Goal: Task Accomplishment & Management: Manage account settings

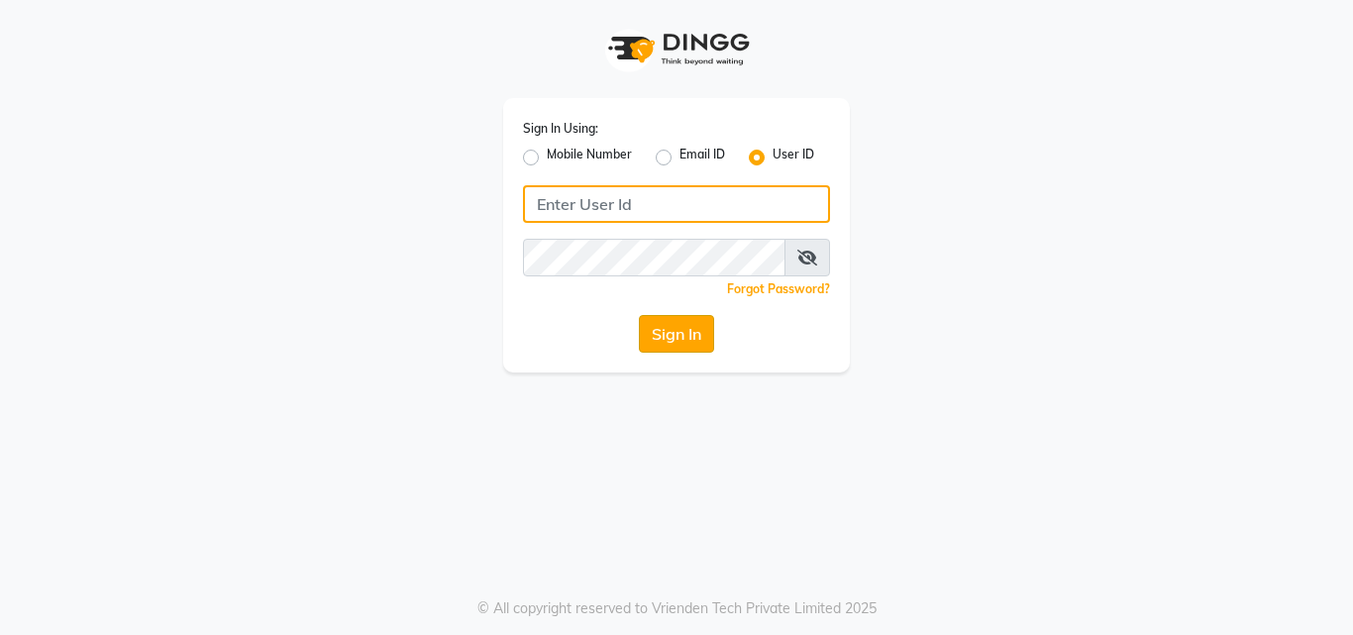
type input "arjun"
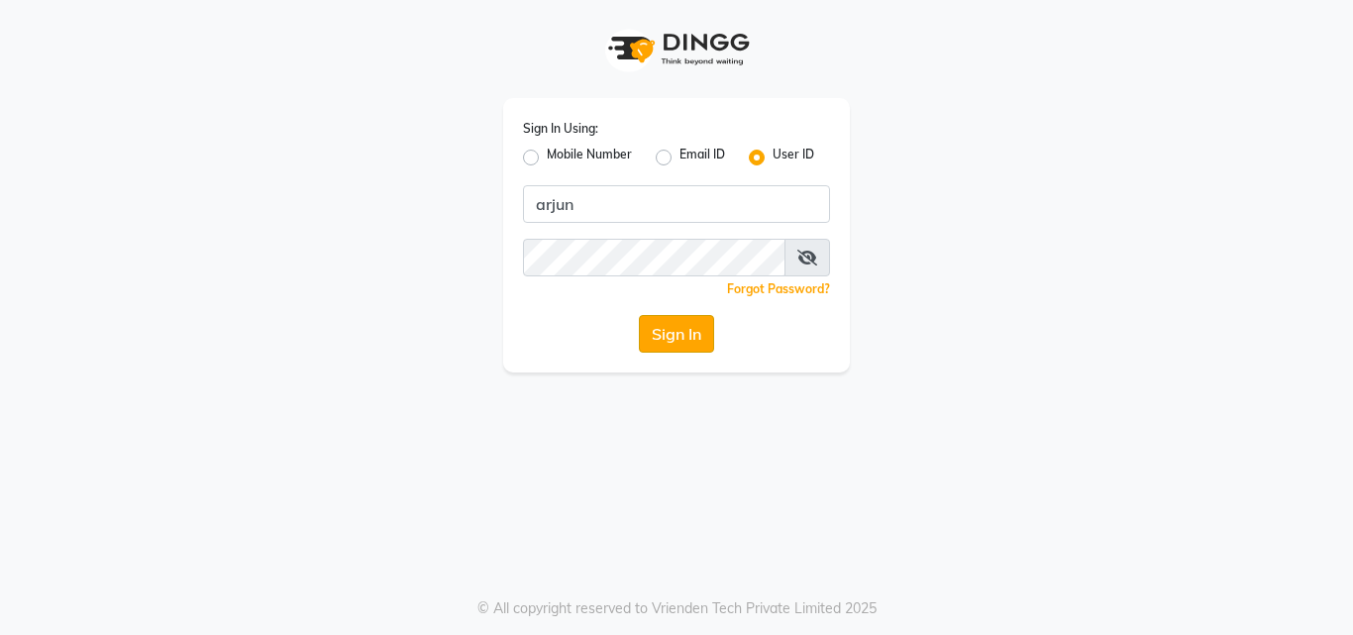
click at [661, 341] on button "Sign In" at bounding box center [676, 334] width 75 height 38
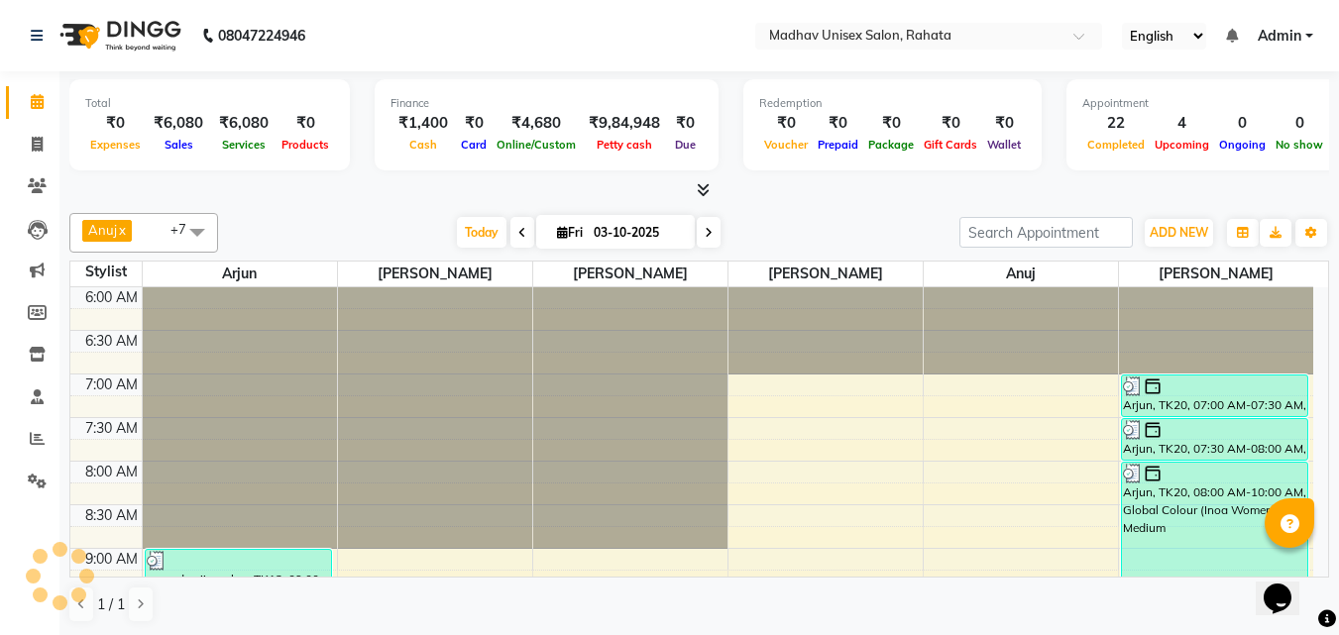
click at [518, 229] on icon at bounding box center [522, 233] width 8 height 12
type input "02-10-2025"
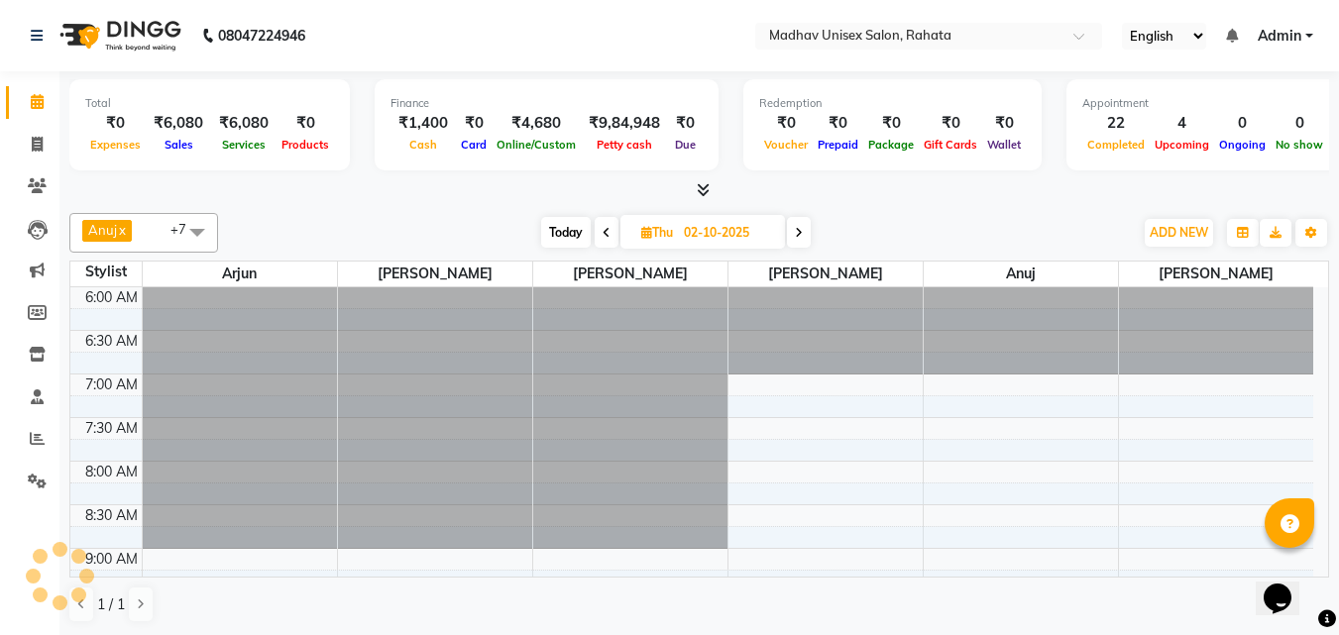
scroll to position [1192, 0]
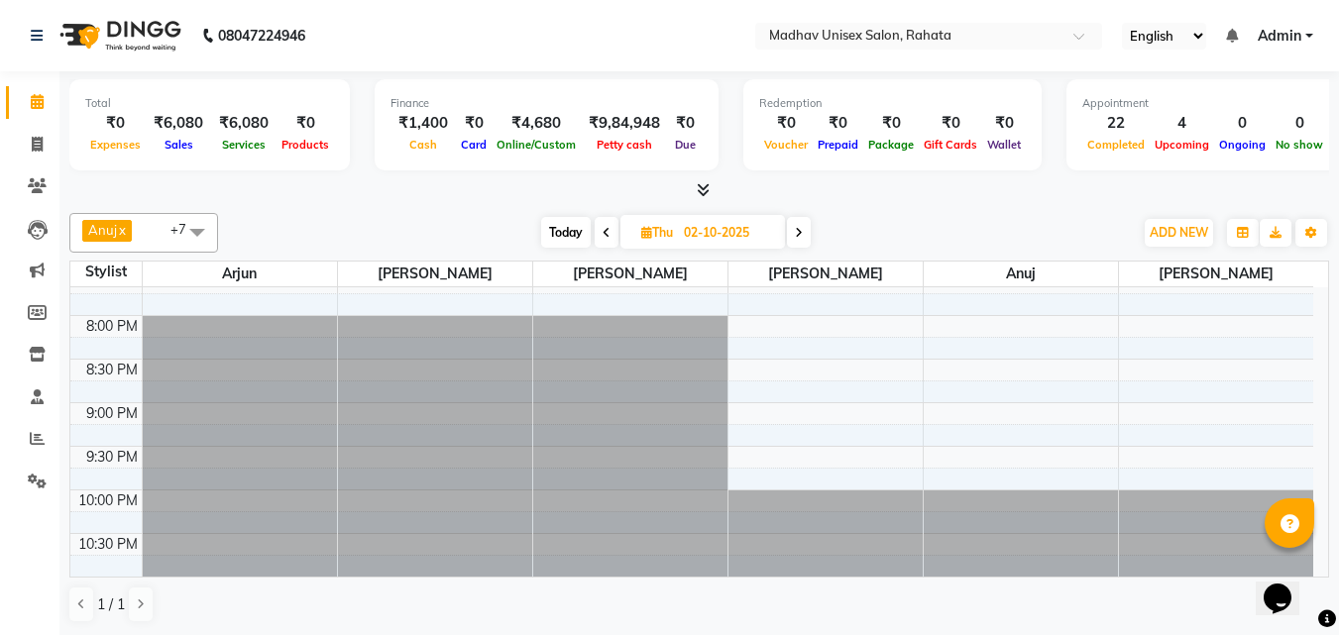
click at [687, 226] on input "02-10-2025" at bounding box center [727, 233] width 99 height 30
select select "10"
select select "2025"
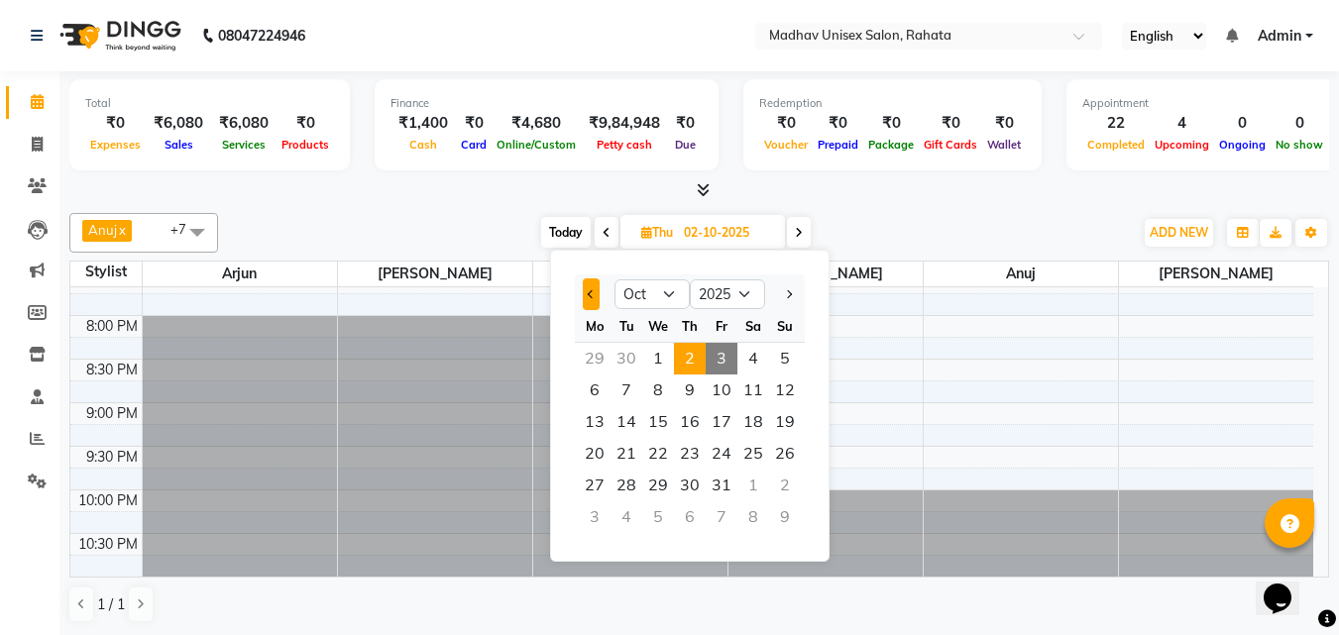
click at [592, 288] on button "Previous month" at bounding box center [591, 294] width 17 height 32
select select "9"
click at [698, 358] on span "4" at bounding box center [690, 359] width 32 height 32
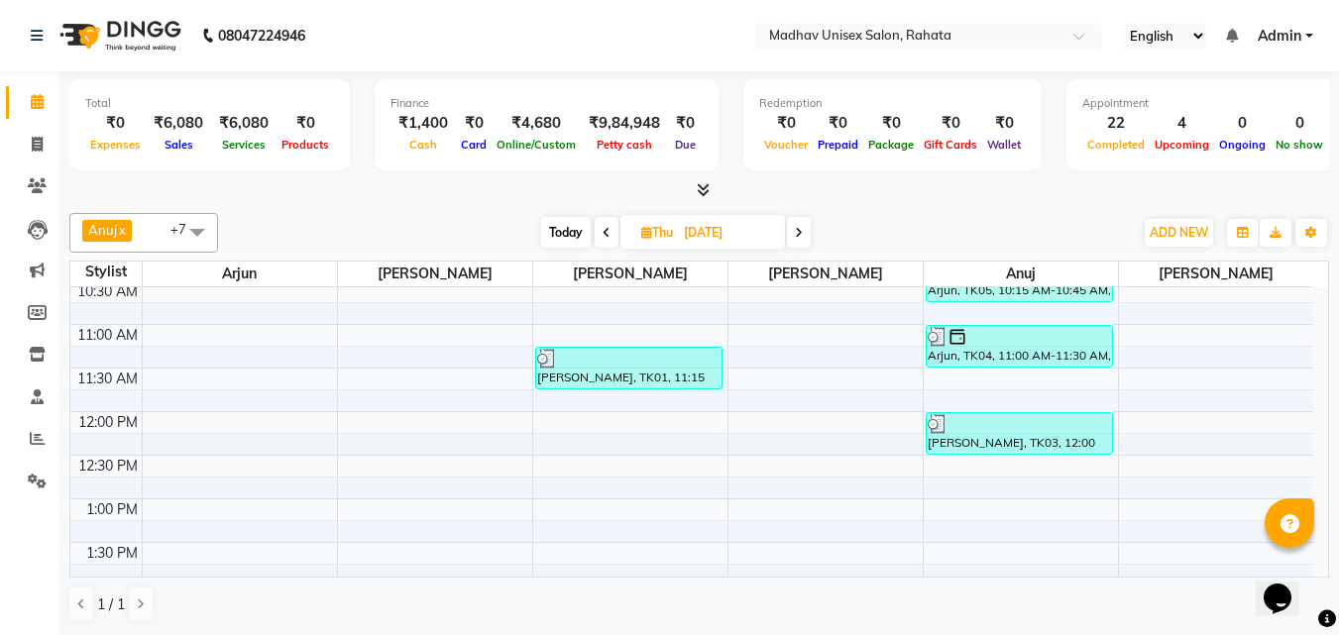
scroll to position [396, 0]
click at [806, 234] on span at bounding box center [799, 232] width 24 height 31
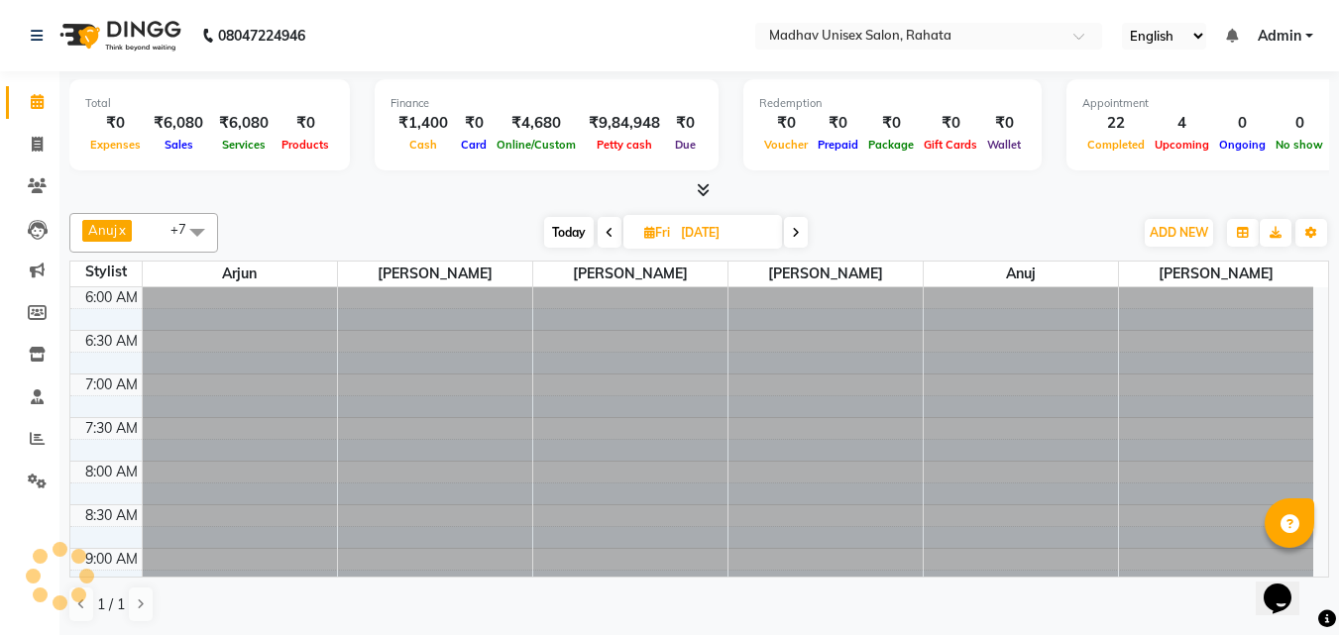
scroll to position [1192, 0]
click at [806, 234] on span at bounding box center [796, 232] width 24 height 31
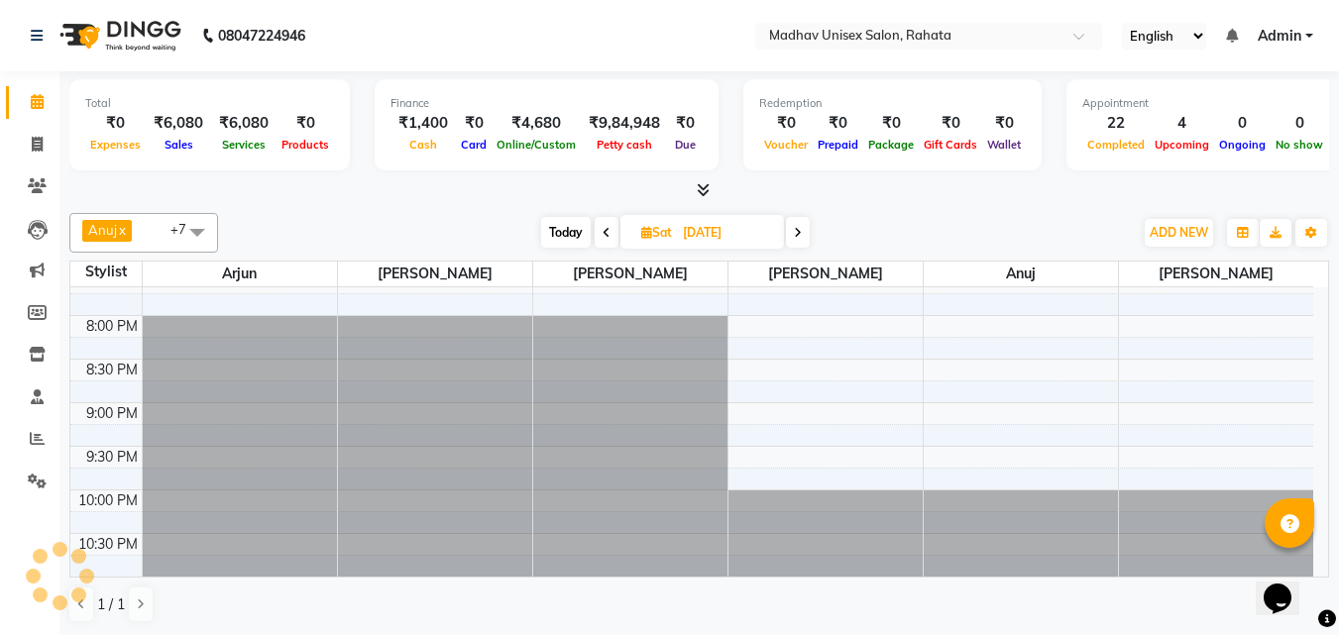
click at [806, 234] on span at bounding box center [798, 232] width 24 height 31
type input "[DATE]"
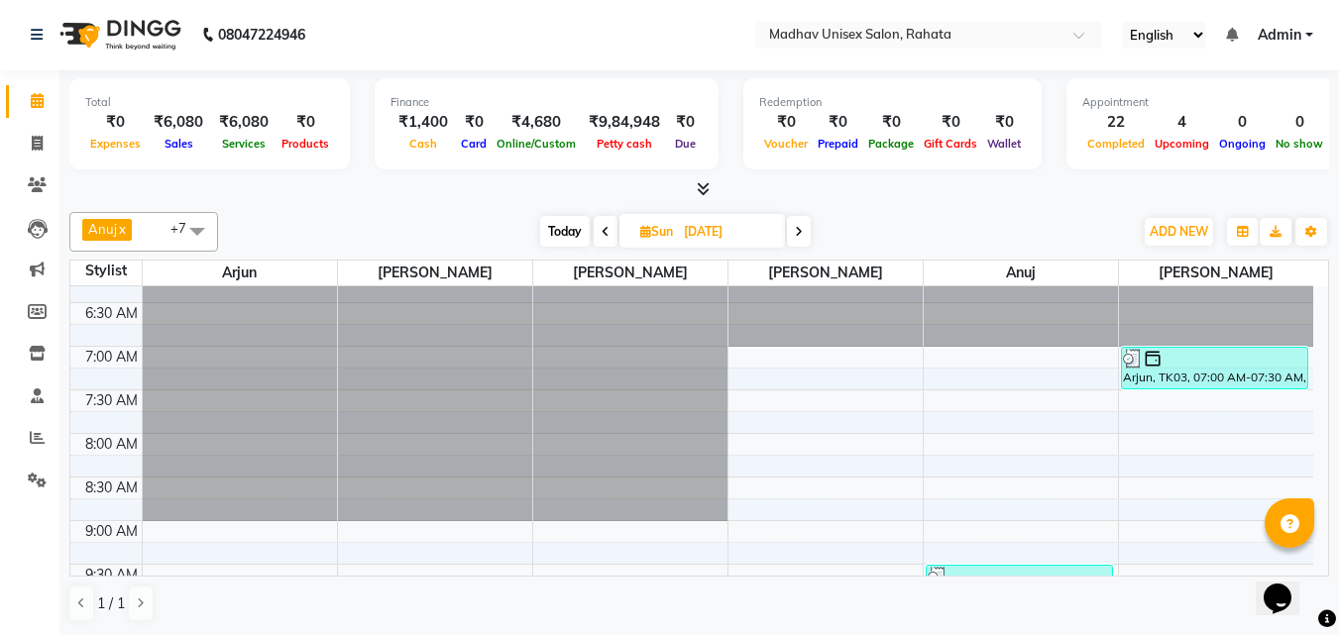
scroll to position [42, 0]
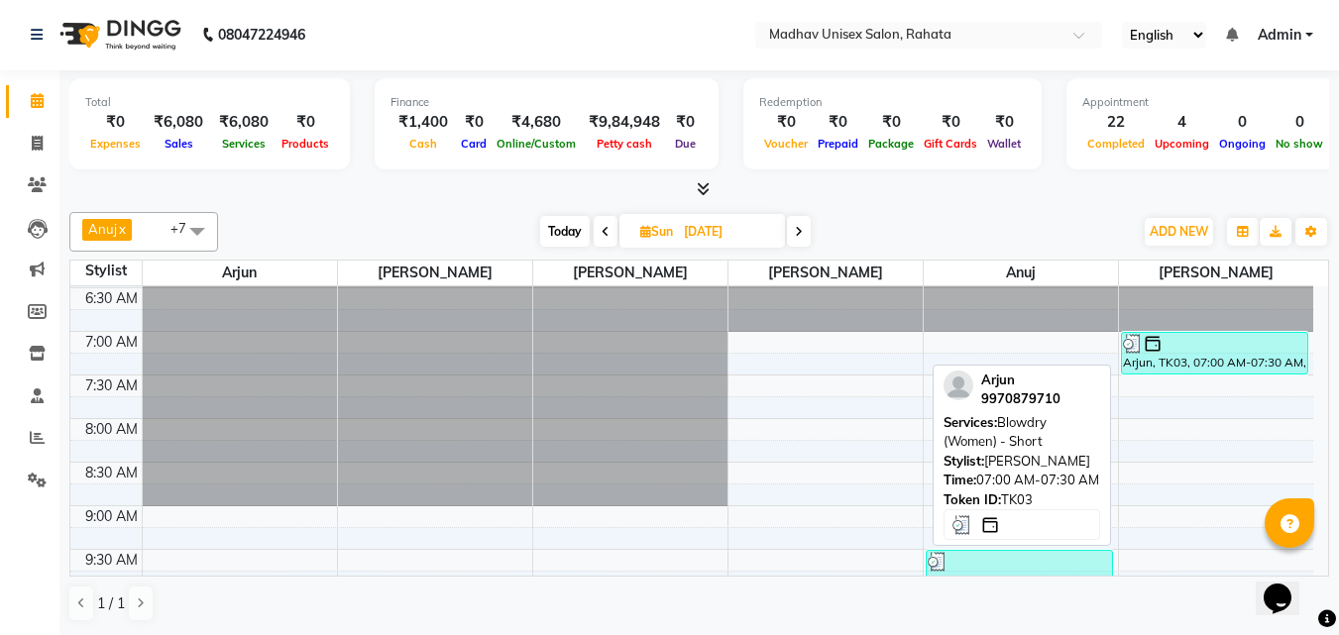
click at [1156, 352] on img at bounding box center [1152, 344] width 20 height 20
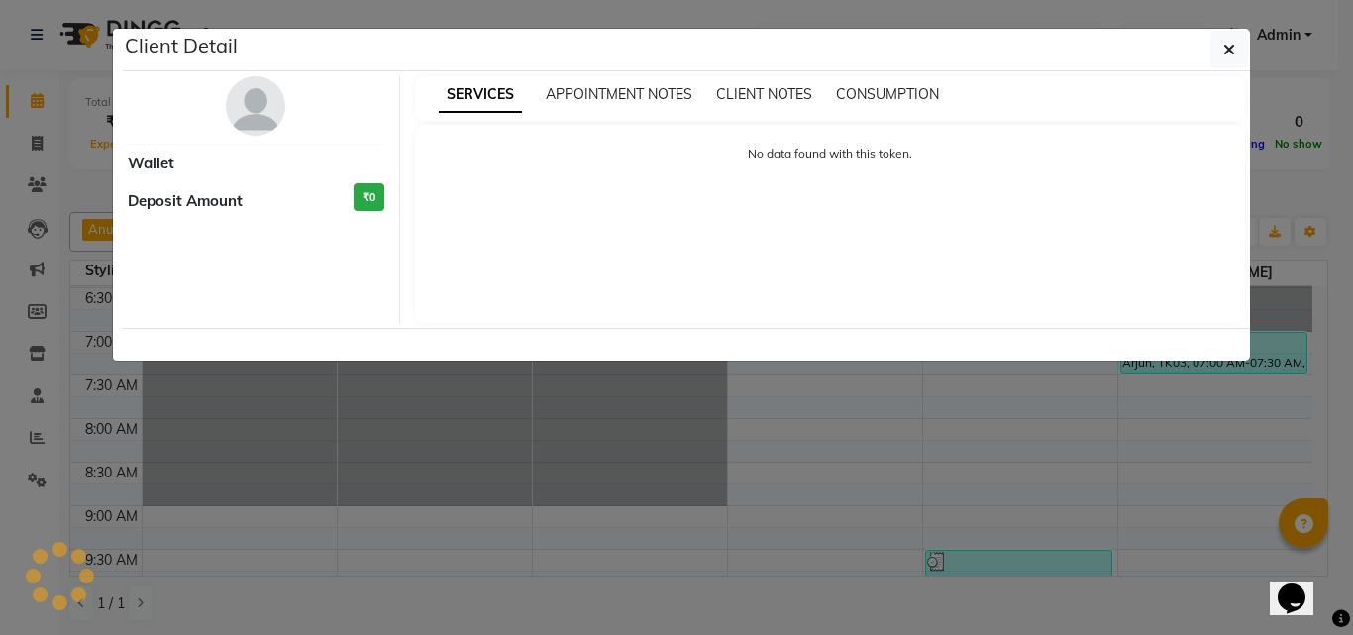
select select "3"
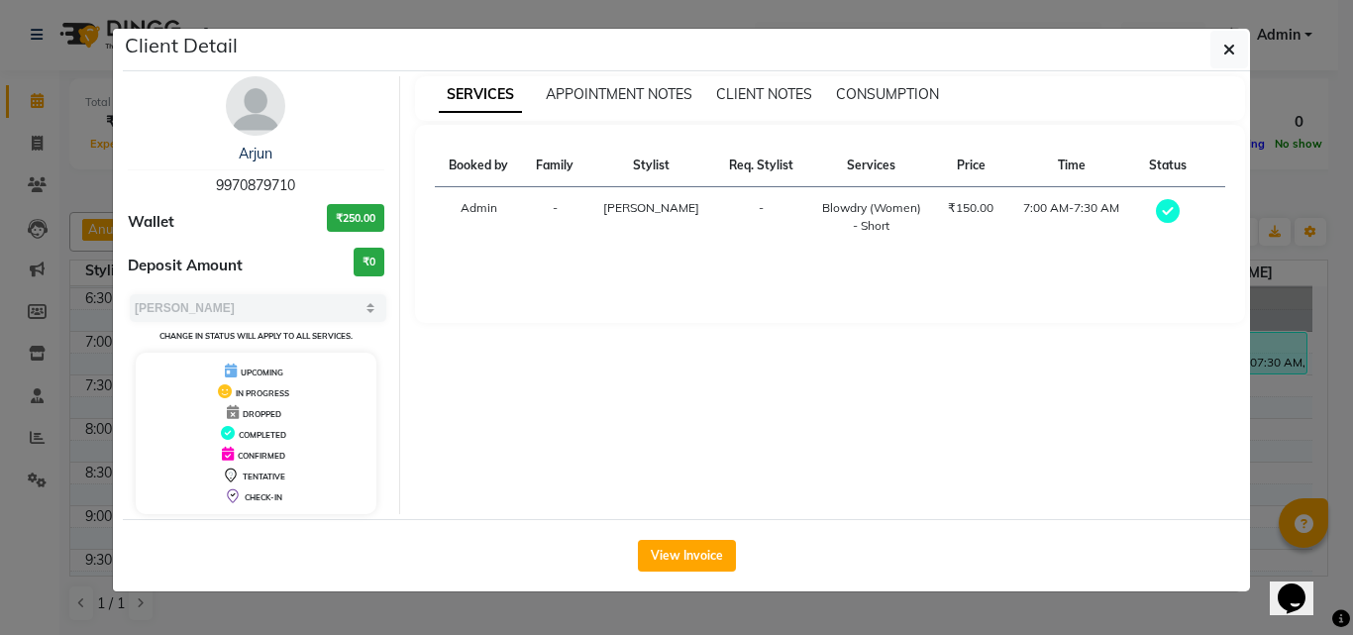
click at [1263, 285] on ngb-modal-window "Client Detail Arjun 9970879710 Wallet ₹250.00 Deposit Amount ₹0 Select MARK DON…" at bounding box center [676, 317] width 1353 height 635
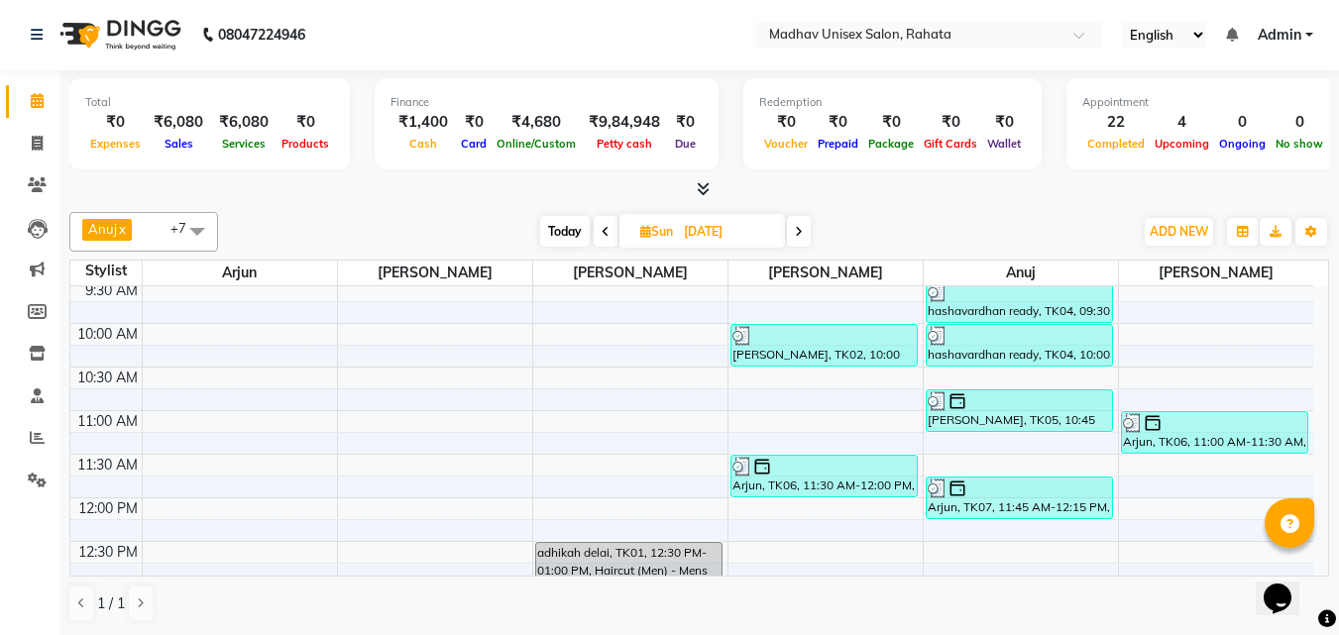
scroll to position [312, 0]
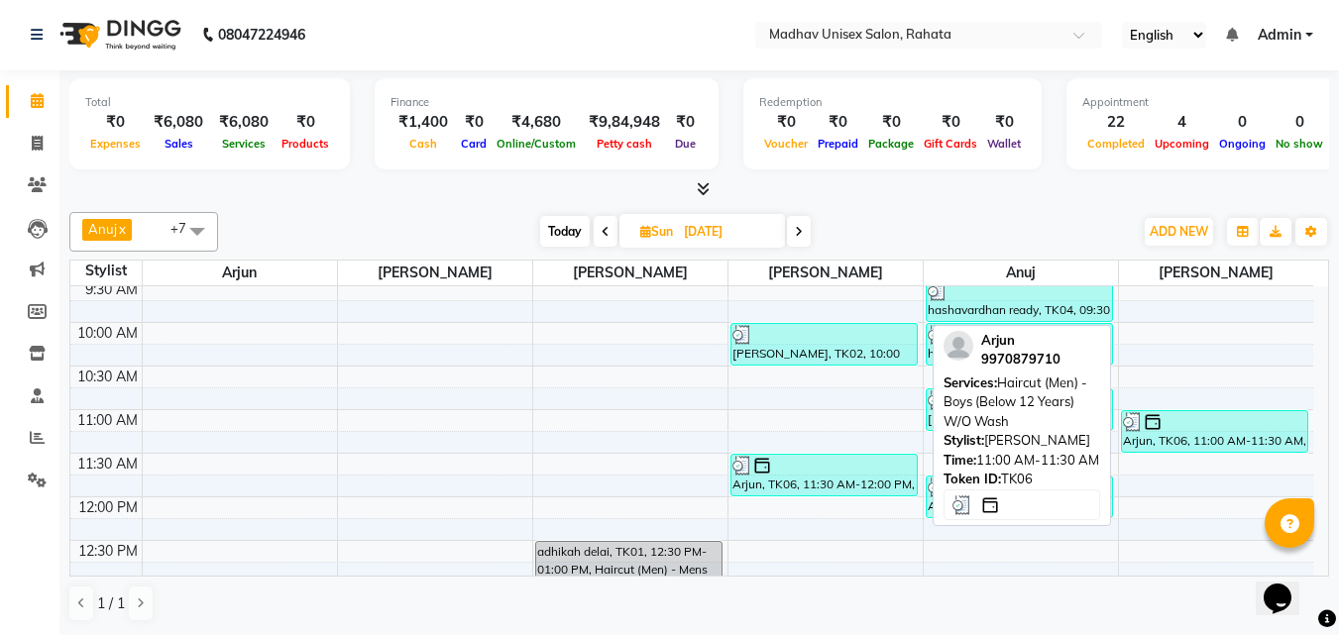
click at [1237, 439] on div "Arjun, TK06, 11:00 AM-11:30 AM, Haircut (Men) - Boys (Below 12 Years) W/O Wash" at bounding box center [1215, 431] width 186 height 41
select select "3"
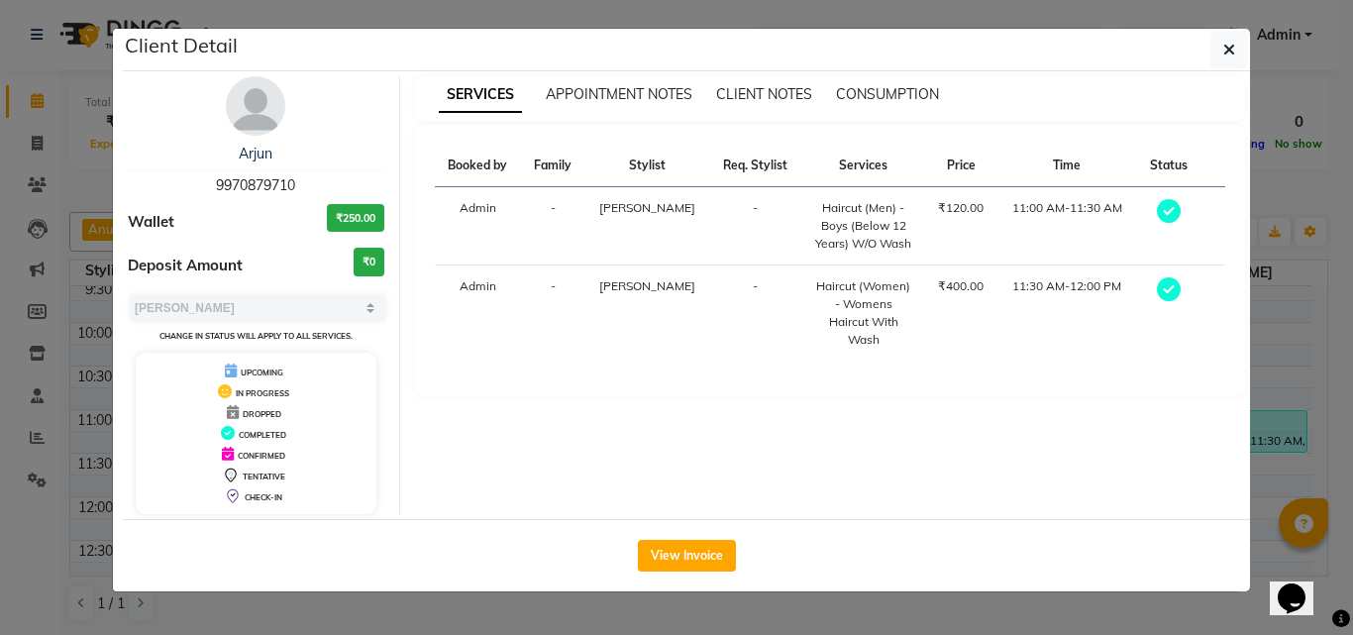
click at [1282, 259] on ngb-modal-window "Client Detail Arjun 9970879710 Wallet ₹250.00 Deposit Amount ₹0 Select MARK DON…" at bounding box center [676, 317] width 1353 height 635
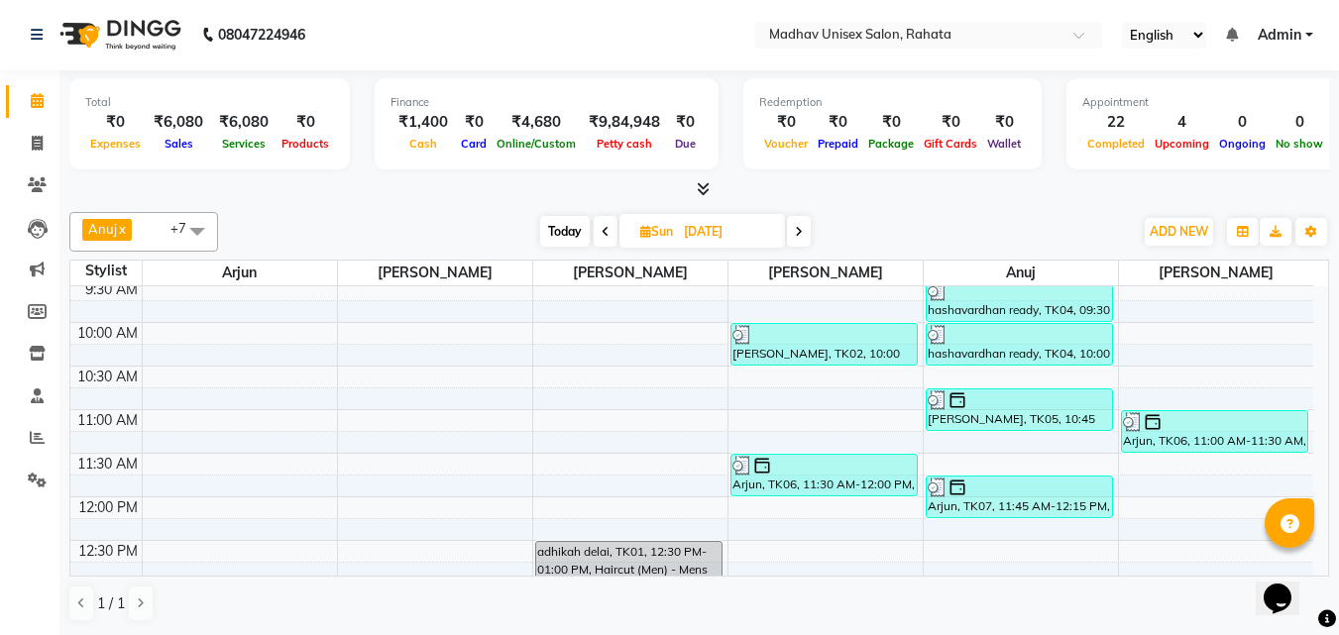
click at [803, 232] on icon at bounding box center [799, 232] width 8 height 12
type input "[DATE]"
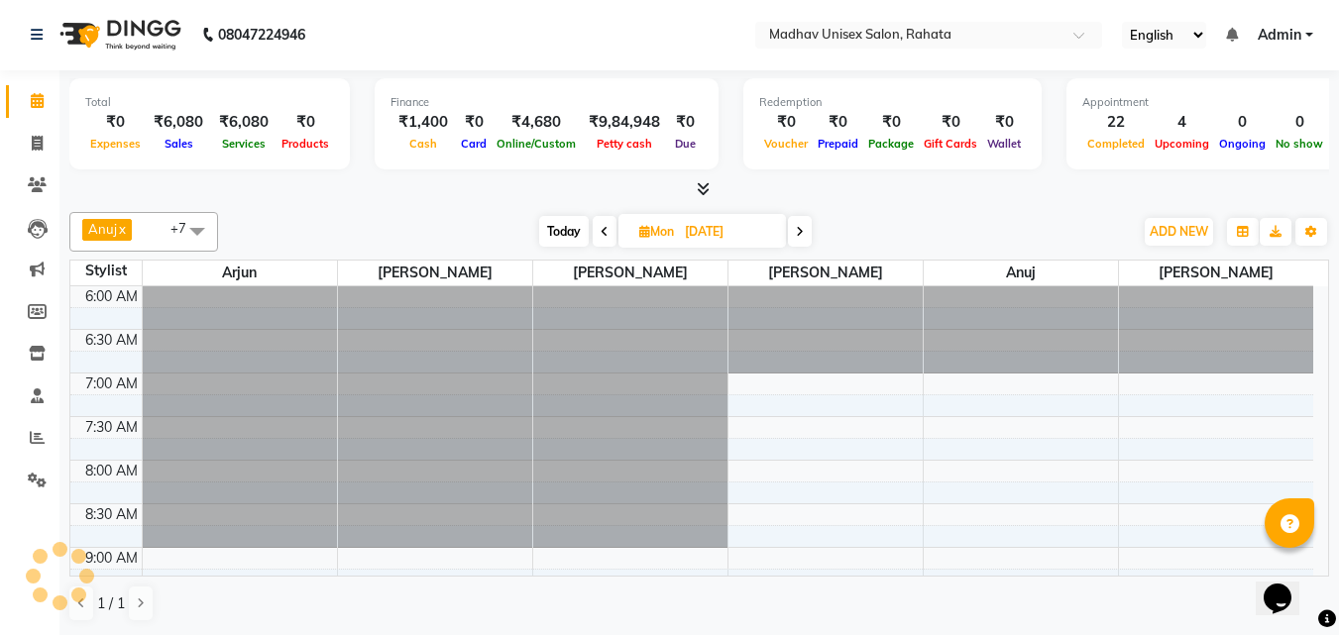
scroll to position [1192, 0]
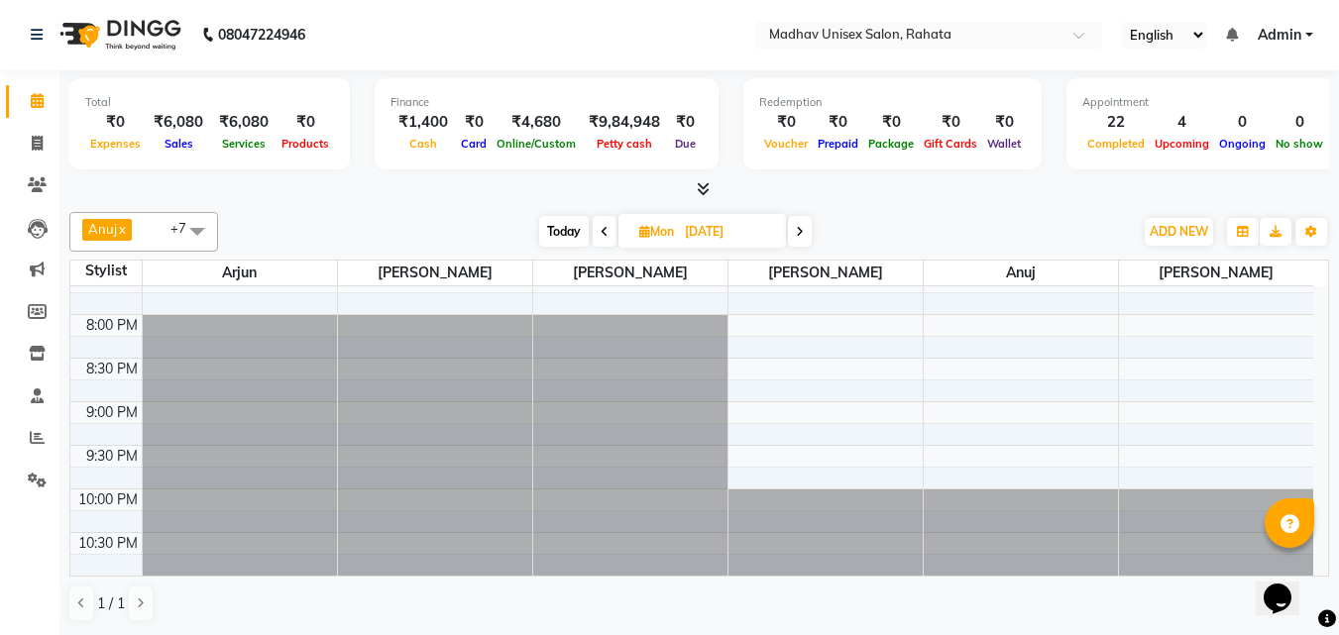
click at [681, 241] on input "[DATE]" at bounding box center [728, 232] width 99 height 30
select select "9"
select select "2025"
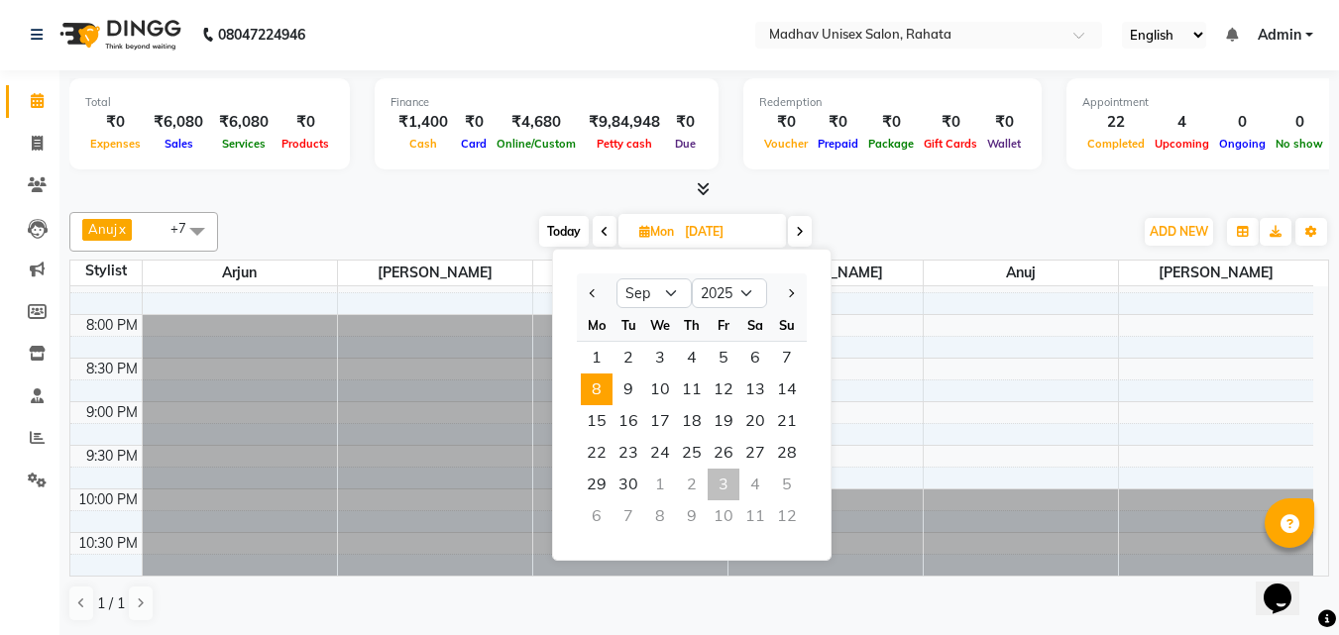
click at [681, 241] on input "[DATE]" at bounding box center [728, 232] width 99 height 30
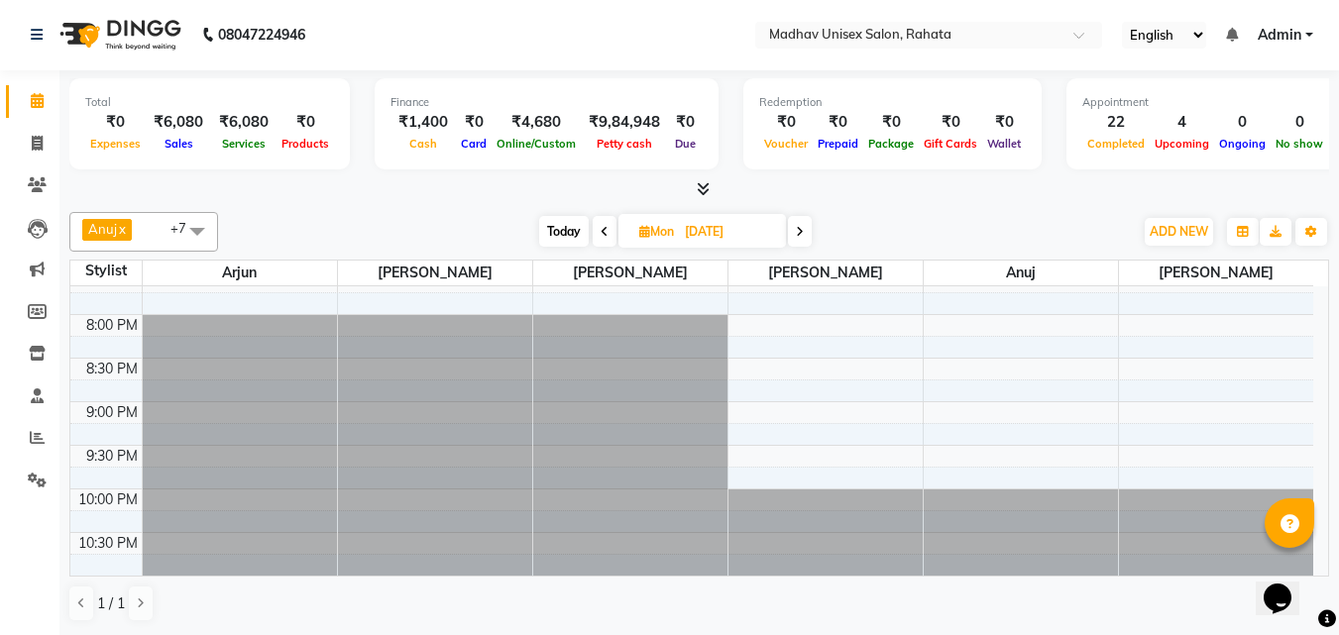
click at [687, 230] on input "[DATE]" at bounding box center [728, 232] width 99 height 30
select select "9"
select select "2025"
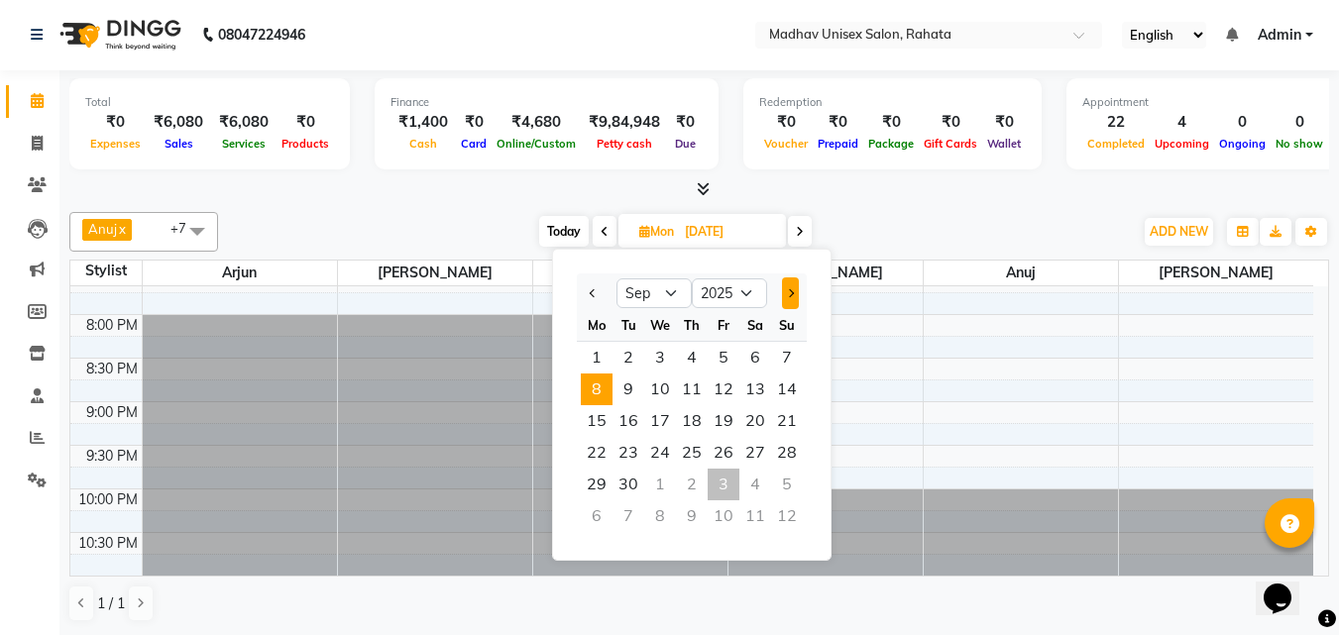
click at [792, 287] on button "Next month" at bounding box center [790, 293] width 17 height 32
select select "10"
click at [720, 355] on span "3" at bounding box center [723, 358] width 32 height 32
type input "03-10-2025"
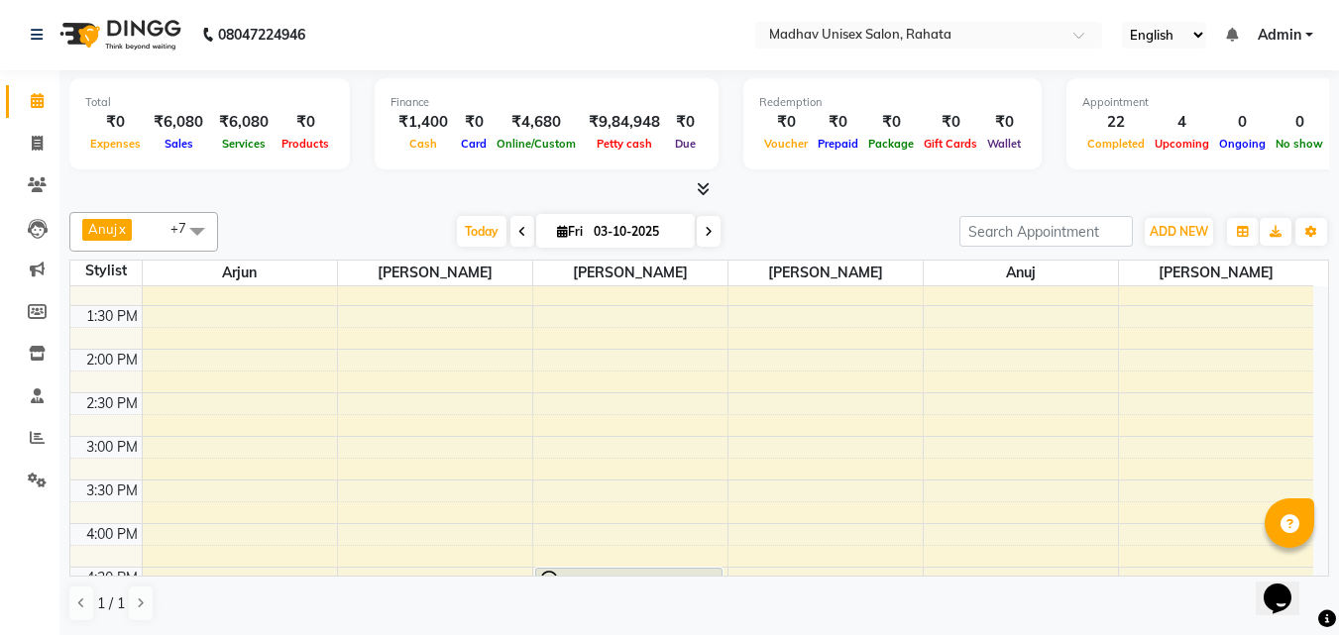
scroll to position [635, 0]
click at [609, 356] on div "6:00 AM 6:30 AM 7:00 AM 7:30 AM 8:00 AM 8:30 AM 9:00 AM 9:30 AM 10:00 AM 10:30 …" at bounding box center [691, 391] width 1243 height 1481
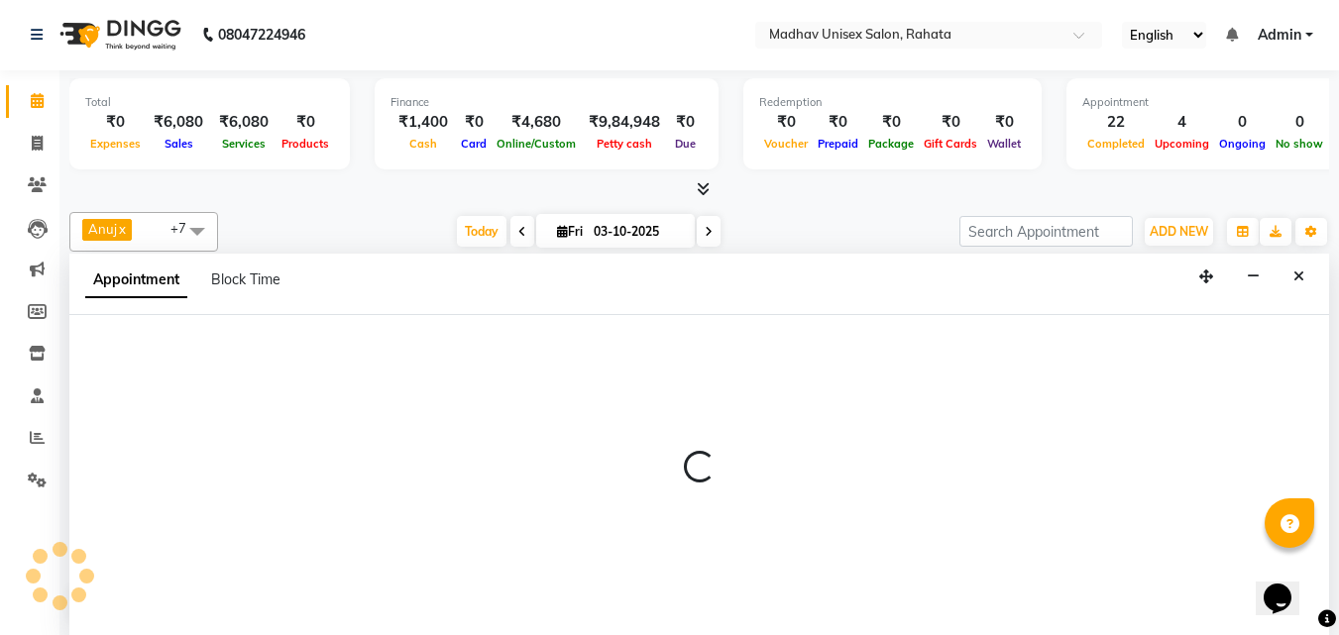
select select "14048"
select select "840"
select select "tentative"
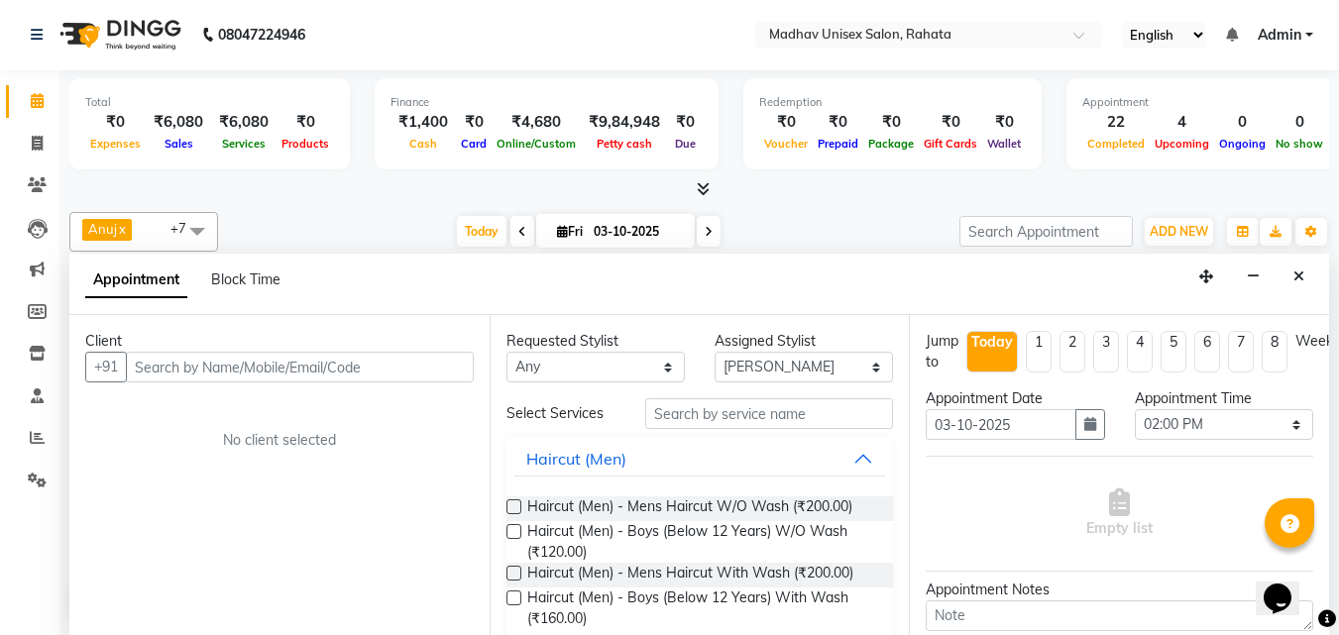
click at [322, 363] on input "text" at bounding box center [300, 367] width 348 height 31
click at [367, 361] on input "text" at bounding box center [300, 367] width 348 height 31
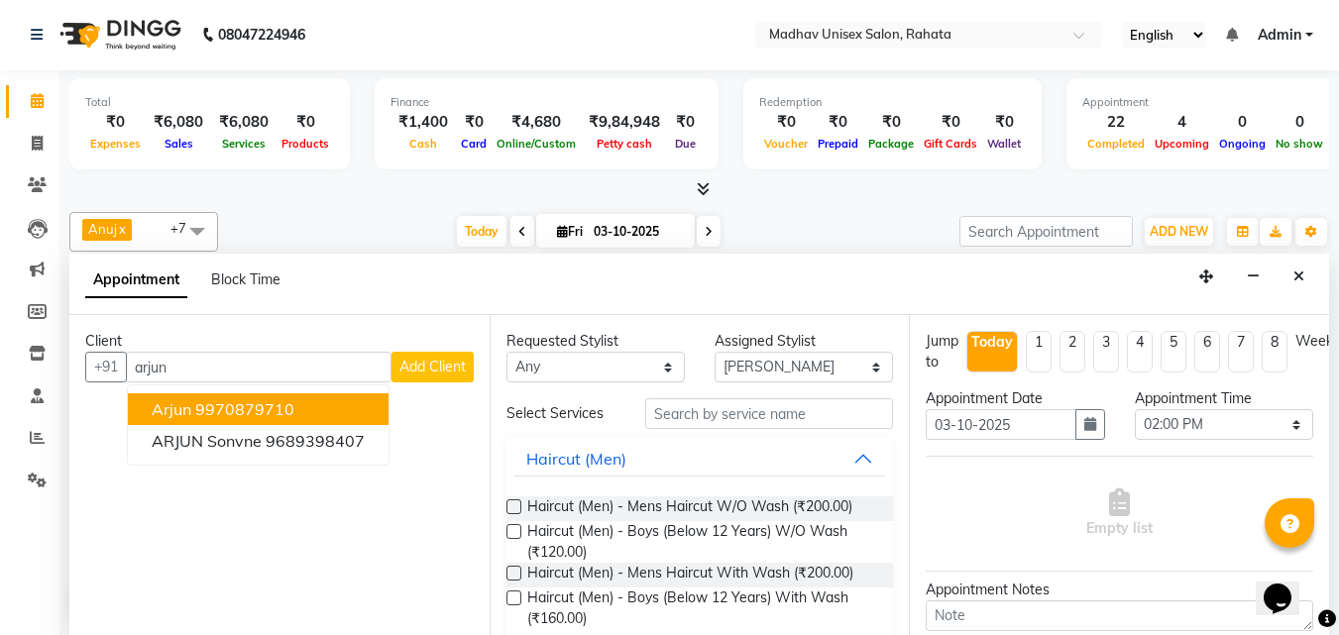
click at [327, 406] on button "Arjun 9970879710" at bounding box center [258, 409] width 261 height 32
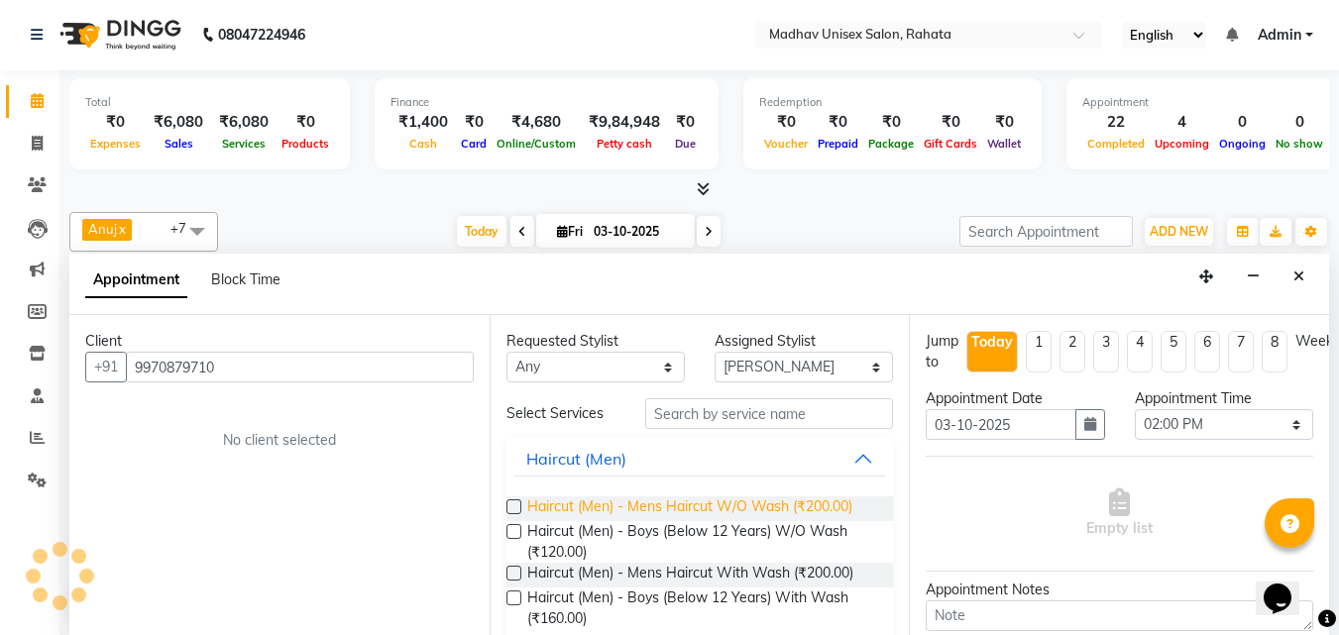
type input "9970879710"
click at [800, 503] on span "Haircut (Men) - Mens Haircut W/O Wash (₹200.00)" at bounding box center [689, 508] width 325 height 25
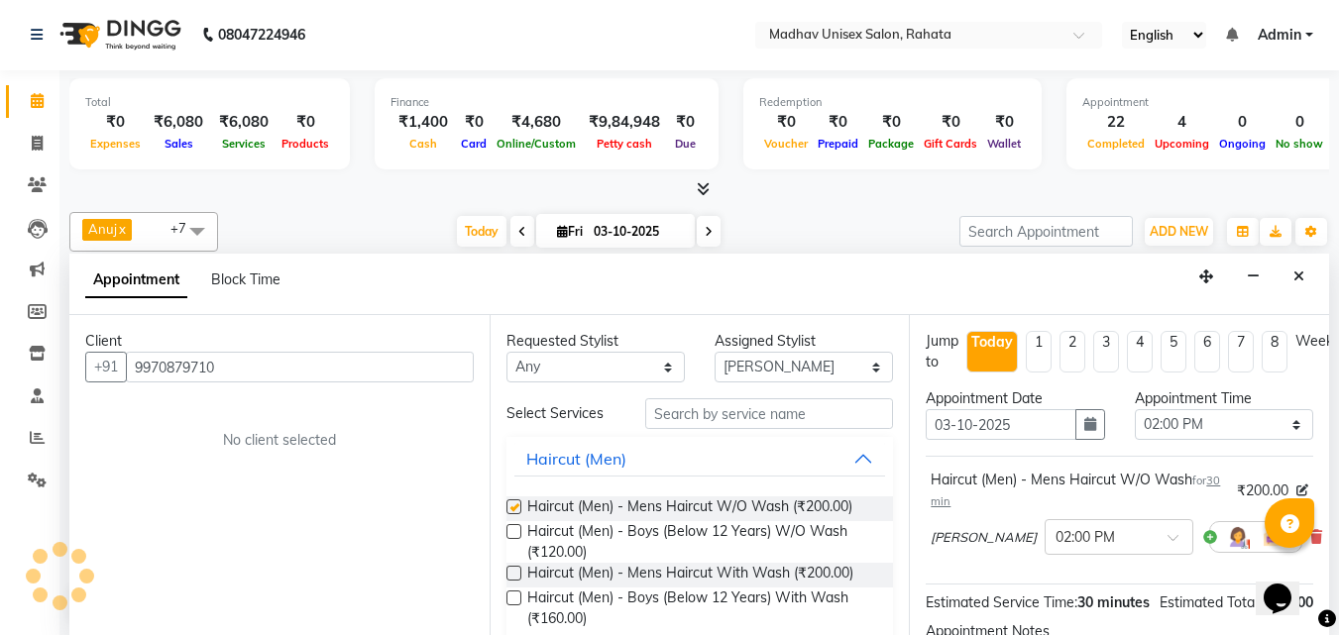
checkbox input "false"
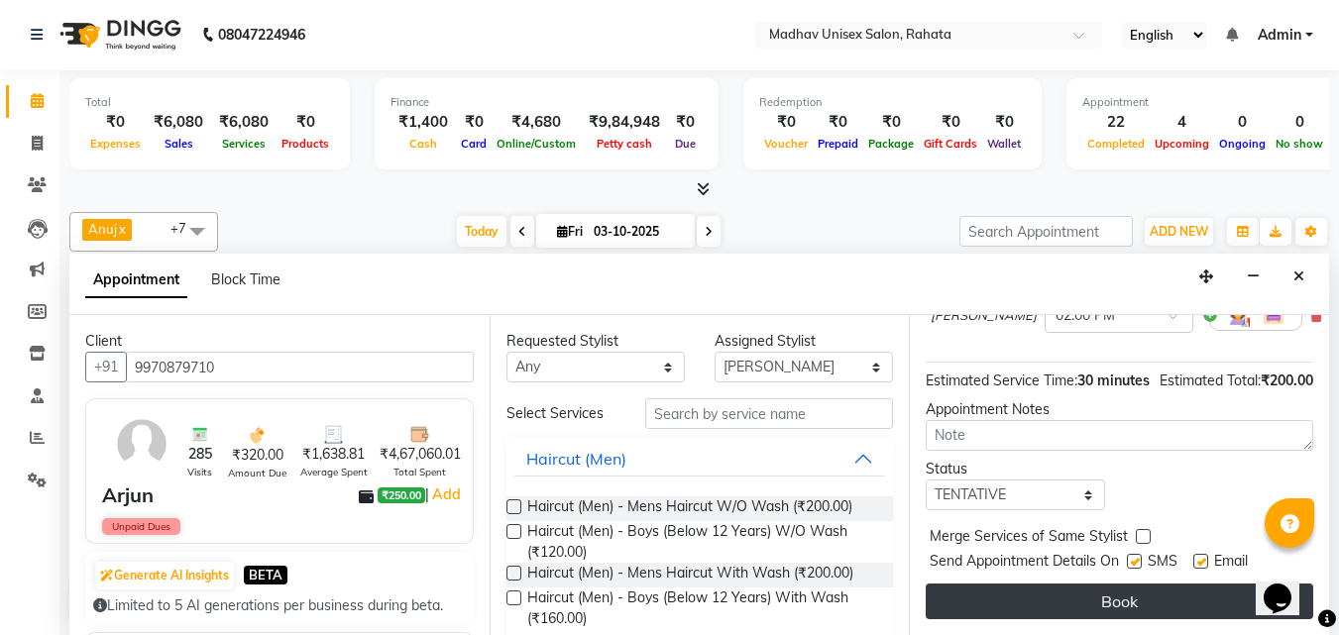
scroll to position [258, 0]
click at [1025, 591] on button "Book" at bounding box center [1118, 602] width 387 height 36
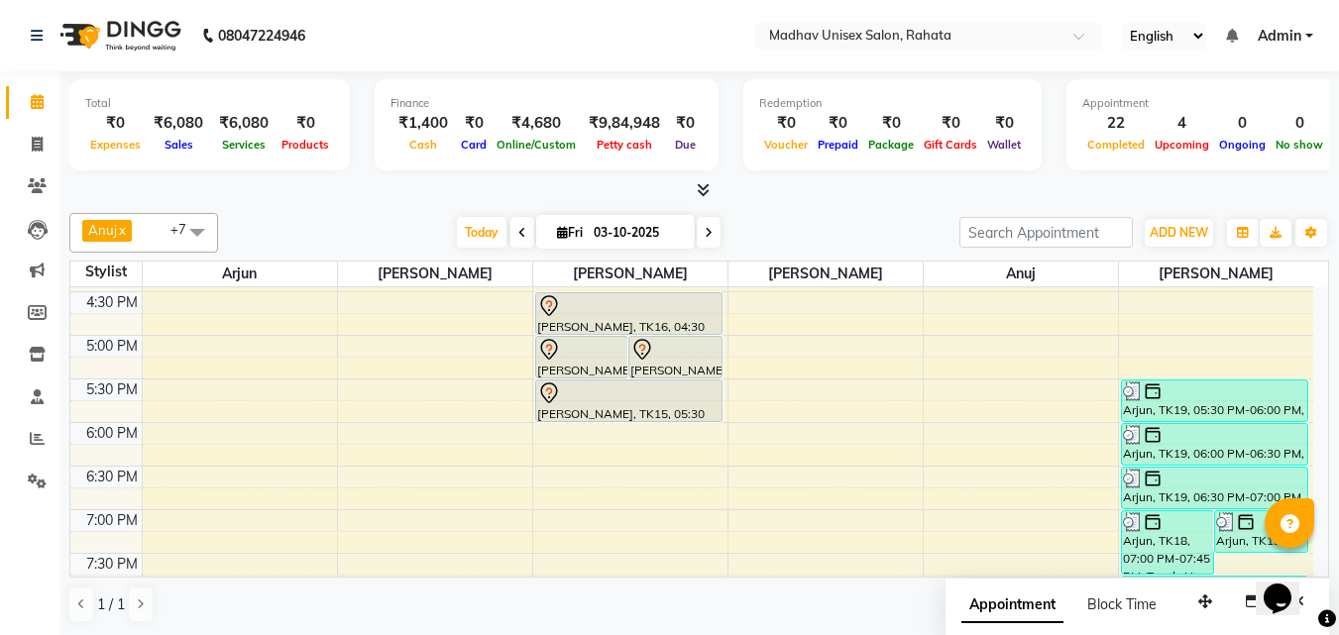
scroll to position [921, 0]
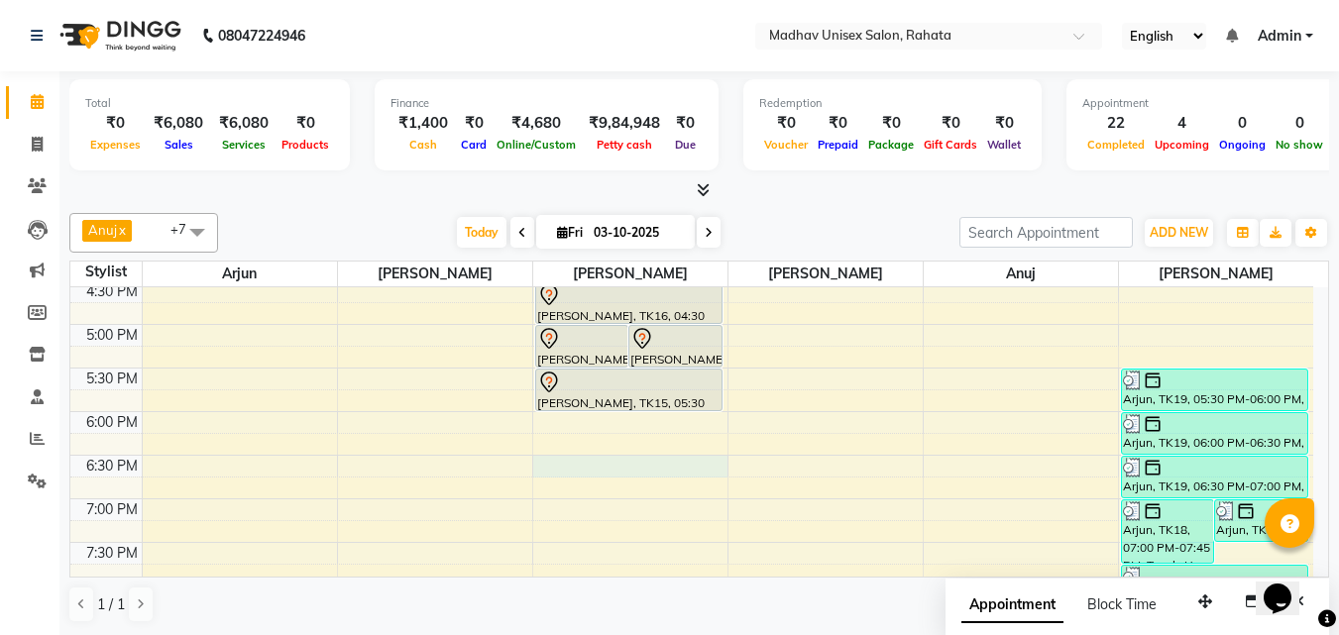
click at [552, 462] on div "6:00 AM 6:30 AM 7:00 AM 7:30 AM 8:00 AM 8:30 AM 9:00 AM 9:30 AM 10:00 AM 10:30 …" at bounding box center [691, 106] width 1243 height 1481
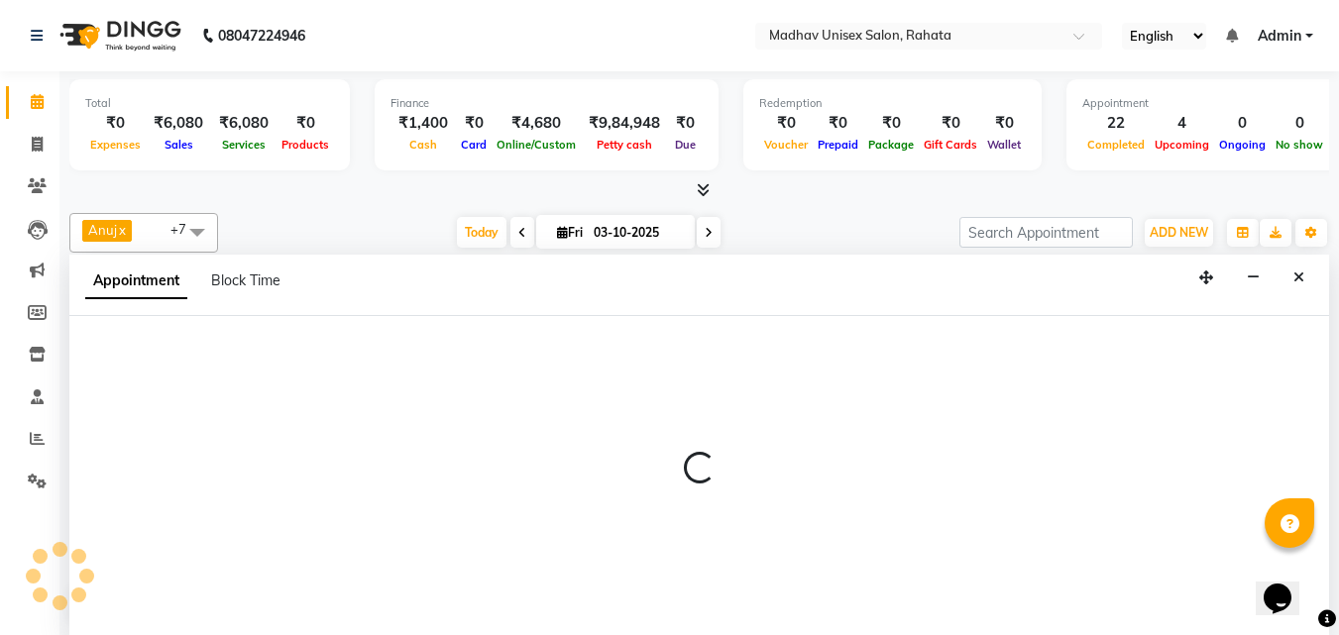
scroll to position [1, 0]
select select "14048"
select select "tentative"
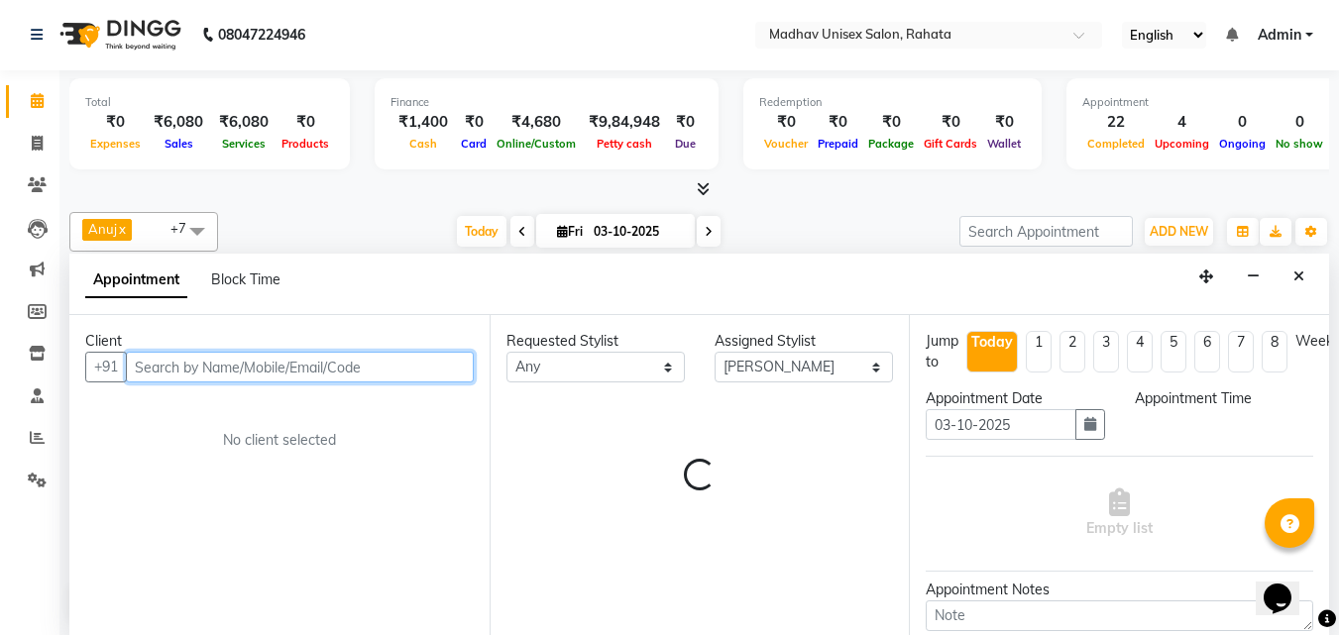
select select "1110"
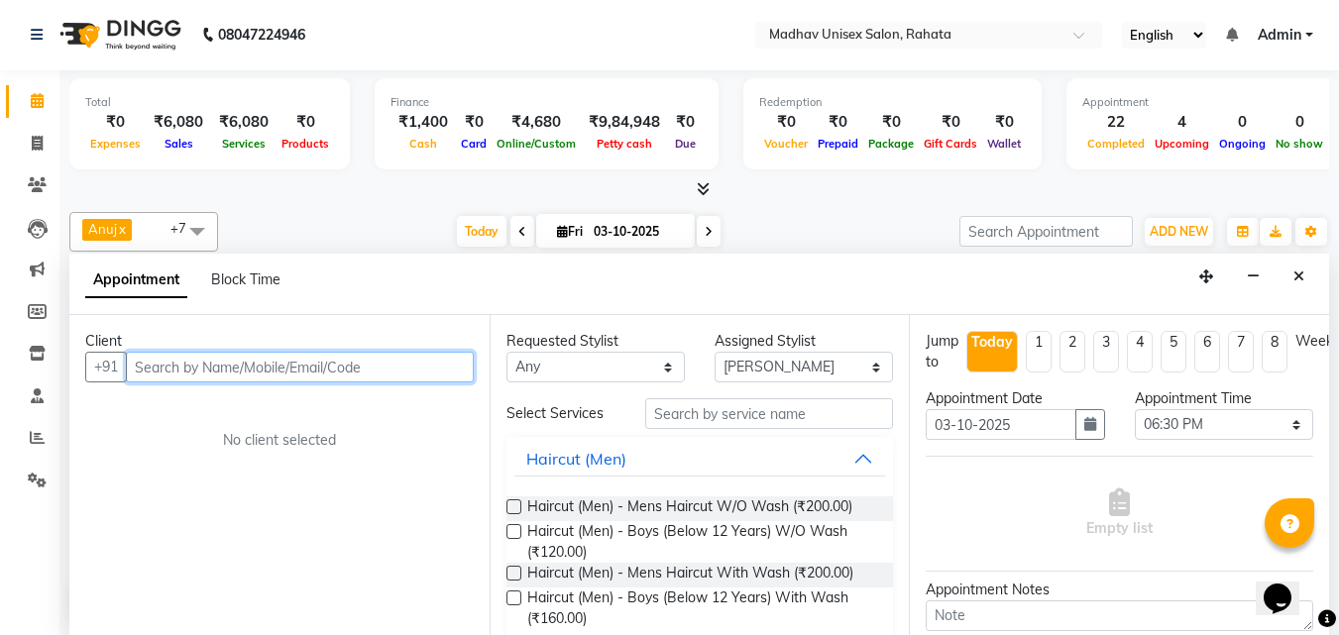
click at [322, 363] on input "text" at bounding box center [300, 367] width 348 height 31
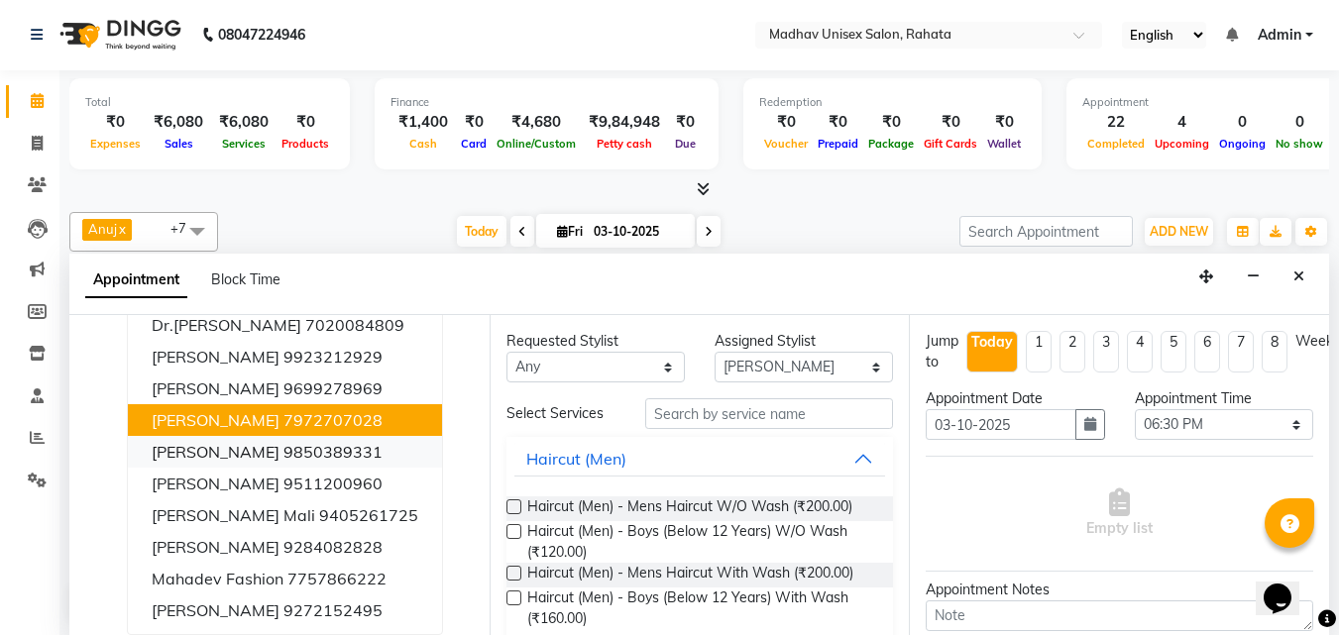
scroll to position [0, 0]
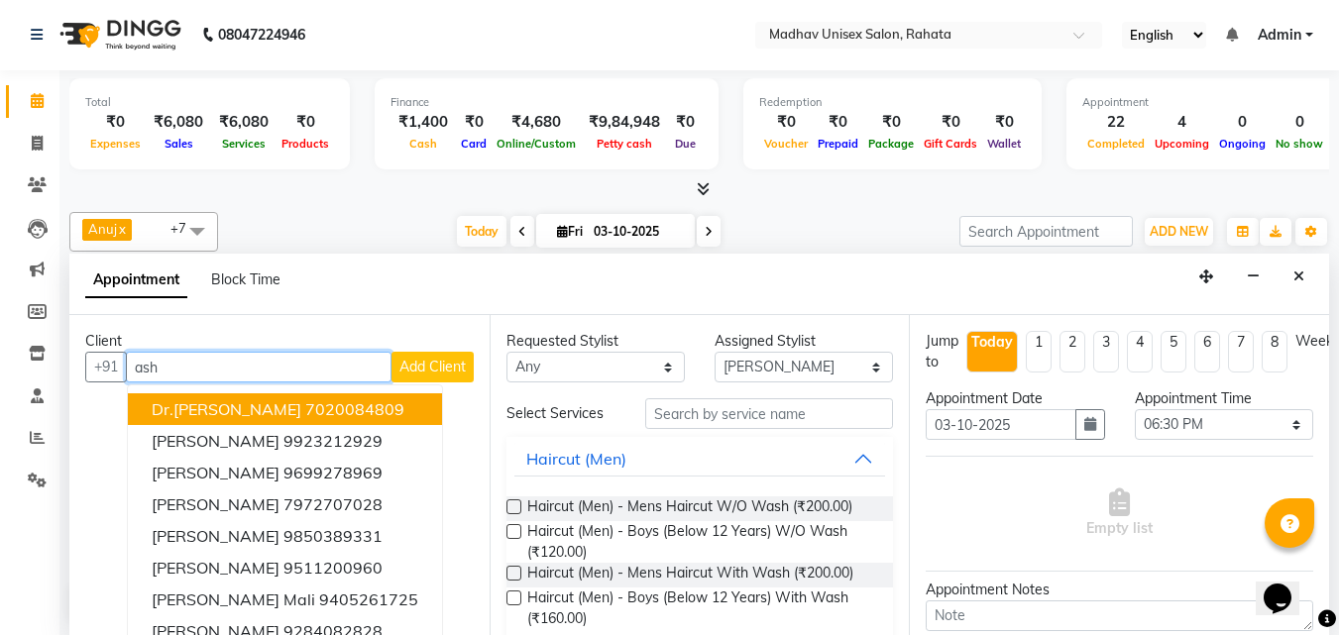
click at [182, 362] on input "ash" at bounding box center [259, 367] width 266 height 31
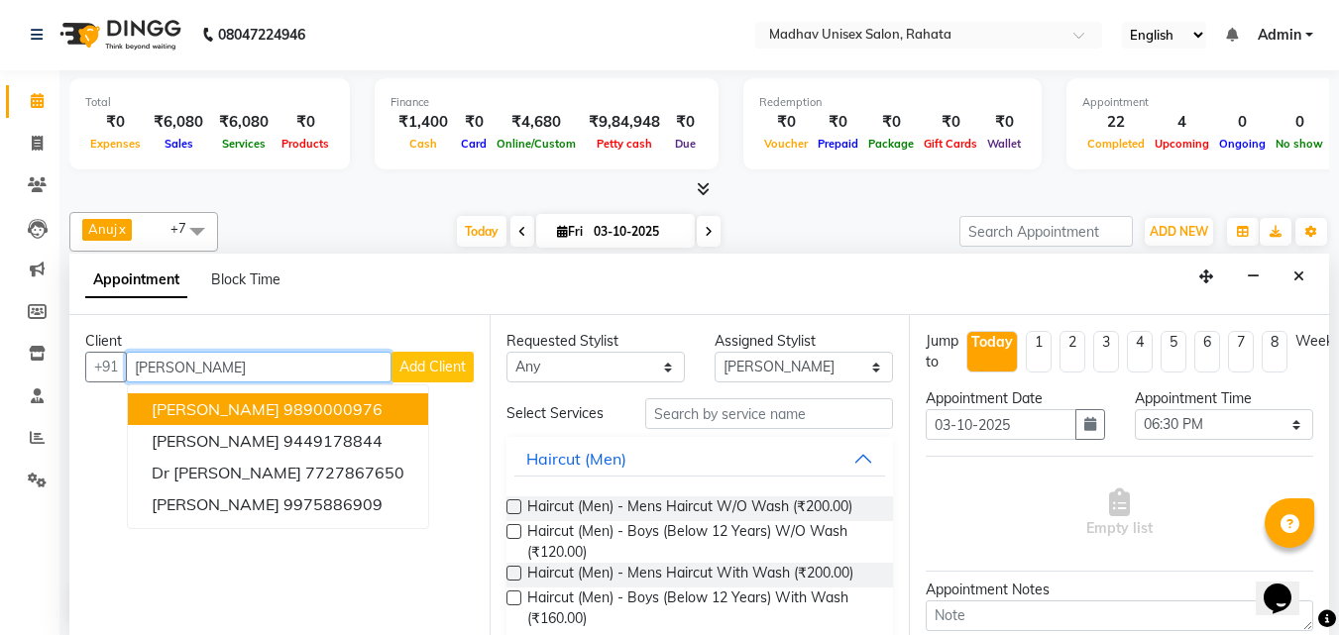
click at [188, 369] on input "[PERSON_NAME]" at bounding box center [259, 367] width 266 height 31
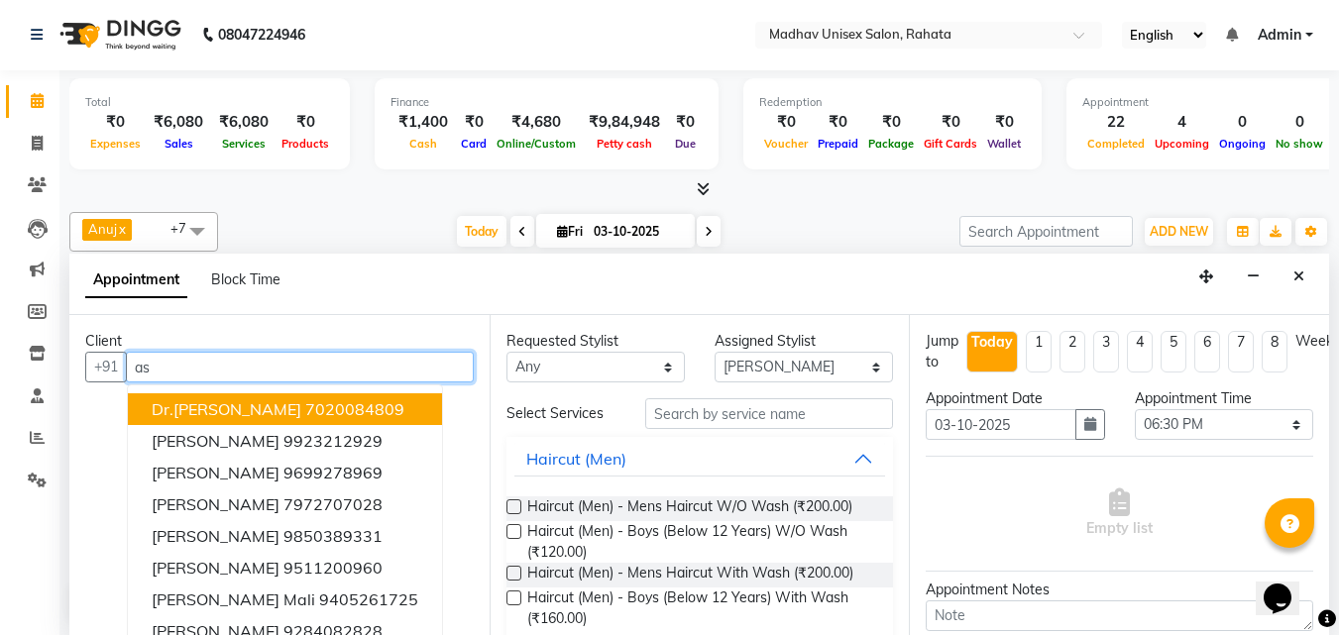
type input "a"
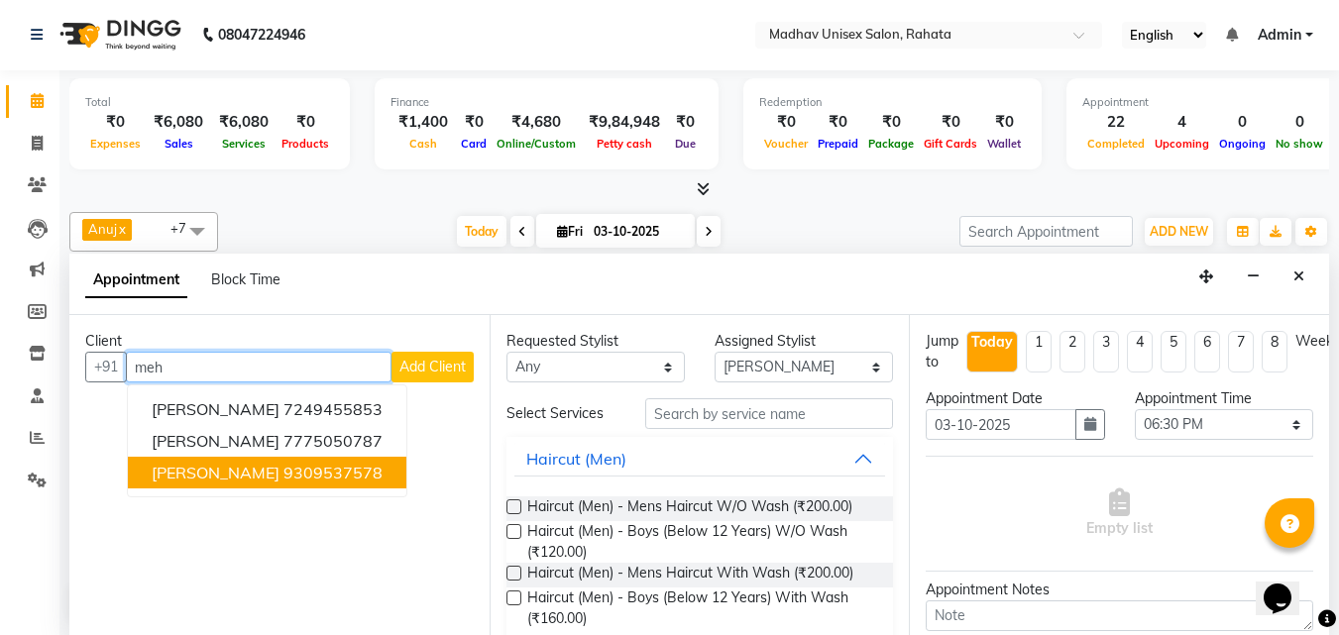
click at [188, 472] on span "[PERSON_NAME]" at bounding box center [216, 473] width 128 height 20
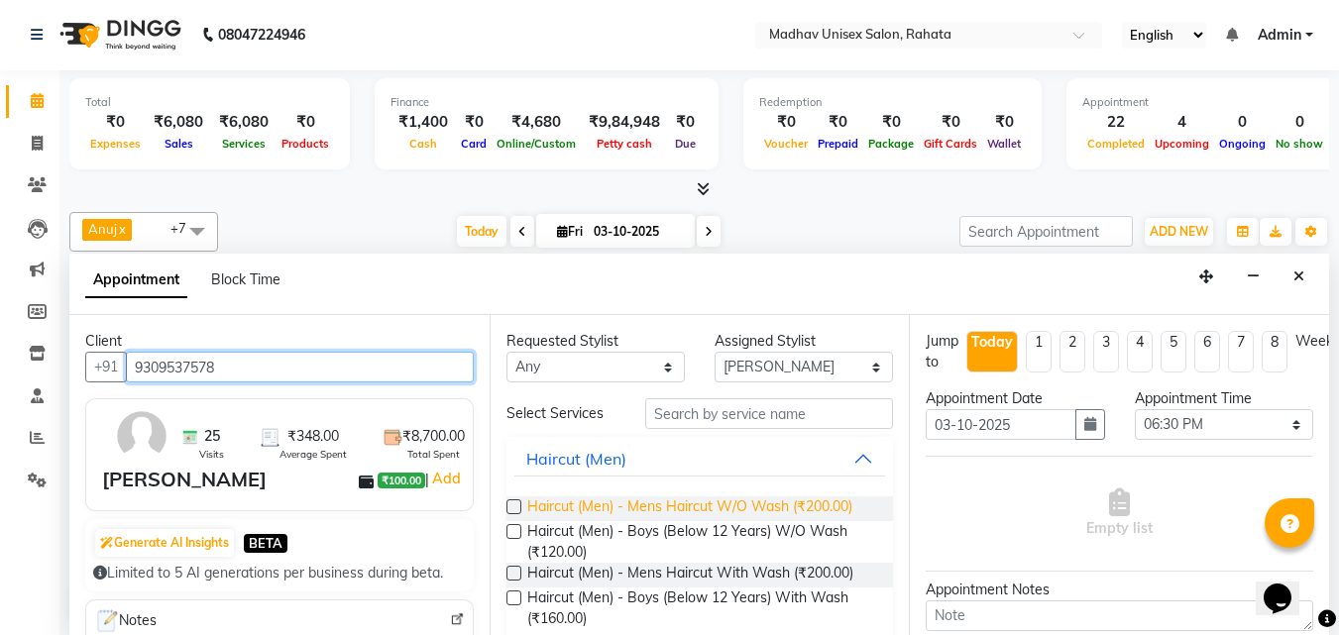
type input "9309537578"
click at [667, 504] on span "Haircut (Men) - Mens Haircut W/O Wash (₹200.00)" at bounding box center [689, 508] width 325 height 25
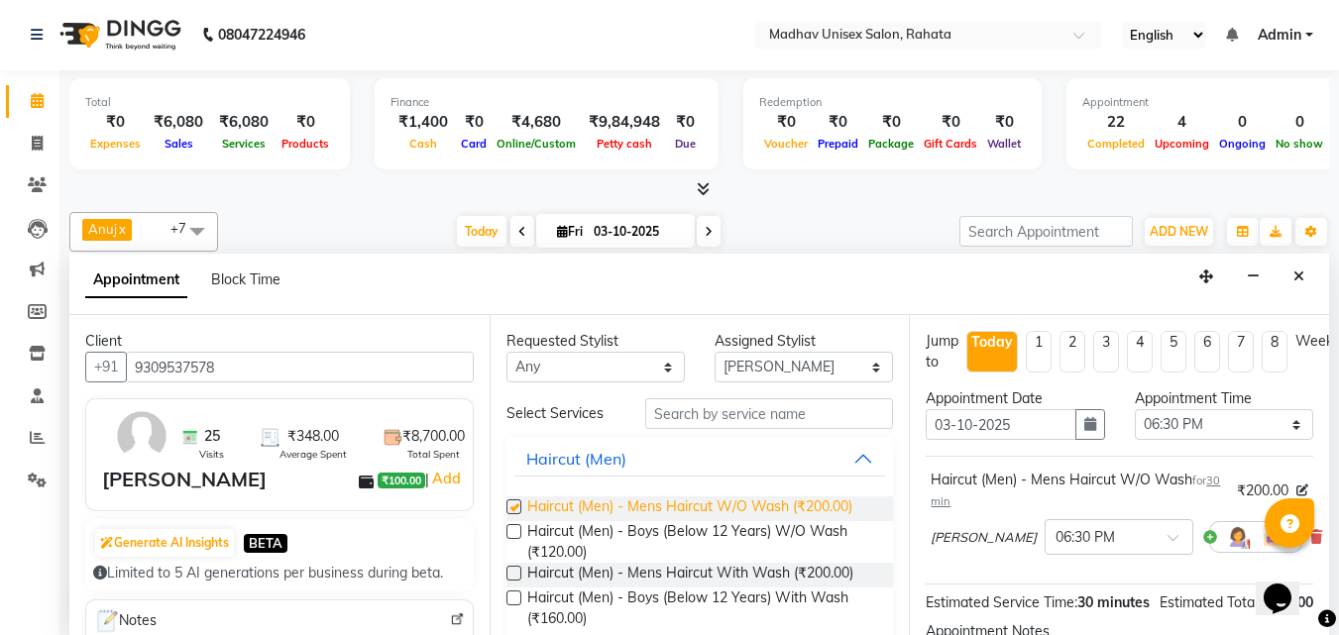
checkbox input "false"
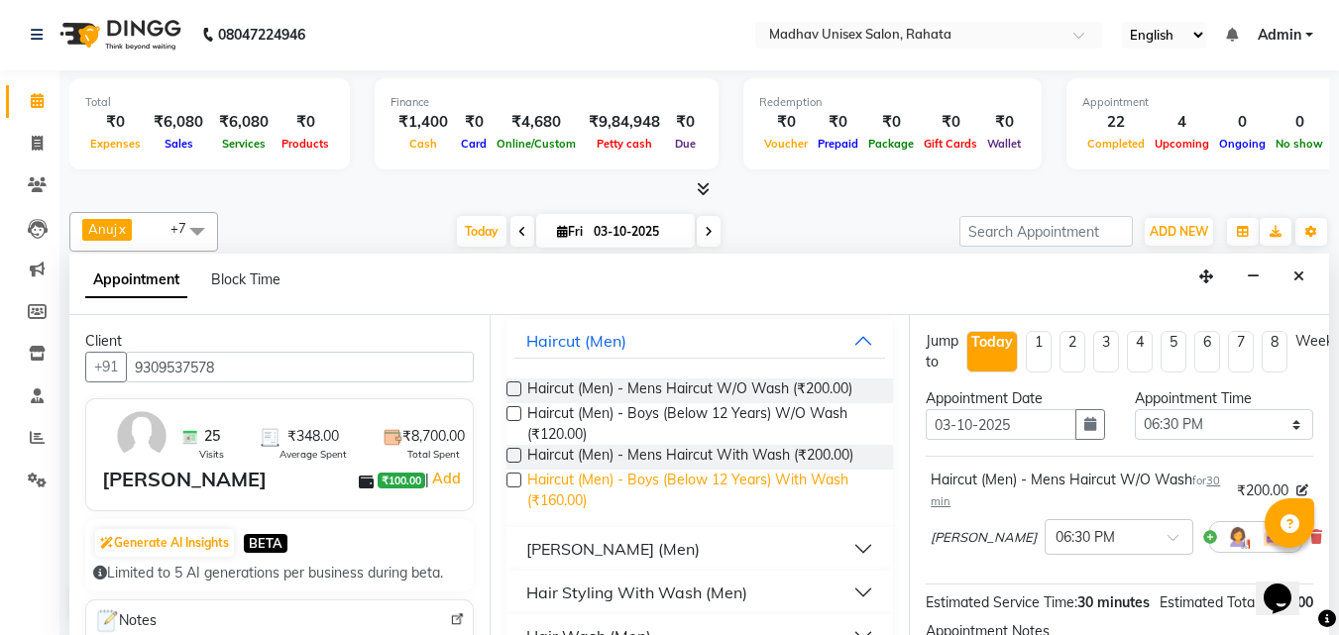
scroll to position [125, 0]
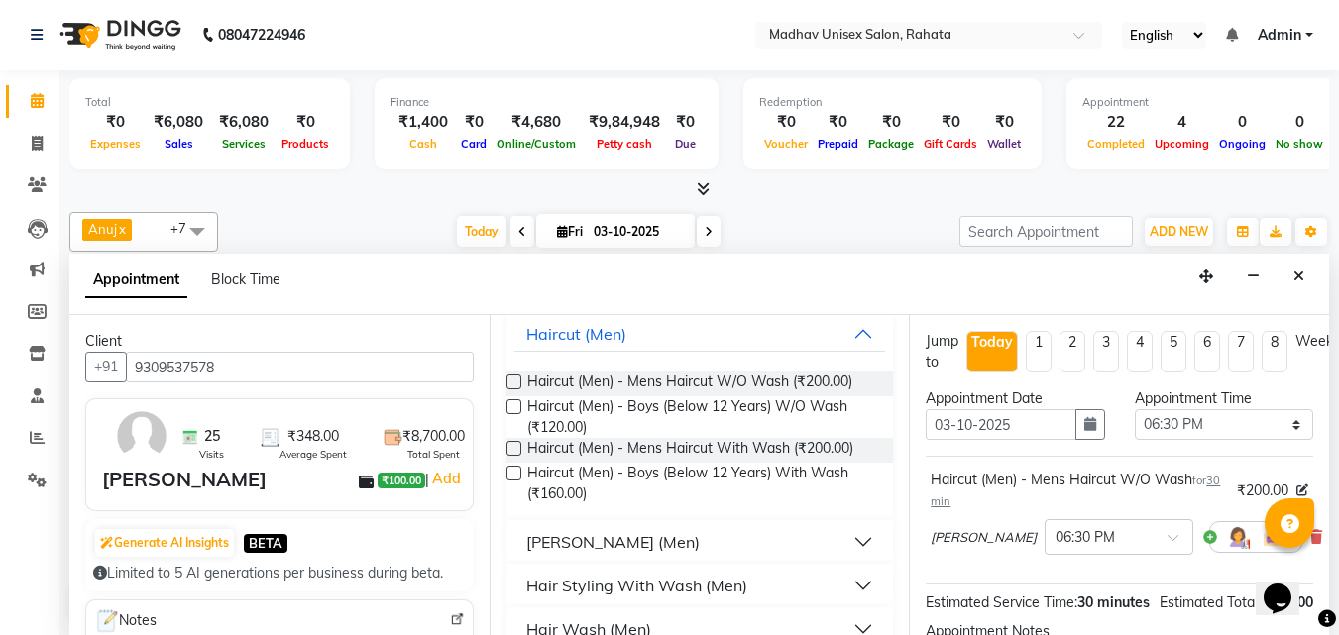
click at [544, 550] on div "[PERSON_NAME] (Men)" at bounding box center [612, 542] width 173 height 24
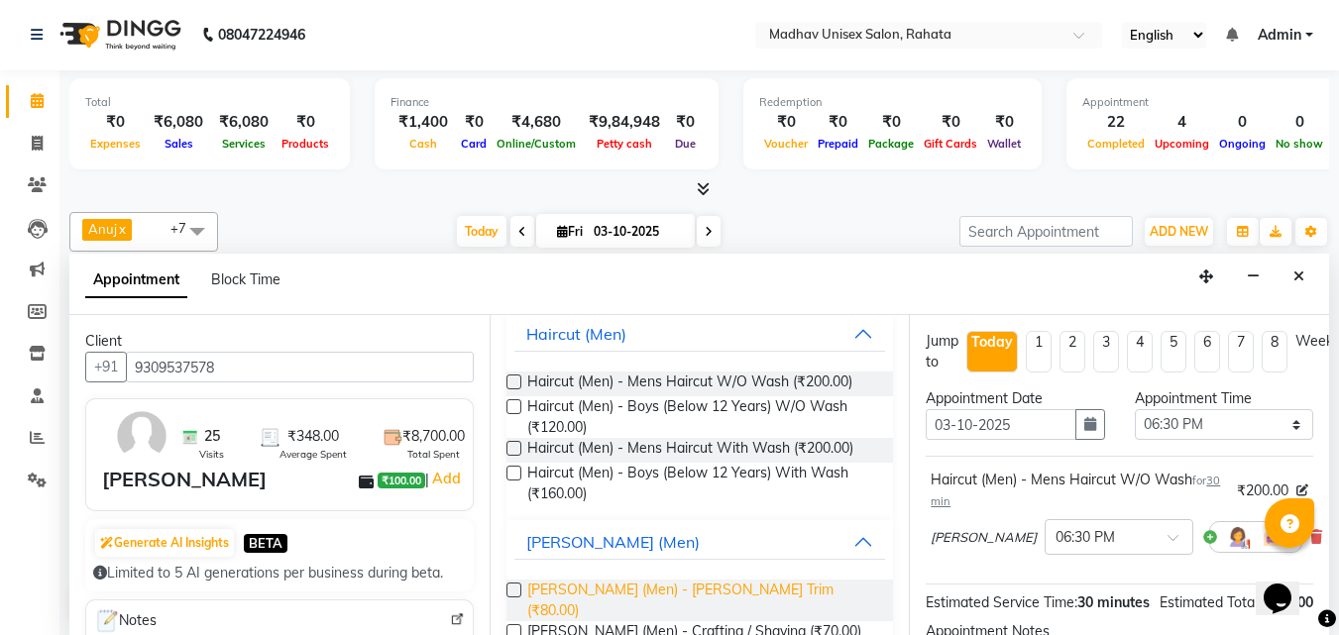
click at [582, 582] on span "[PERSON_NAME] (Men) - [PERSON_NAME] Trim (₹80.00)" at bounding box center [702, 601] width 351 height 42
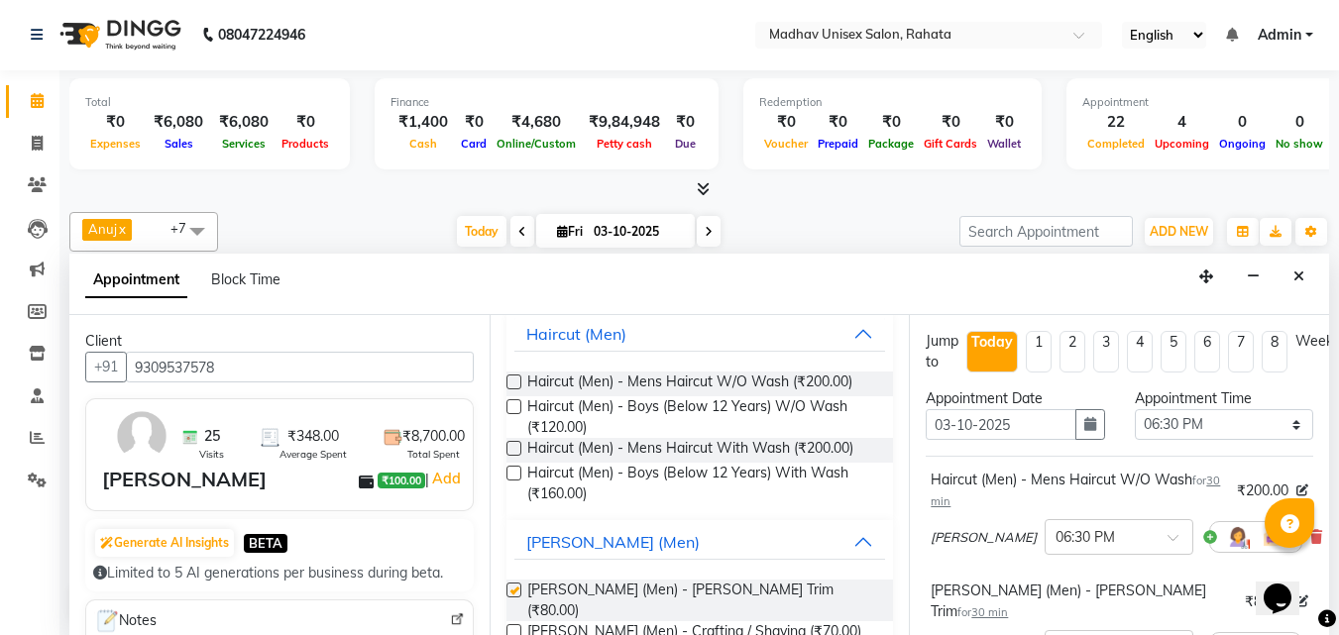
checkbox input "false"
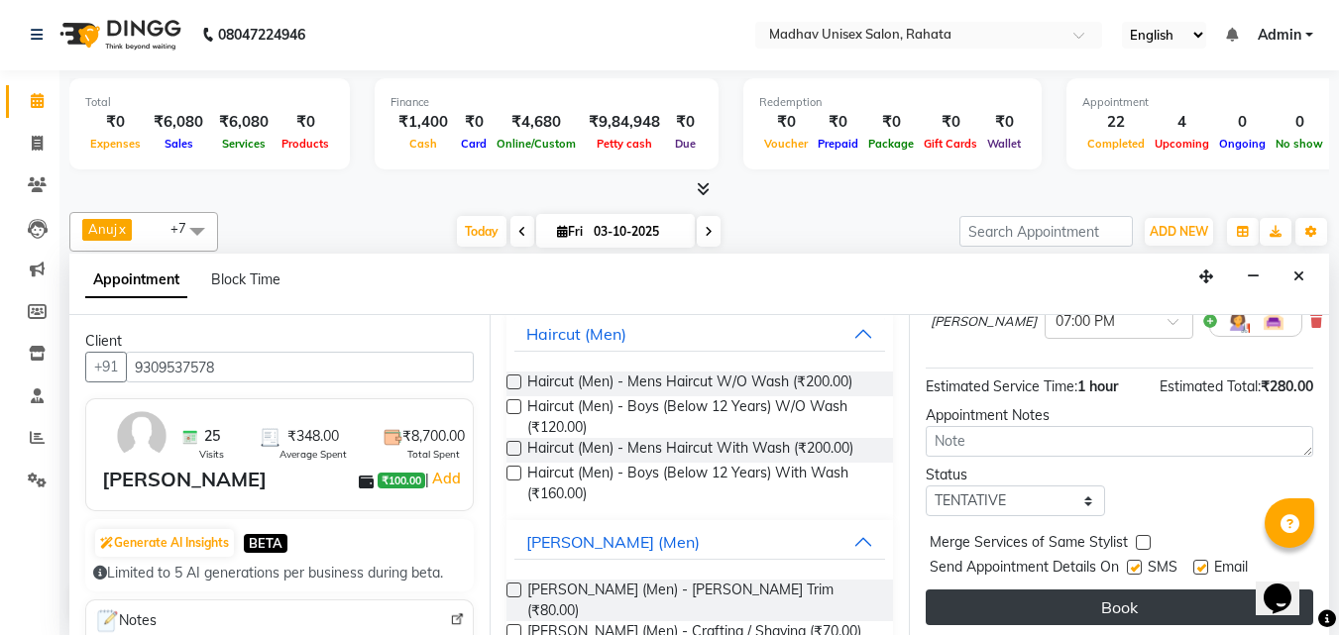
click at [1060, 590] on button "Book" at bounding box center [1118, 608] width 387 height 36
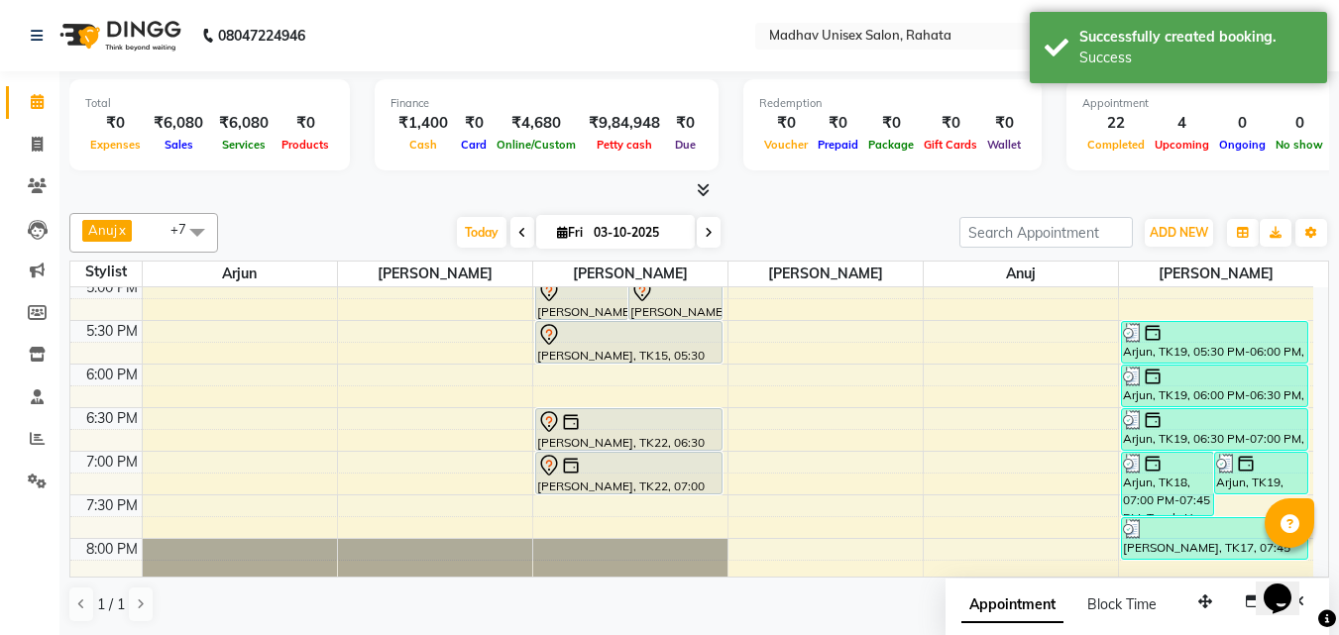
scroll to position [970, 0]
click at [559, 526] on div "6:00 AM 6:30 AM 7:00 AM 7:30 AM 8:00 AM 8:30 AM 9:00 AM 9:30 AM 10:00 AM 10:30 …" at bounding box center [691, 57] width 1243 height 1481
select select "14048"
select select "tentative"
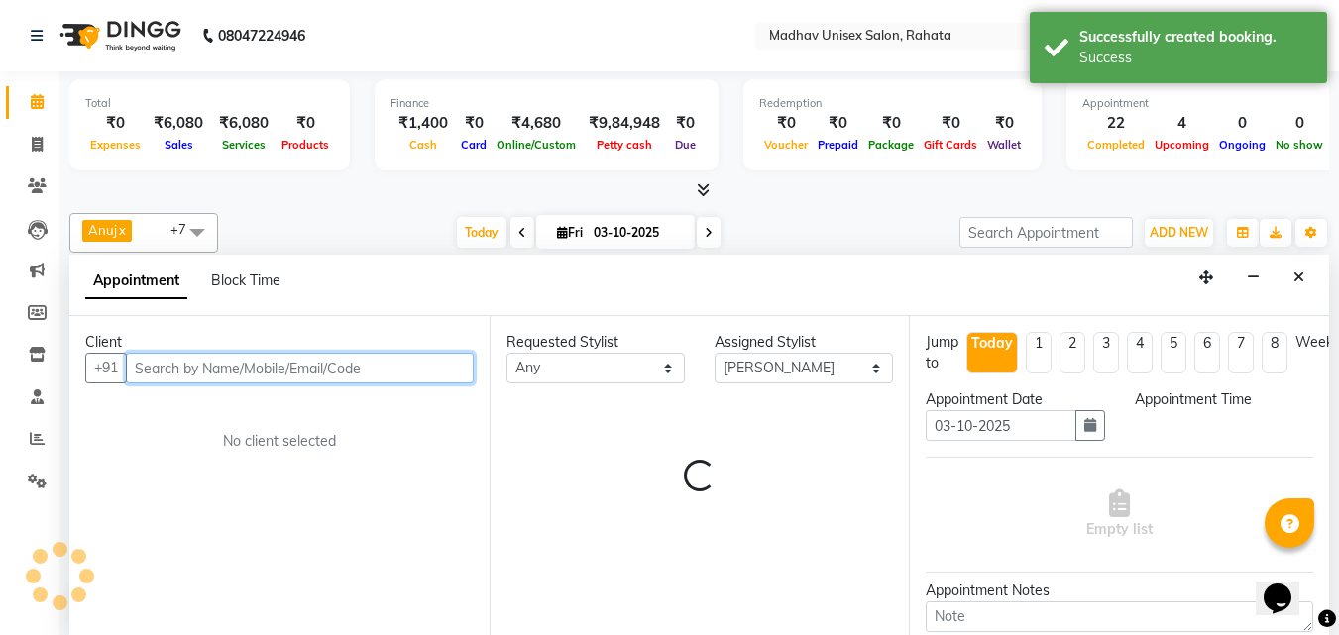
select select "1185"
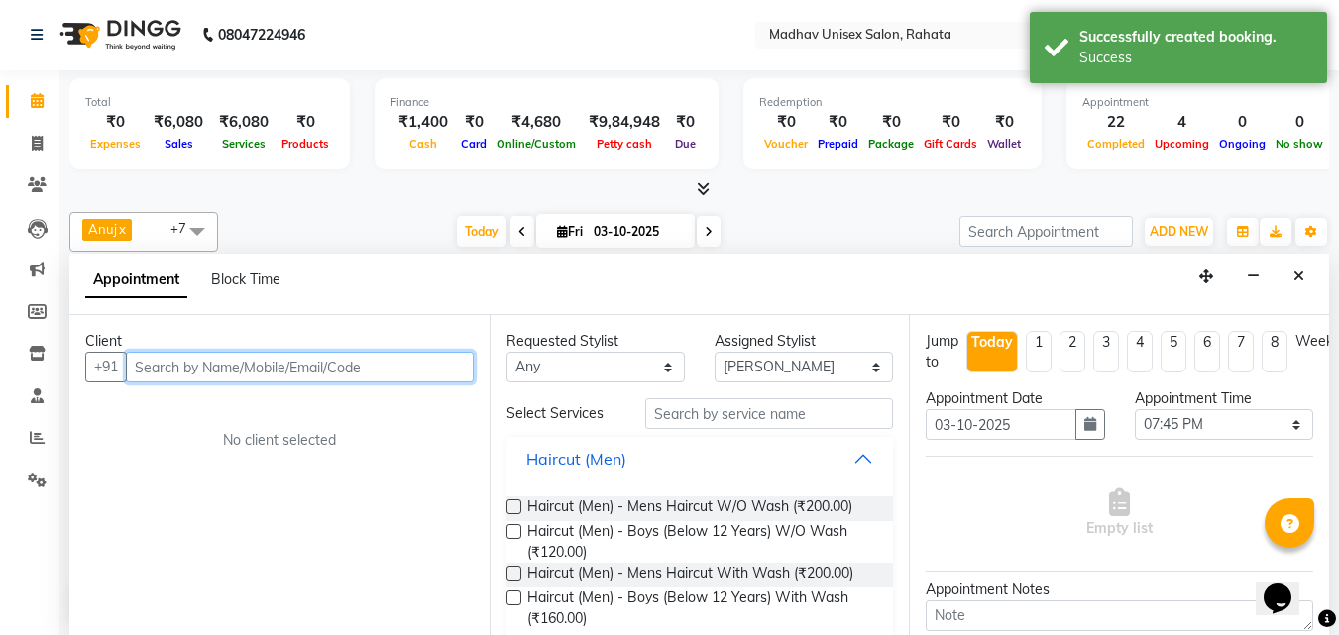
click at [346, 363] on input "text" at bounding box center [300, 367] width 348 height 31
click at [340, 376] on input "text" at bounding box center [300, 367] width 348 height 31
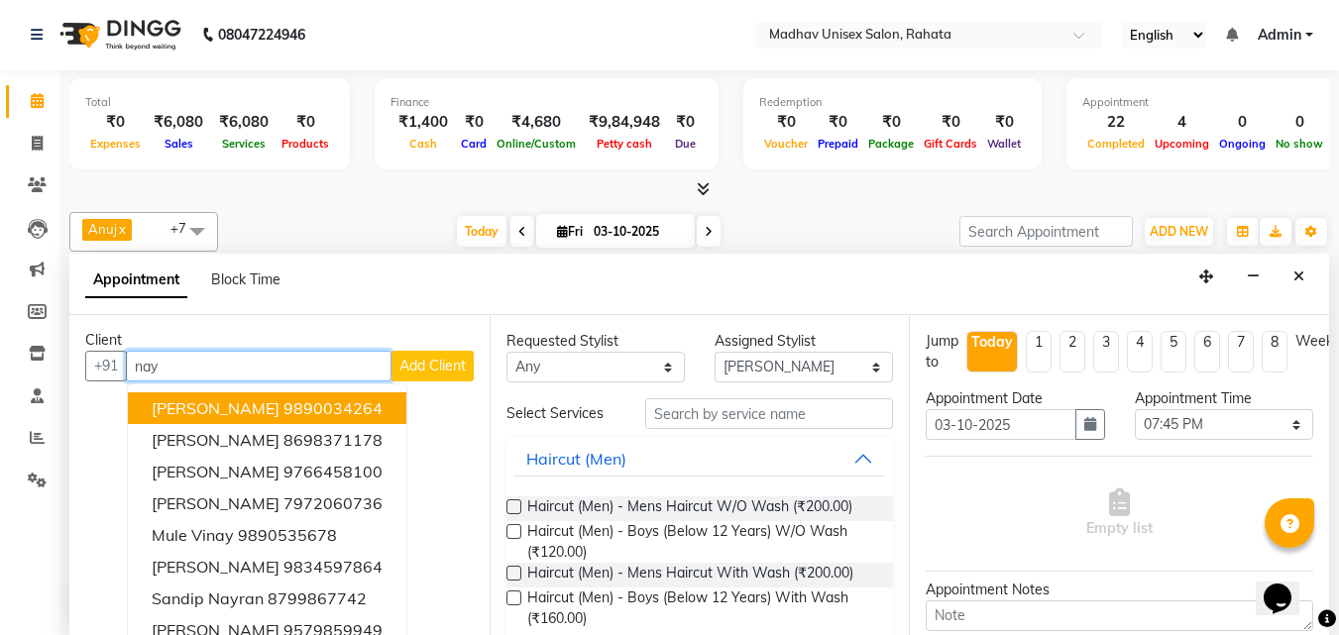
click at [185, 361] on input "nay" at bounding box center [259, 366] width 266 height 31
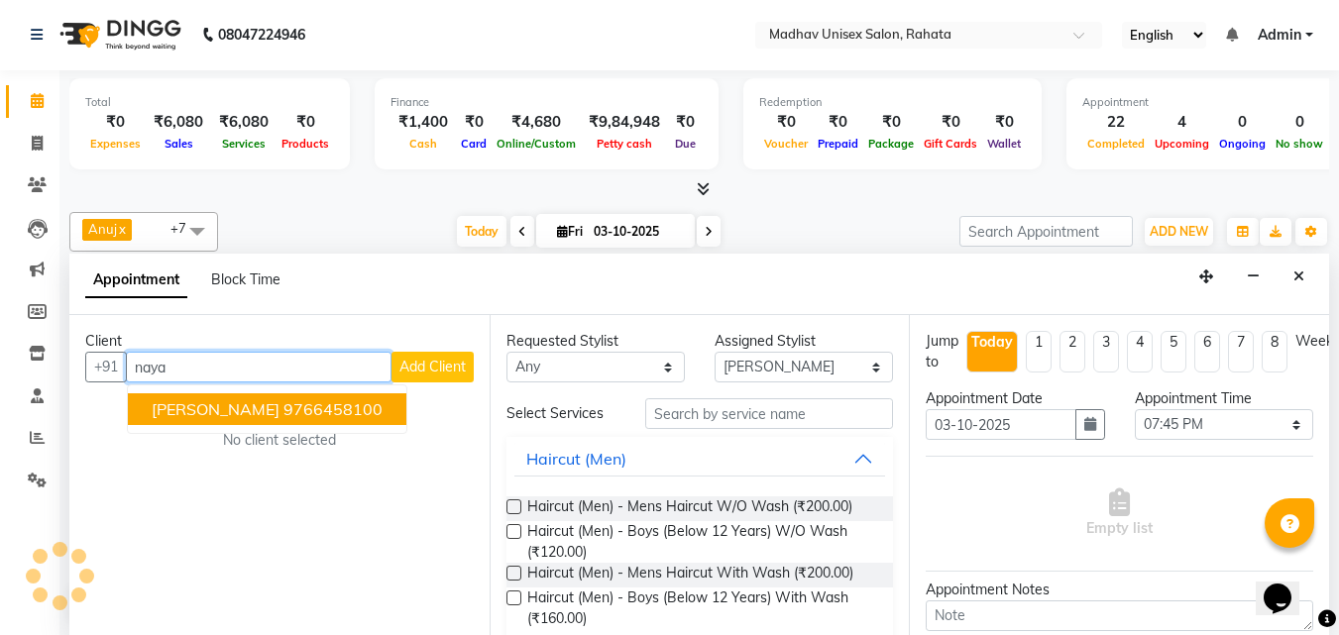
scroll to position [0, 0]
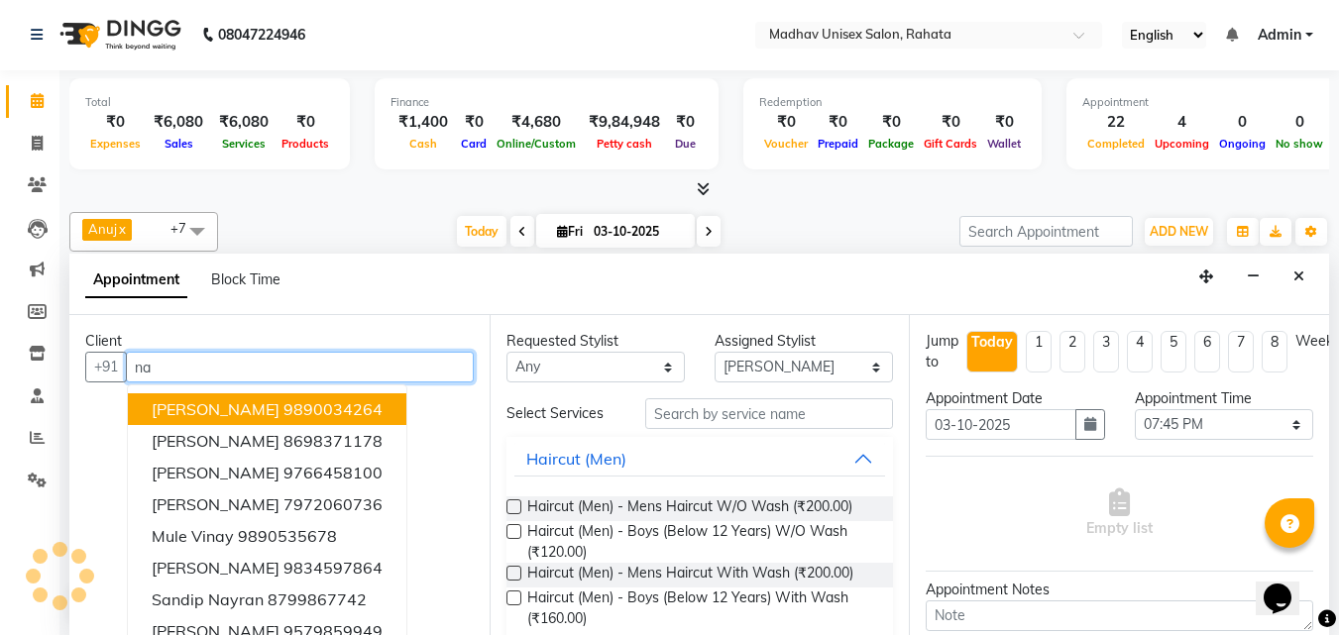
type input "n"
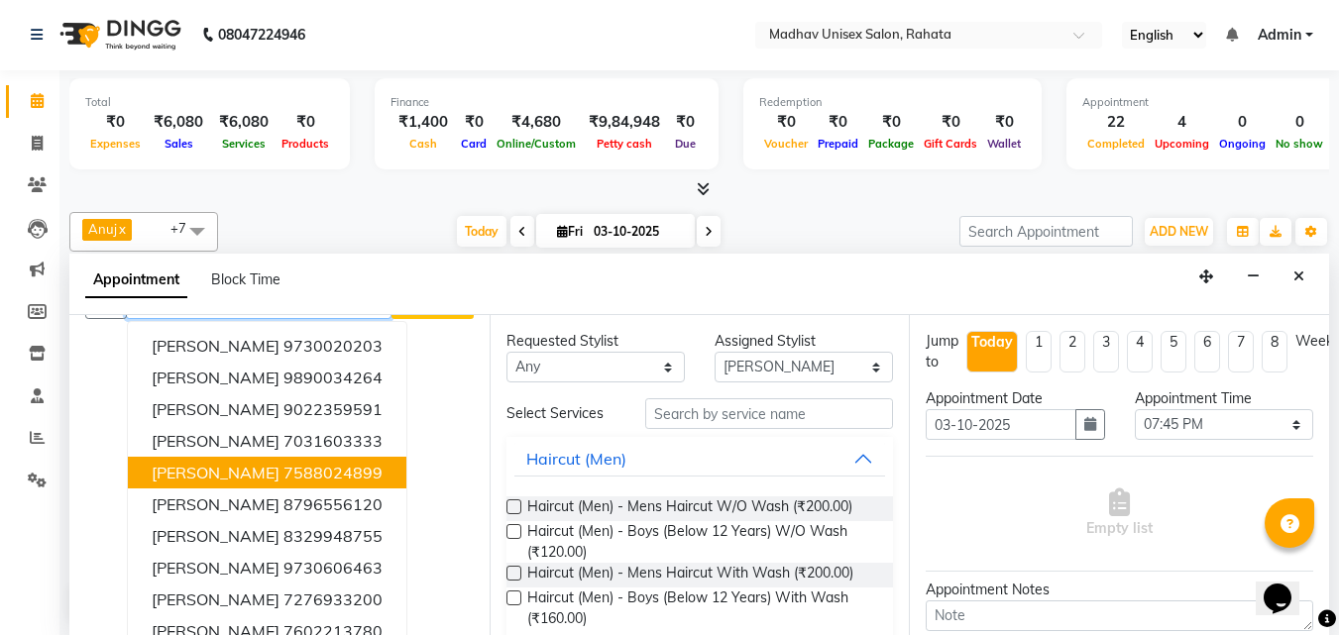
scroll to position [84, 0]
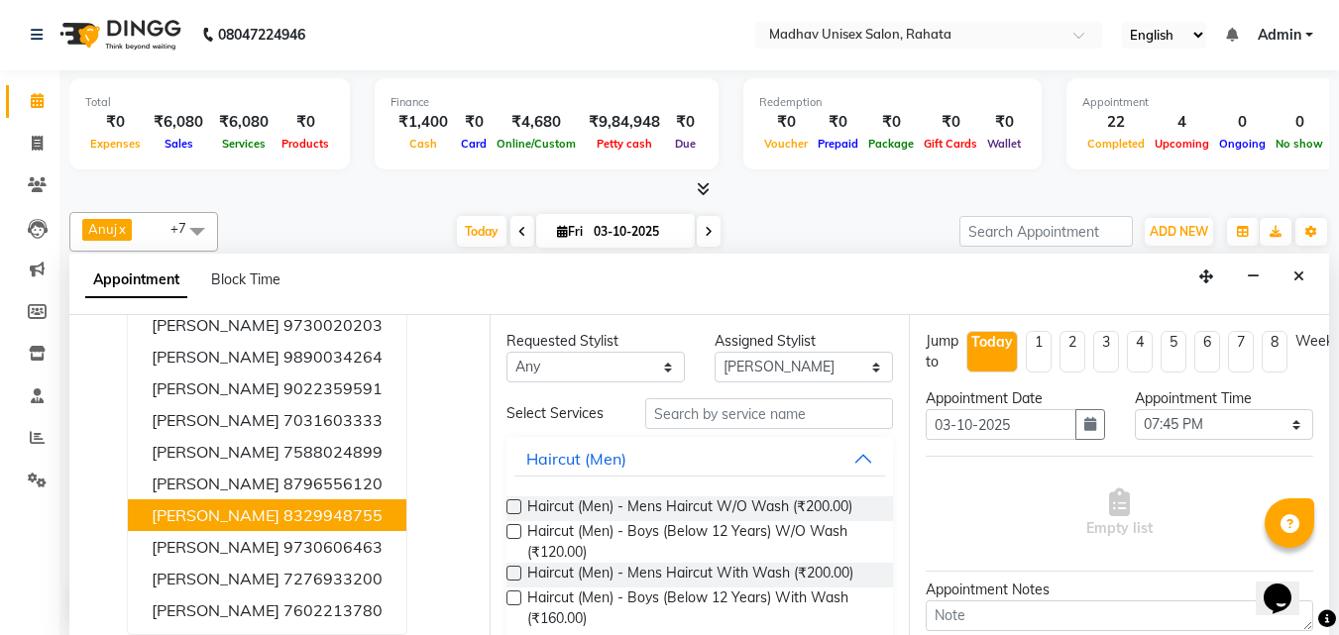
click at [209, 520] on span "[PERSON_NAME]" at bounding box center [216, 515] width 128 height 20
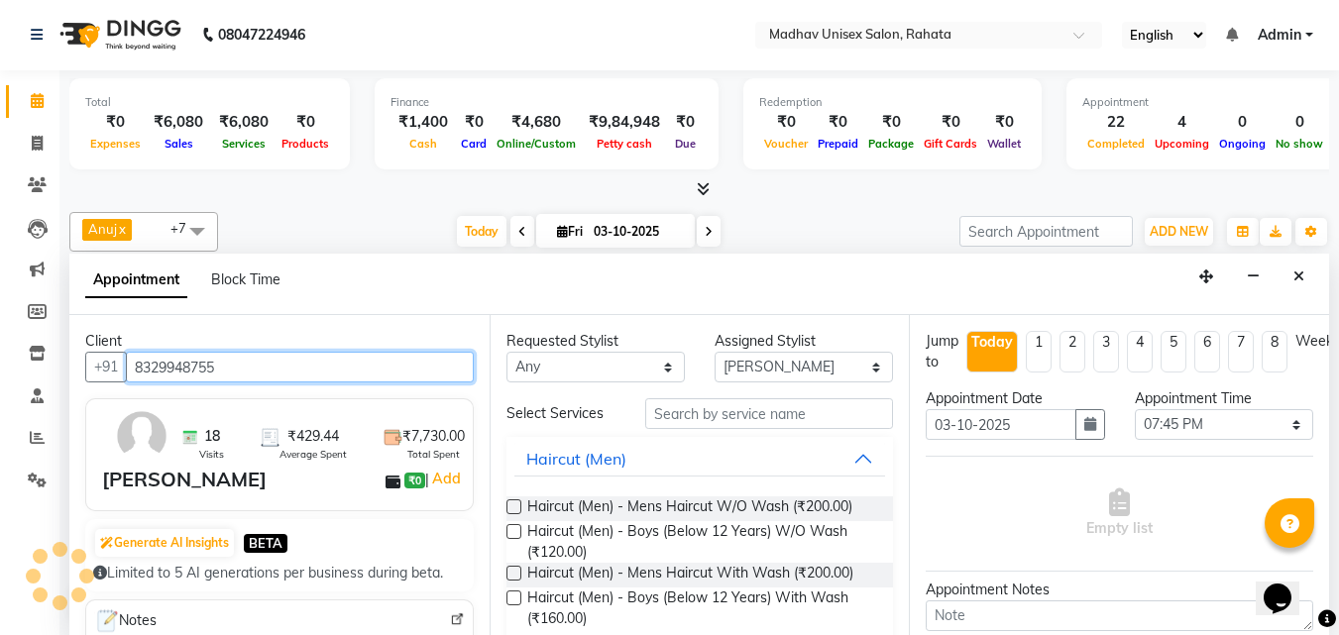
scroll to position [5, 0]
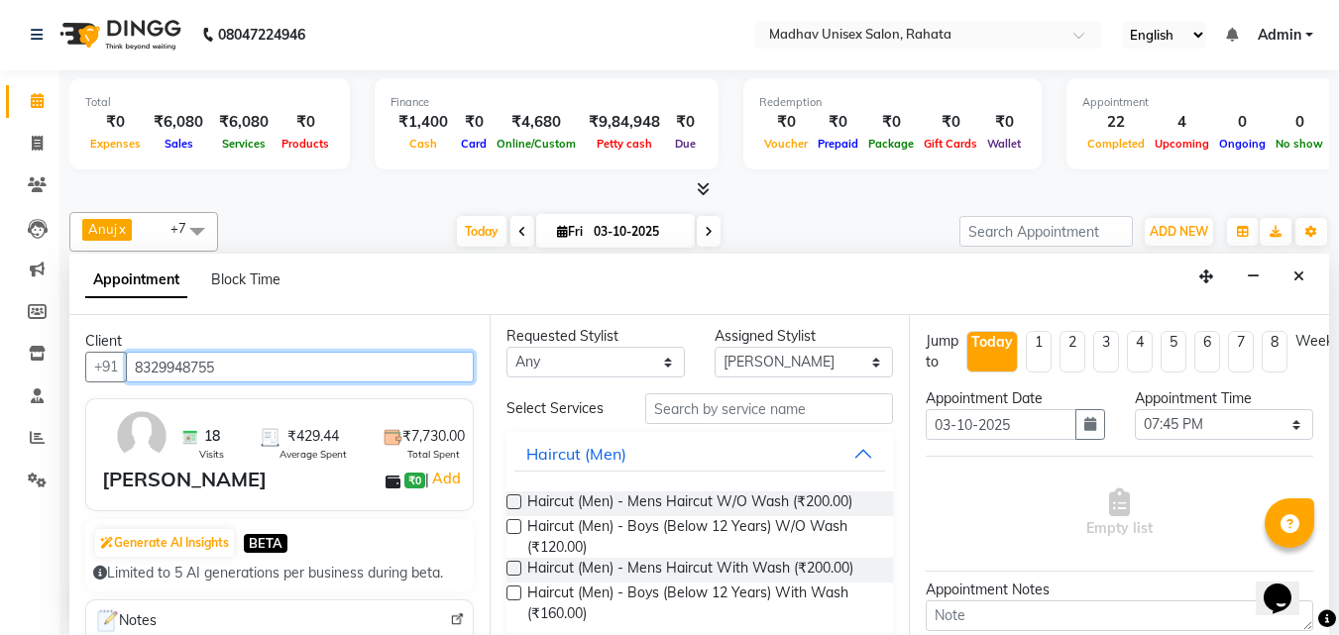
type input "8329948755"
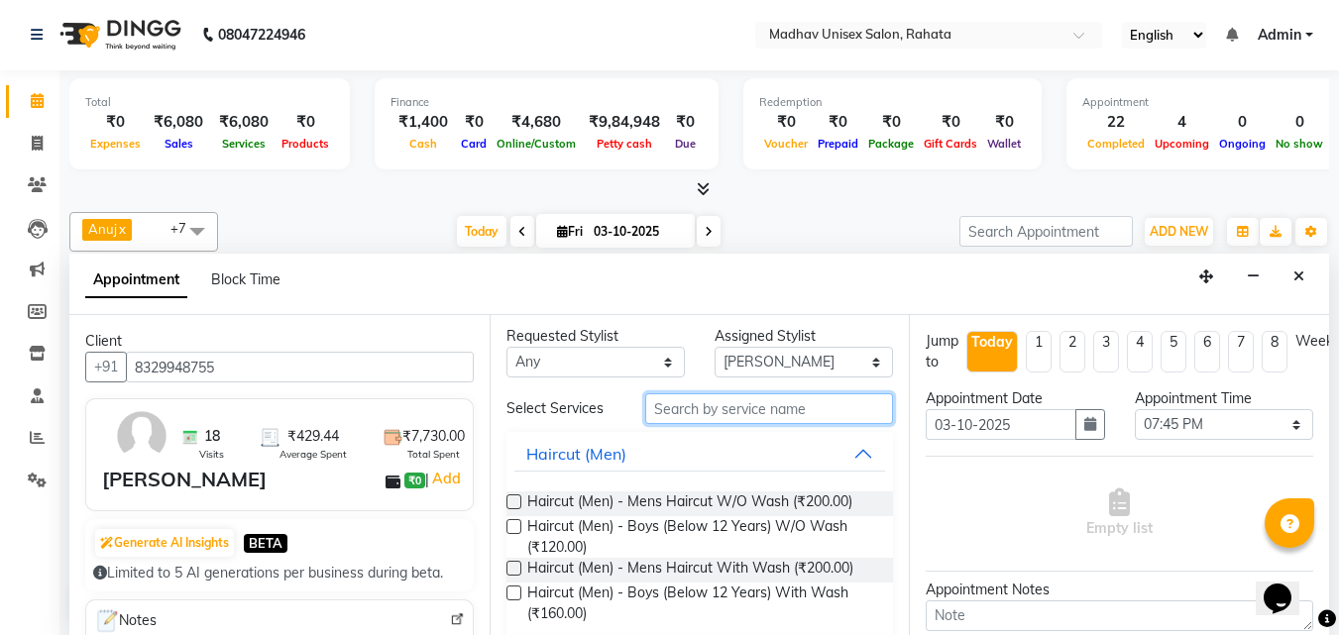
click at [663, 399] on input "text" at bounding box center [769, 408] width 248 height 31
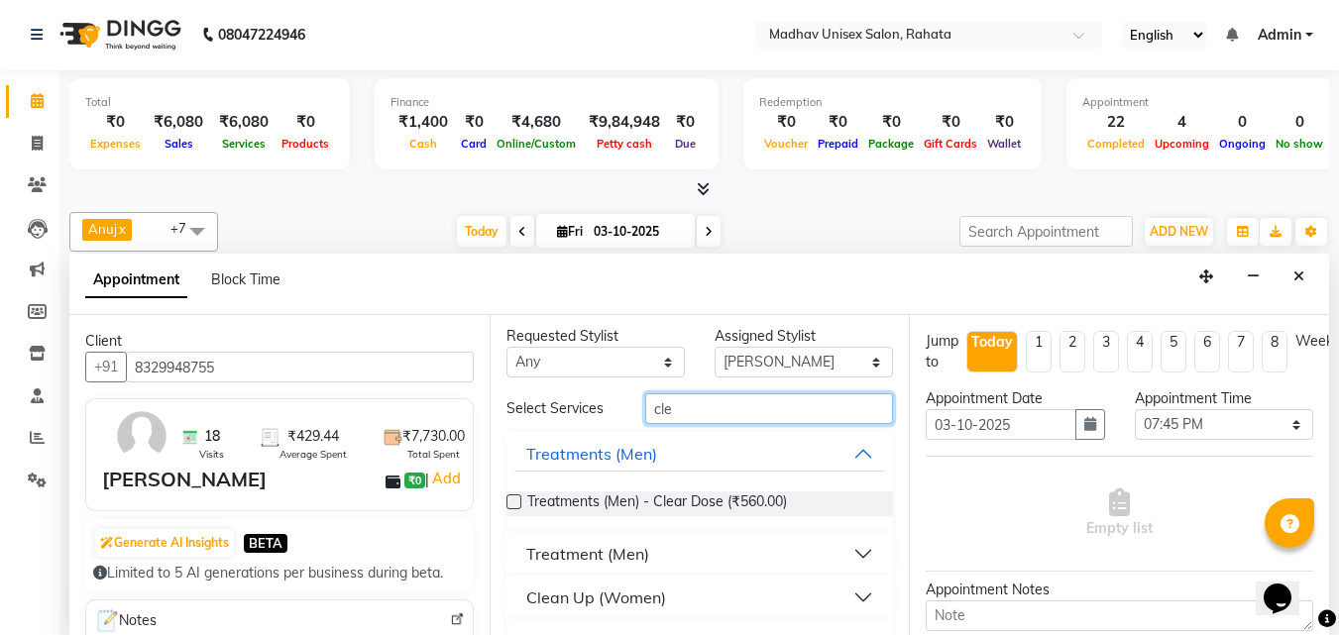
scroll to position [49, 0]
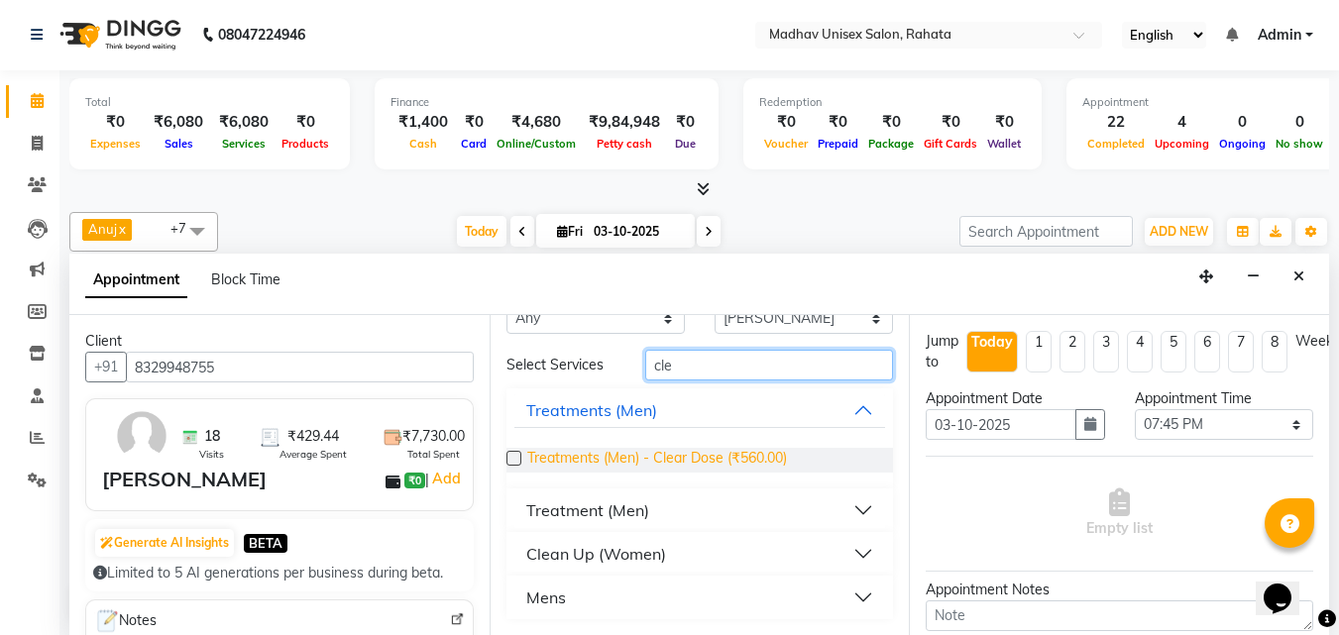
type input "cle"
click at [690, 466] on span "Treatments (Men) - Clear Dose (₹560.00)" at bounding box center [657, 460] width 260 height 25
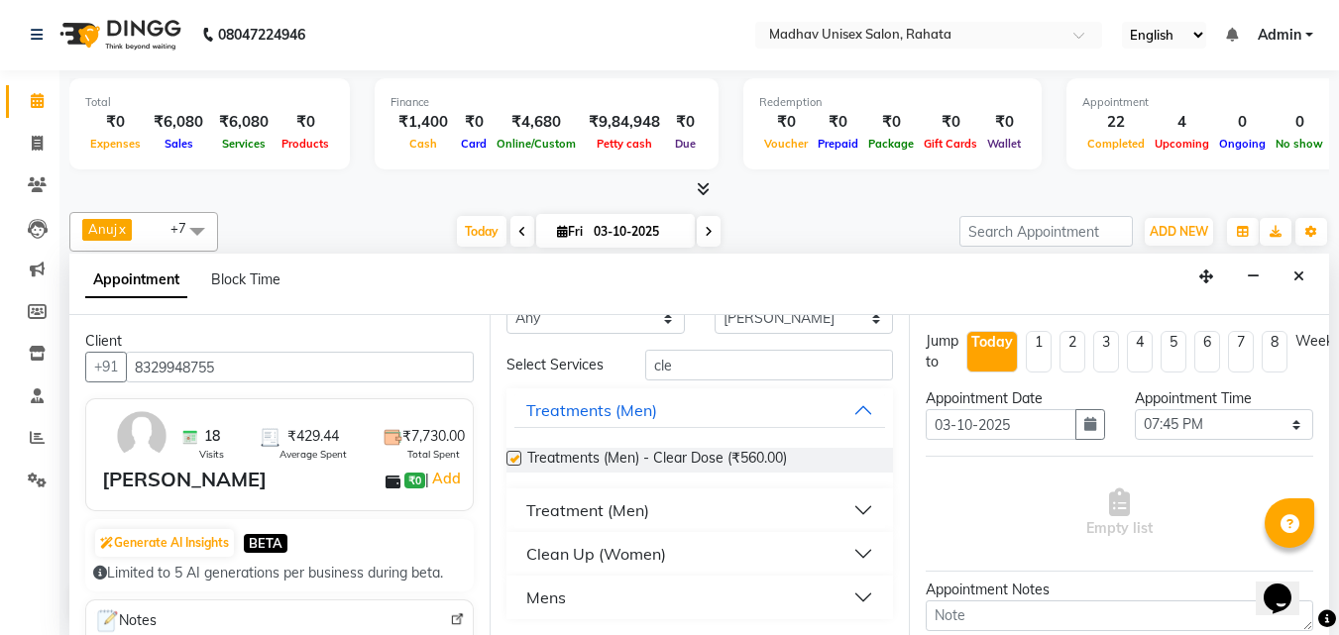
checkbox input "false"
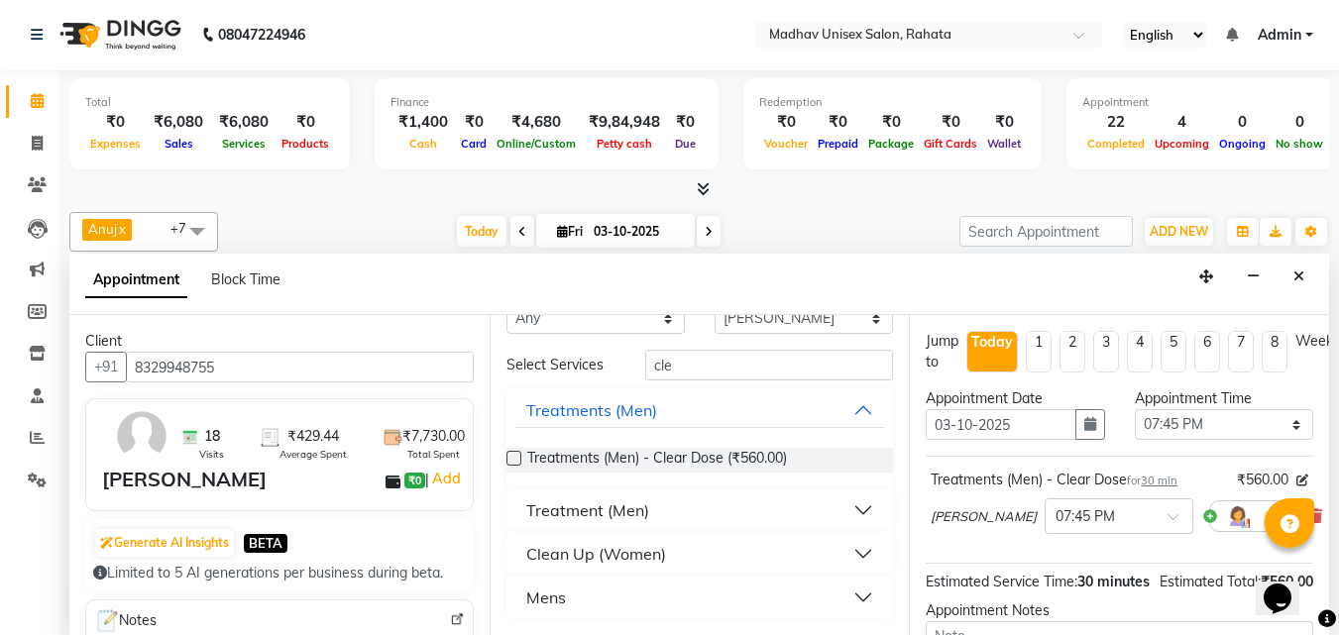
scroll to position [237, 0]
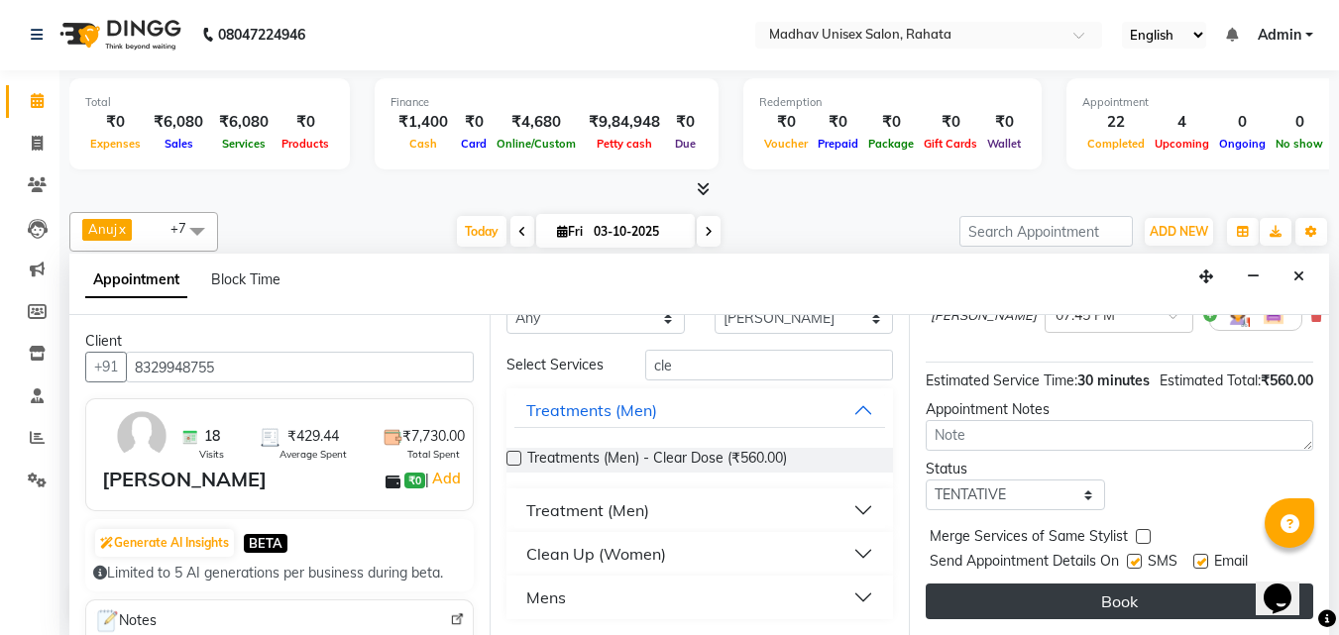
click at [977, 584] on button "Book" at bounding box center [1118, 602] width 387 height 36
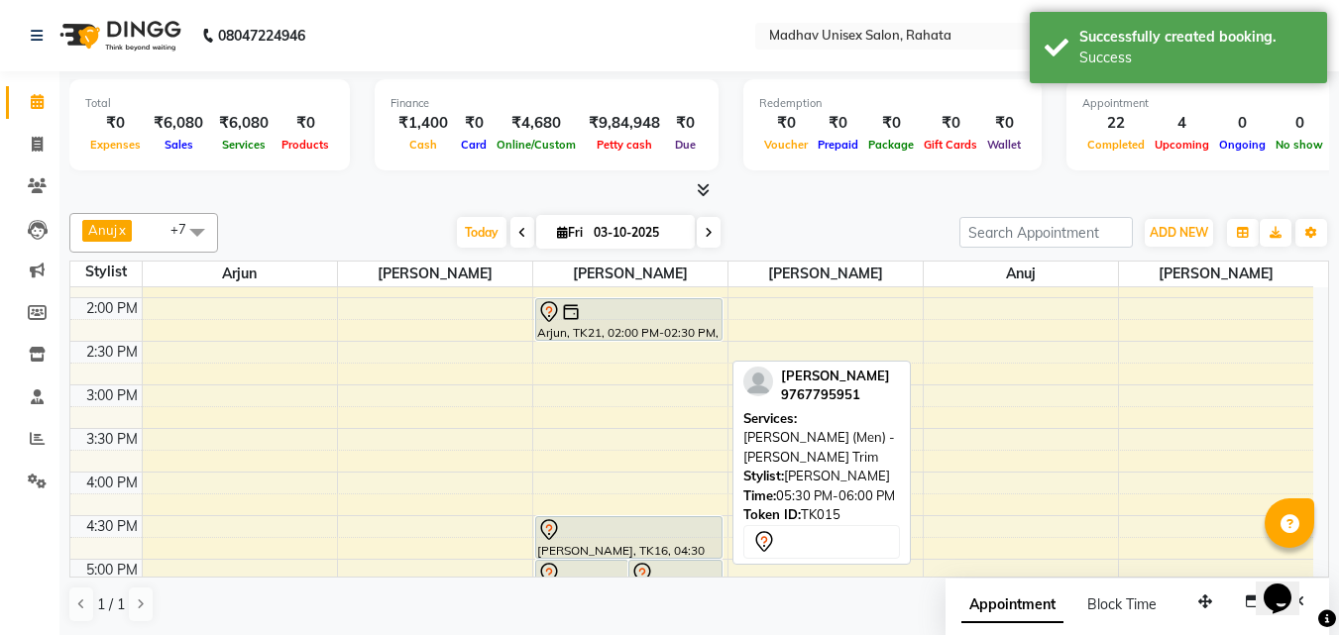
scroll to position [686, 0]
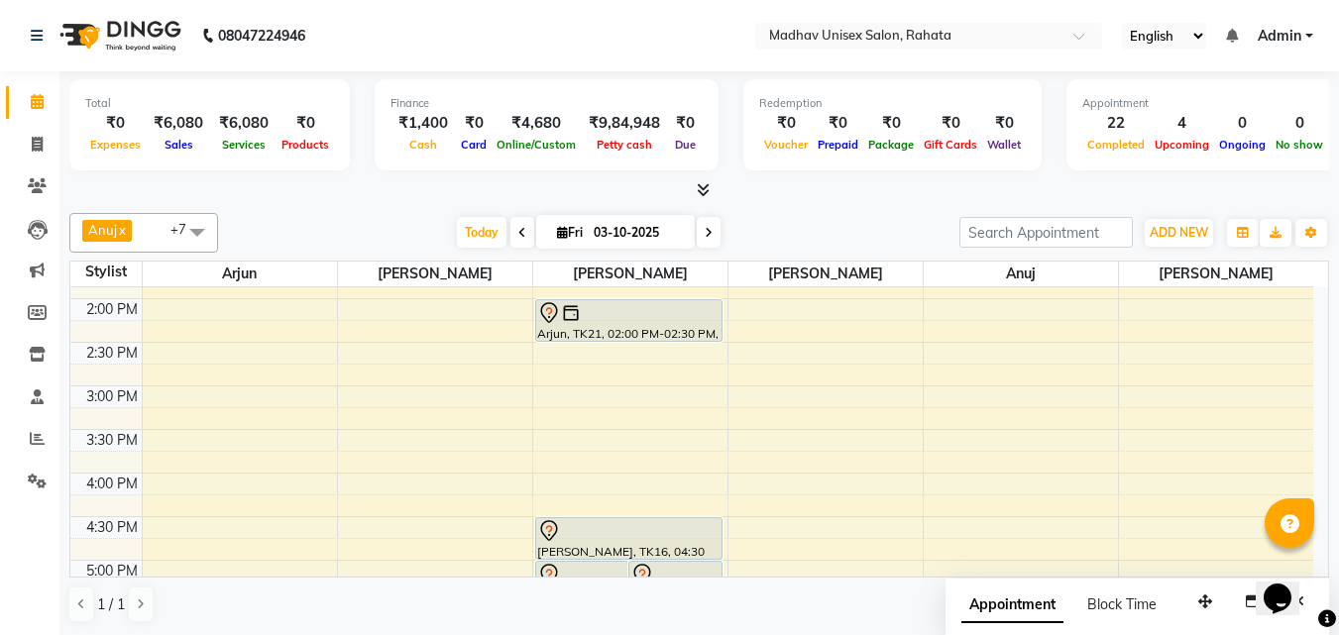
click at [555, 400] on div "6:00 AM 6:30 AM 7:00 AM 7:30 AM 8:00 AM 8:30 AM 9:00 AM 9:30 AM 10:00 AM 10:30 …" at bounding box center [691, 342] width 1243 height 1481
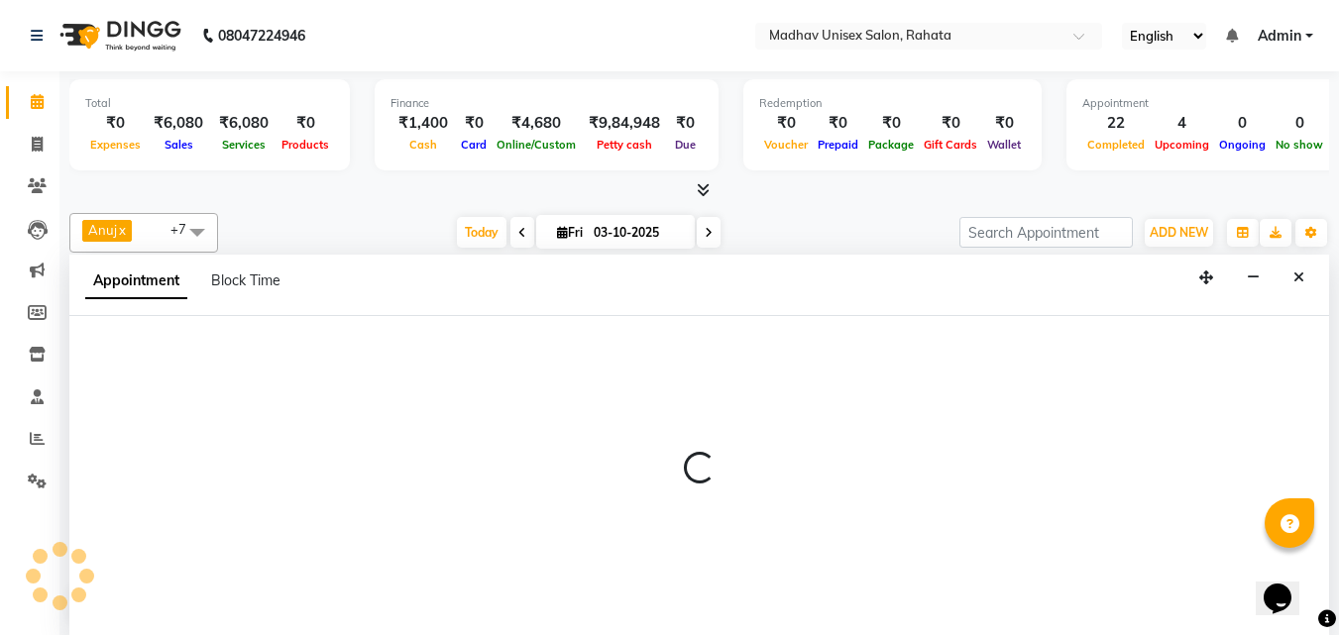
select select "14048"
select select "tentative"
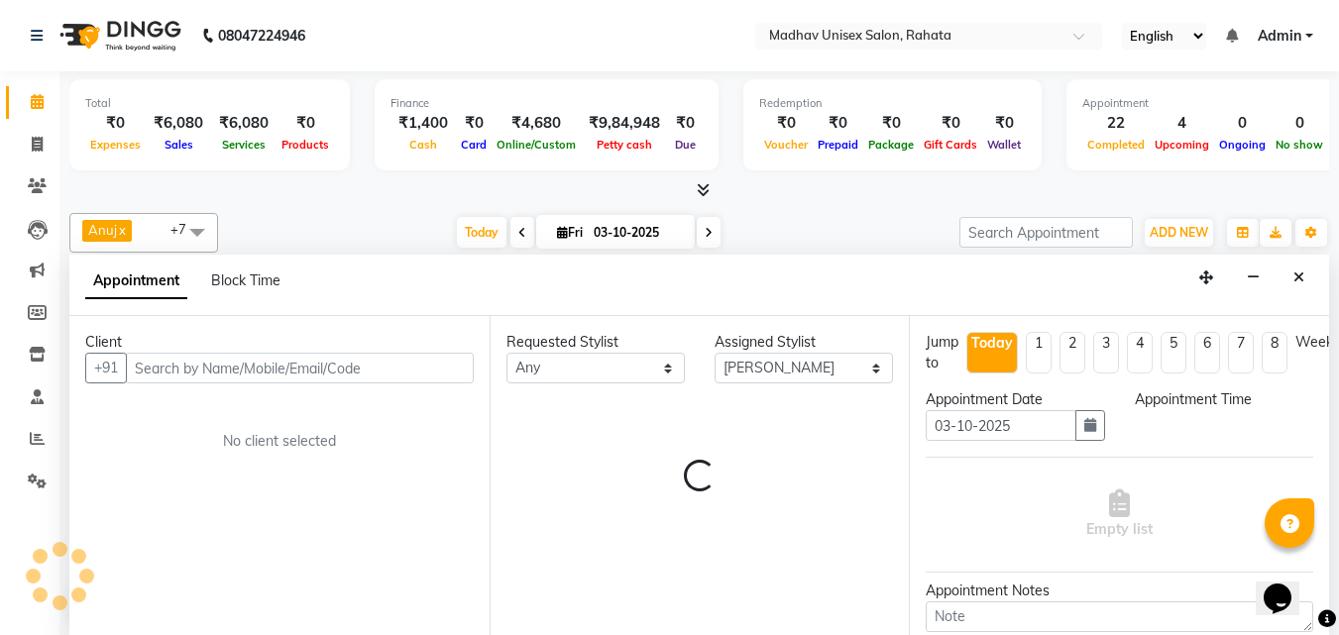
scroll to position [1, 0]
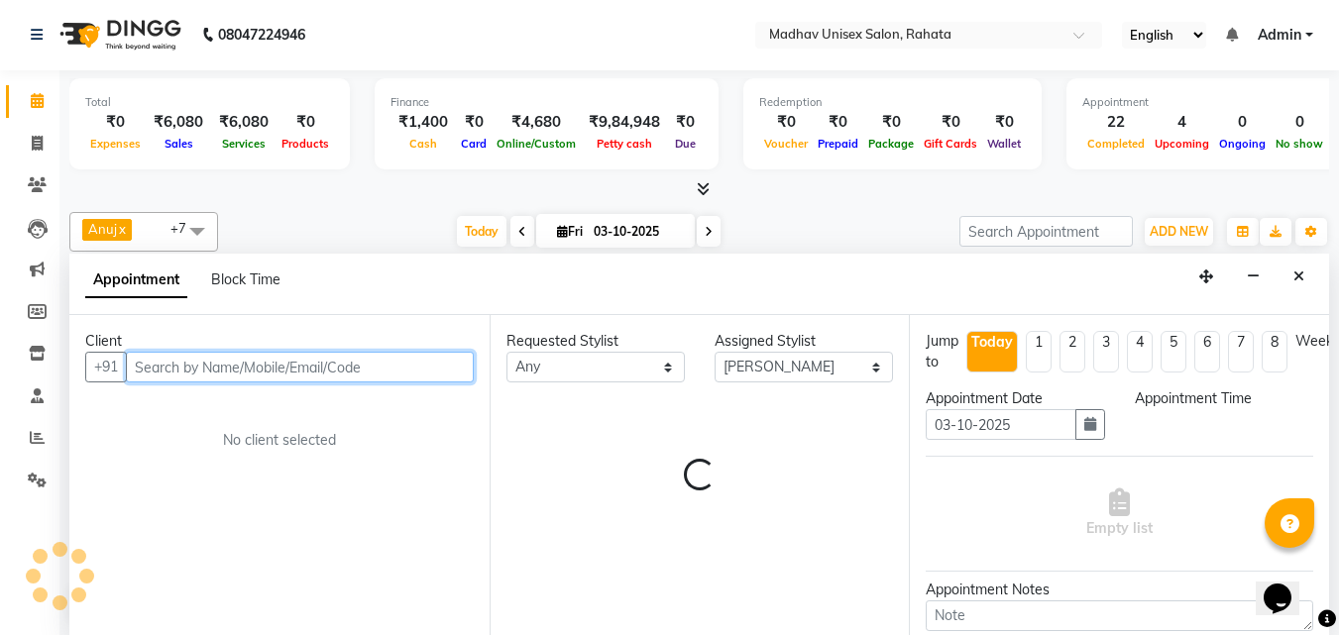
select select "900"
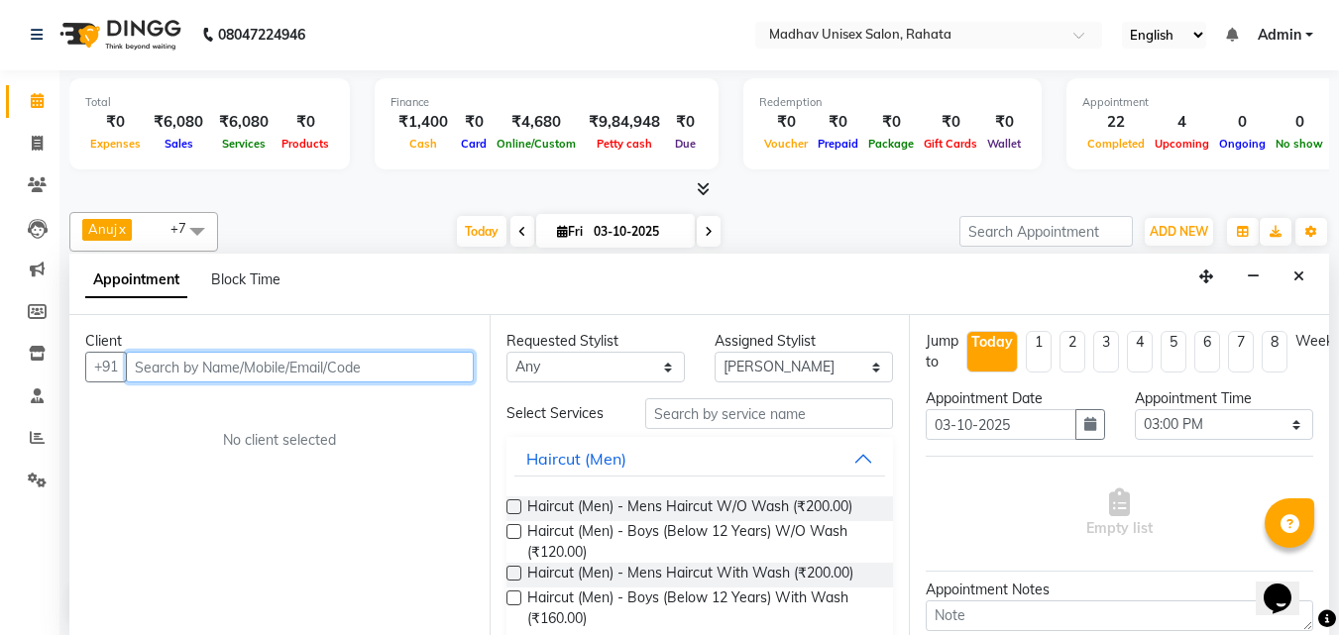
click at [268, 363] on input "text" at bounding box center [300, 367] width 348 height 31
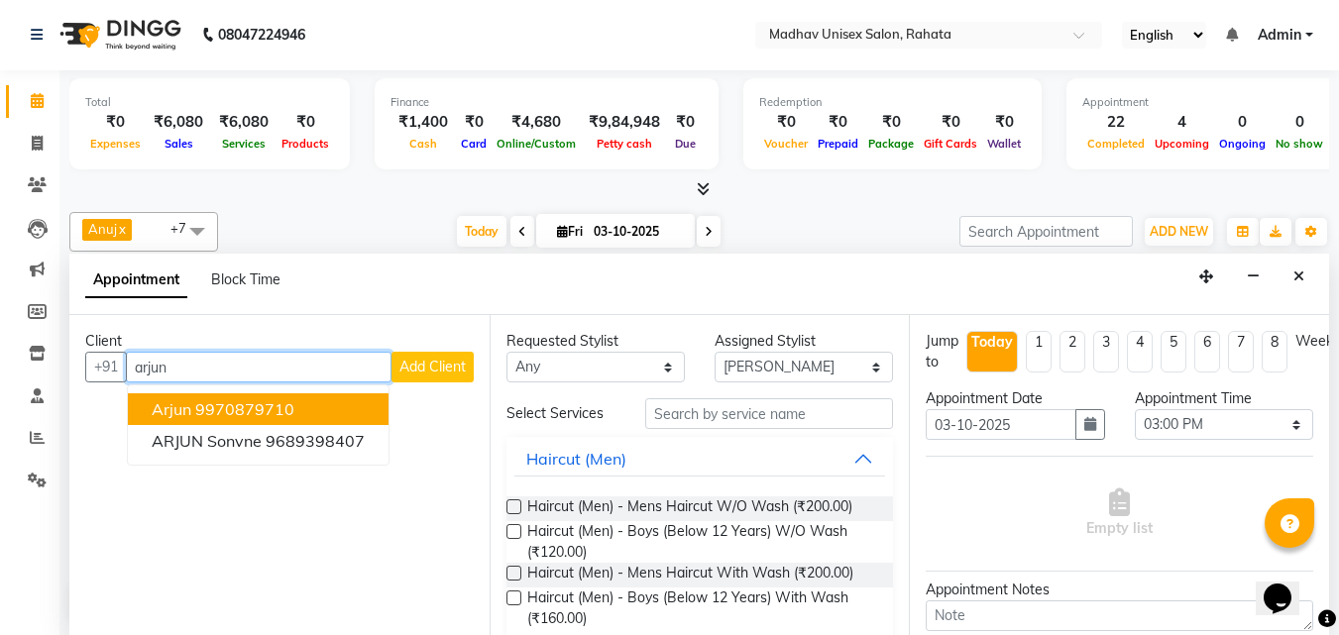
click at [221, 413] on ngb-highlight "9970879710" at bounding box center [244, 409] width 99 height 20
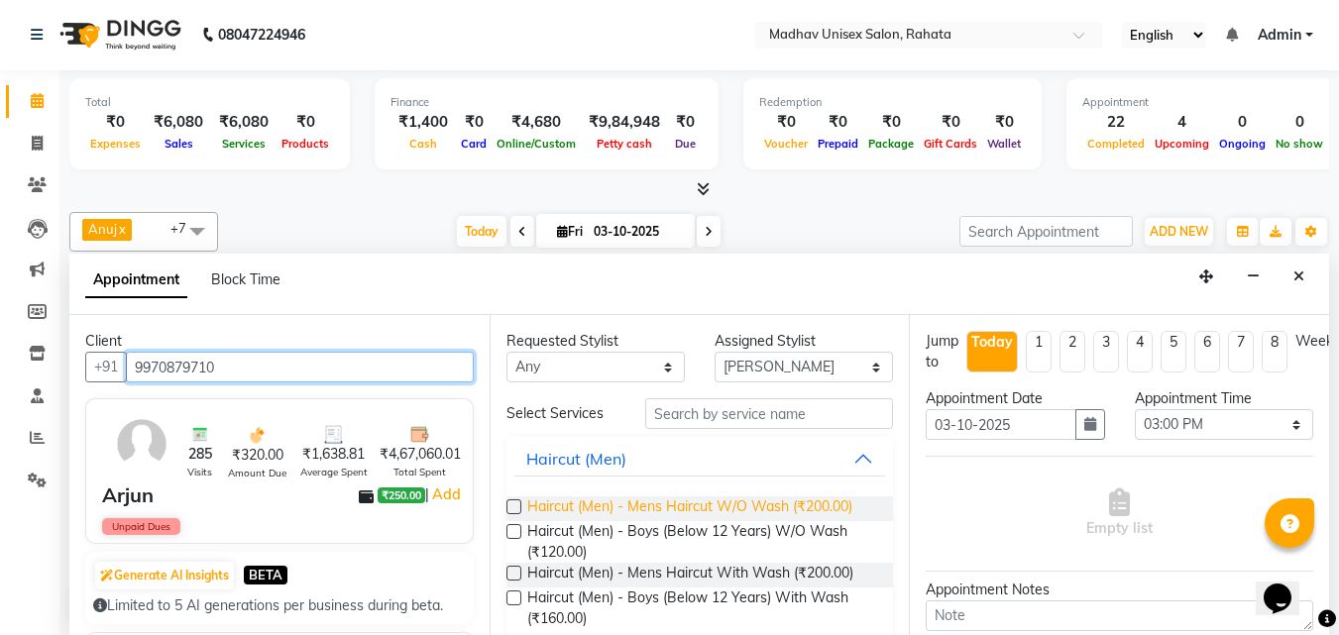
type input "9970879710"
click at [698, 505] on span "Haircut (Men) - Mens Haircut W/O Wash (₹200.00)" at bounding box center [689, 508] width 325 height 25
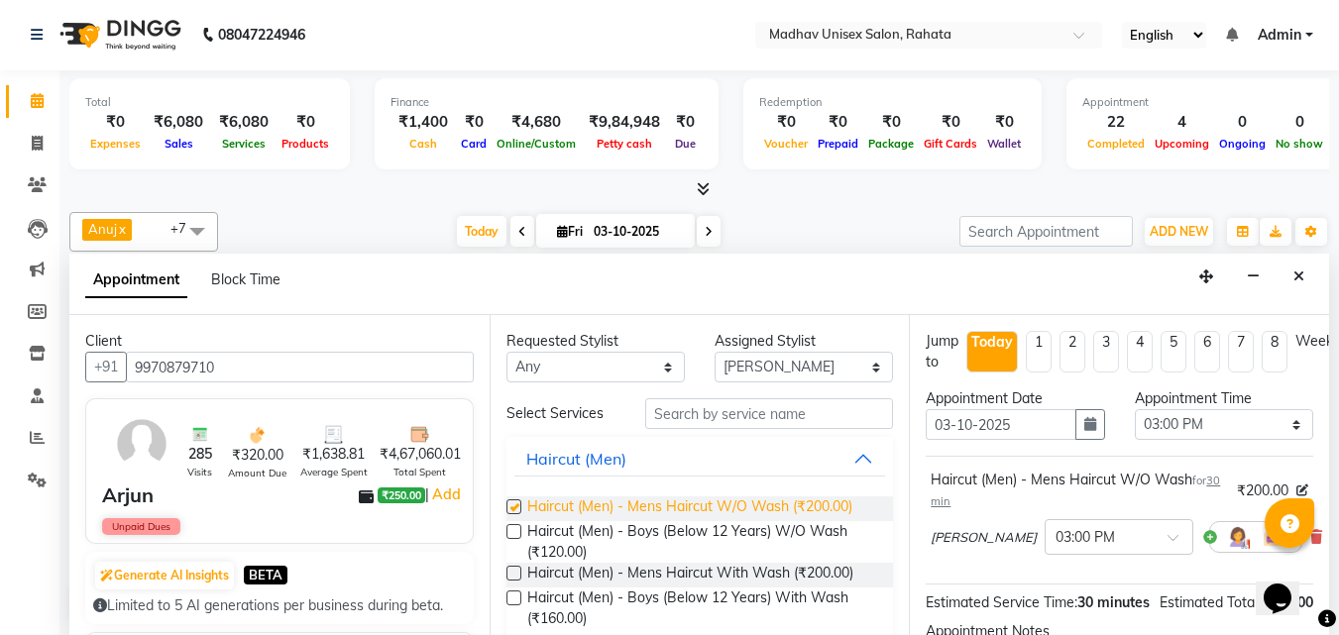
checkbox input "false"
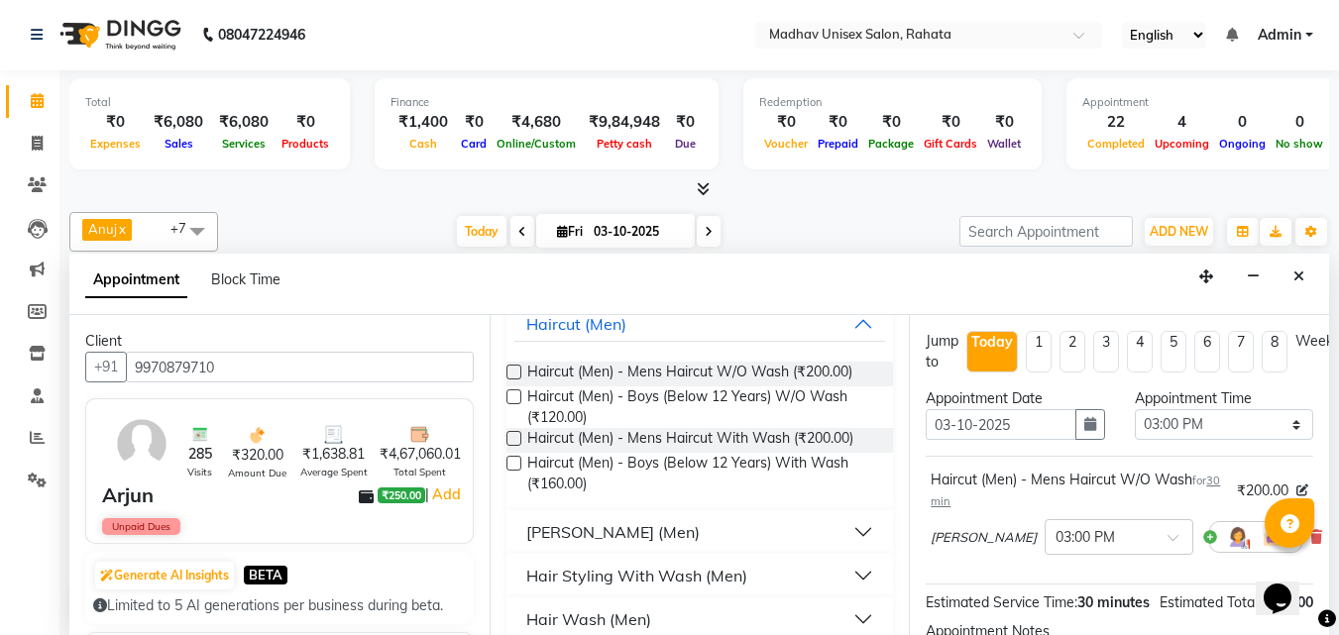
scroll to position [136, 0]
click at [656, 537] on button "[PERSON_NAME] (Men)" at bounding box center [700, 531] width 372 height 36
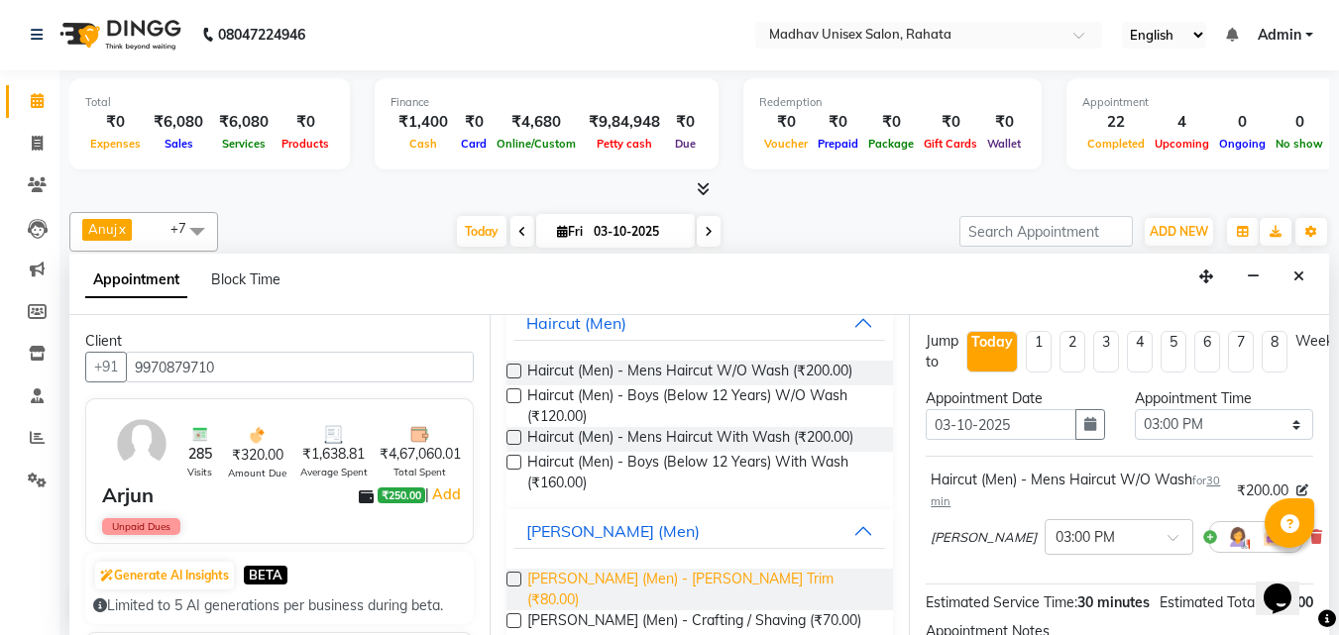
click at [655, 574] on span "[PERSON_NAME] (Men) - [PERSON_NAME] Trim (₹80.00)" at bounding box center [702, 590] width 351 height 42
checkbox input "false"
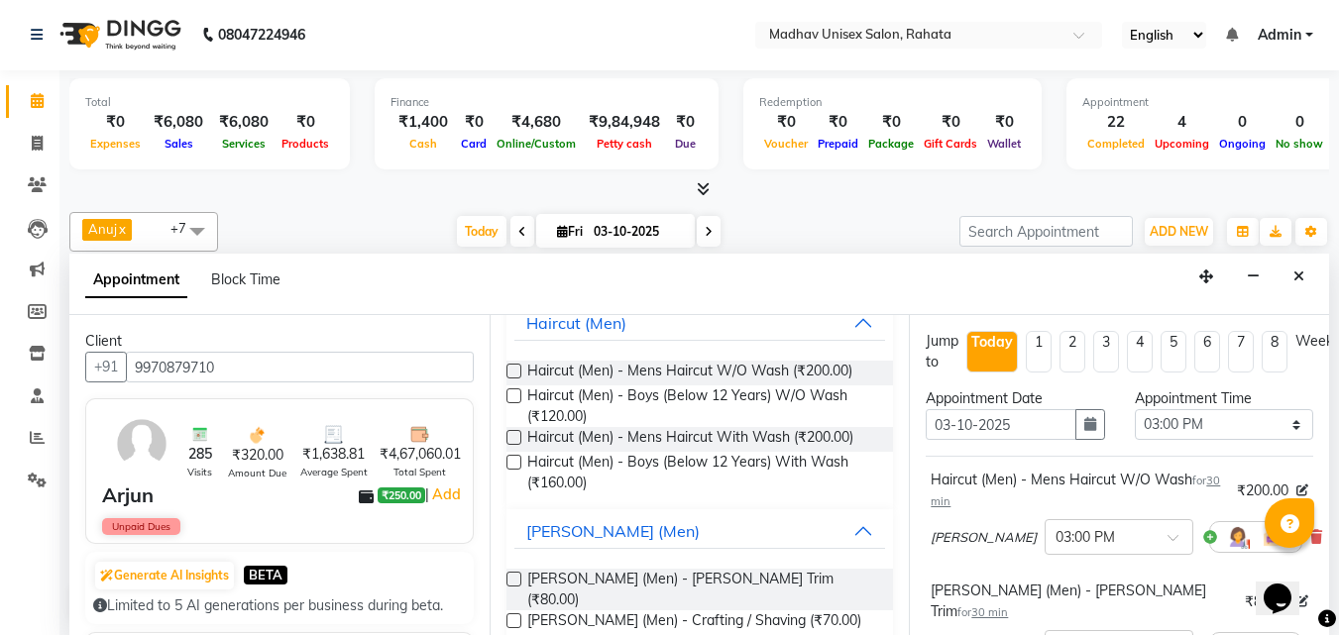
scroll to position [327, 0]
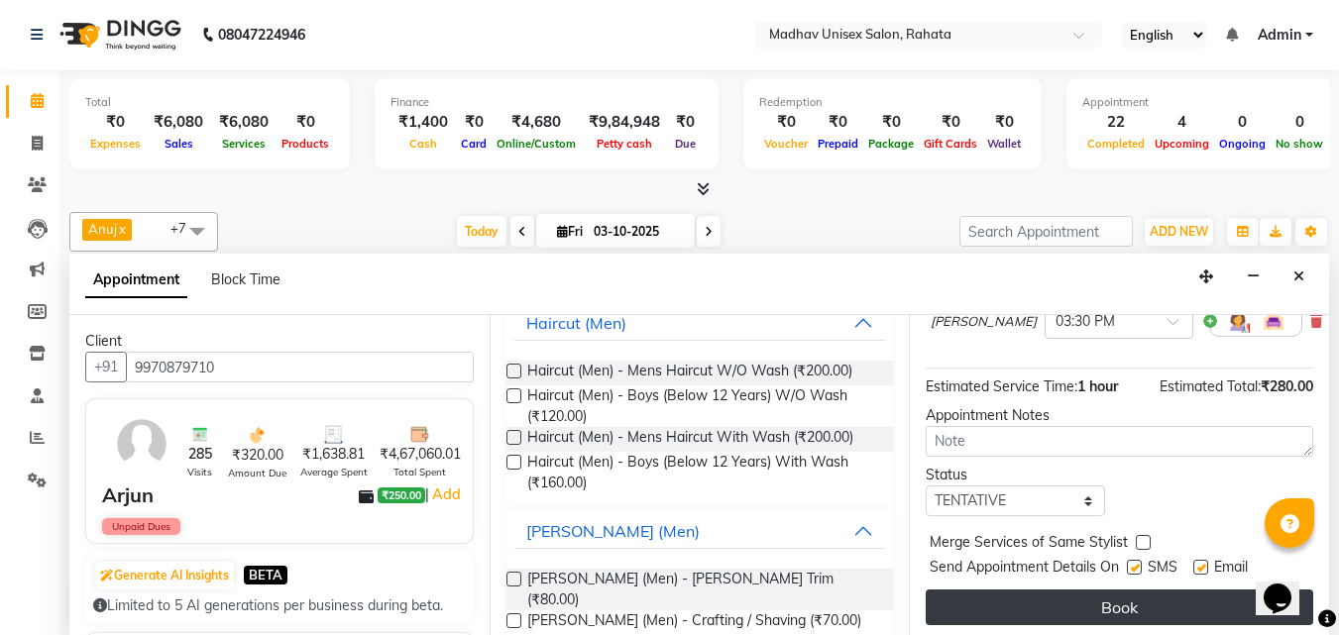
click at [1088, 590] on button "Book" at bounding box center [1118, 608] width 387 height 36
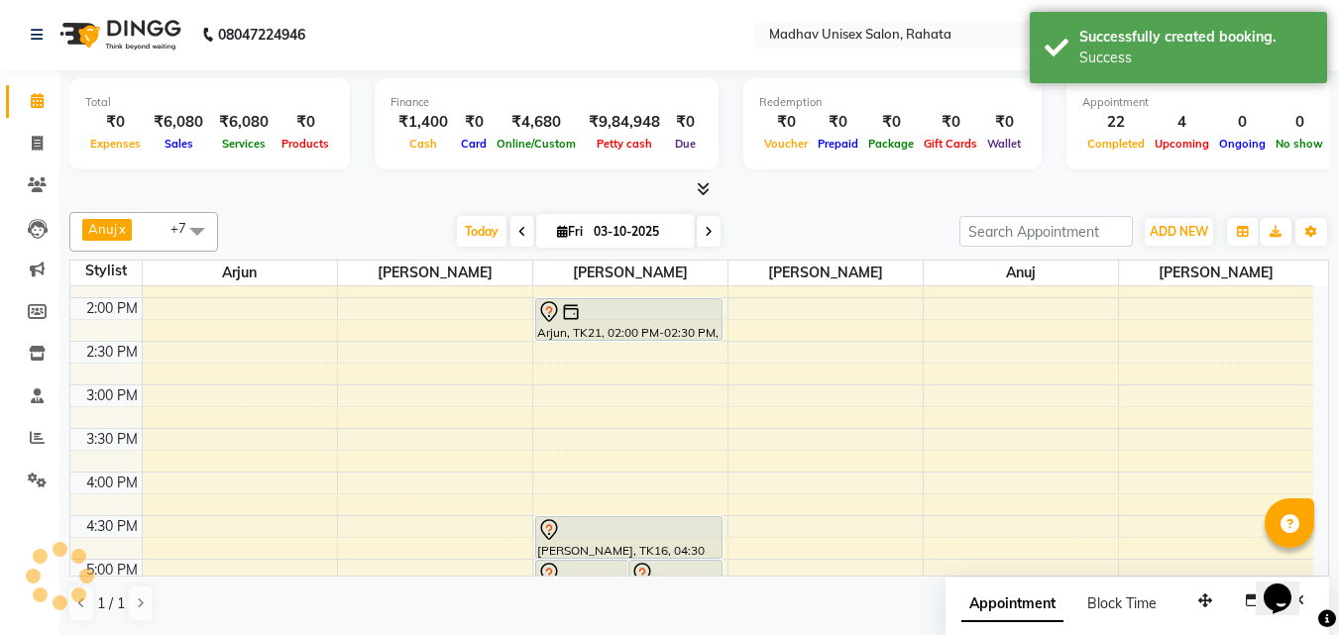
scroll to position [0, 0]
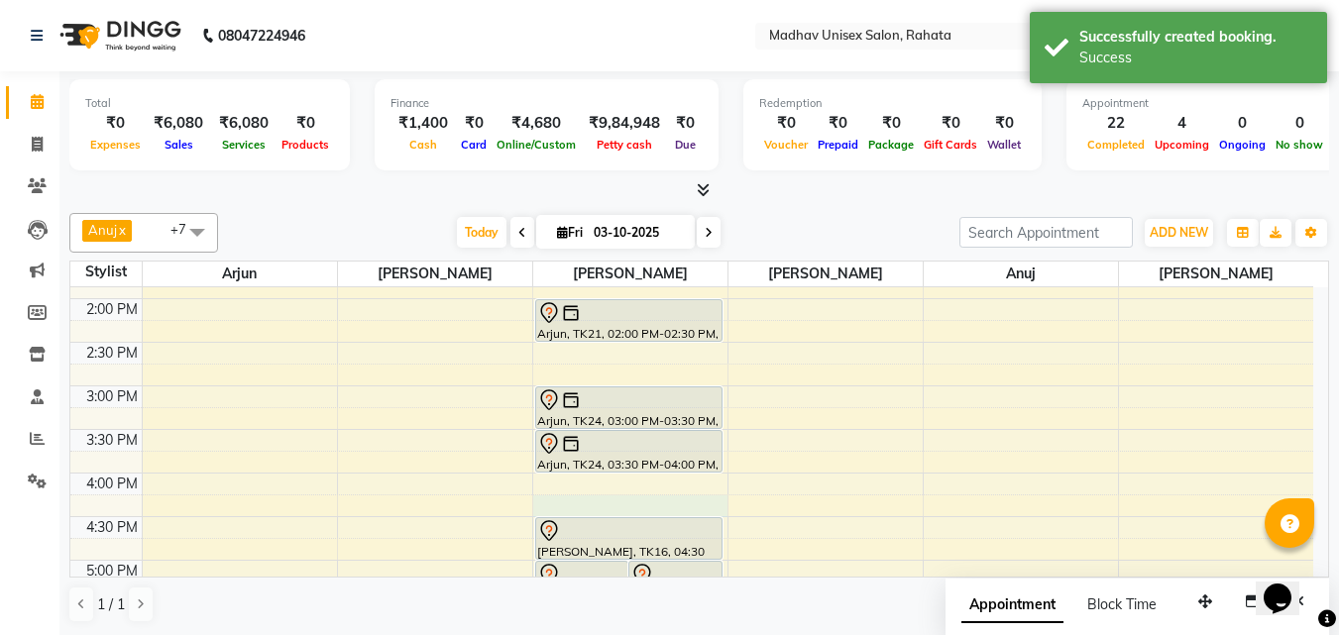
click at [554, 500] on div "6:00 AM 6:30 AM 7:00 AM 7:30 AM 8:00 AM 8:30 AM 9:00 AM 9:30 AM 10:00 AM 10:30 …" at bounding box center [691, 342] width 1243 height 1481
select select "14048"
select select "975"
select select "tentative"
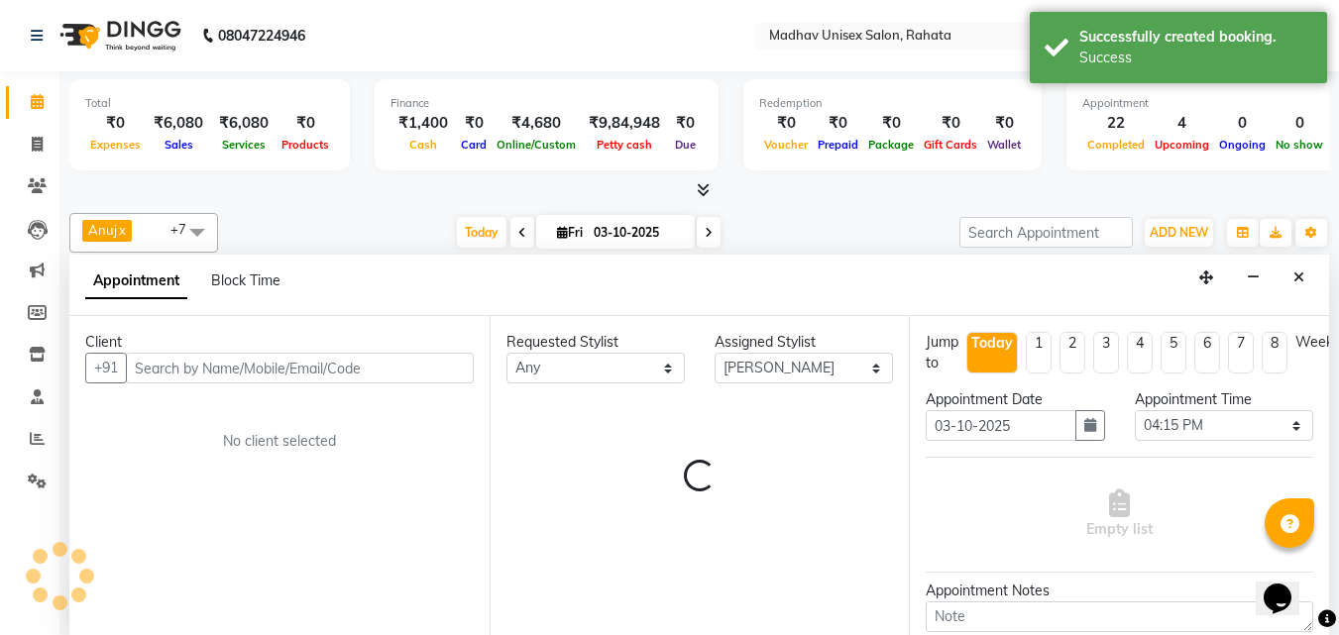
scroll to position [1, 0]
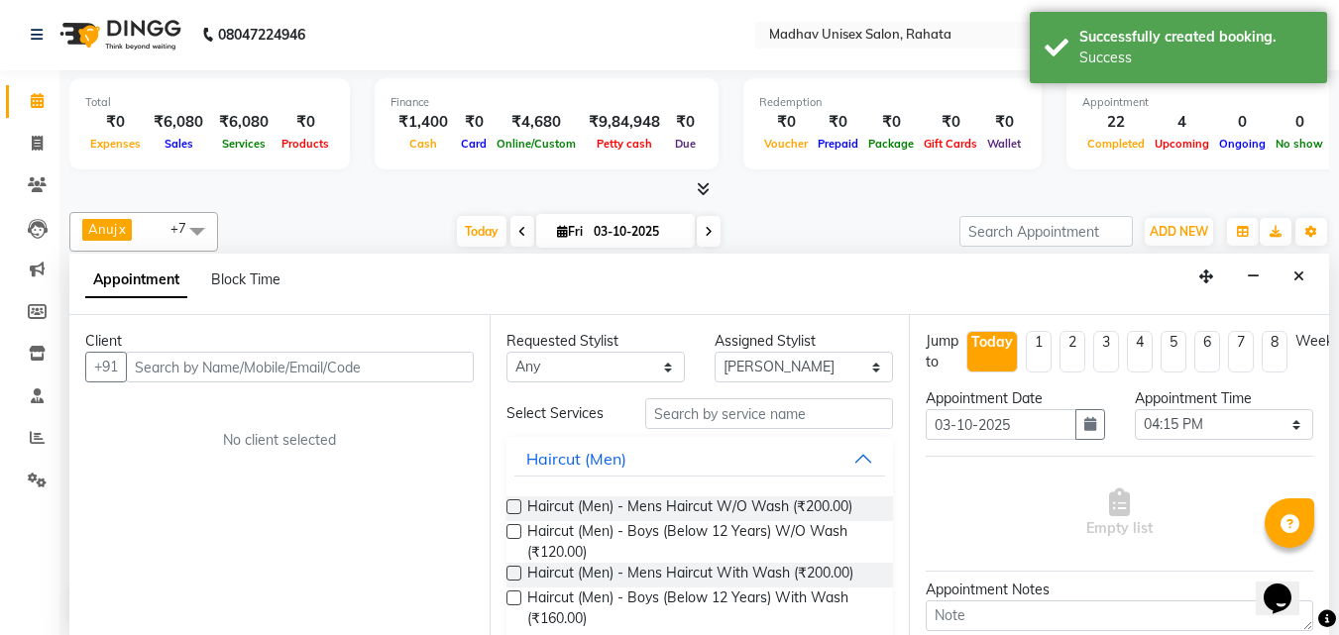
click at [314, 364] on input "text" at bounding box center [300, 367] width 348 height 31
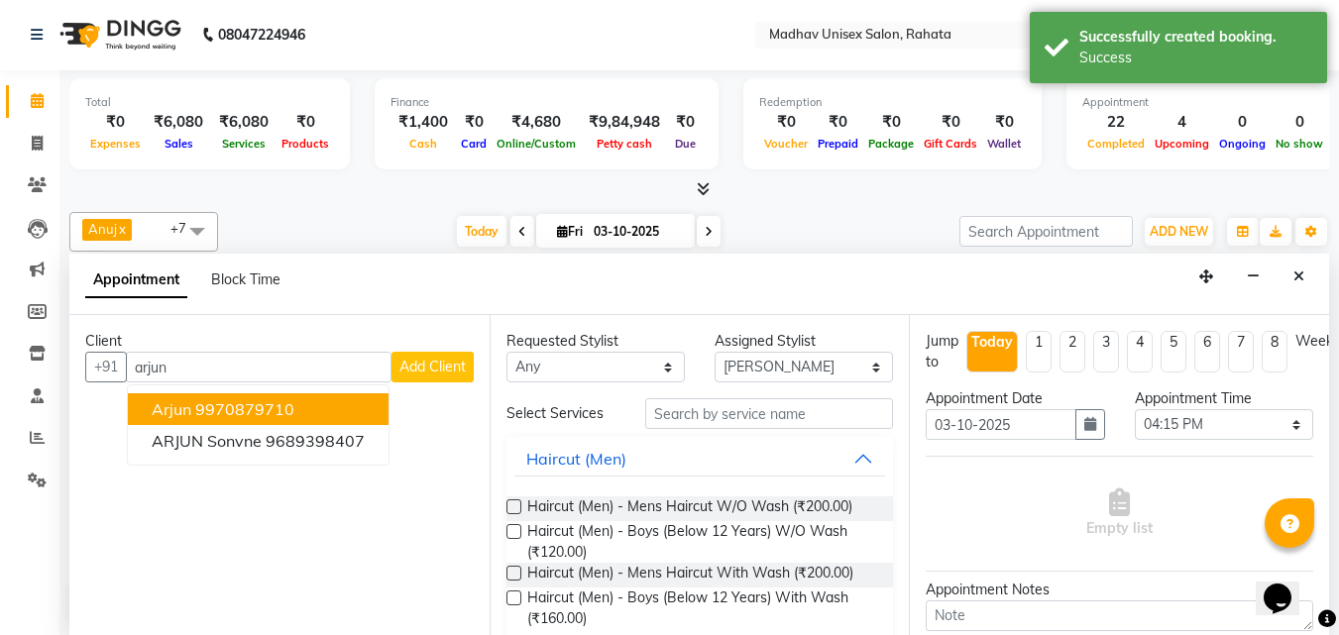
click at [275, 403] on ngb-highlight "9970879710" at bounding box center [244, 409] width 99 height 20
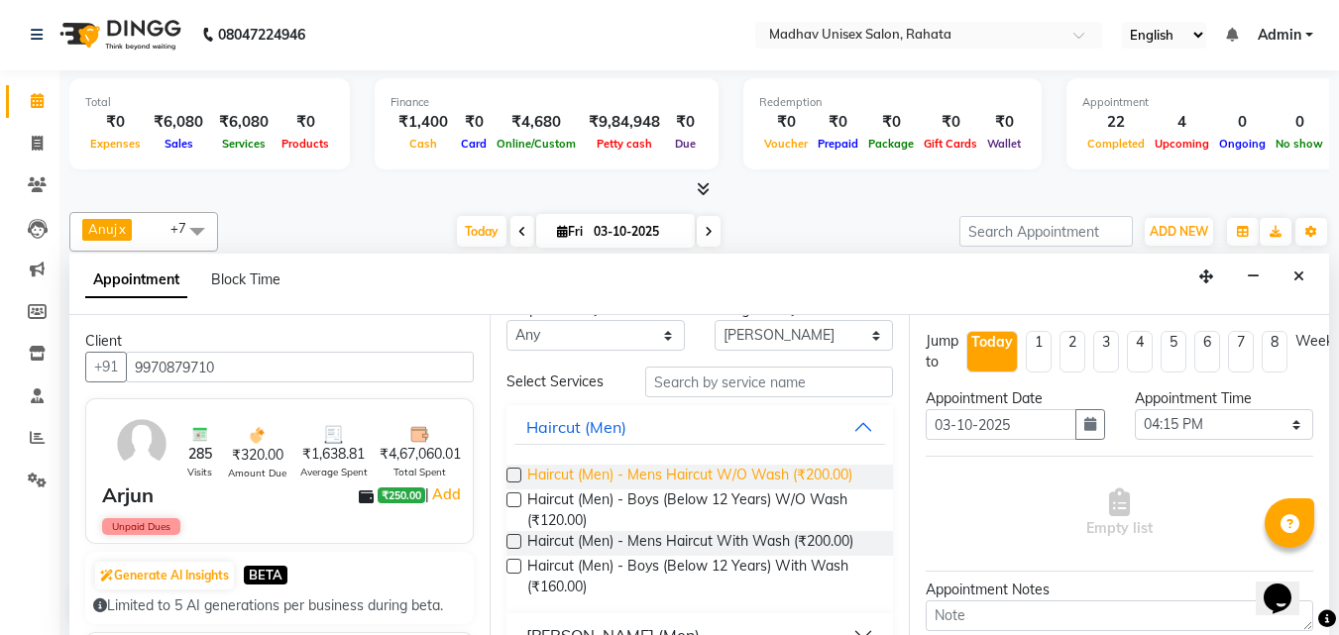
scroll to position [31, 0]
type input "9970879710"
click at [771, 467] on span "Haircut (Men) - Mens Haircut W/O Wash (₹200.00)" at bounding box center [689, 478] width 325 height 25
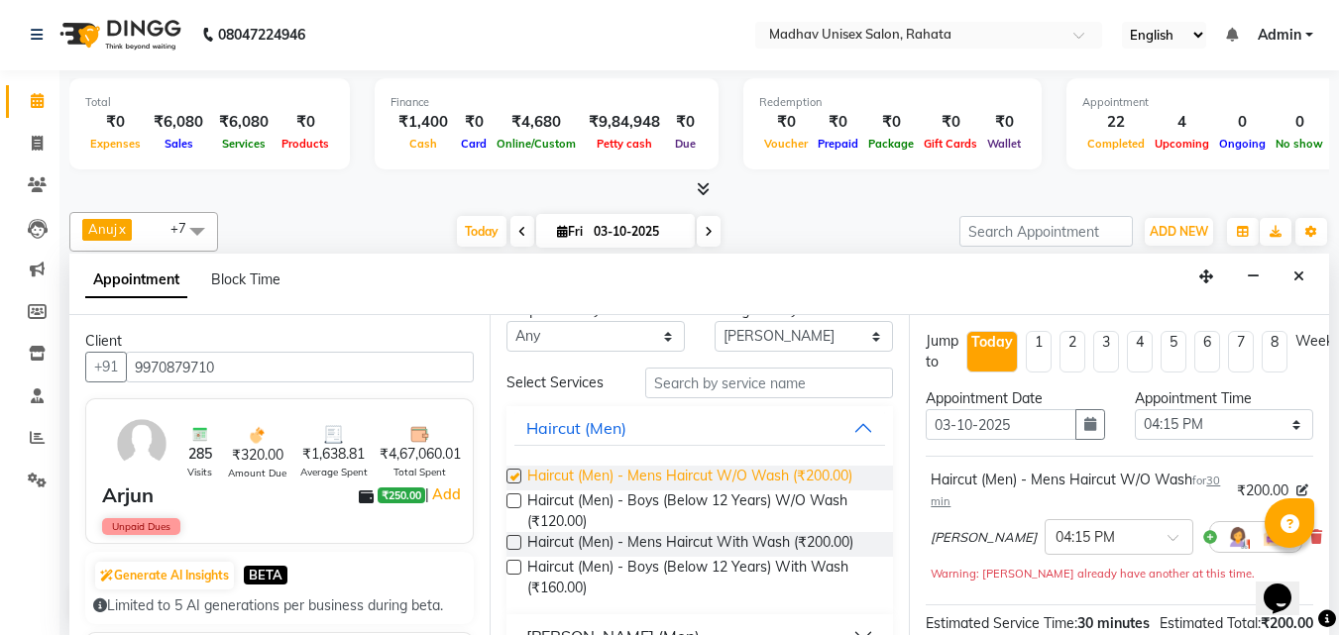
checkbox input "false"
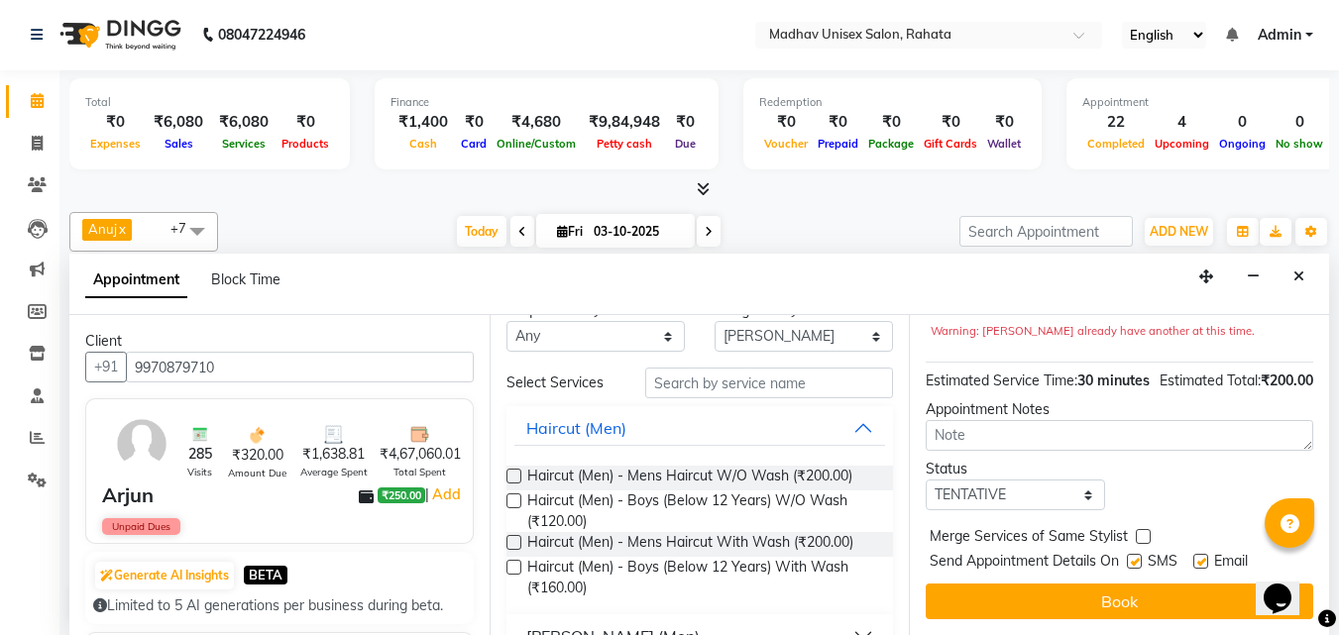
click at [1033, 606] on div "Jump to [DATE] 1 2 3 4 5 6 7 8 Weeks Appointment Date [DATE] Appointment Time S…" at bounding box center [1119, 475] width 420 height 320
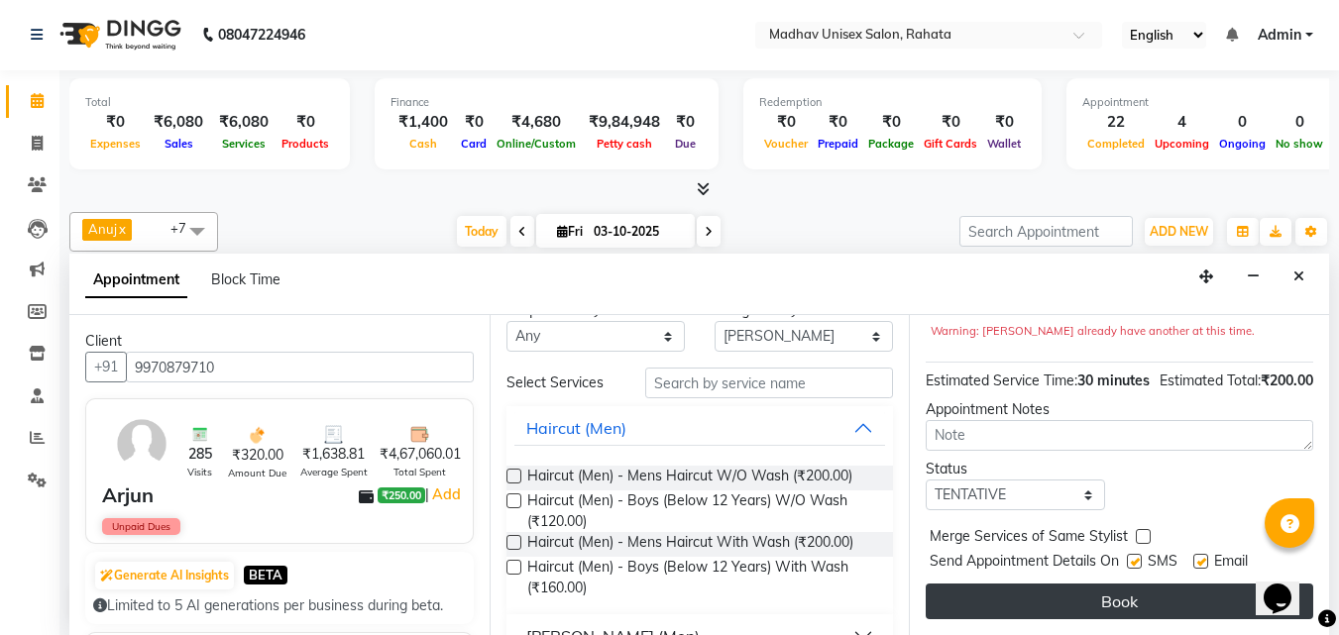
click at [1031, 599] on button "Book" at bounding box center [1118, 602] width 387 height 36
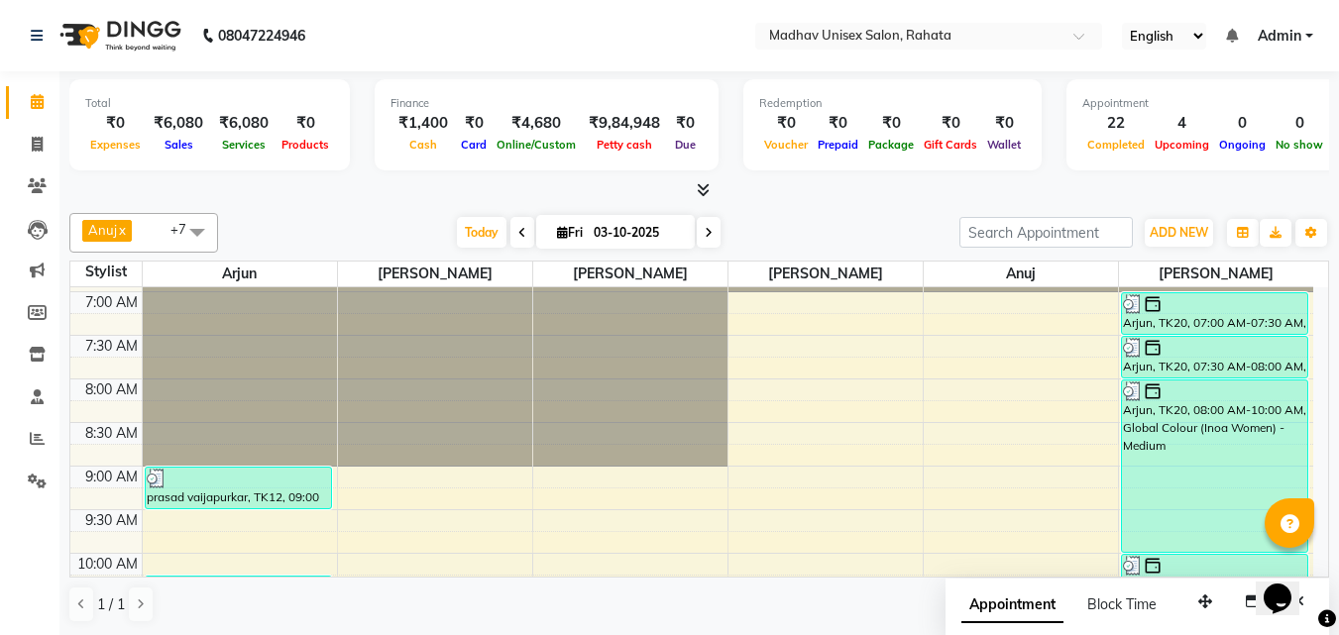
scroll to position [92, 0]
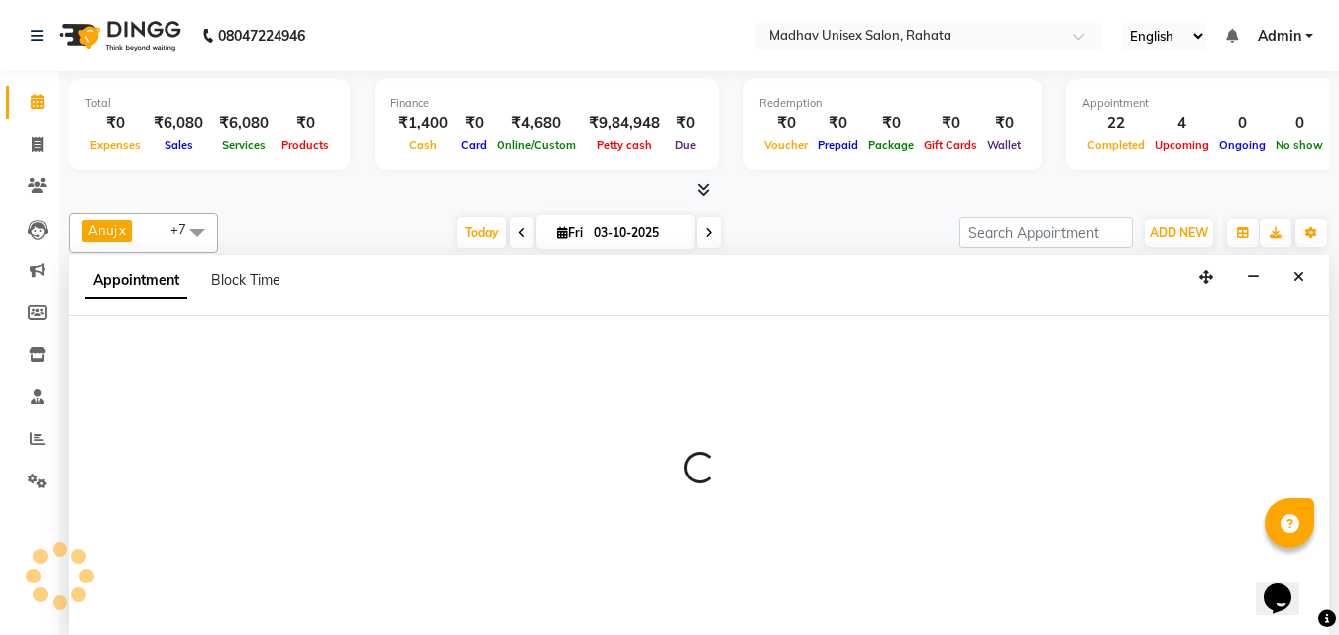
scroll to position [1, 0]
select select "14048"
select select "tentative"
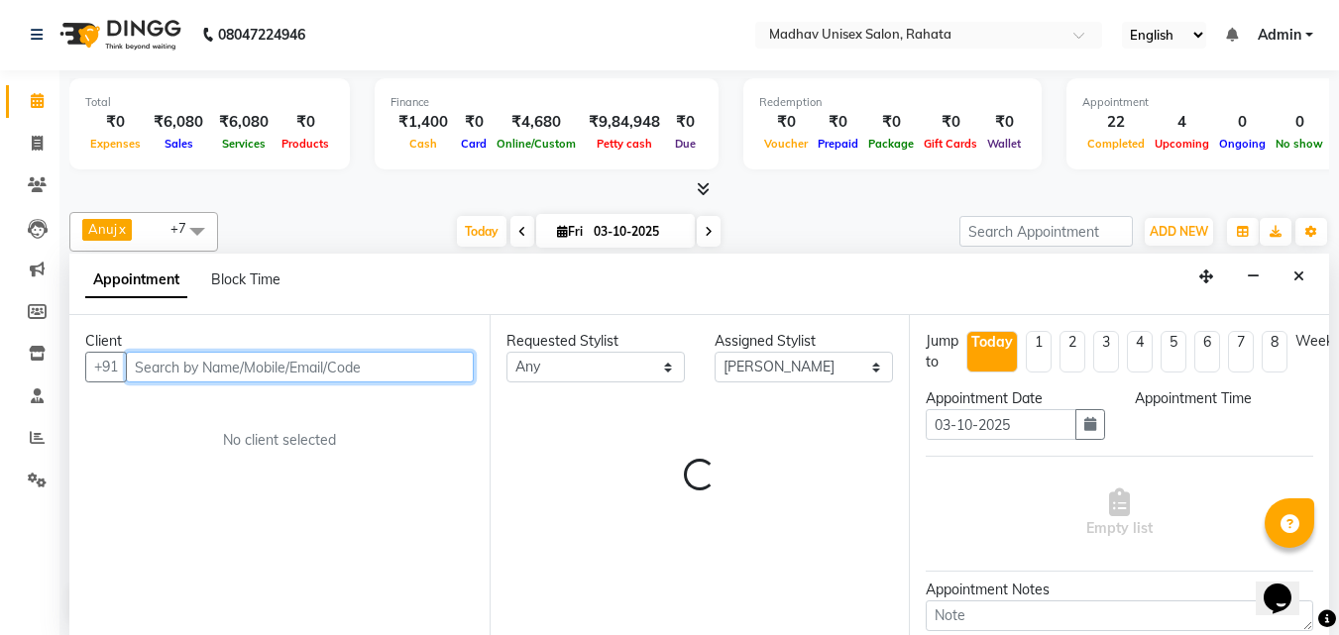
select select "540"
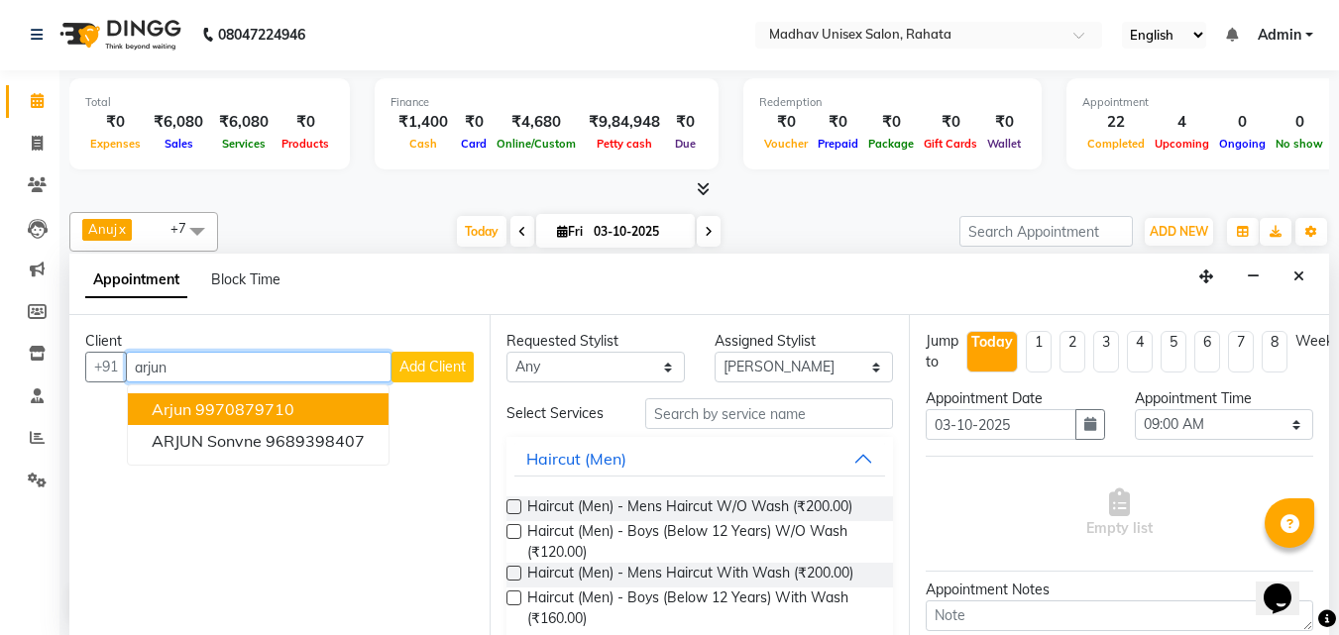
click at [320, 411] on button "Arjun 9970879710" at bounding box center [258, 409] width 261 height 32
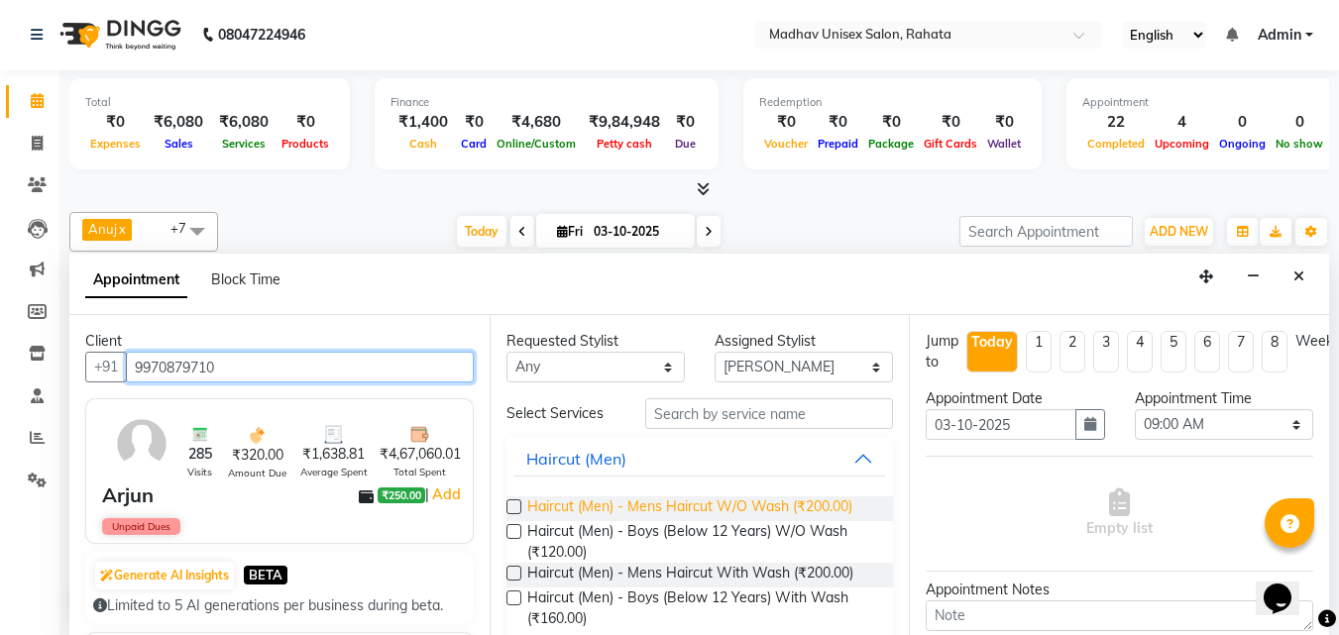
type input "9970879710"
click at [716, 498] on span "Haircut (Men) - Mens Haircut W/O Wash (₹200.00)" at bounding box center [689, 508] width 325 height 25
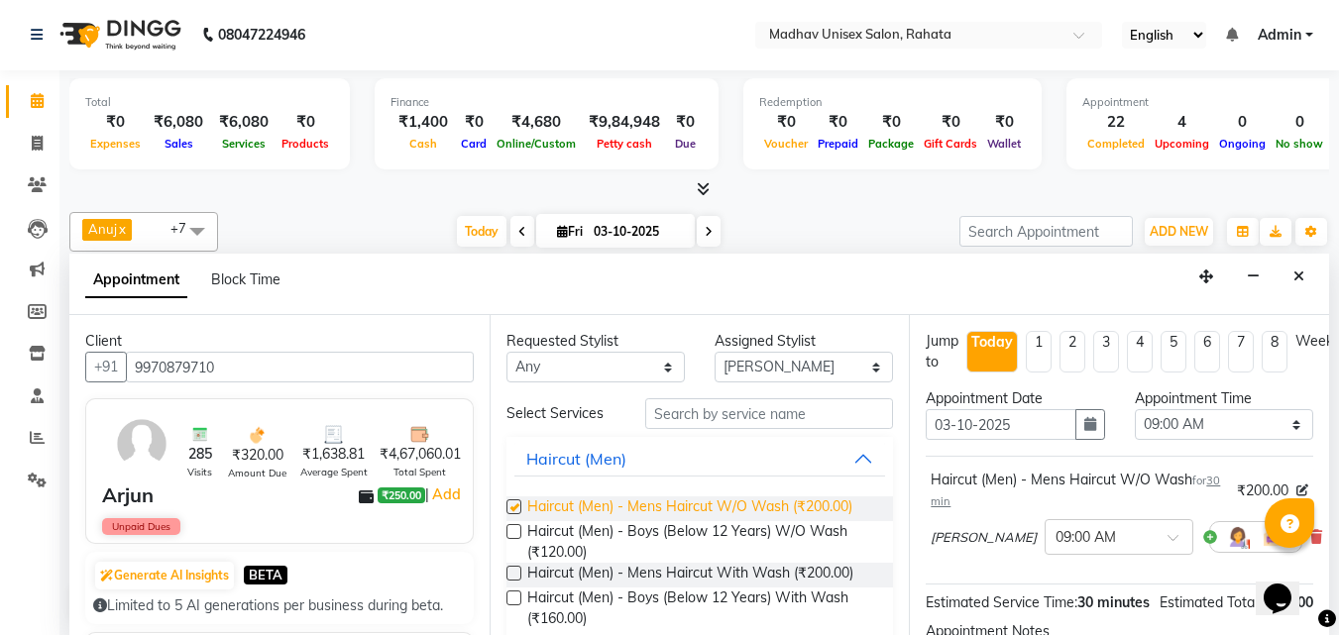
checkbox input "false"
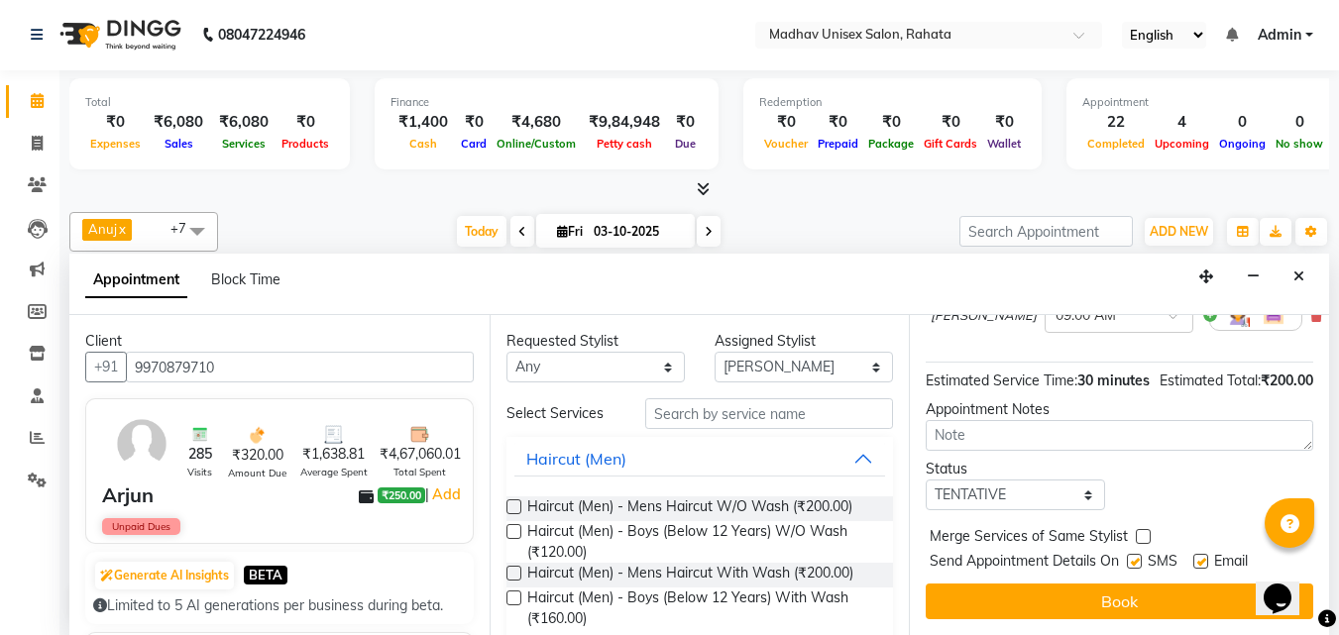
scroll to position [255, 0]
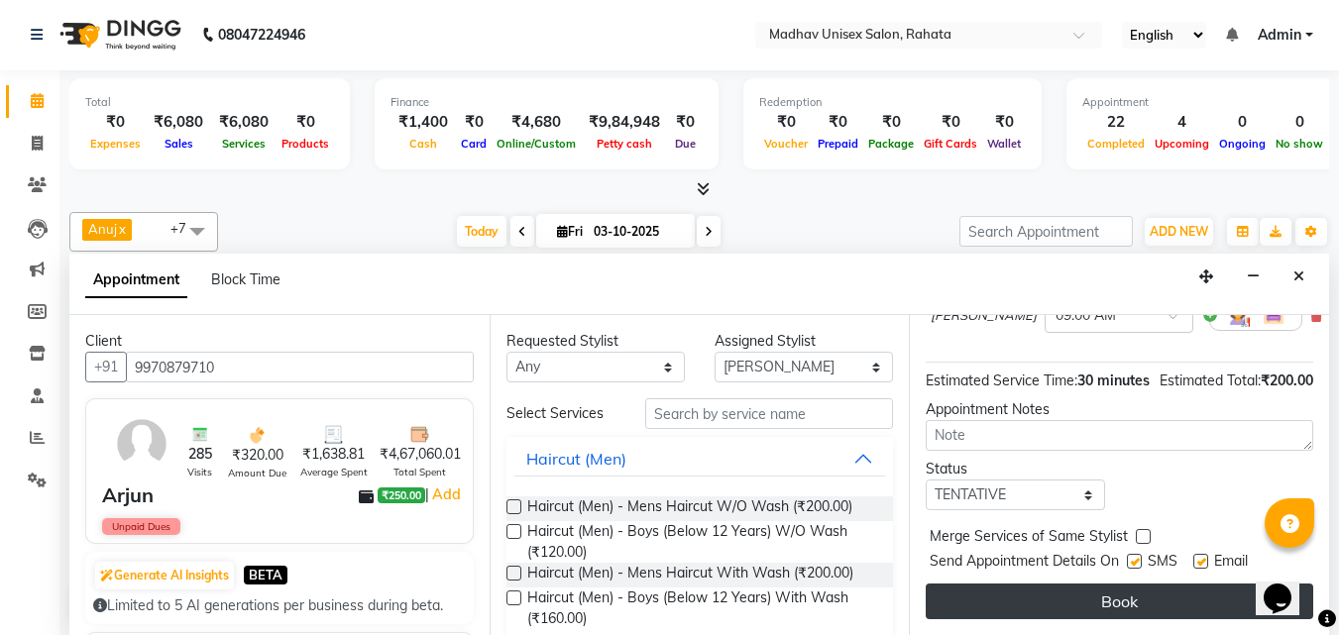
click at [1047, 584] on button "Book" at bounding box center [1118, 602] width 387 height 36
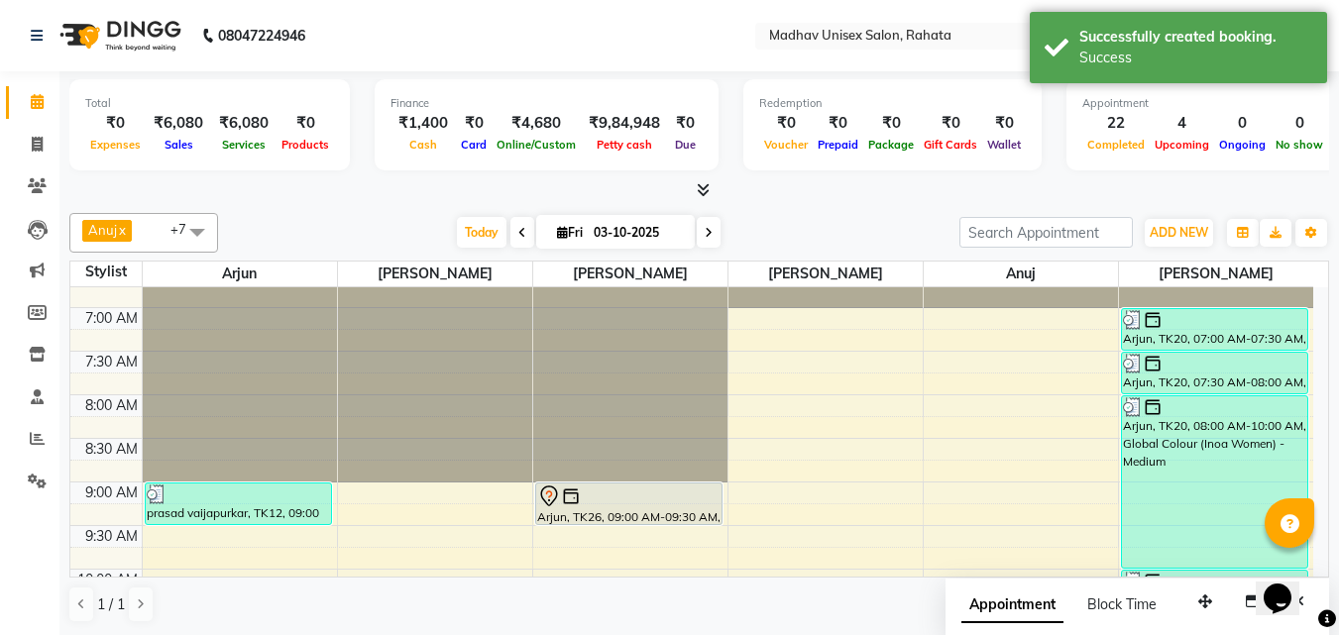
scroll to position [83, 0]
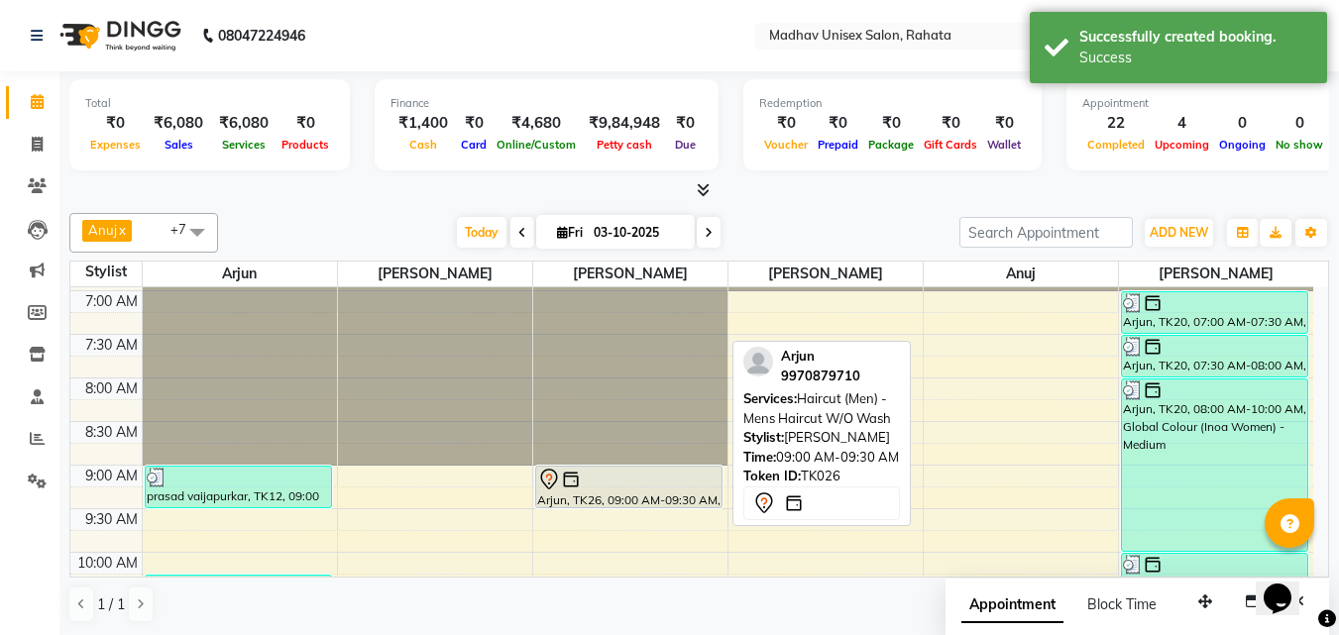
click at [594, 490] on div "Arjun, TK26, 09:00 AM-09:30 AM, Haircut (Men) - Mens Haircut W/O Wash" at bounding box center [628, 487] width 185 height 41
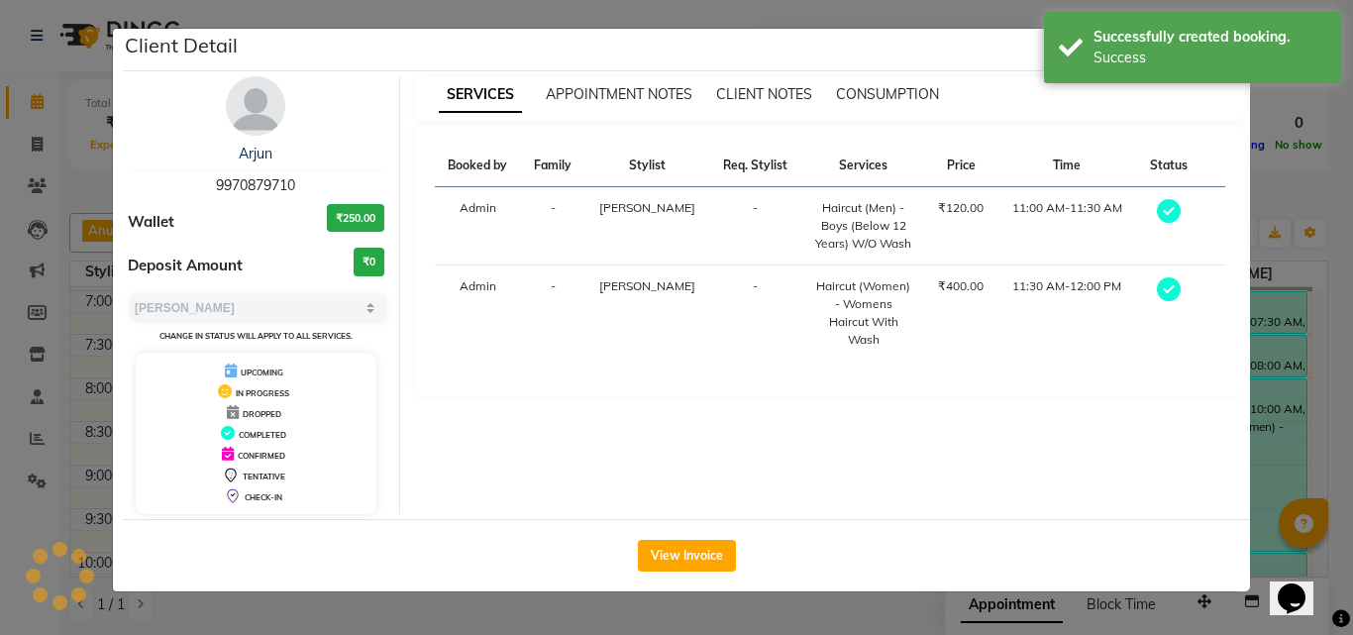
select select "7"
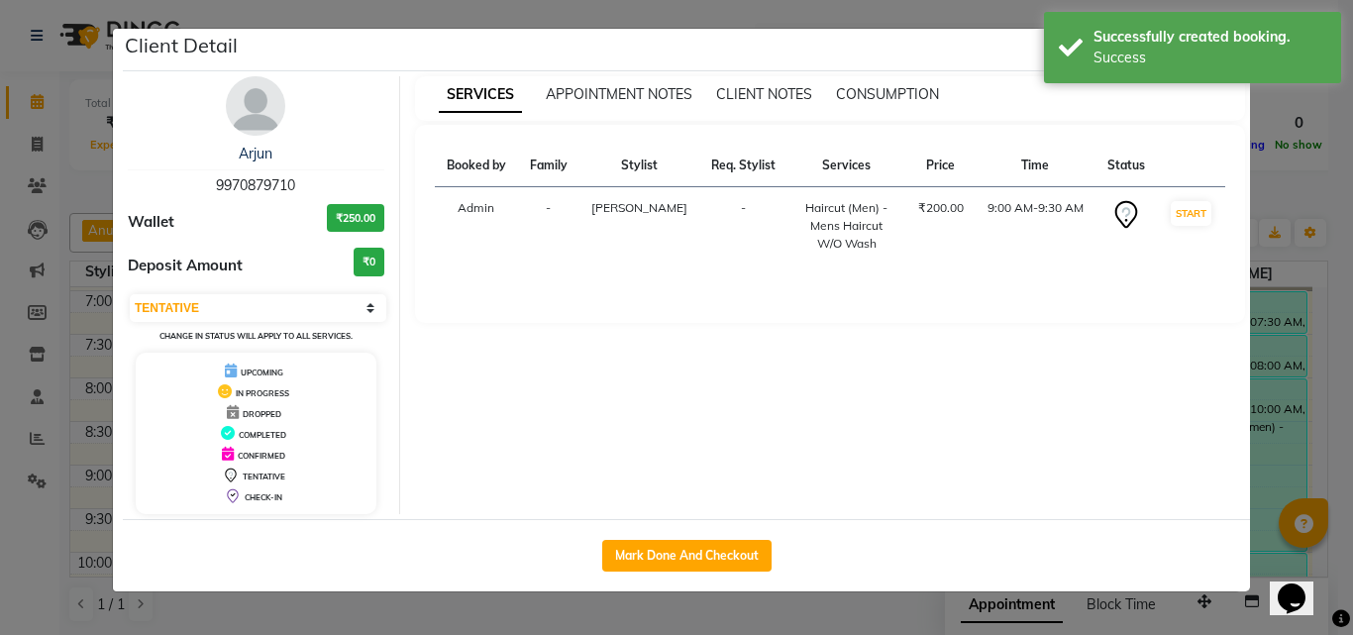
click at [675, 574] on div "Mark Done And Checkout" at bounding box center [687, 555] width 1128 height 72
click at [675, 570] on button "Mark Done And Checkout" at bounding box center [686, 556] width 169 height 32
select select "service"
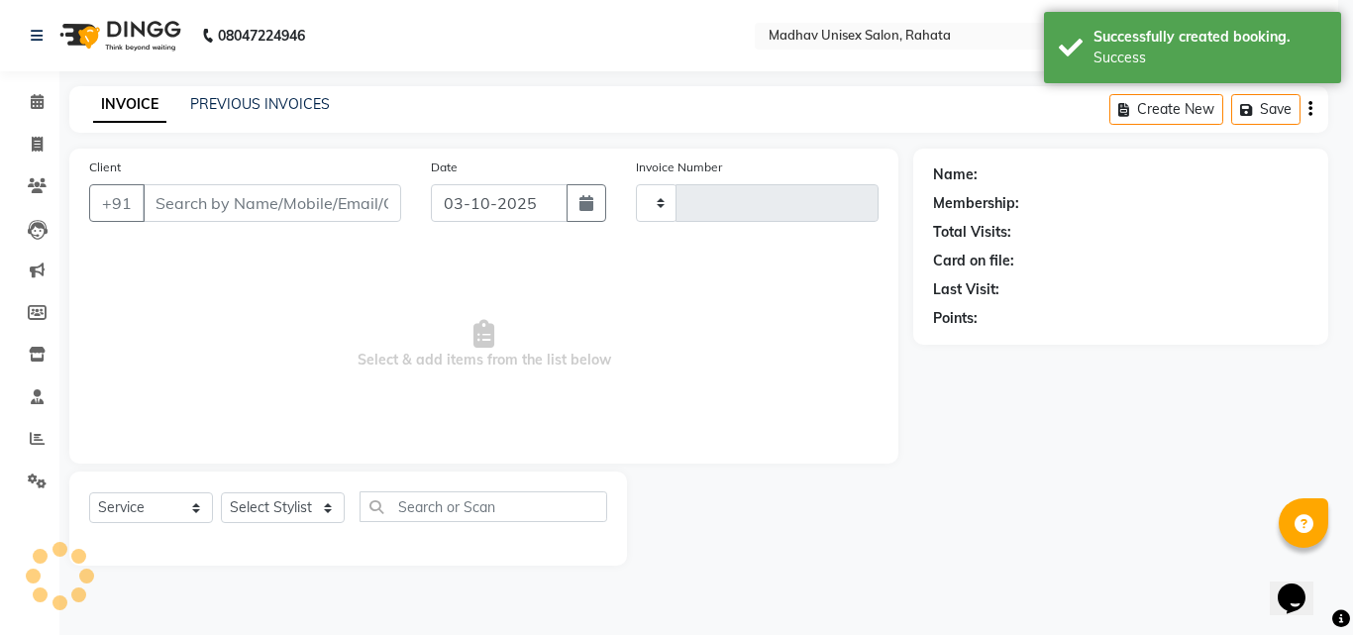
type input "3098"
select select "870"
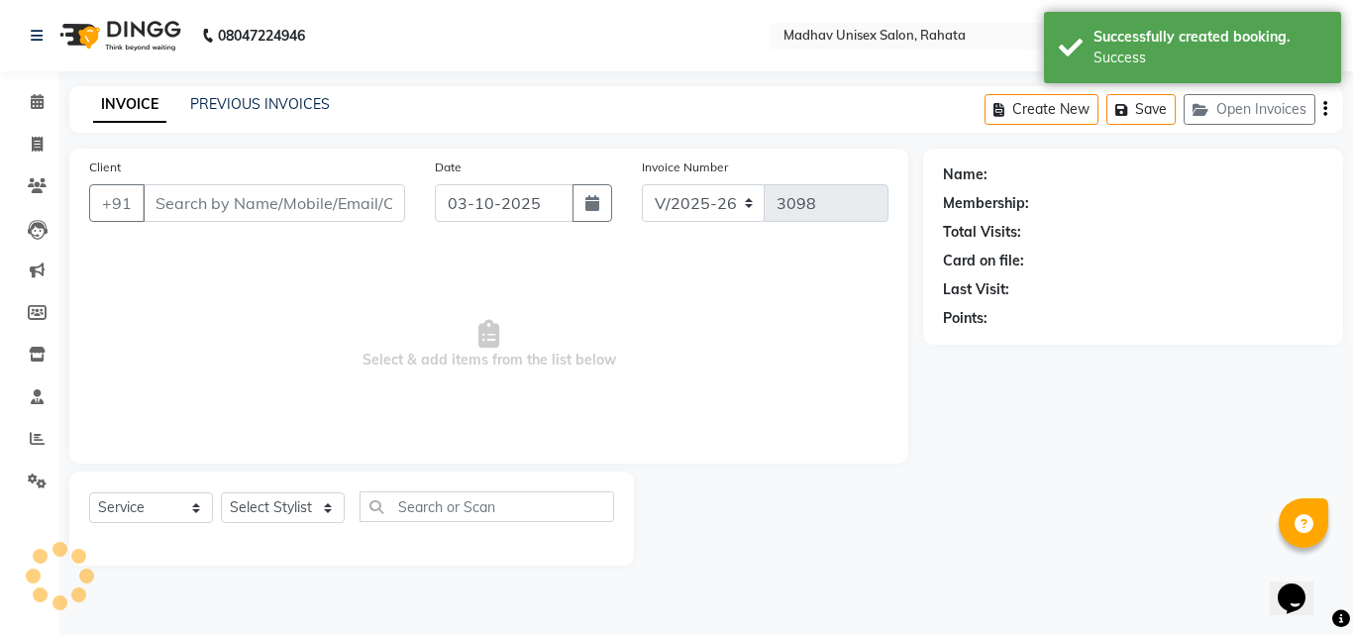
type input "9970879710"
select select "14048"
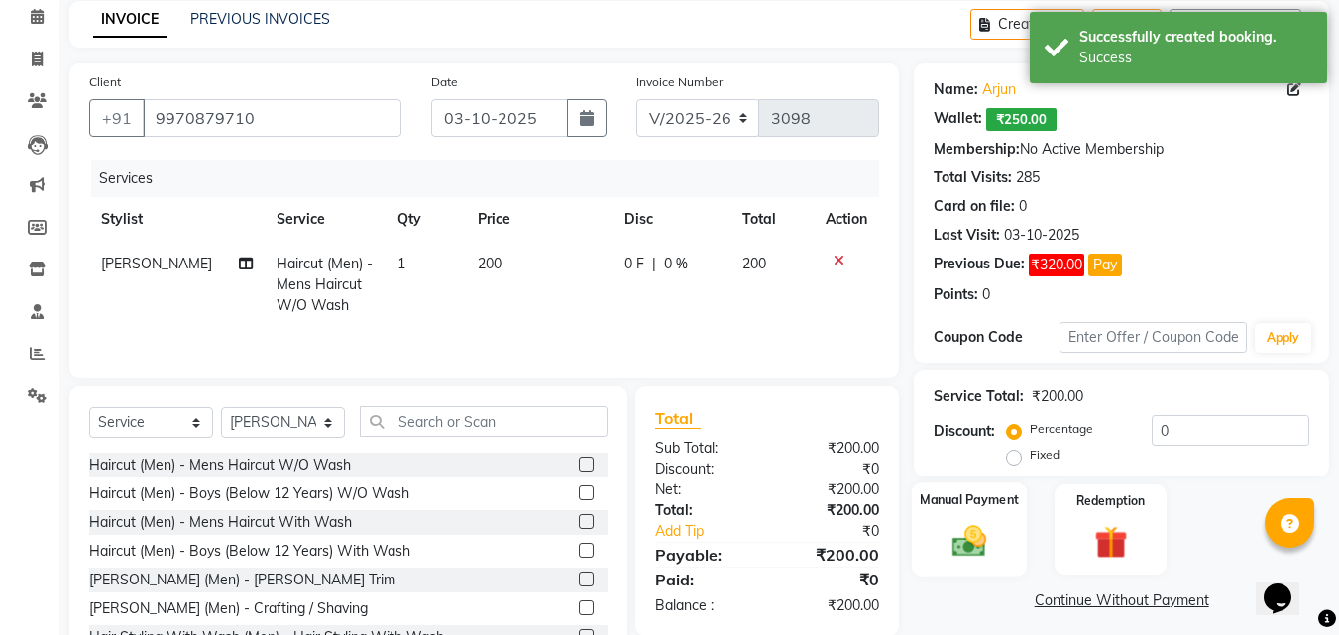
scroll to position [104, 0]
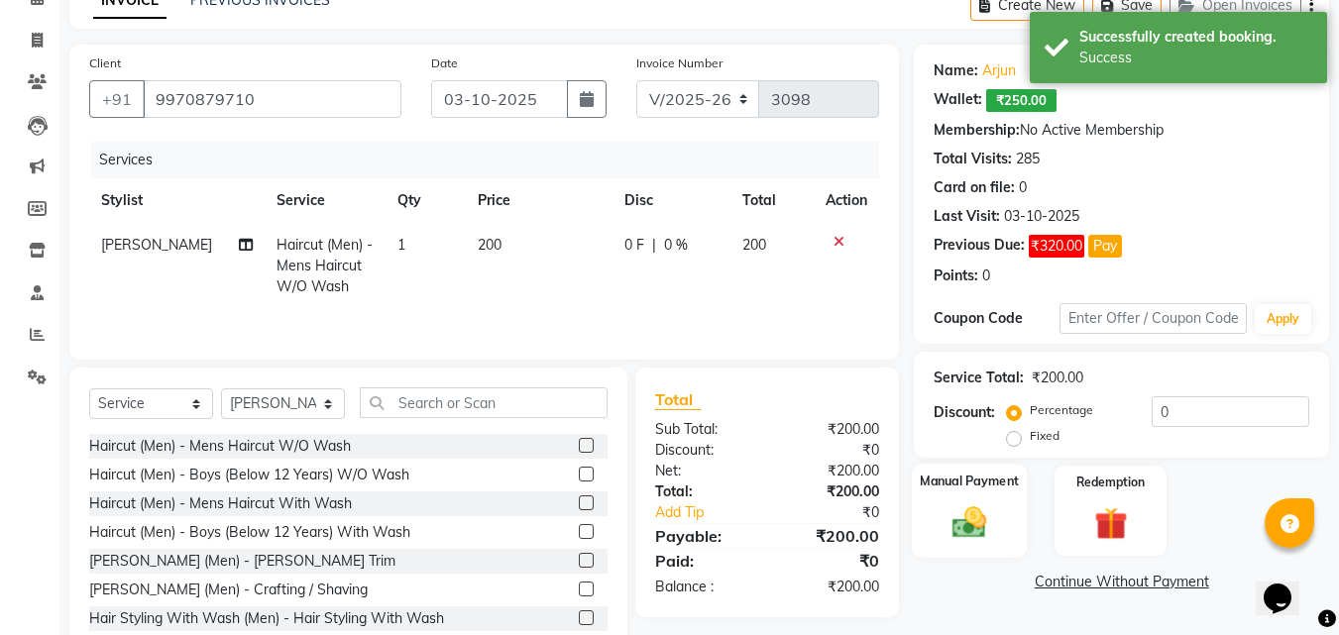
click at [995, 545] on div "Manual Payment" at bounding box center [970, 511] width 116 height 94
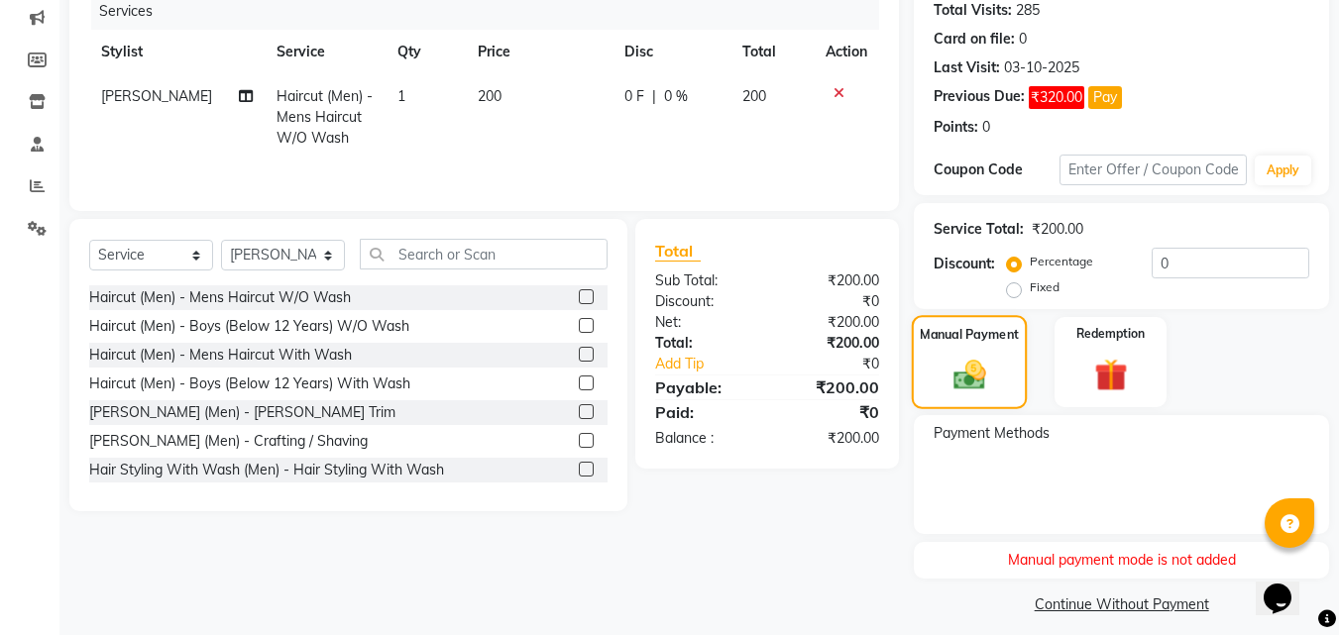
scroll to position [267, 0]
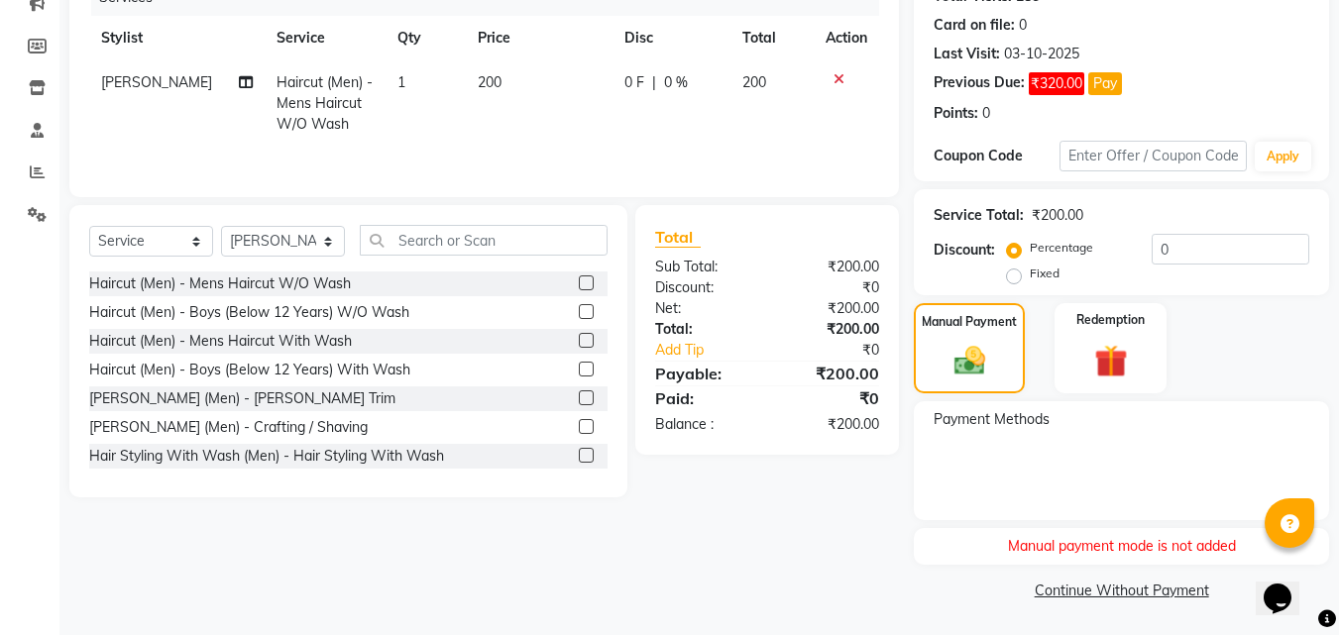
click at [1067, 558] on div "Manual payment mode is not added" at bounding box center [1121, 546] width 415 height 37
click at [1065, 591] on link "Continue Without Payment" at bounding box center [1121, 591] width 407 height 21
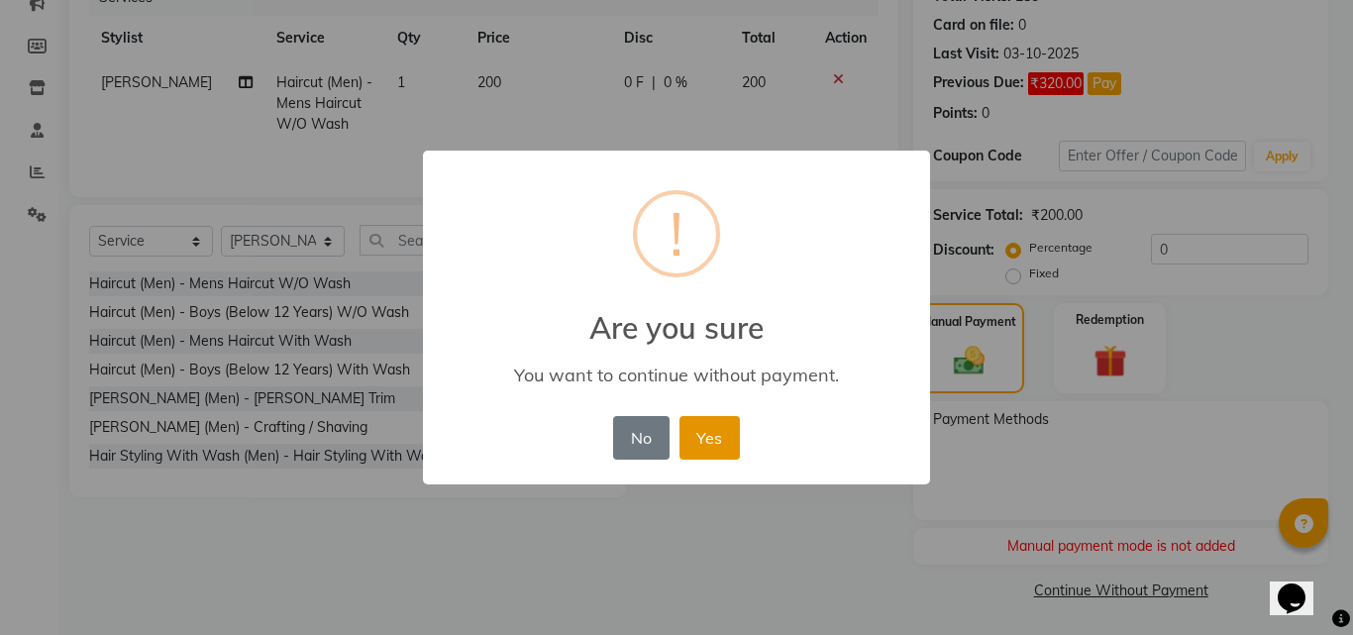
click at [702, 444] on button "Yes" at bounding box center [710, 438] width 60 height 44
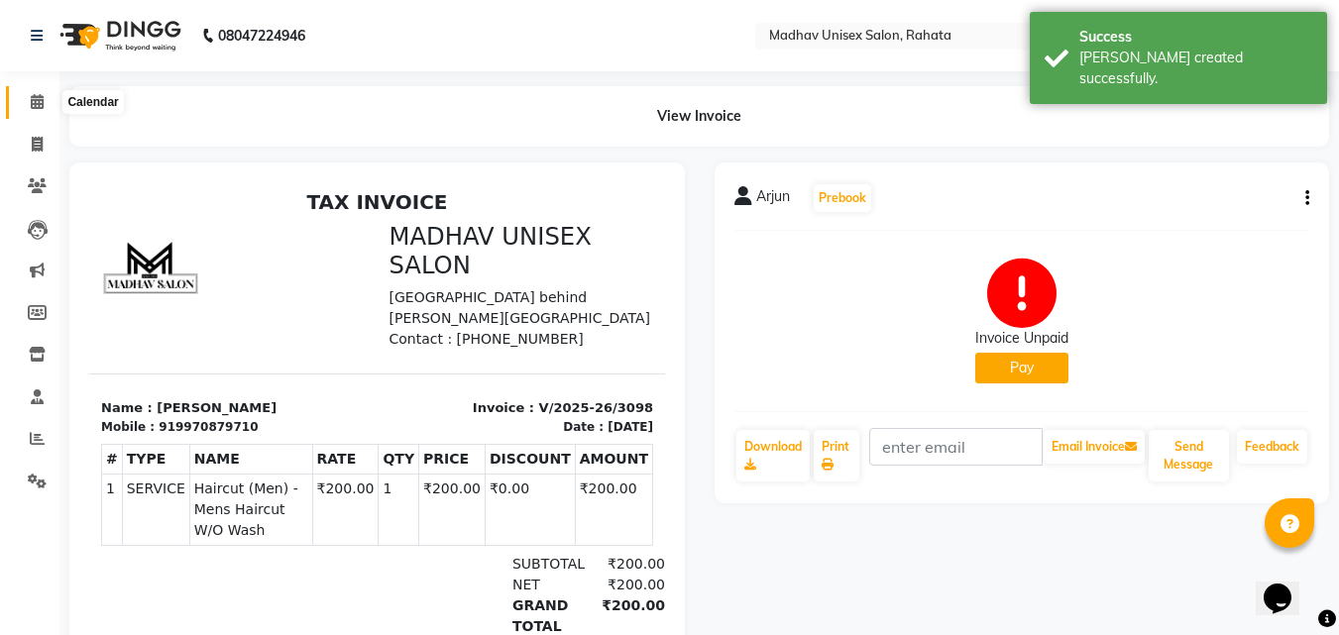
click at [46, 102] on span at bounding box center [37, 102] width 35 height 23
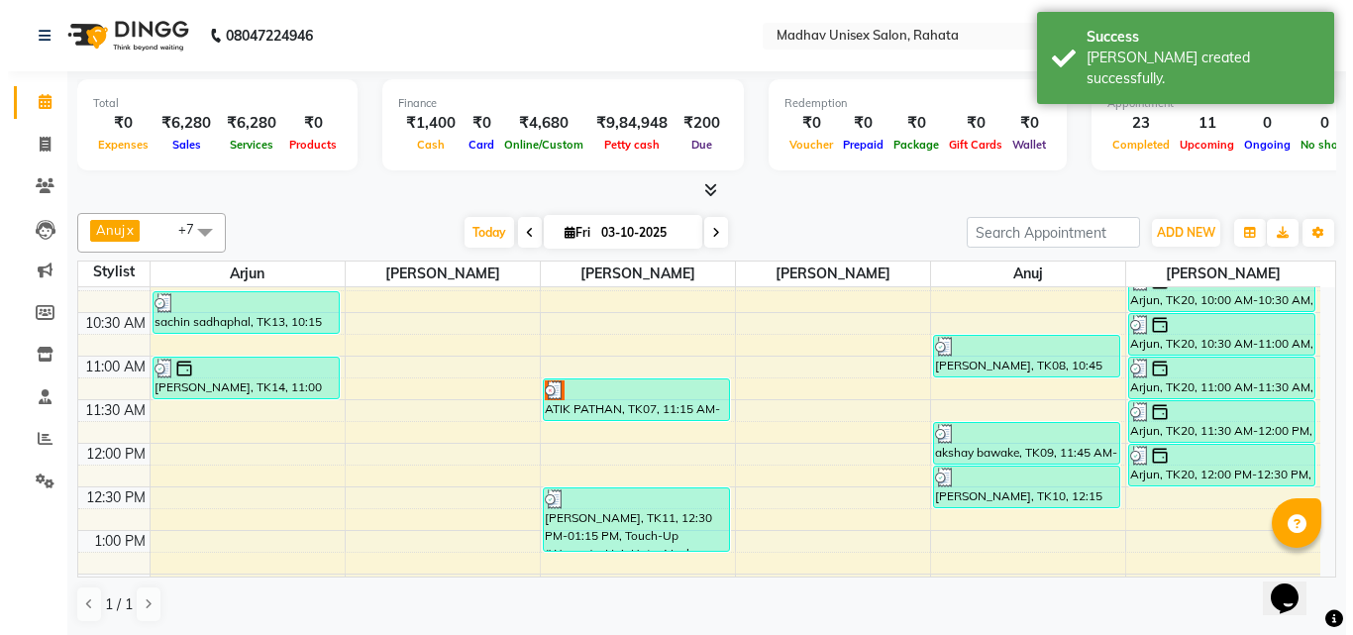
scroll to position [360, 0]
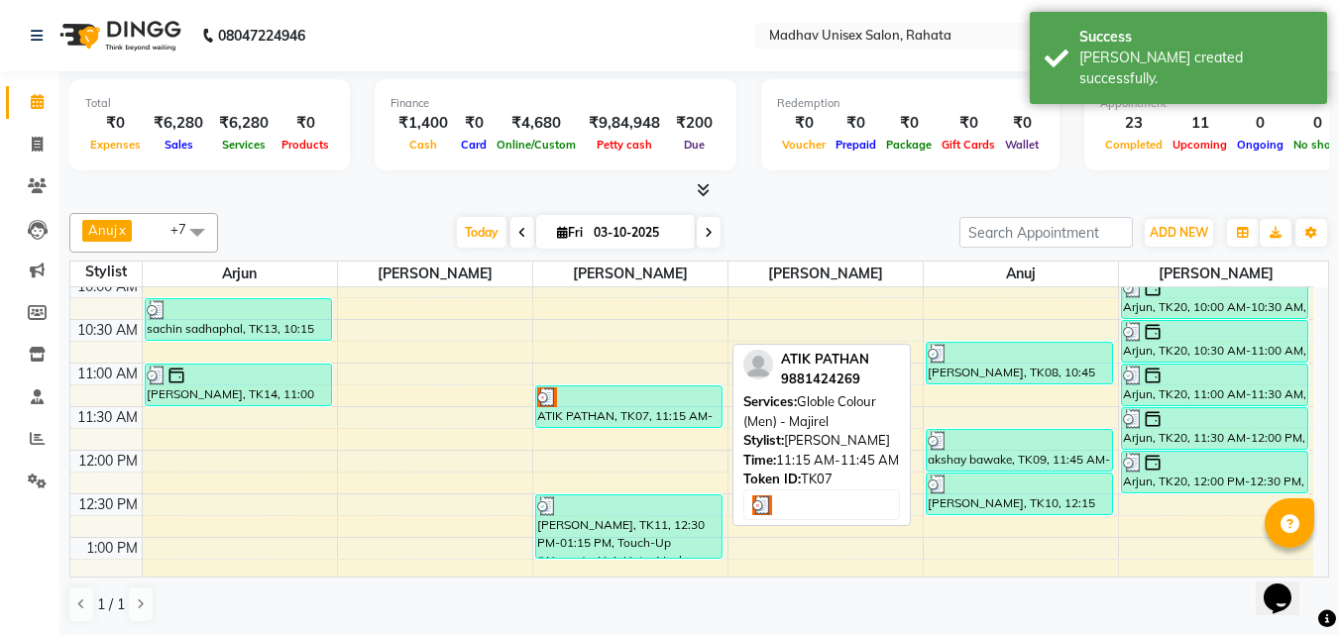
click at [603, 401] on div at bounding box center [628, 397] width 183 height 20
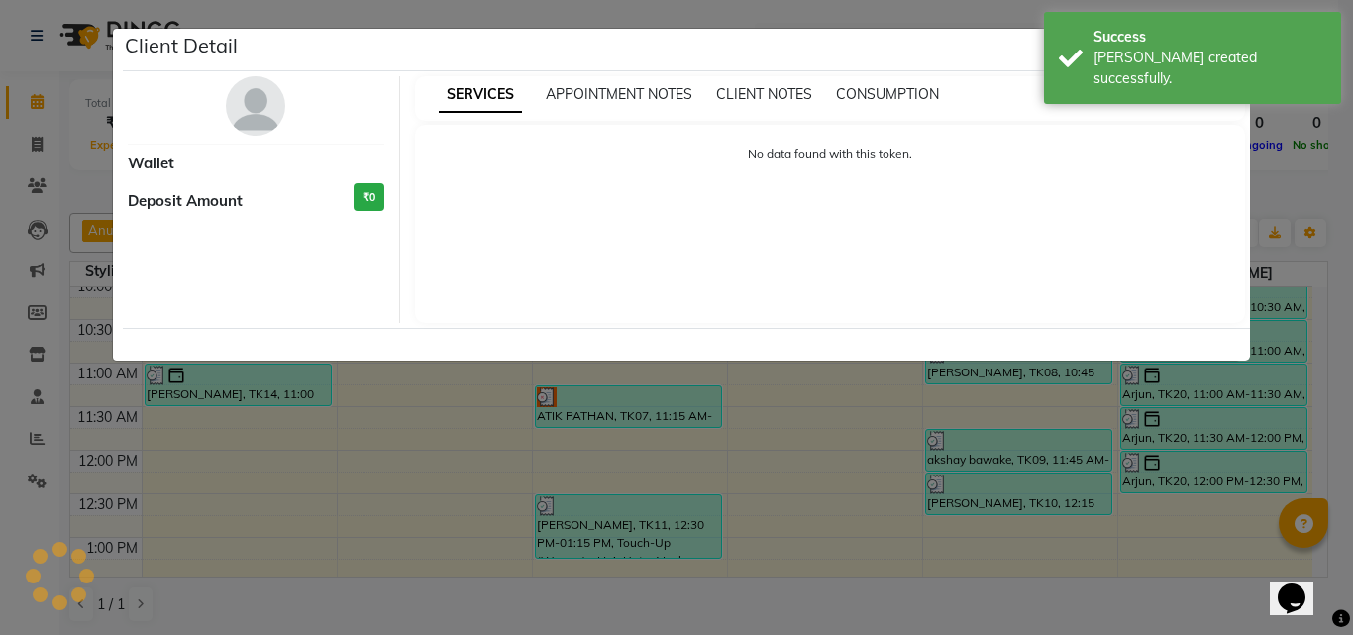
select select "3"
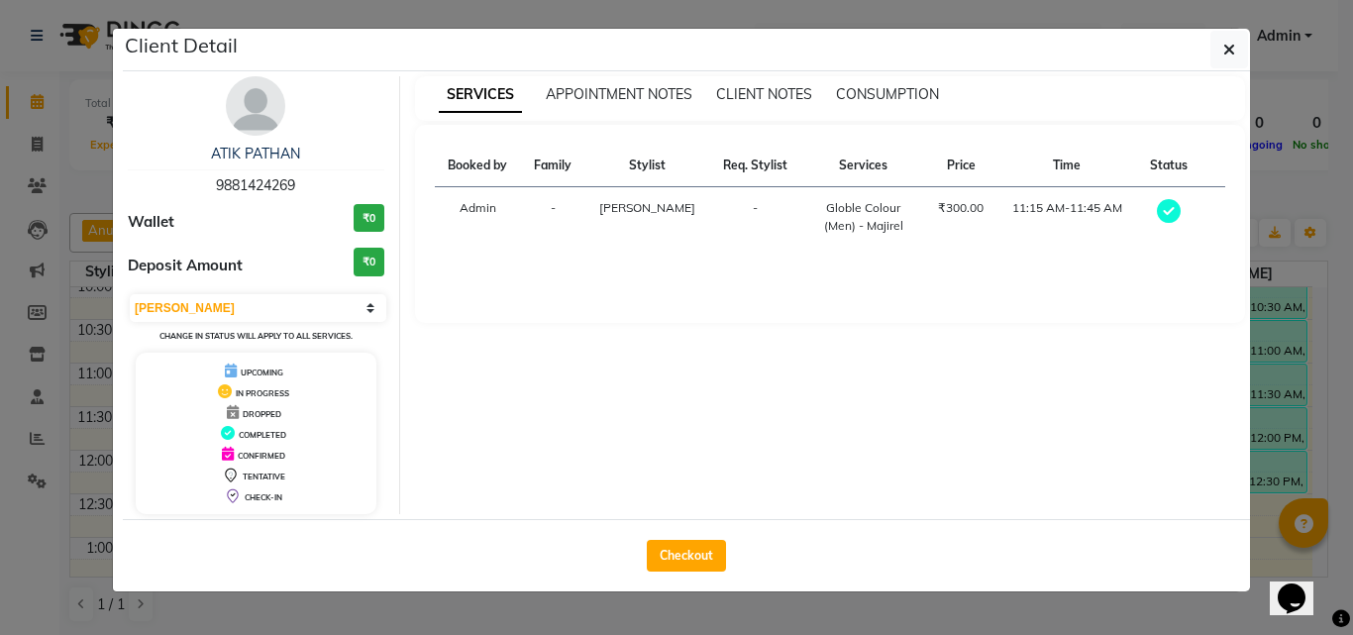
click at [590, 613] on ngb-modal-window "Client Detail ATIK PATHAN 9881424269 Wallet ₹0 Deposit Amount ₹0 Select MARK DO…" at bounding box center [676, 317] width 1353 height 635
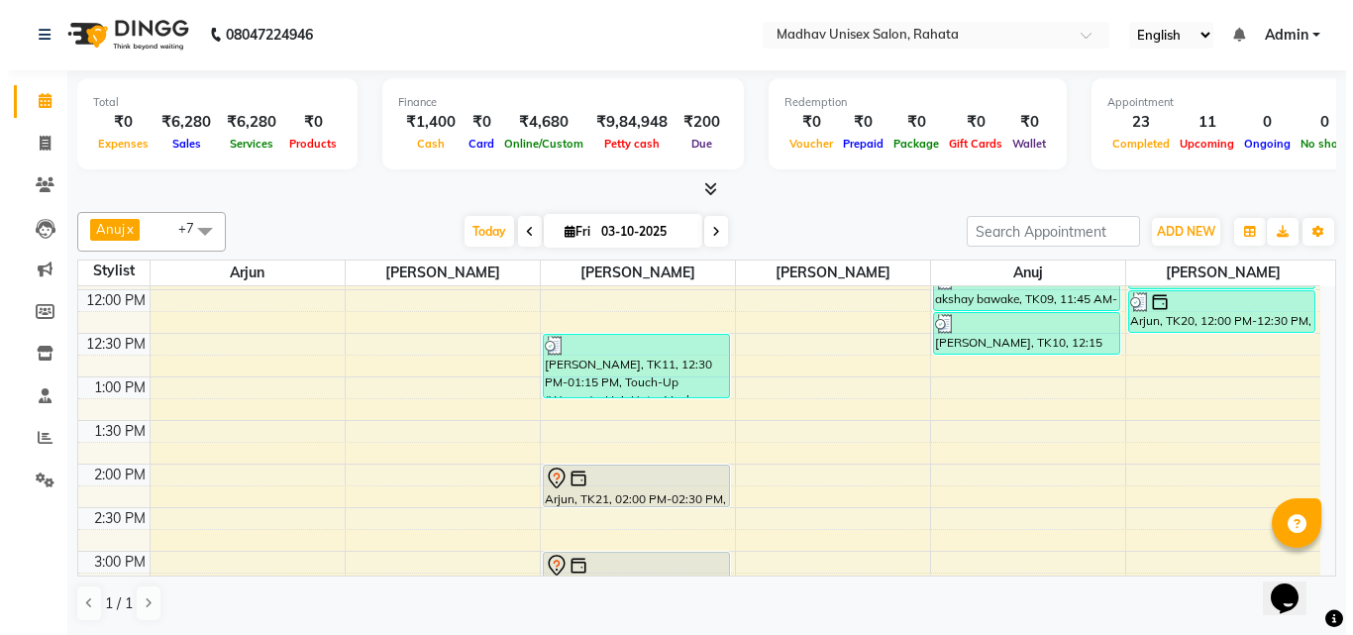
scroll to position [523, 0]
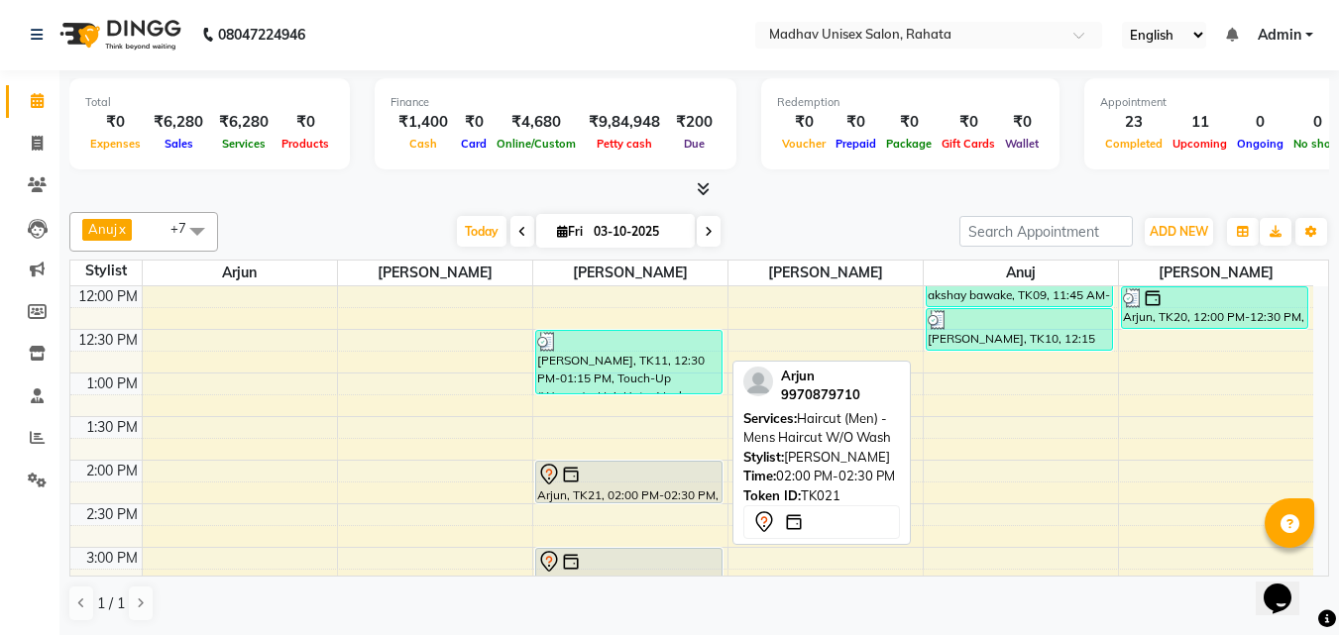
click at [586, 486] on div "Arjun, TK21, 02:00 PM-02:30 PM, Haircut (Men) - Mens Haircut W/O Wash" at bounding box center [628, 482] width 185 height 41
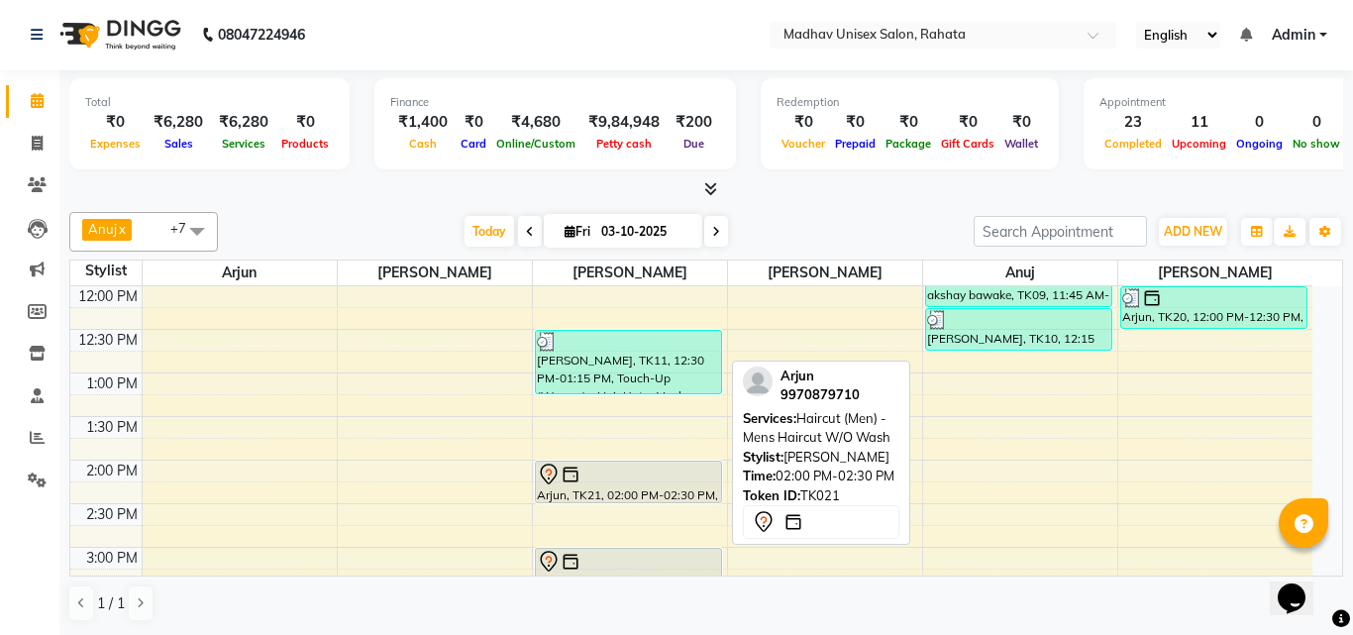
select select "7"
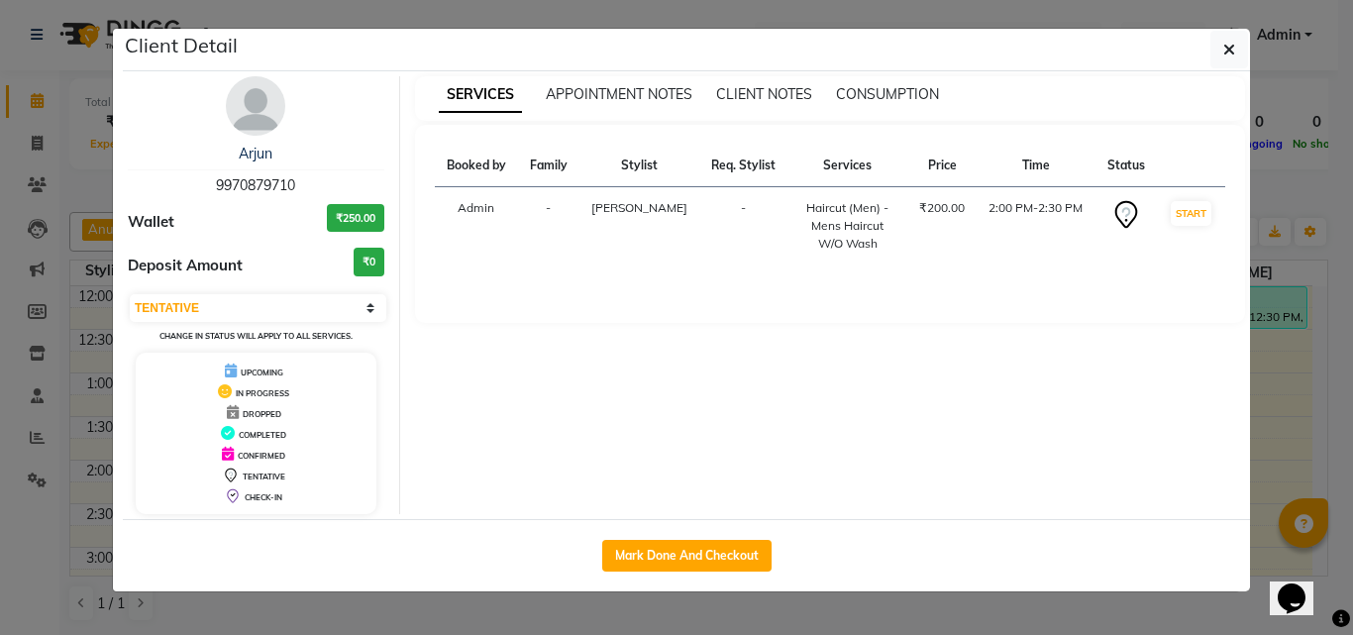
click at [644, 572] on div "Mark Done And Checkout" at bounding box center [687, 555] width 1128 height 72
click at [644, 561] on button "Mark Done And Checkout" at bounding box center [686, 556] width 169 height 32
select select "service"
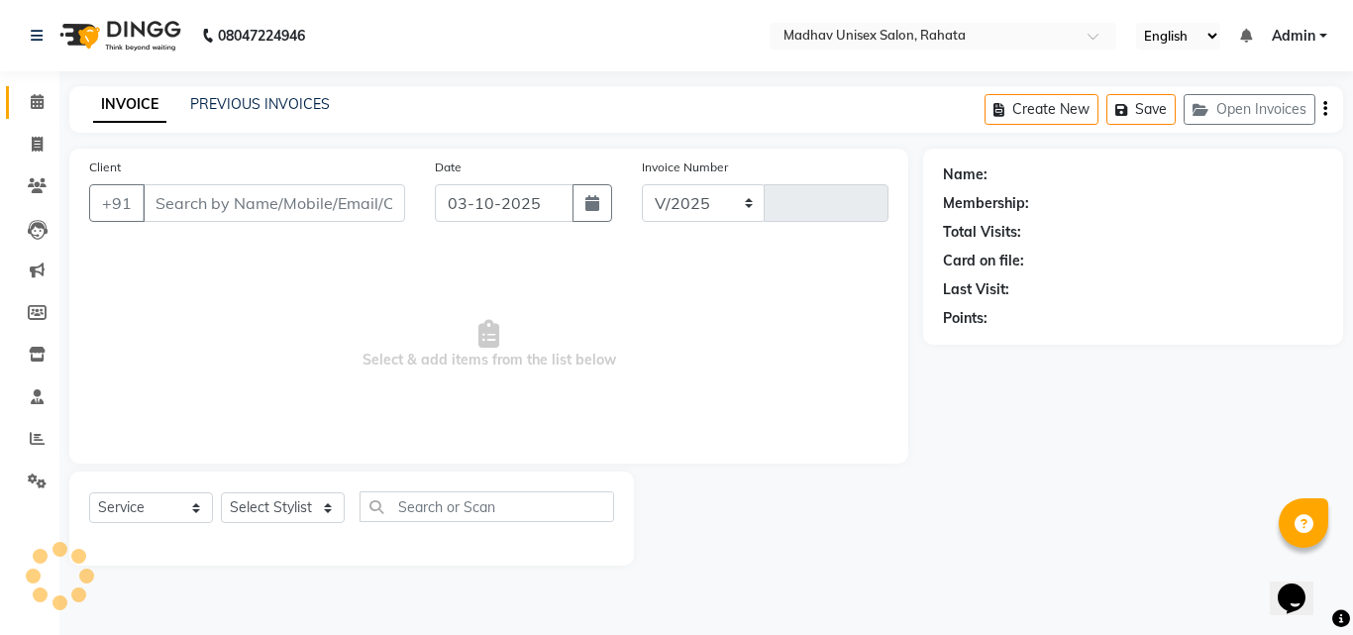
select select "870"
type input "3099"
type input "9970879710"
select select "14048"
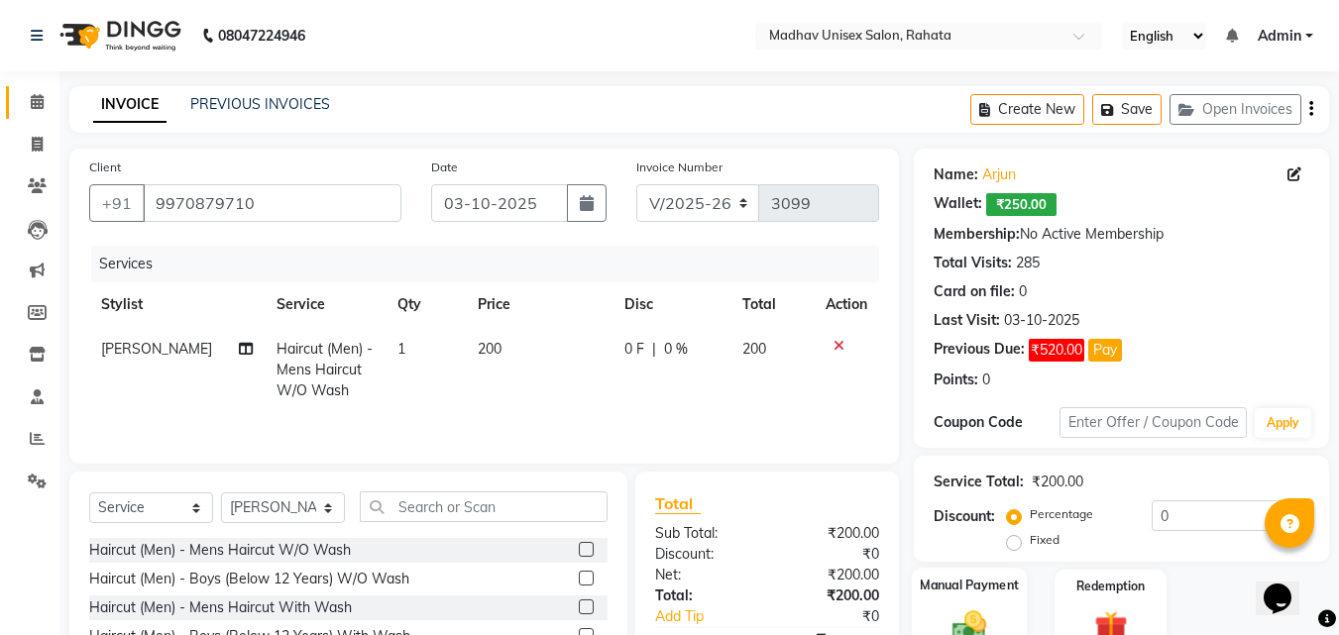
scroll to position [139, 0]
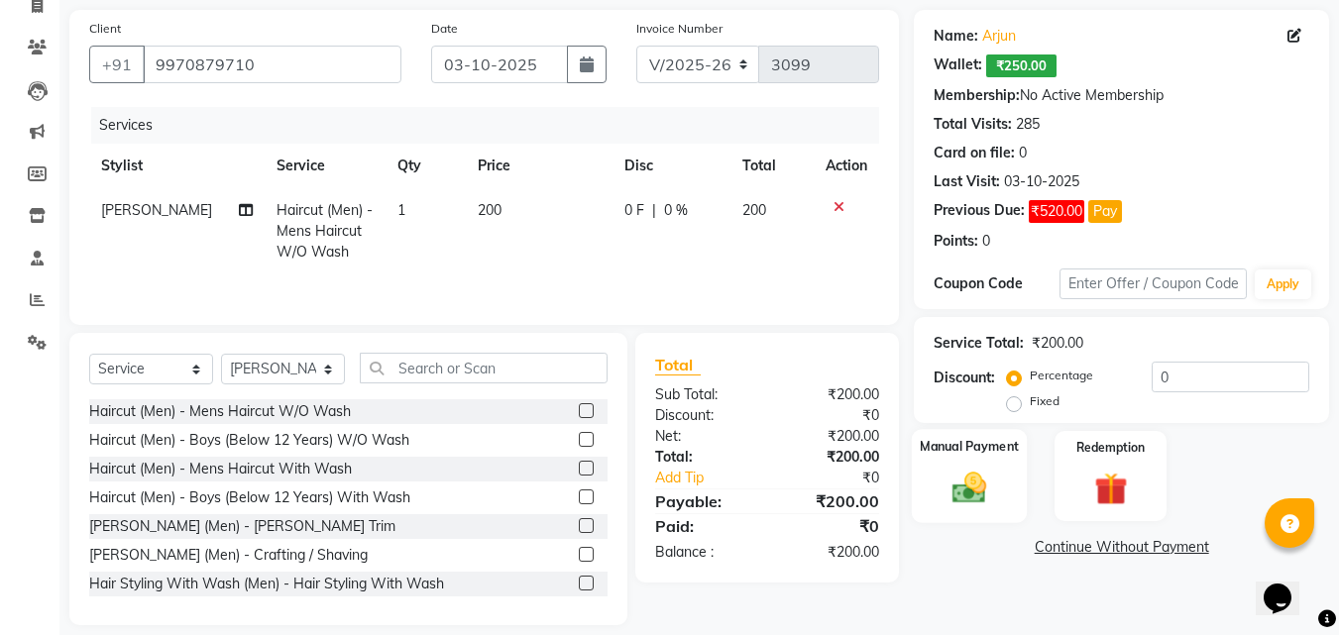
click at [973, 478] on img at bounding box center [968, 488] width 55 height 40
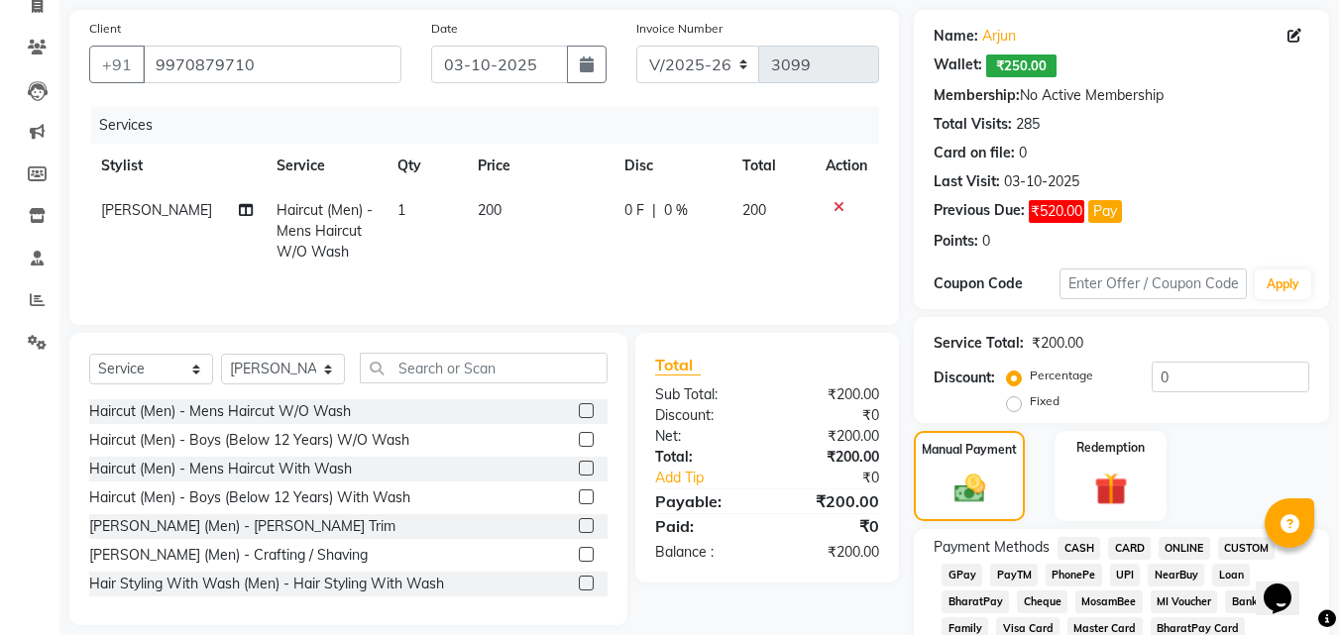
click at [1074, 574] on span "PhonePe" at bounding box center [1073, 575] width 56 height 23
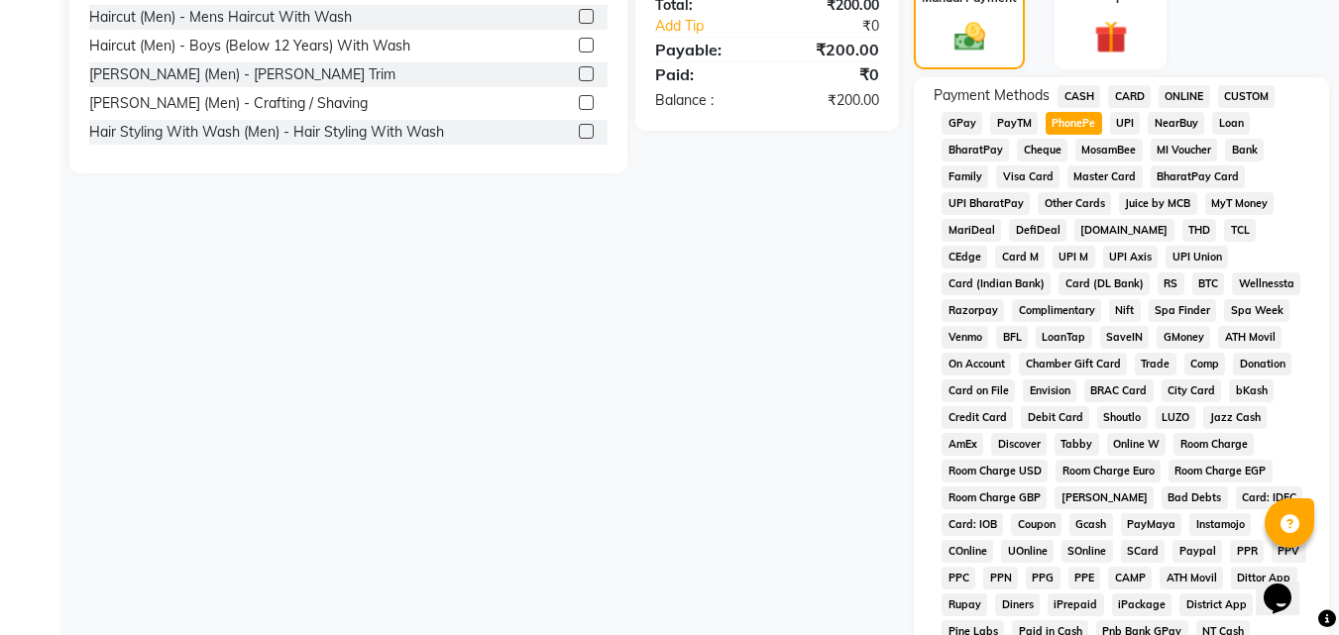
scroll to position [793, 0]
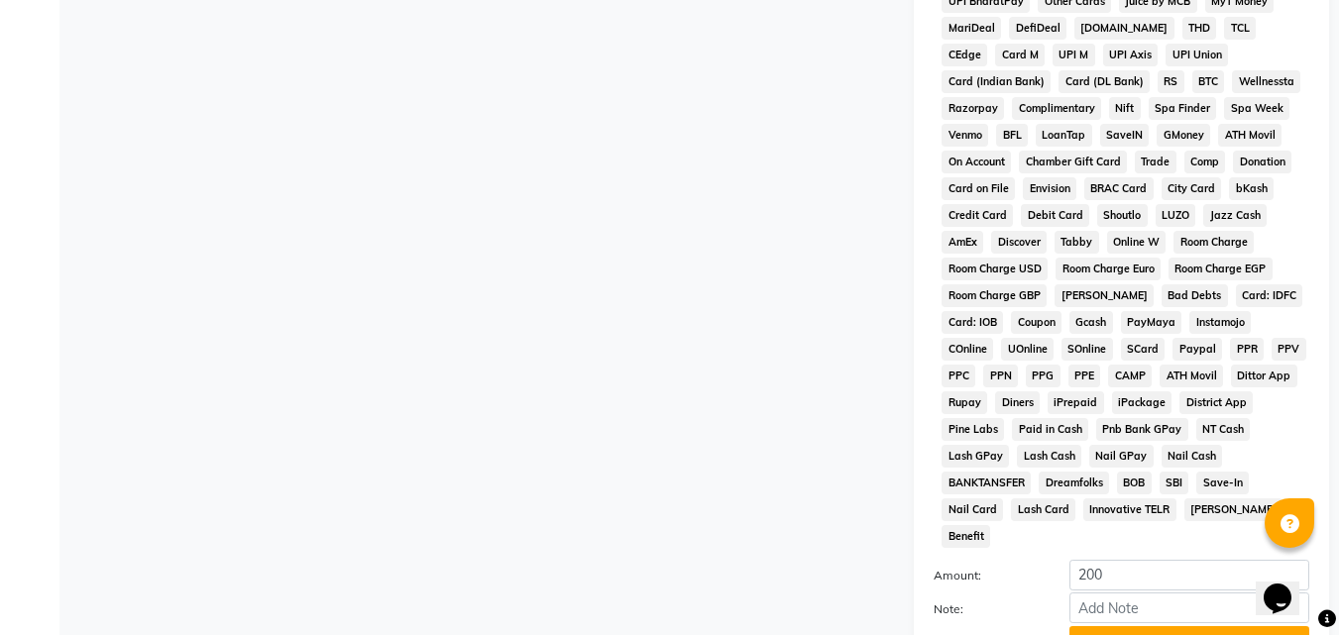
click at [1097, 628] on button "Add Payment" at bounding box center [1189, 641] width 240 height 31
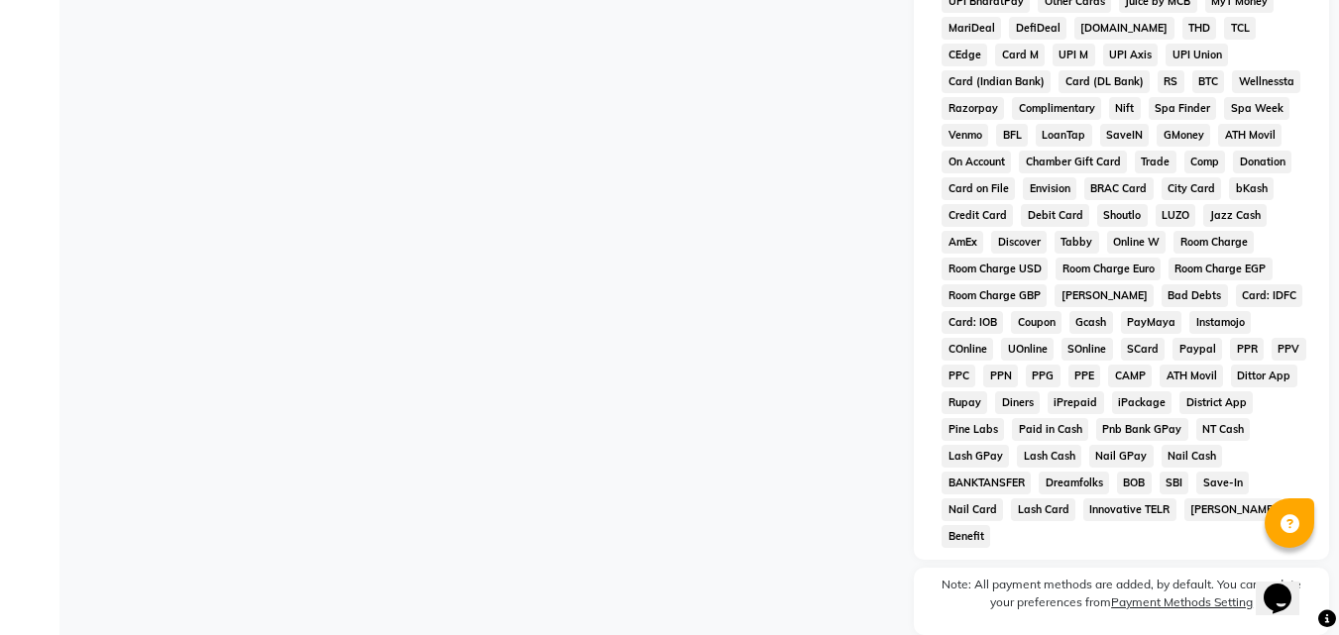
scroll to position [948, 0]
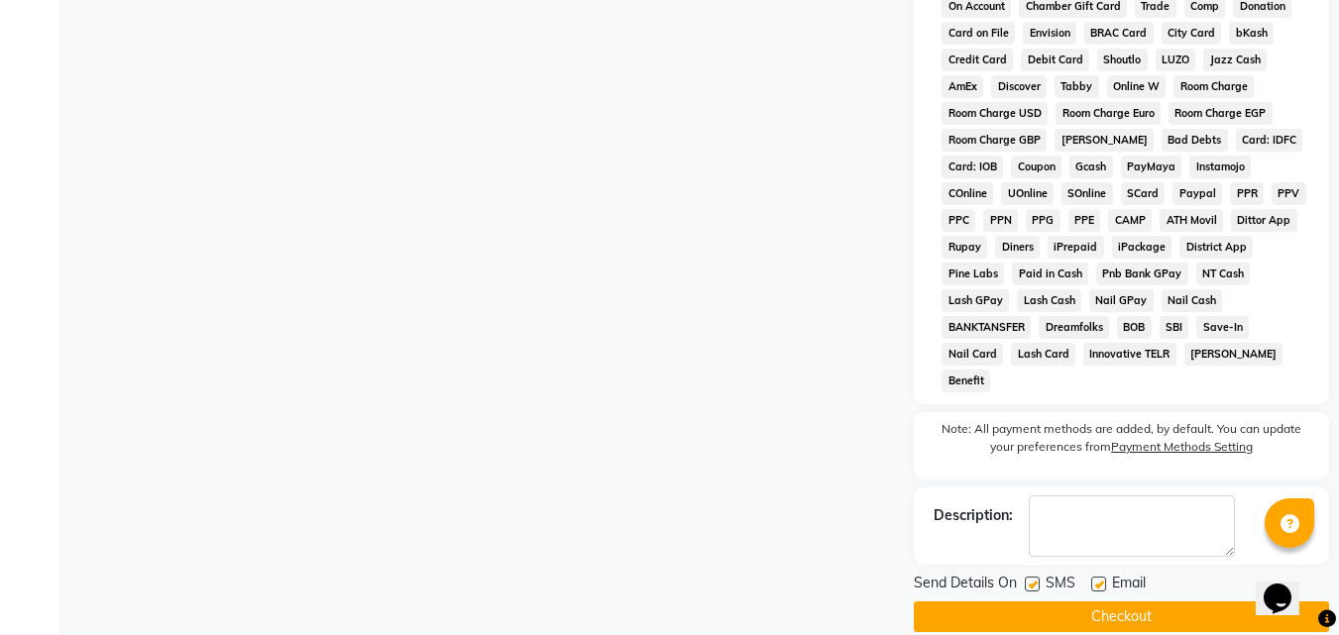
click at [1092, 601] on button "Checkout" at bounding box center [1121, 616] width 415 height 31
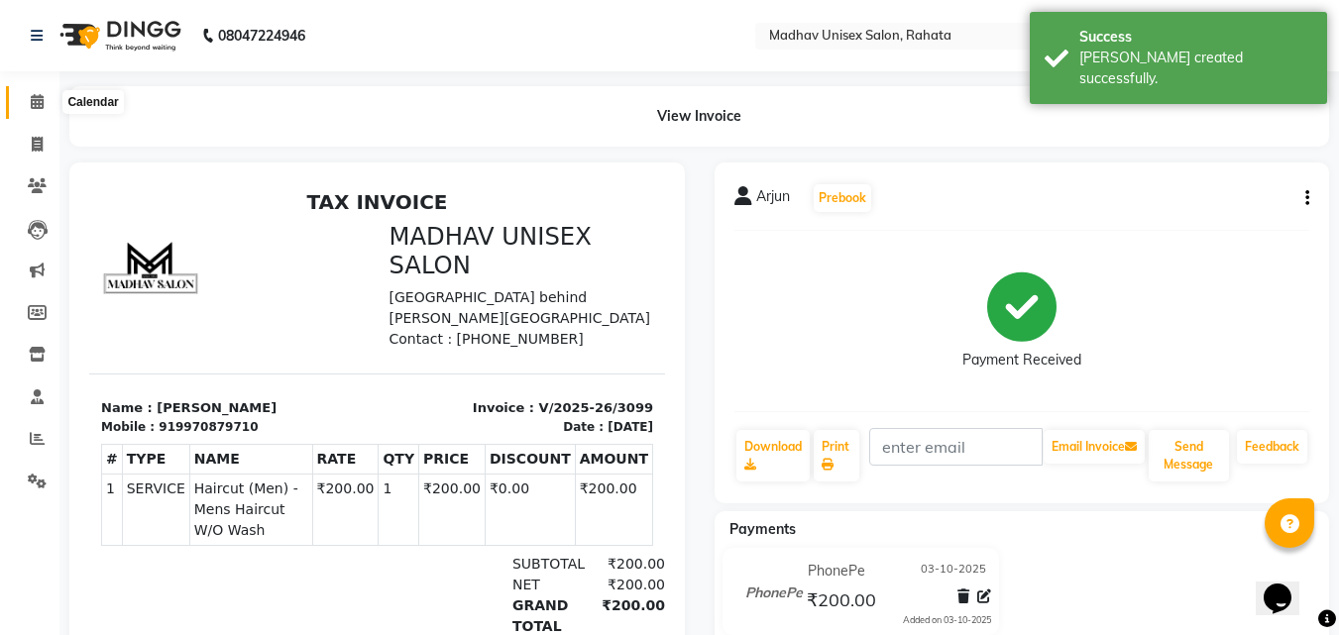
click at [20, 106] on span at bounding box center [37, 102] width 35 height 23
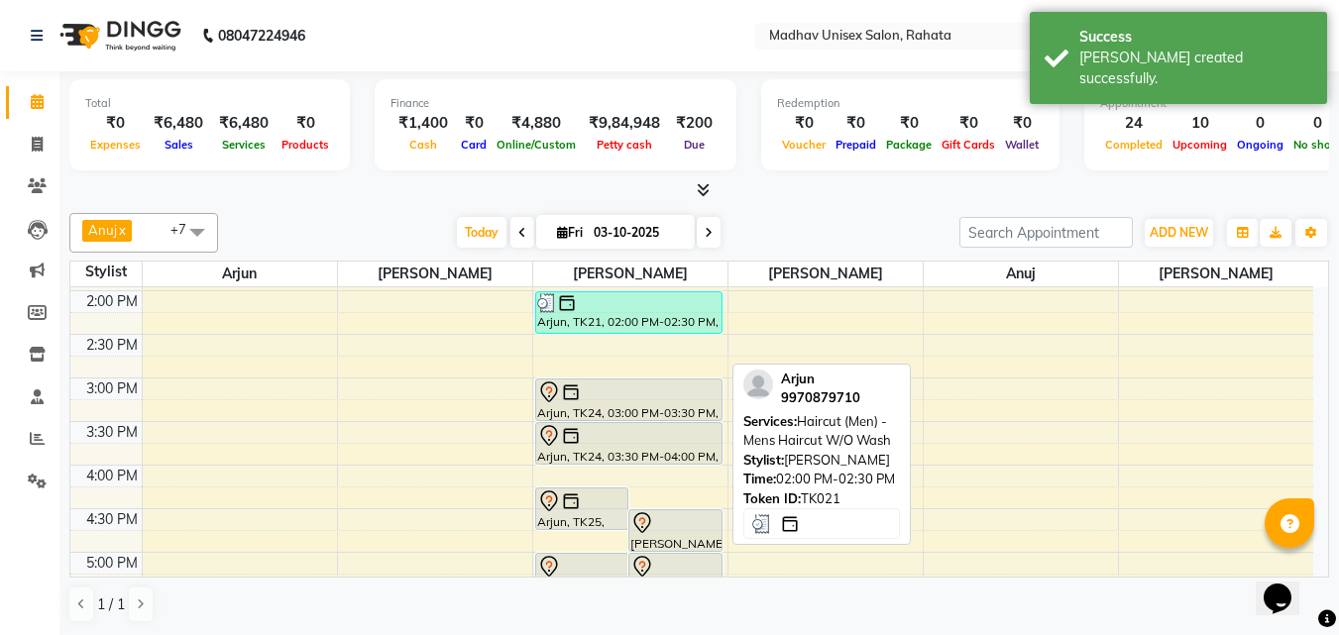
scroll to position [698, 0]
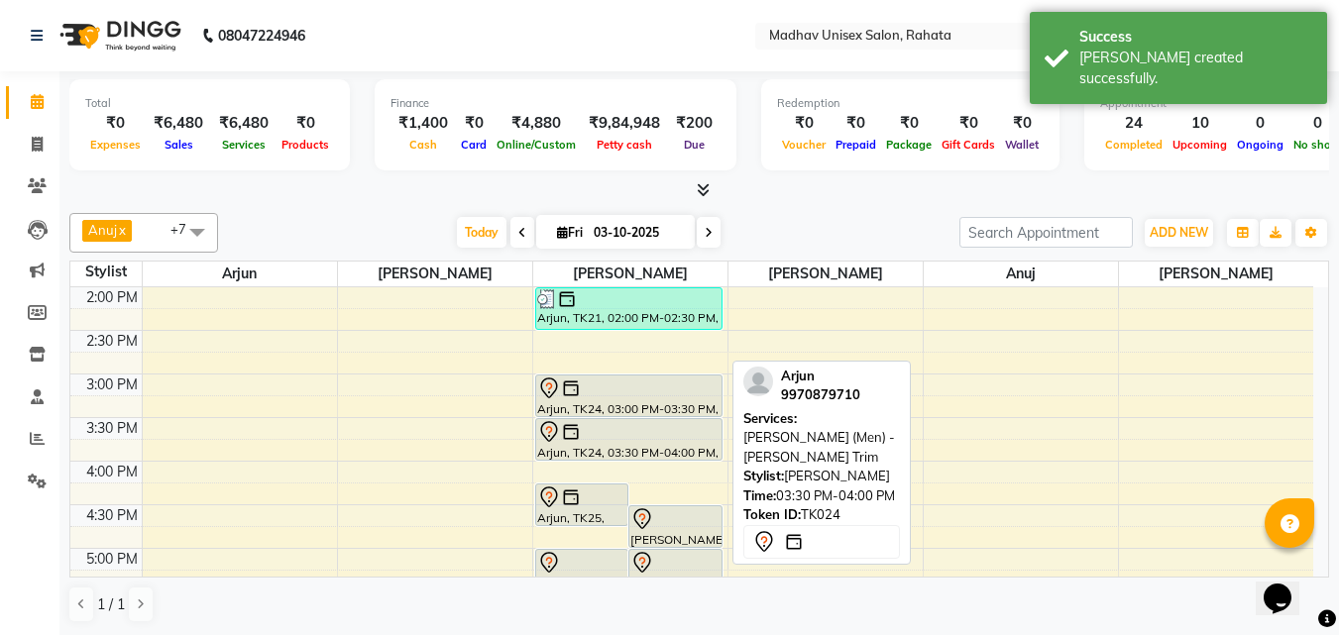
click at [604, 422] on div at bounding box center [628, 432] width 183 height 24
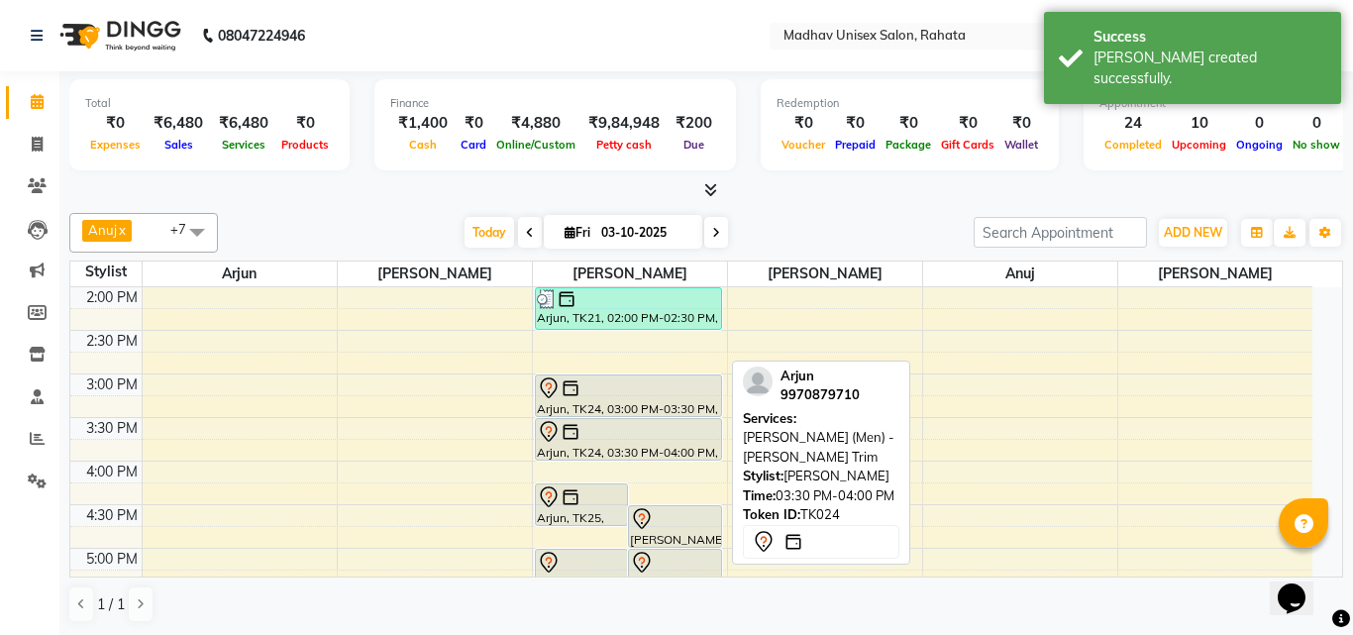
select select "7"
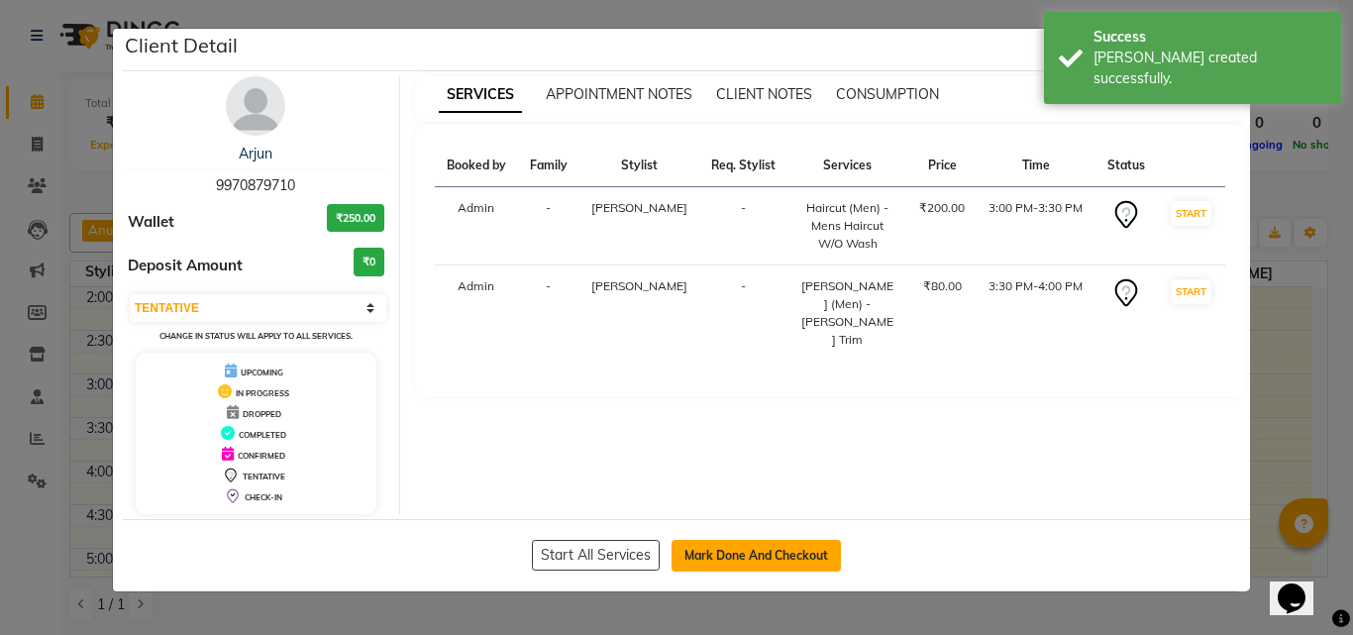
click at [707, 541] on button "Mark Done And Checkout" at bounding box center [756, 556] width 169 height 32
select select "service"
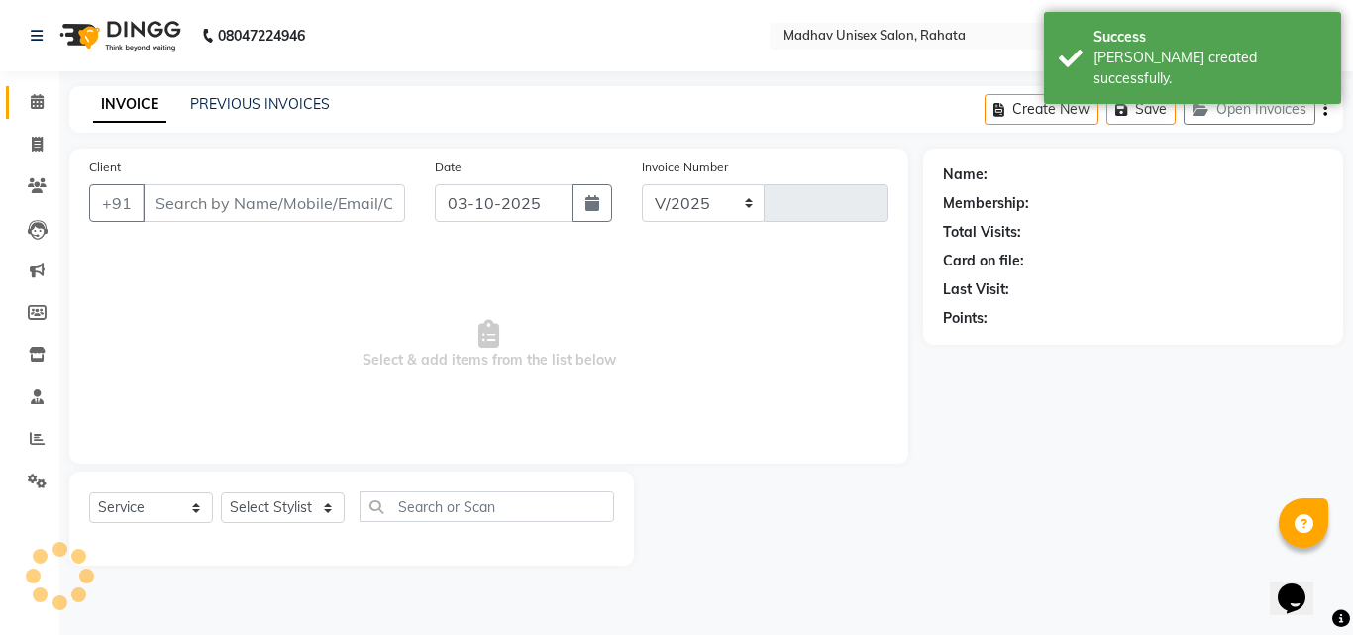
select select "870"
type input "3100"
type input "9970879710"
select select "14048"
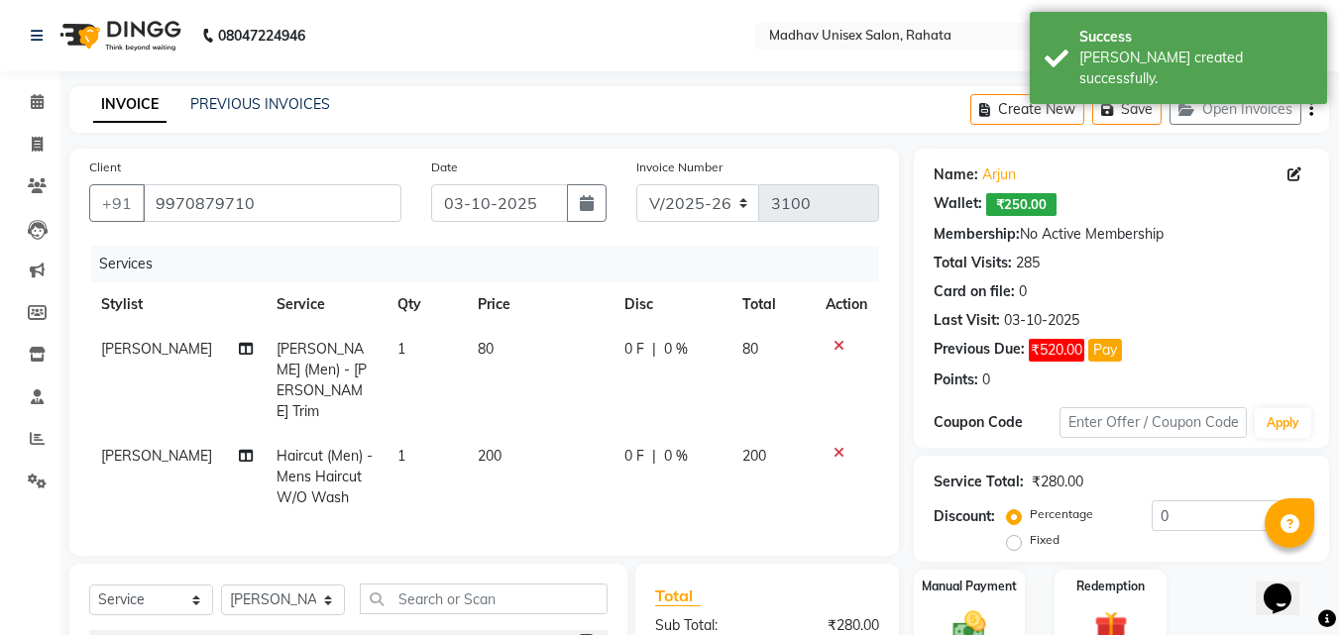
click at [489, 351] on td "80" at bounding box center [539, 380] width 147 height 107
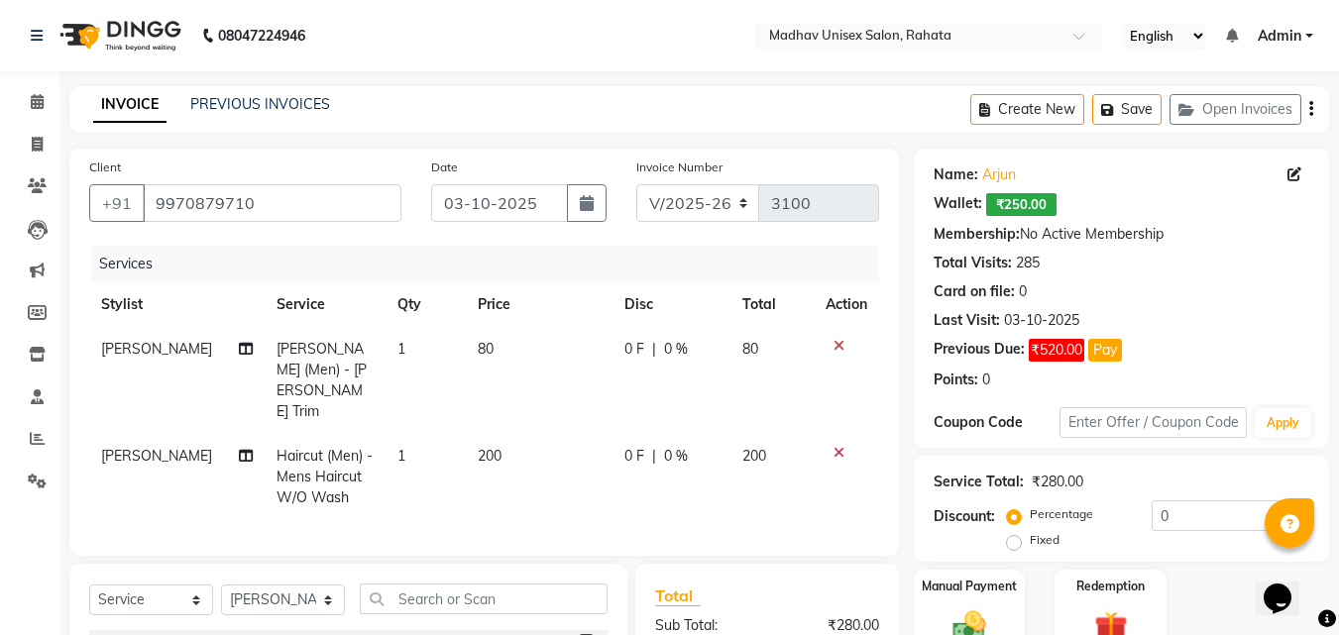
select select "14048"
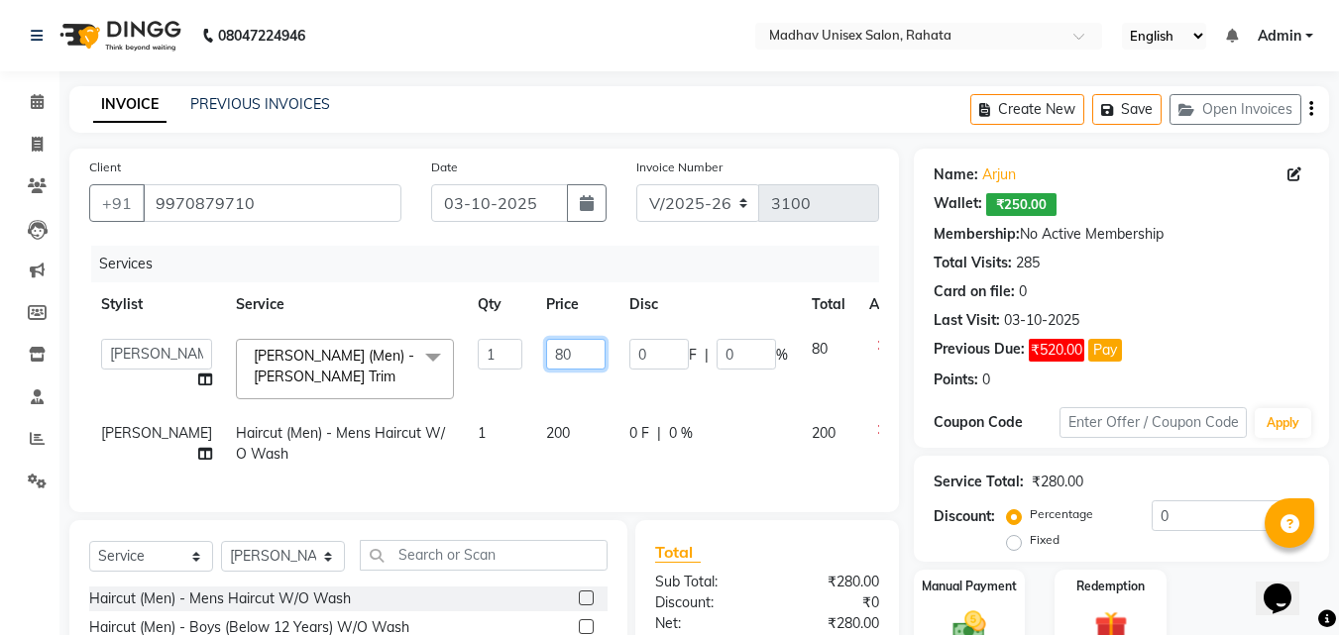
click at [546, 350] on input "80" at bounding box center [575, 354] width 59 height 31
type input "50"
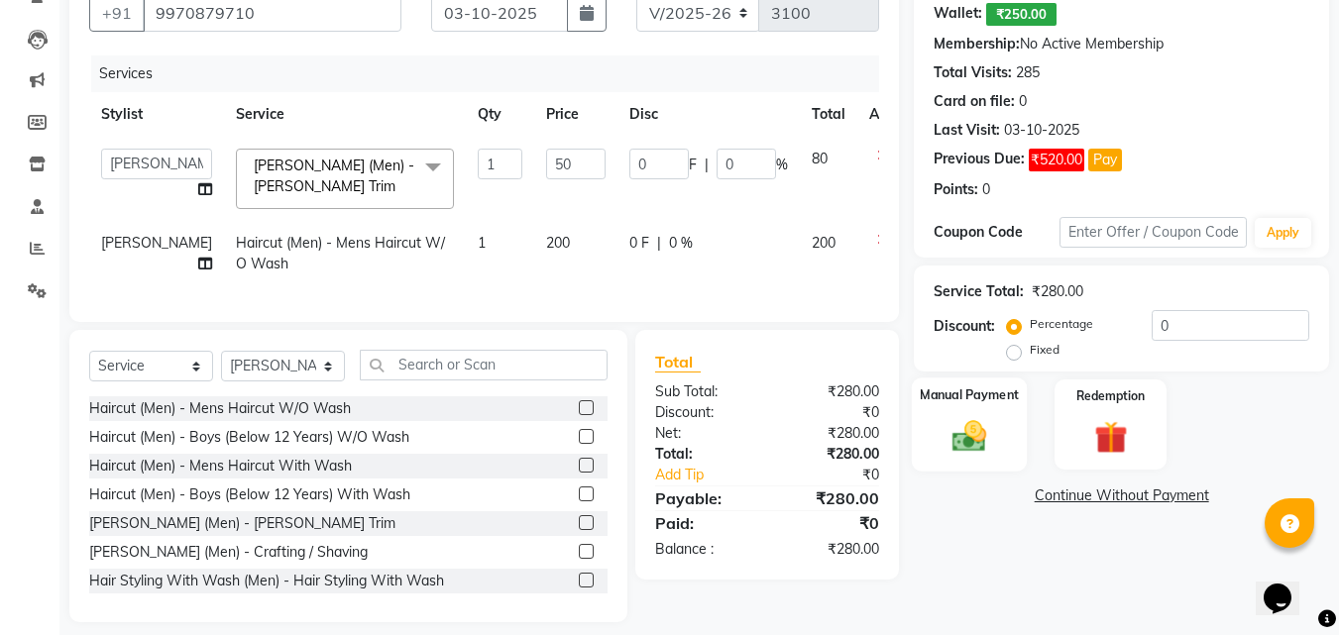
click at [974, 419] on img at bounding box center [968, 436] width 55 height 40
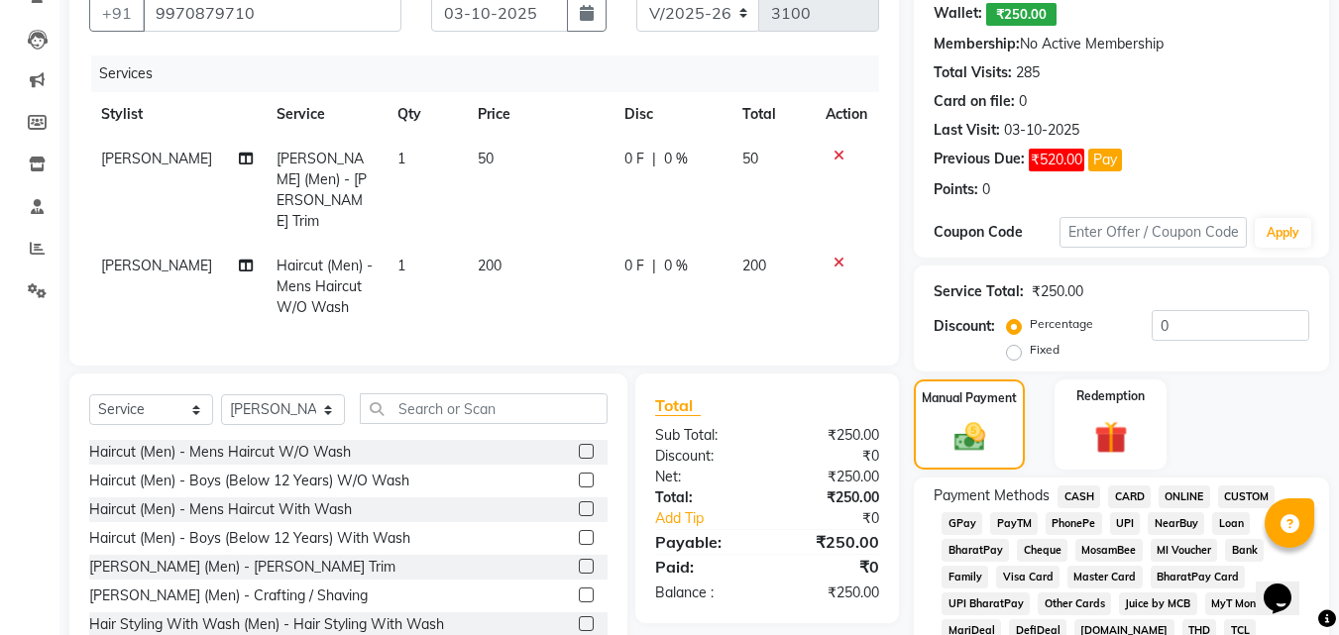
click at [1078, 517] on span "PhonePe" at bounding box center [1073, 523] width 56 height 23
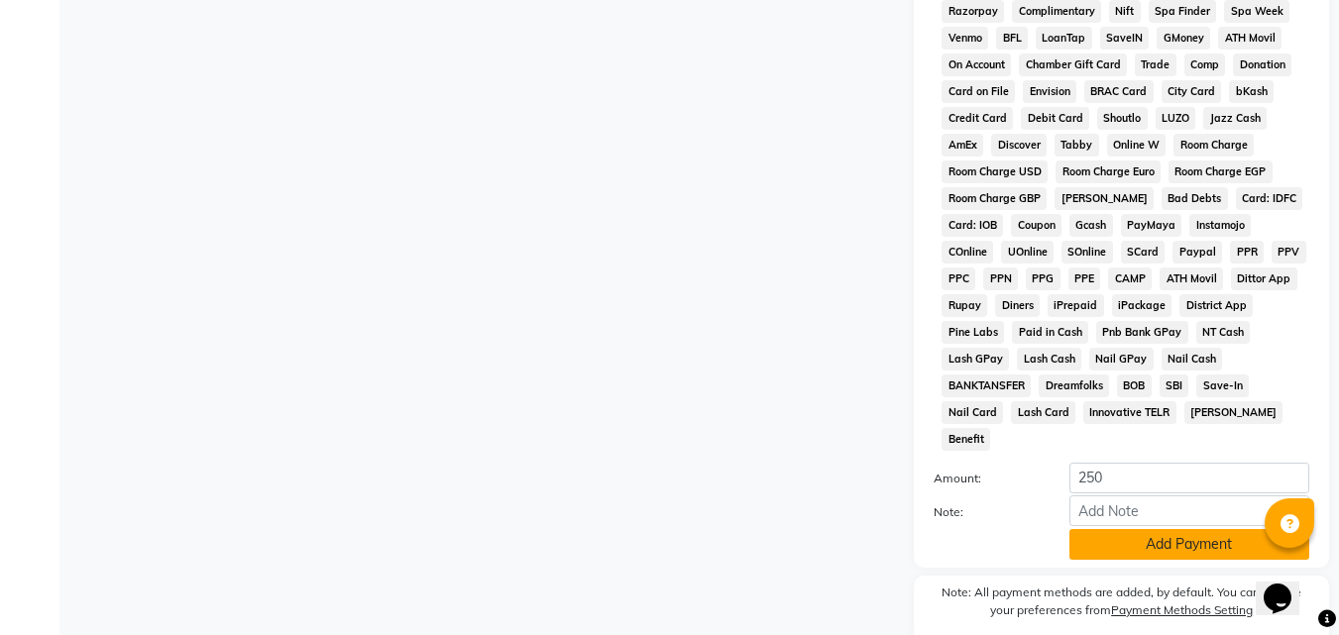
click at [1109, 529] on button "Add Payment" at bounding box center [1189, 544] width 240 height 31
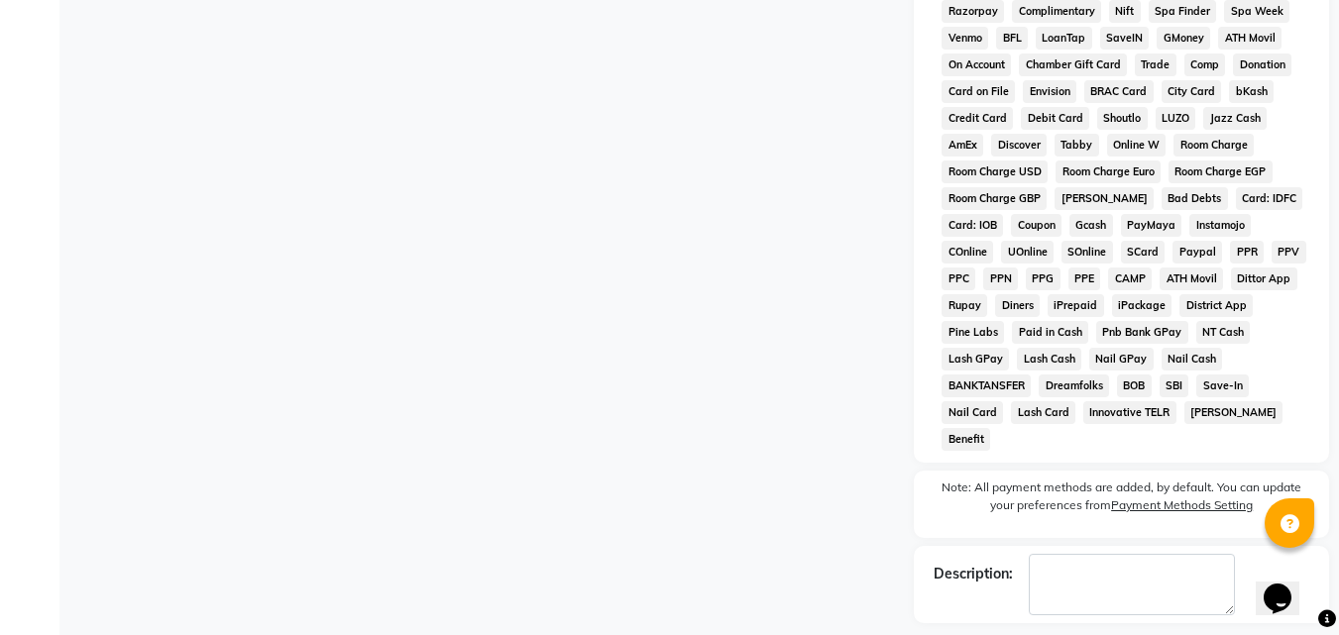
scroll to position [948, 0]
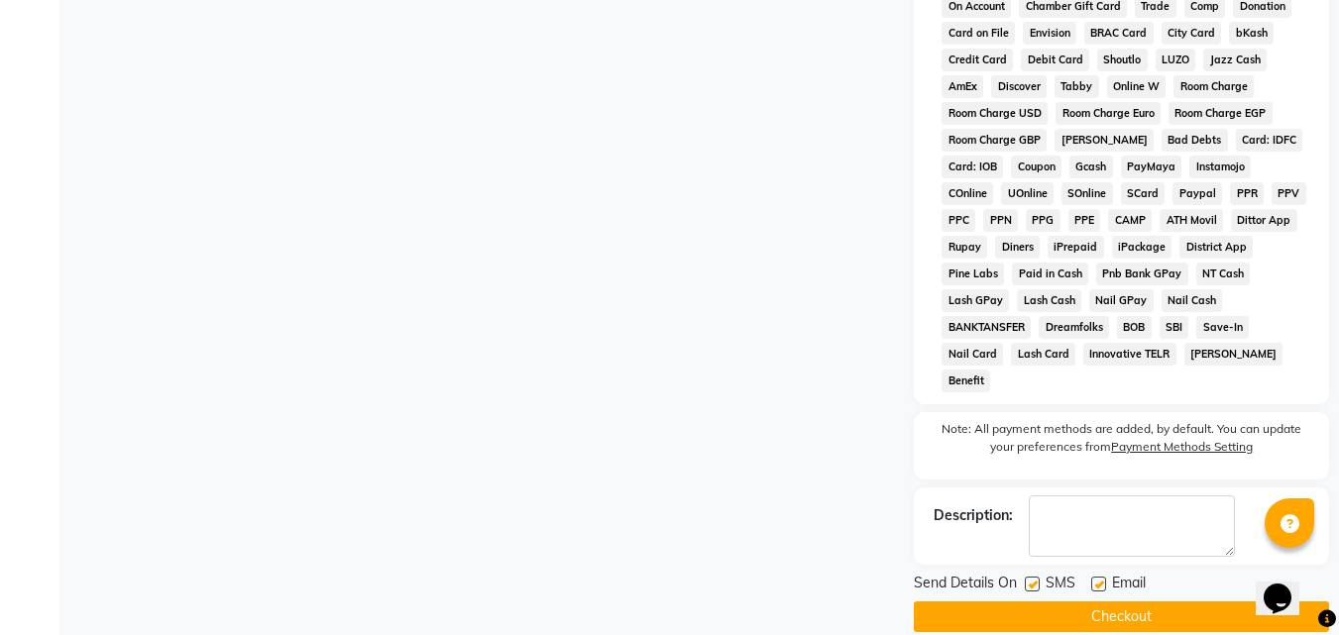
click at [1114, 601] on button "Checkout" at bounding box center [1121, 616] width 415 height 31
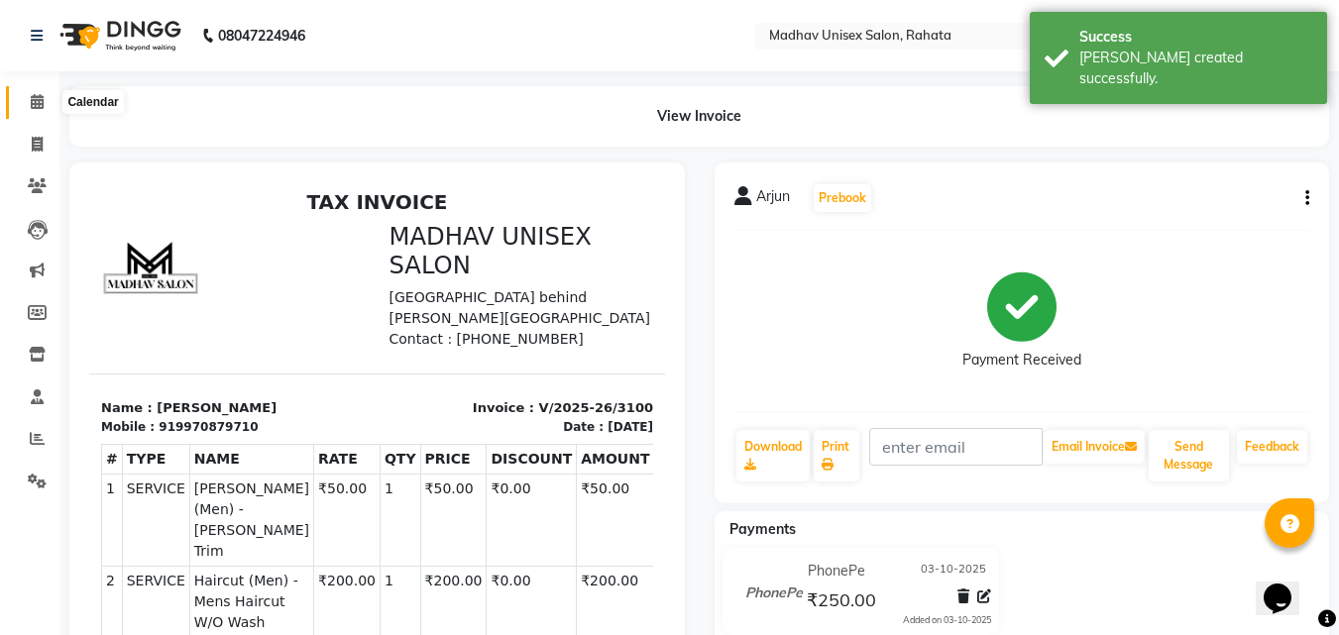
click at [25, 99] on span at bounding box center [37, 102] width 35 height 23
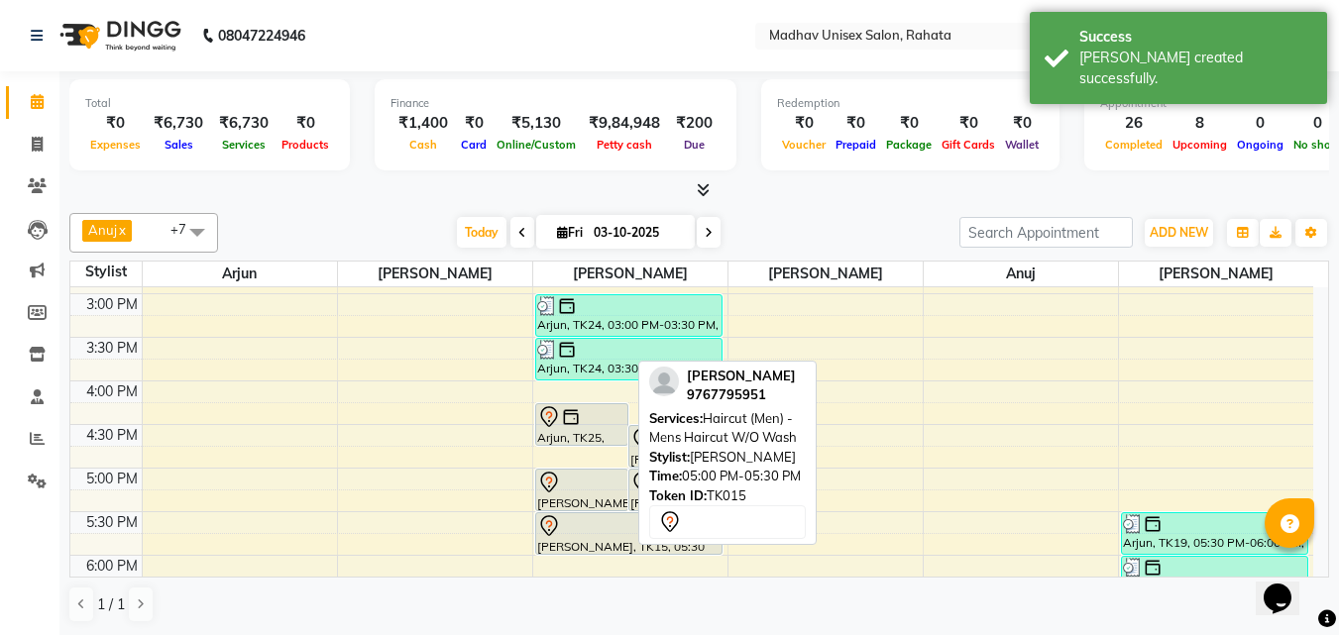
scroll to position [780, 0]
click at [568, 415] on img at bounding box center [571, 415] width 20 height 20
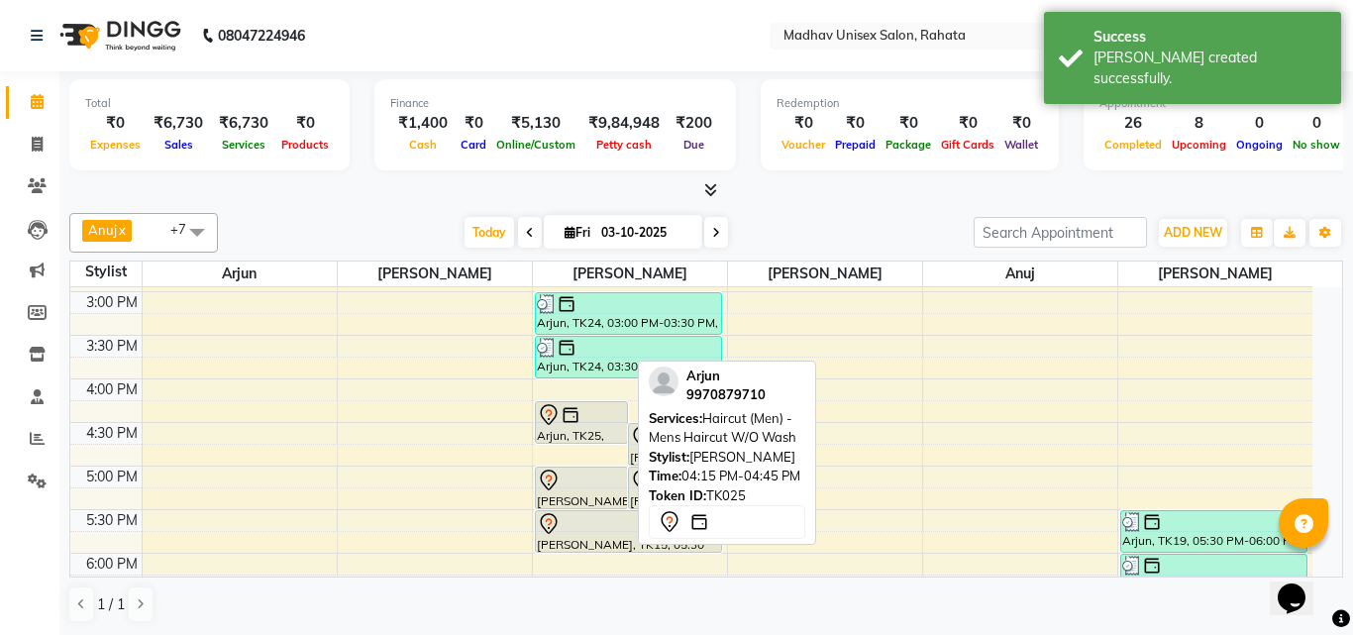
select select "7"
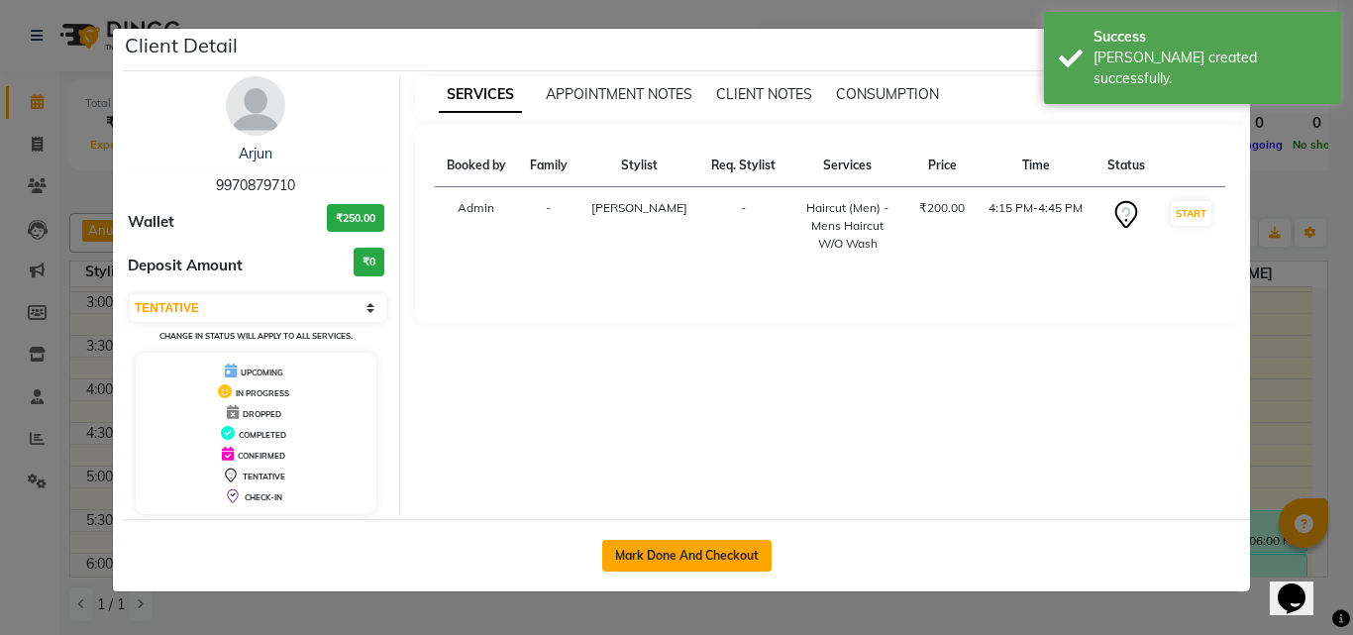
click at [667, 540] on button "Mark Done And Checkout" at bounding box center [686, 556] width 169 height 32
select select "service"
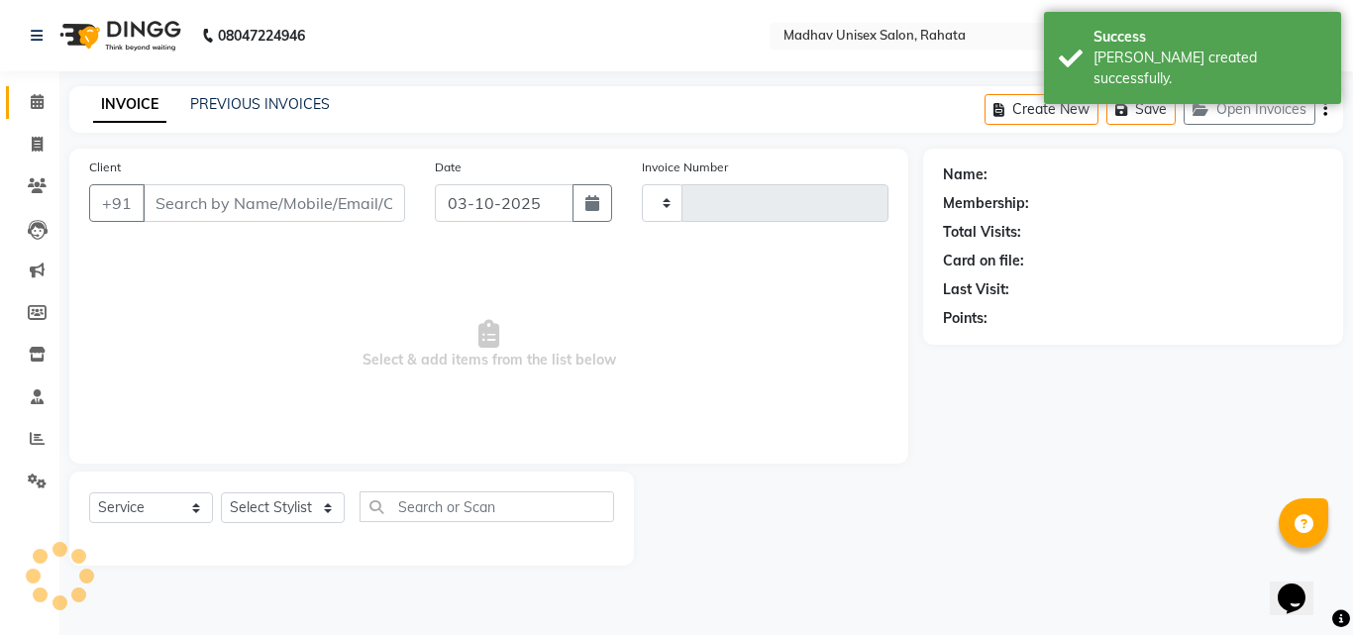
type input "3101"
select select "870"
type input "9970879710"
select select "14048"
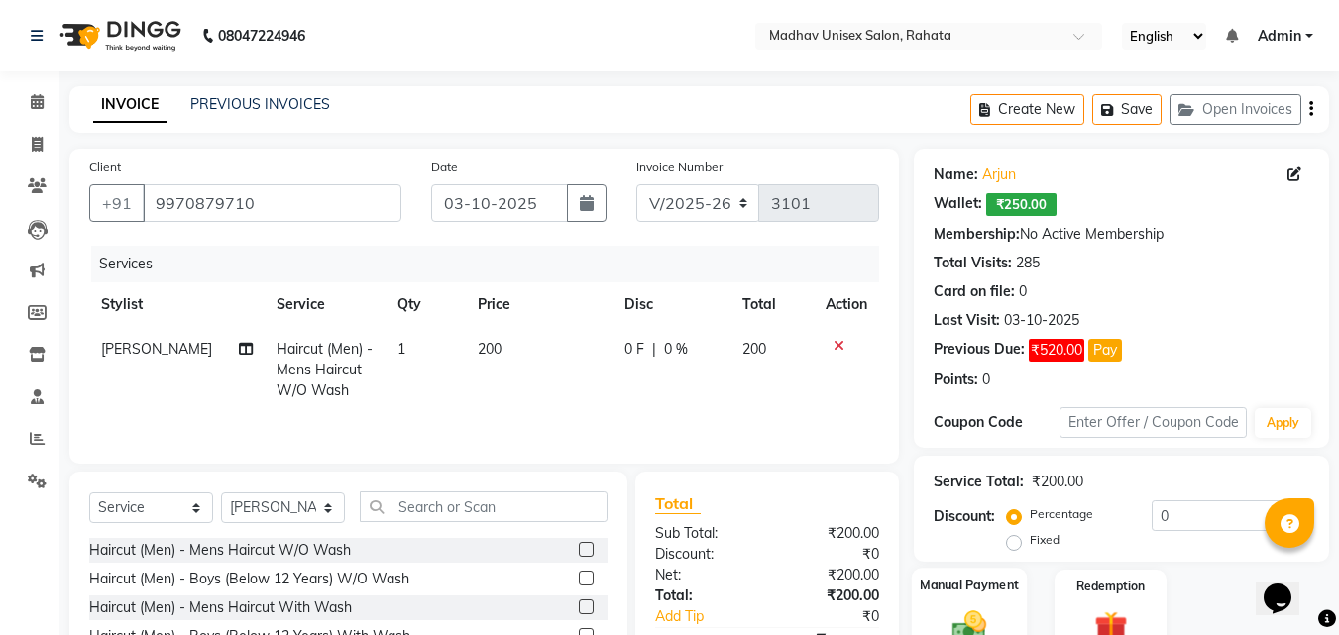
click at [960, 613] on img at bounding box center [968, 626] width 55 height 40
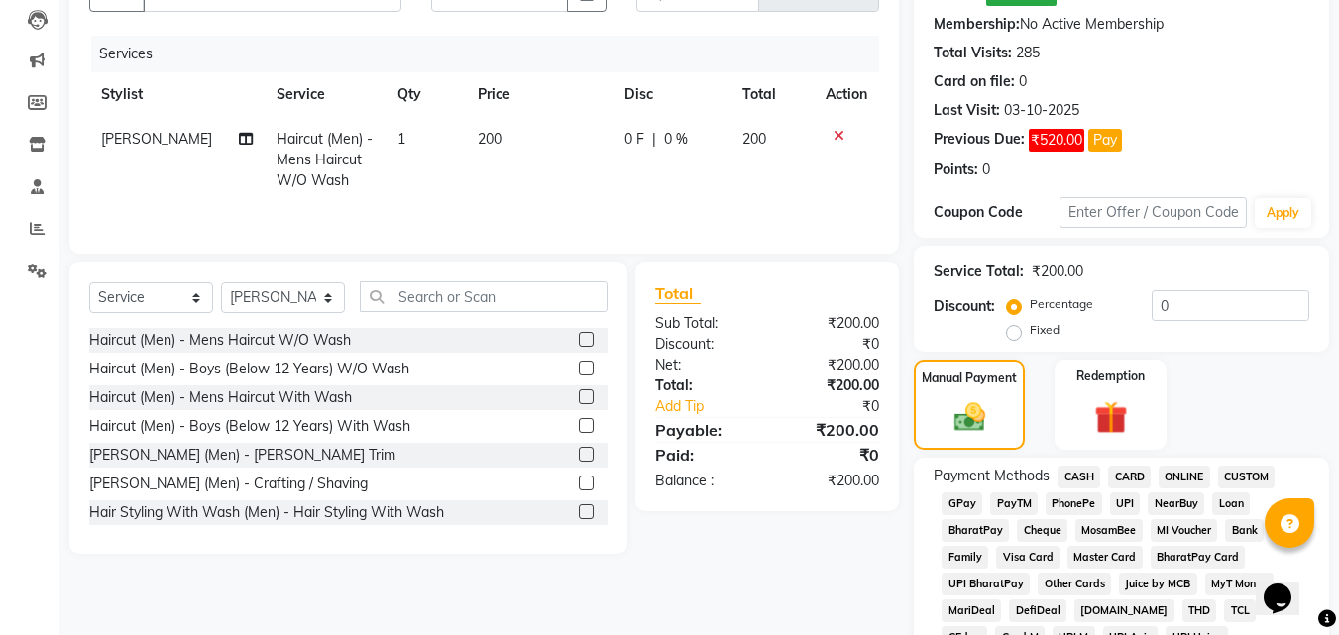
scroll to position [217, 0]
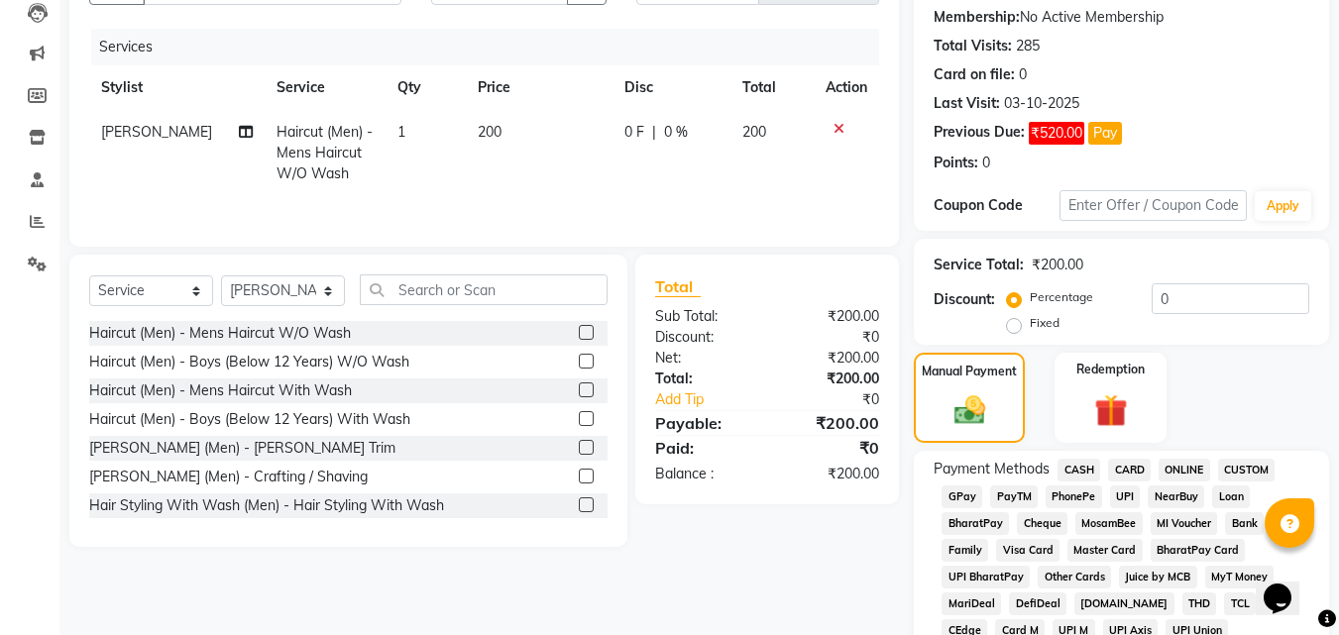
click at [1076, 494] on span "PhonePe" at bounding box center [1073, 497] width 56 height 23
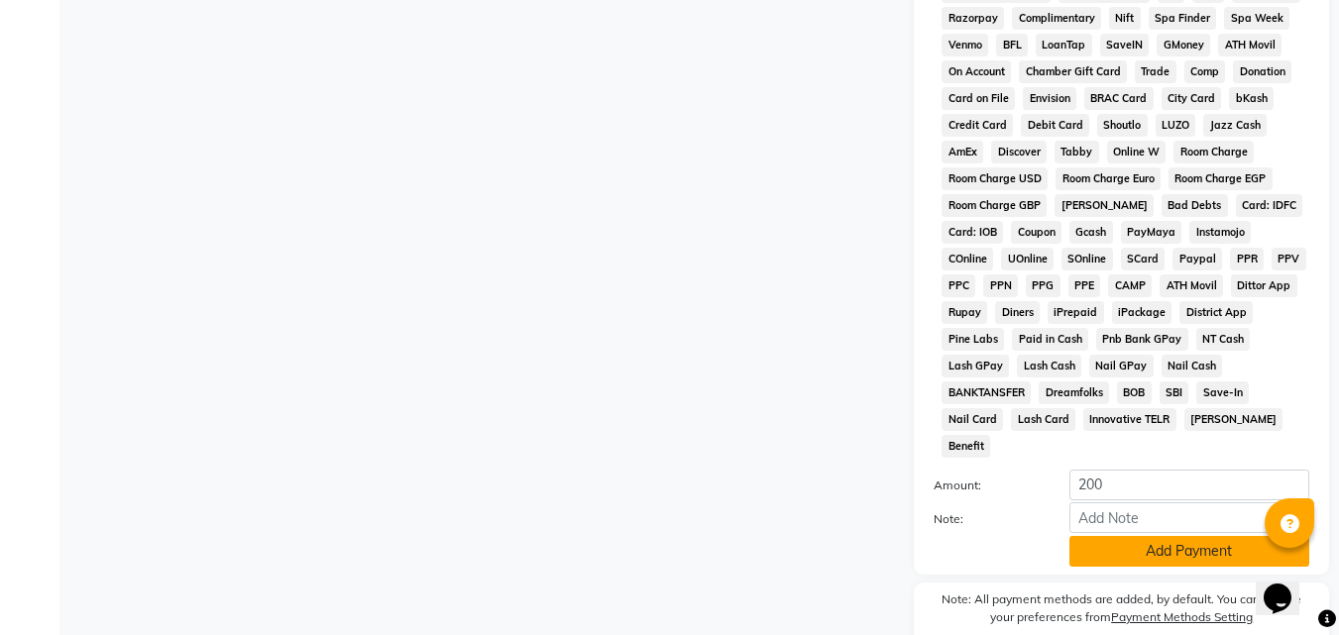
click at [1113, 536] on button "Add Payment" at bounding box center [1189, 551] width 240 height 31
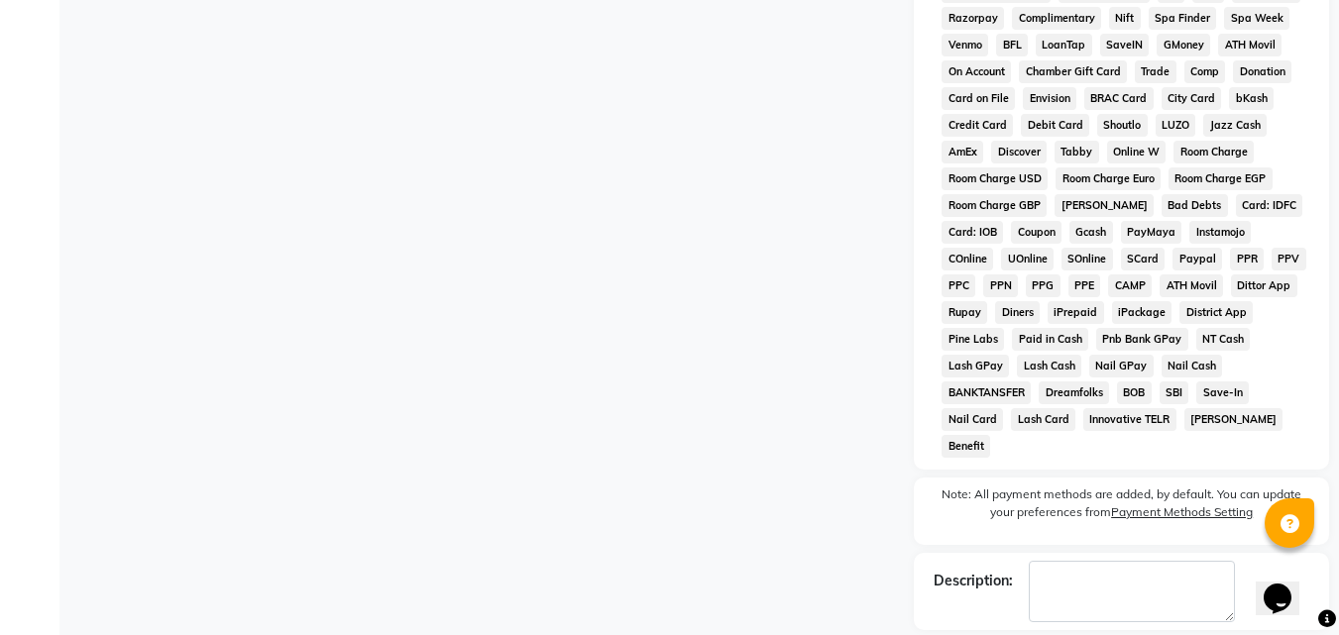
scroll to position [948, 0]
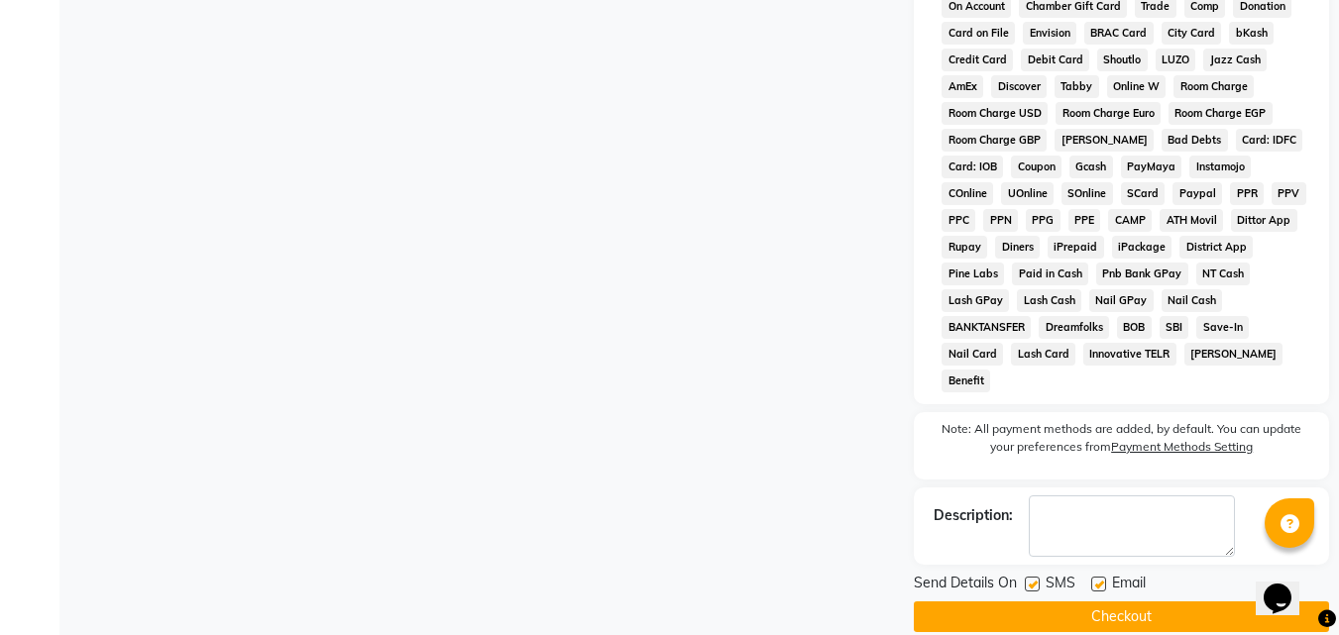
click at [1062, 601] on button "Checkout" at bounding box center [1121, 616] width 415 height 31
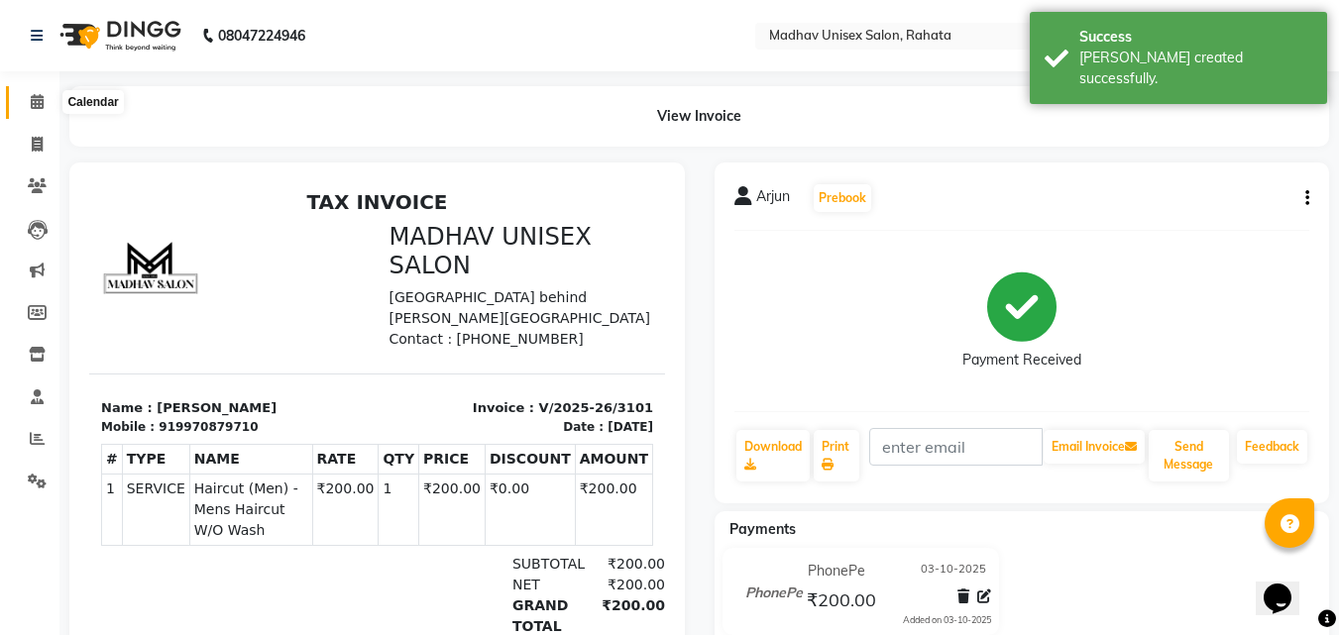
click at [32, 100] on icon at bounding box center [37, 101] width 13 height 15
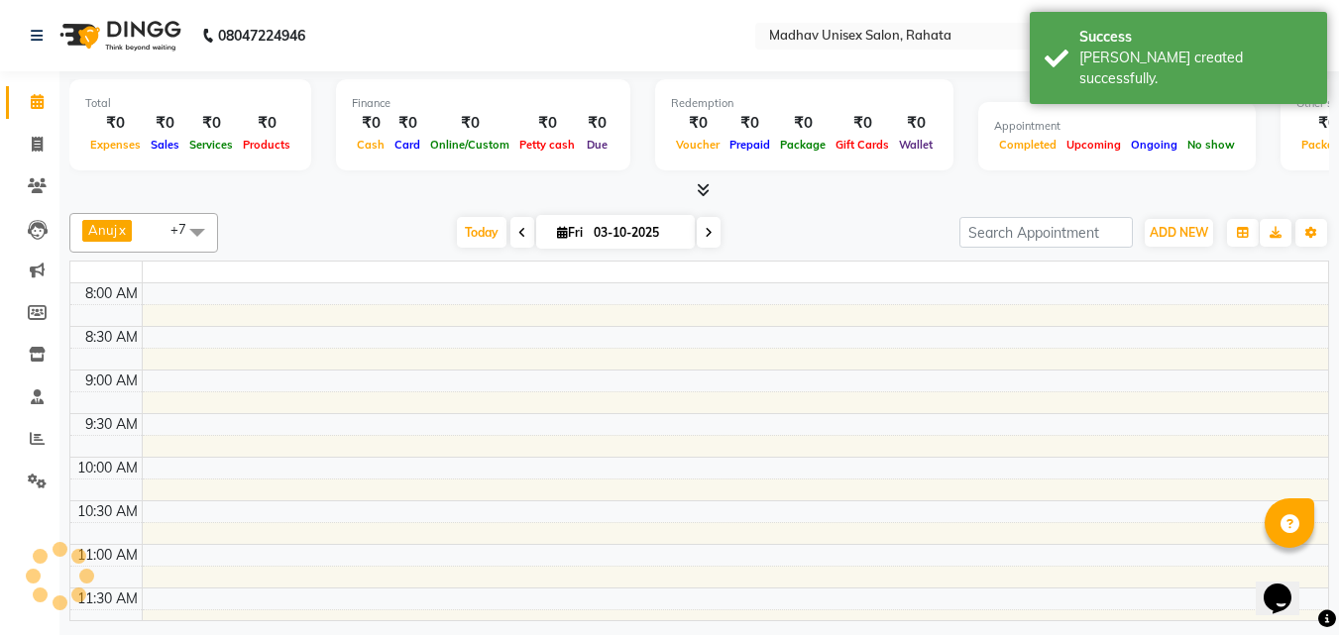
click at [32, 100] on icon at bounding box center [37, 101] width 13 height 15
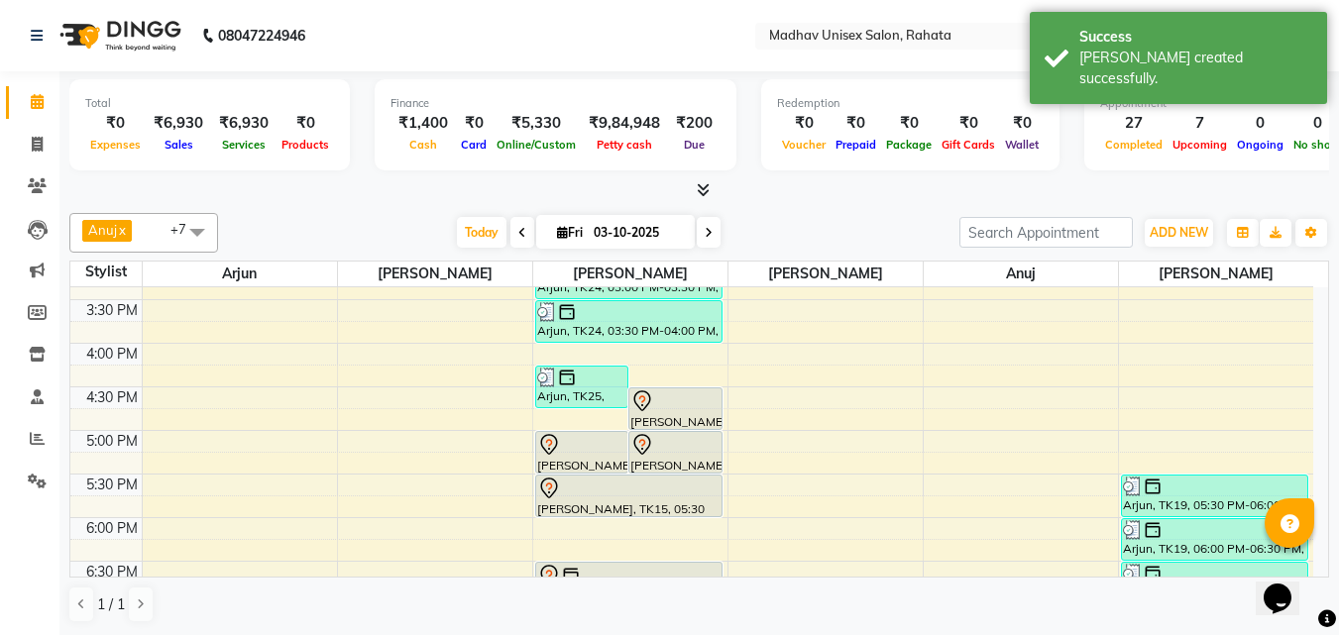
scroll to position [816, 0]
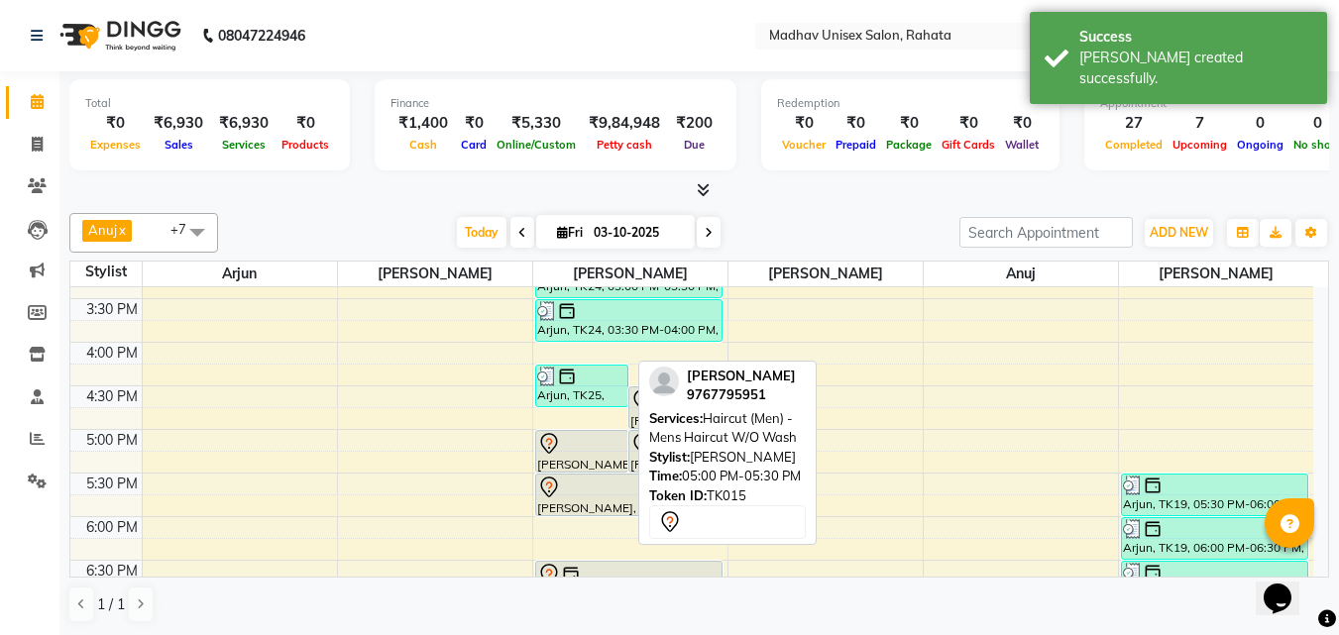
click at [620, 430] on link "[PERSON_NAME], TK15, 05:00 PM-05:30 PM, Haircut (Men) - Mens Haircut W/O Wash" at bounding box center [582, 451] width 94 height 43
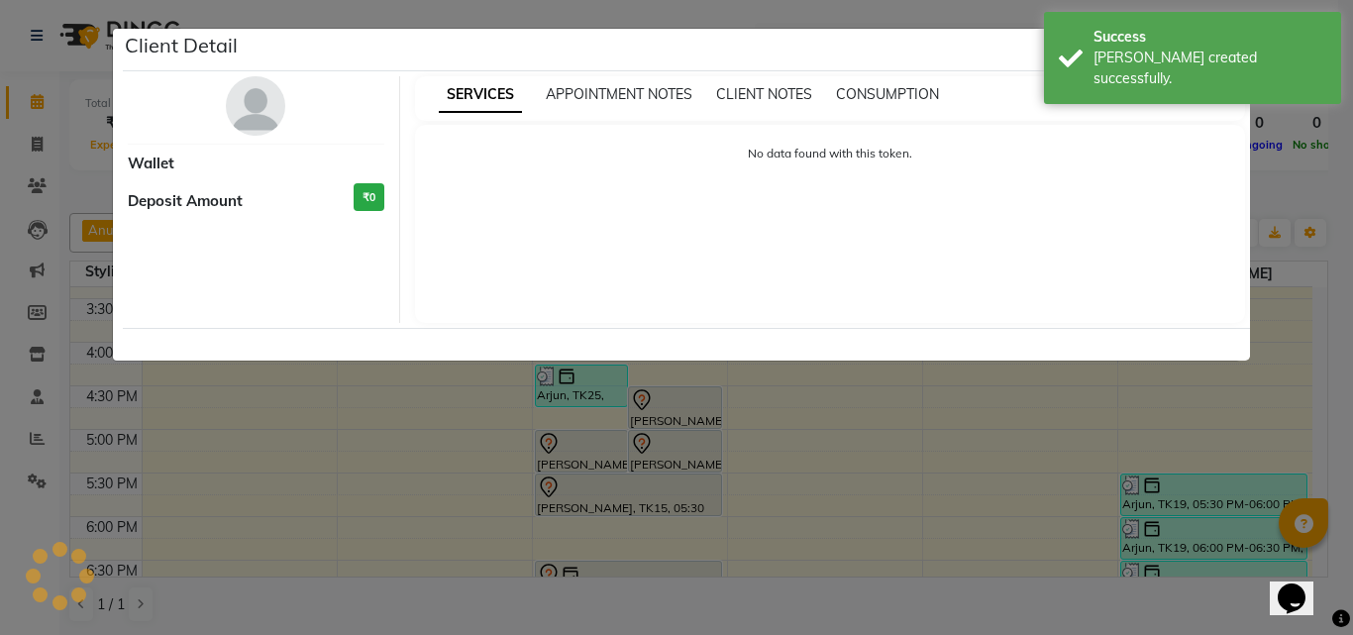
select select "7"
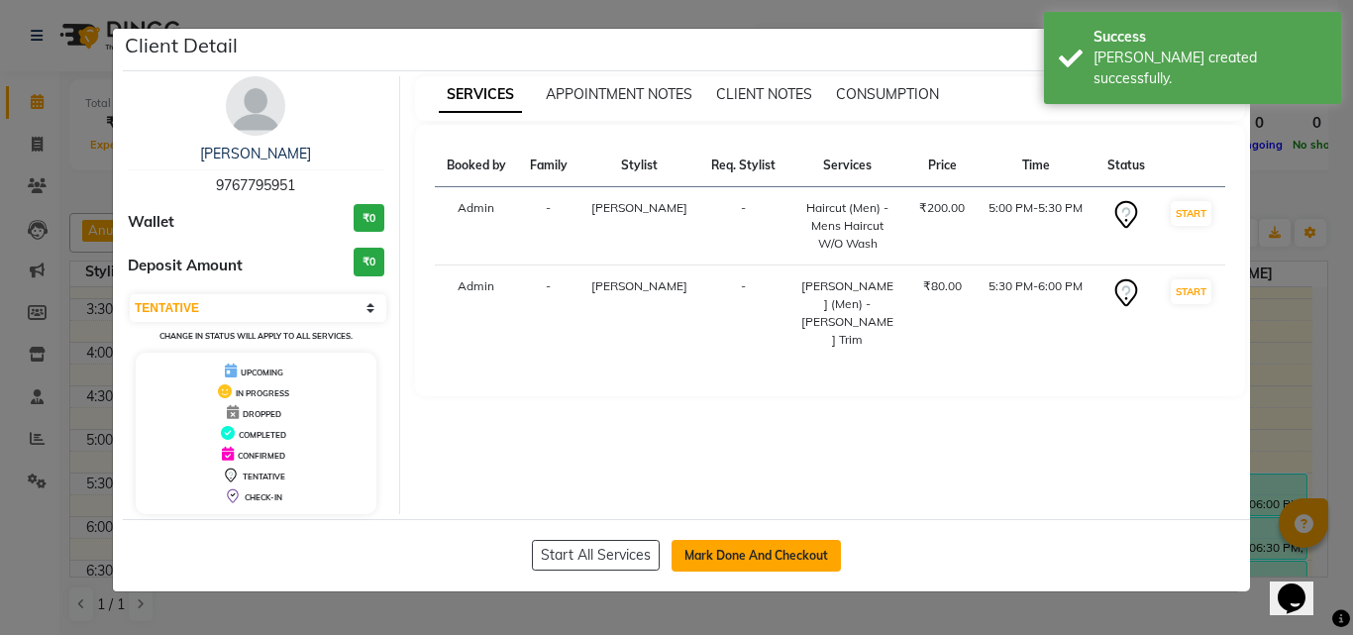
click at [713, 558] on button "Mark Done And Checkout" at bounding box center [756, 556] width 169 height 32
select select "service"
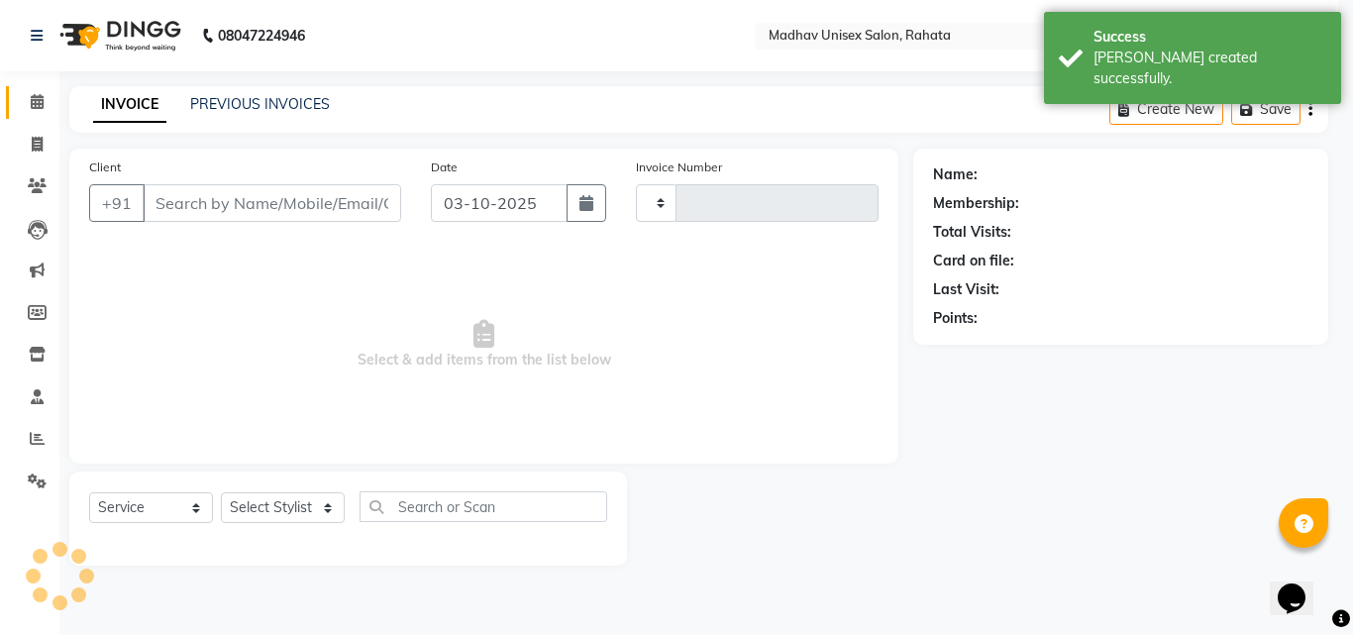
type input "3102"
select select "870"
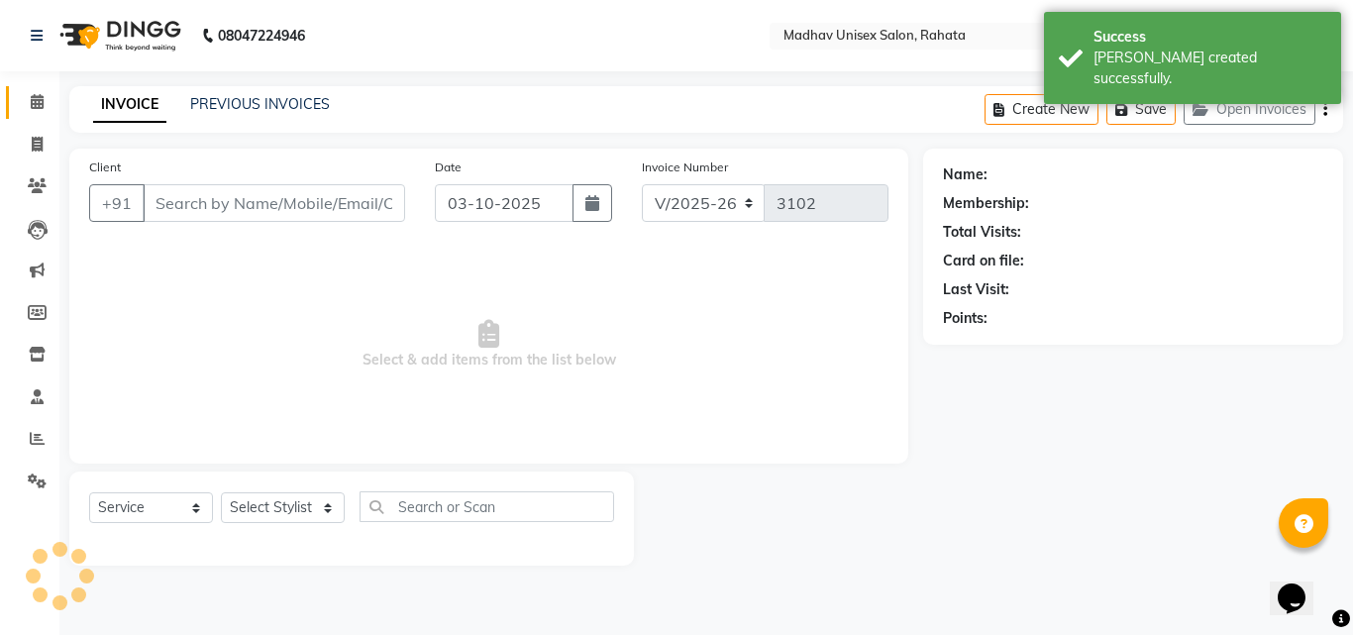
type input "9767795951"
select select "14048"
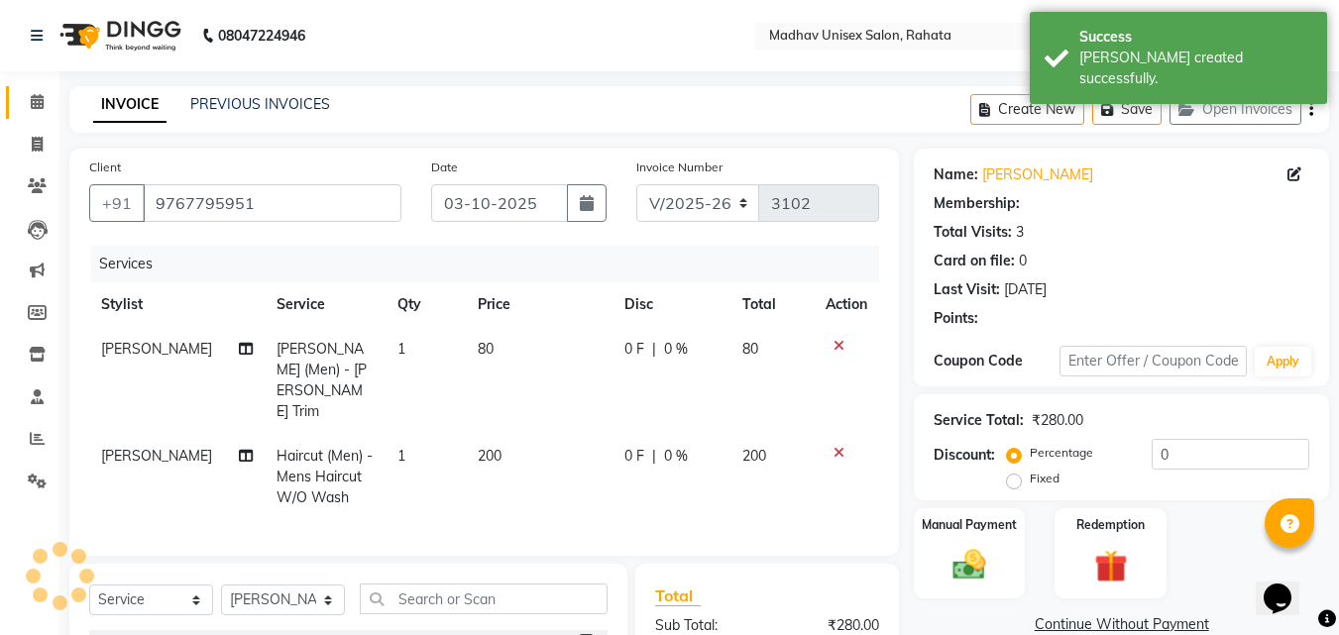
scroll to position [224, 0]
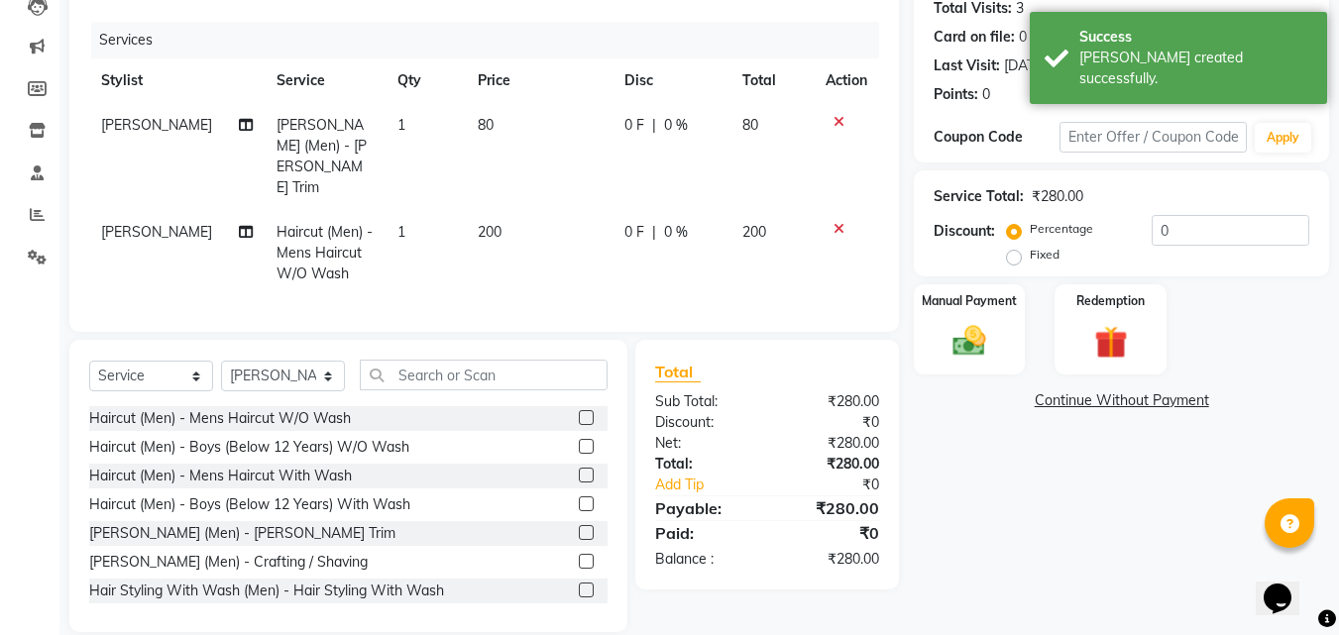
click at [501, 133] on td "80" at bounding box center [539, 156] width 147 height 107
select select "14048"
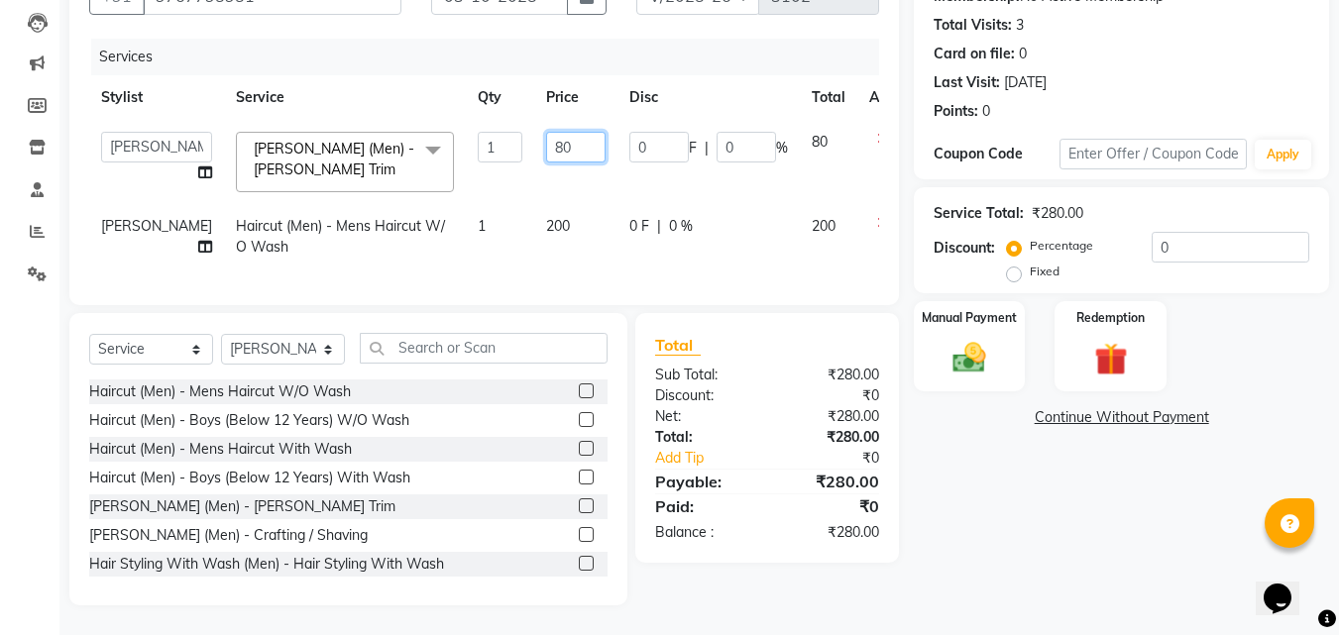
click at [546, 133] on input "80" at bounding box center [575, 147] width 59 height 31
type input "50"
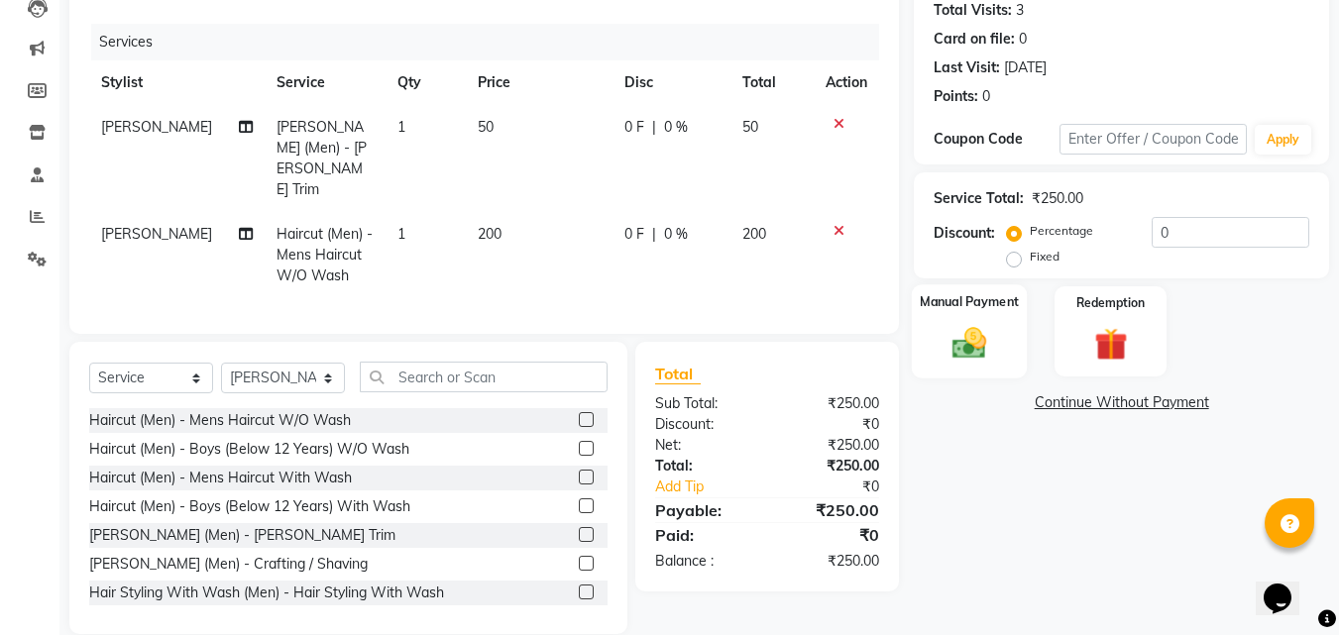
click at [938, 305] on label "Manual Payment" at bounding box center [968, 301] width 99 height 19
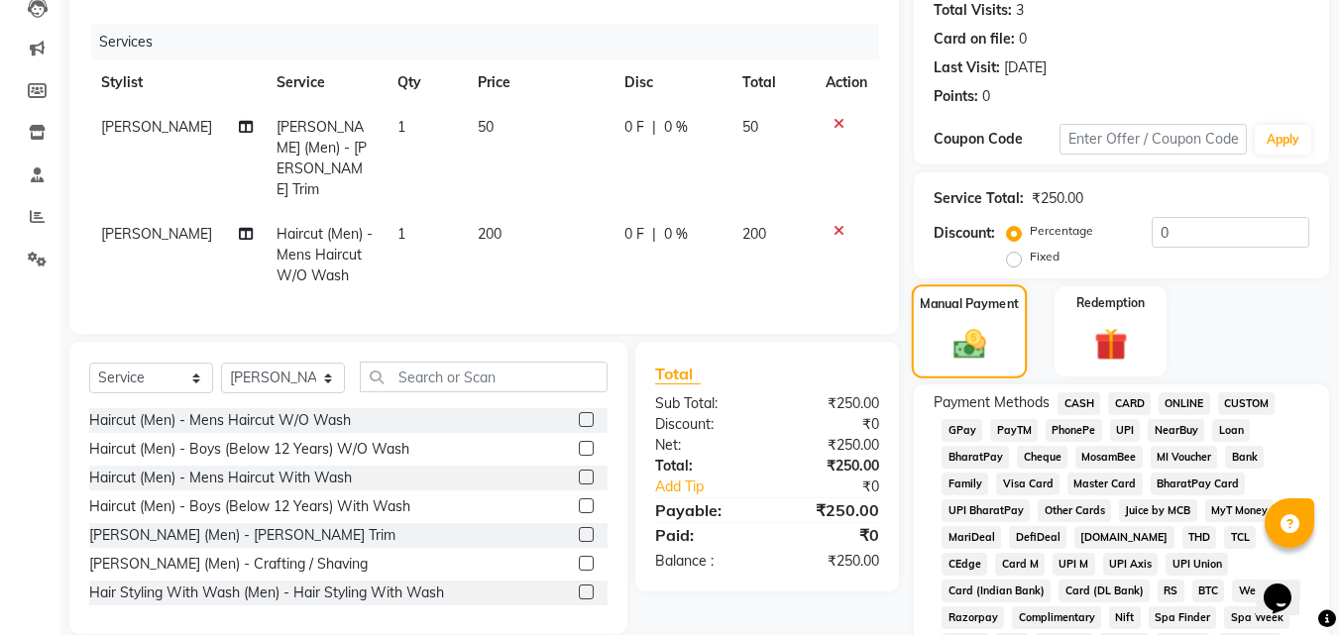
scroll to position [313, 0]
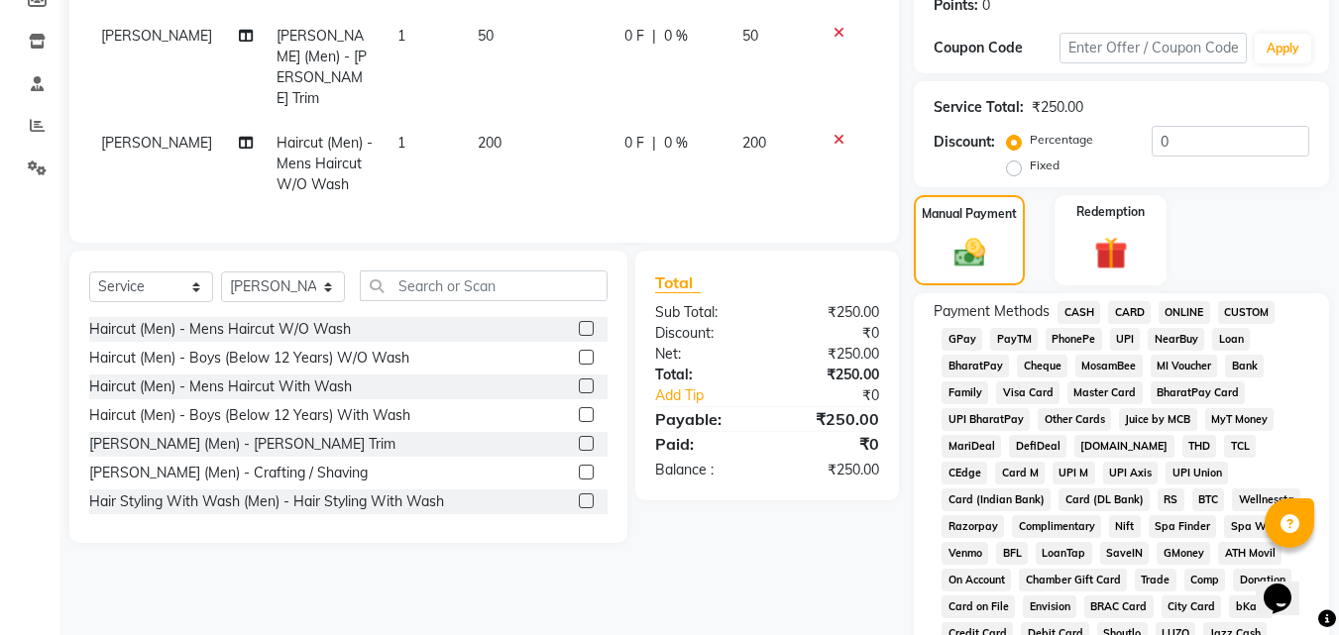
click at [1054, 345] on span "PhonePe" at bounding box center [1073, 339] width 56 height 23
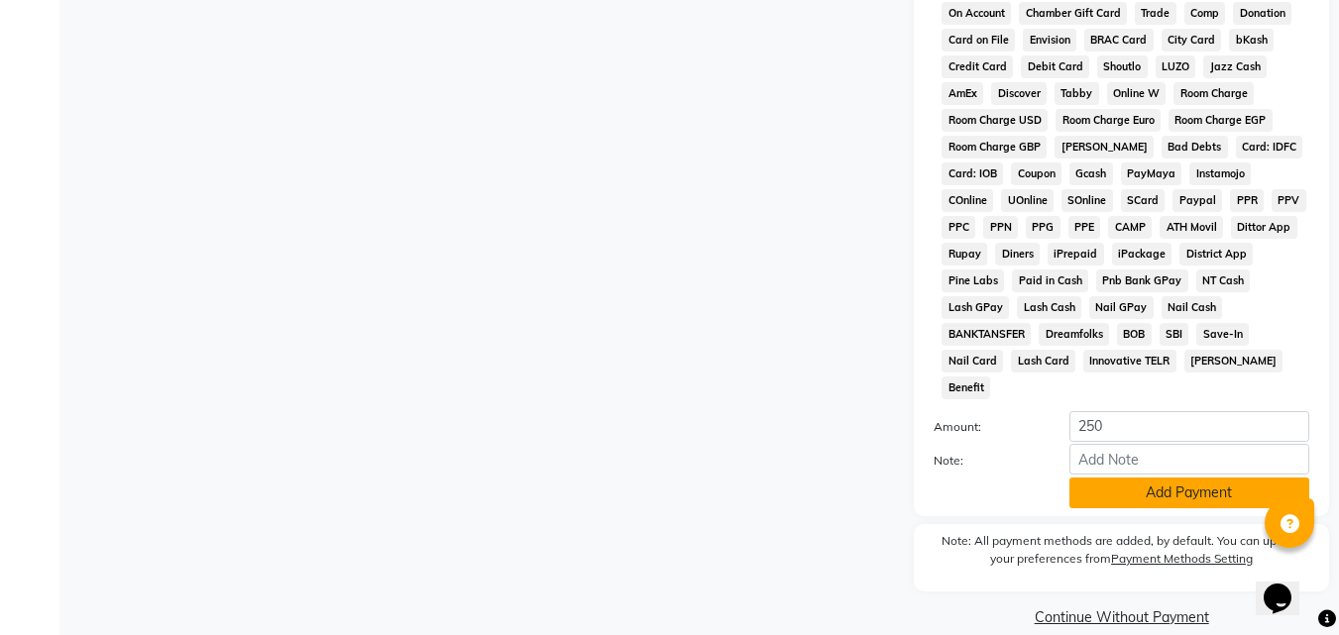
click at [1113, 478] on button "Add Payment" at bounding box center [1189, 493] width 240 height 31
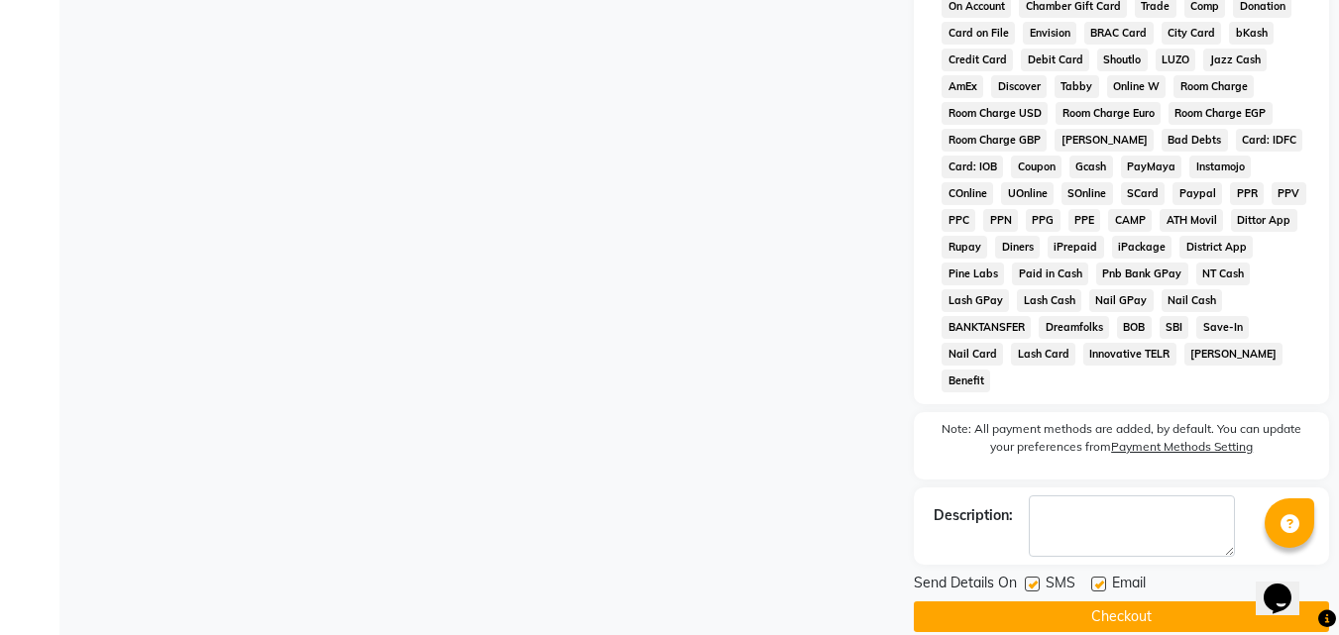
scroll to position [886, 0]
click at [1113, 602] on button "Checkout" at bounding box center [1121, 617] width 415 height 31
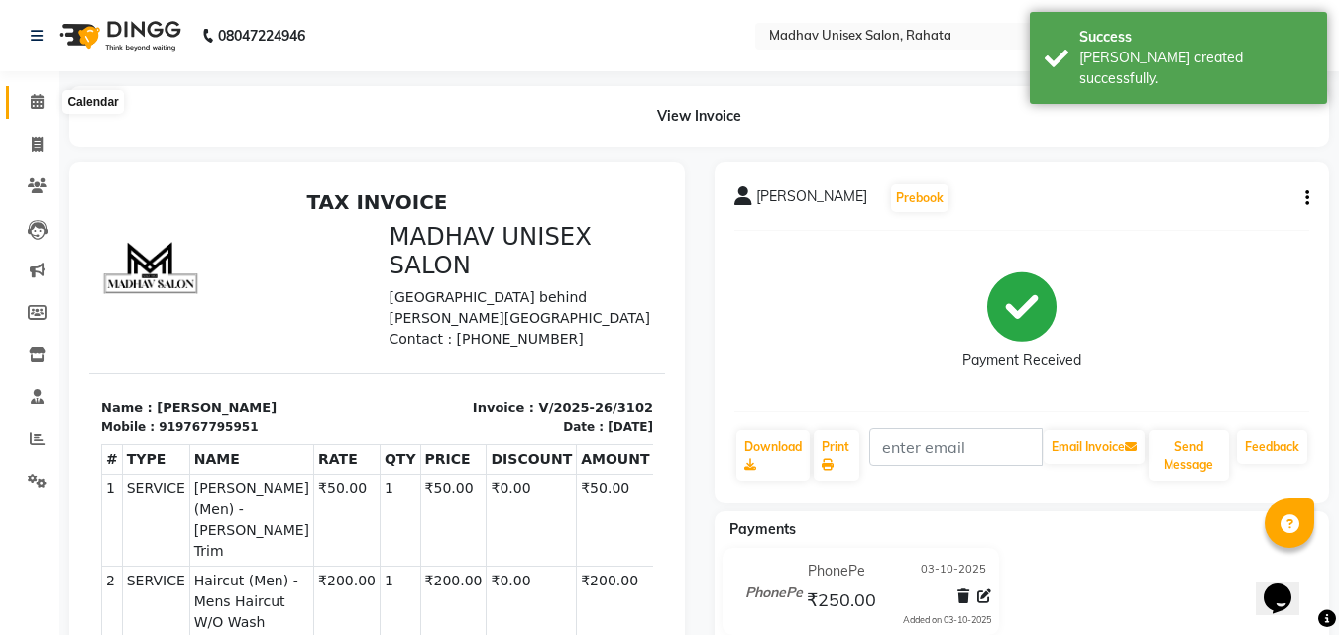
click at [31, 97] on icon at bounding box center [37, 101] width 13 height 15
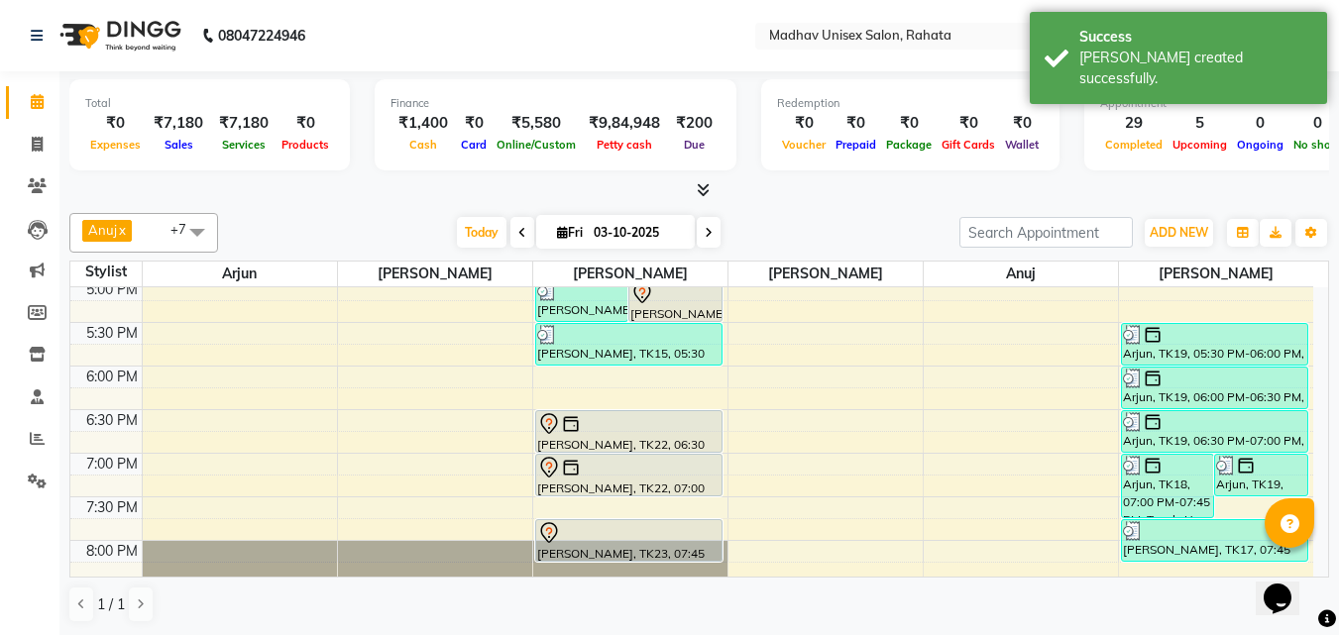
scroll to position [839, 0]
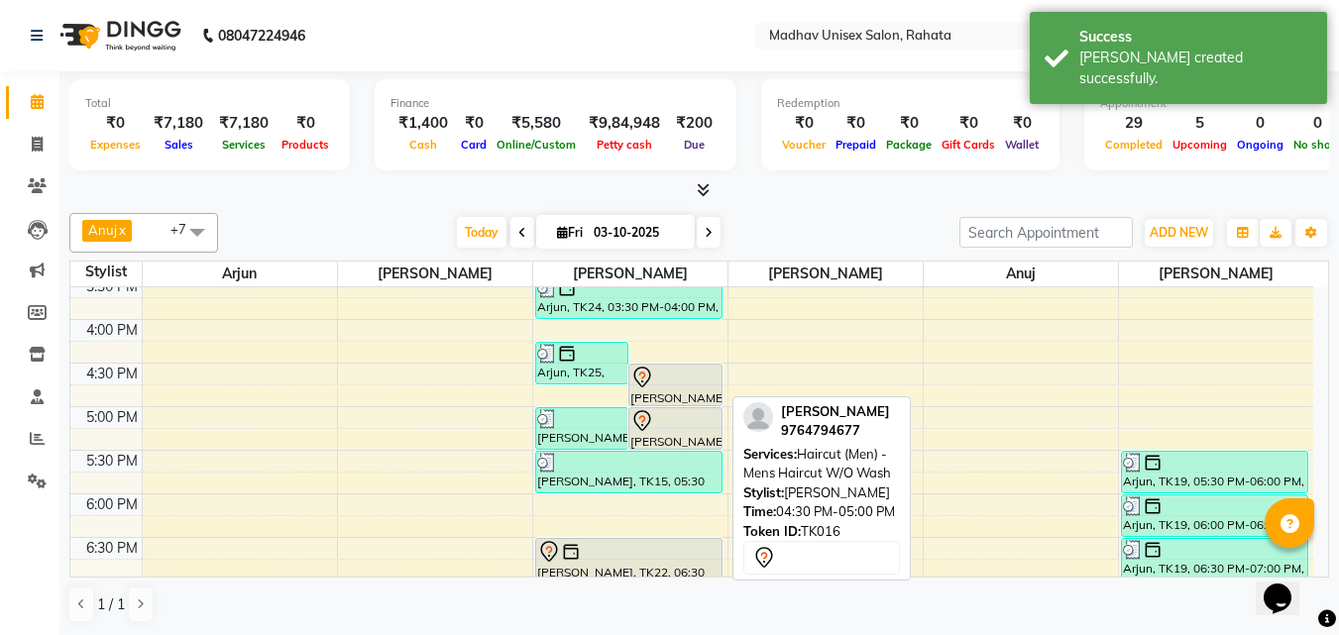
click at [668, 384] on div at bounding box center [675, 378] width 90 height 24
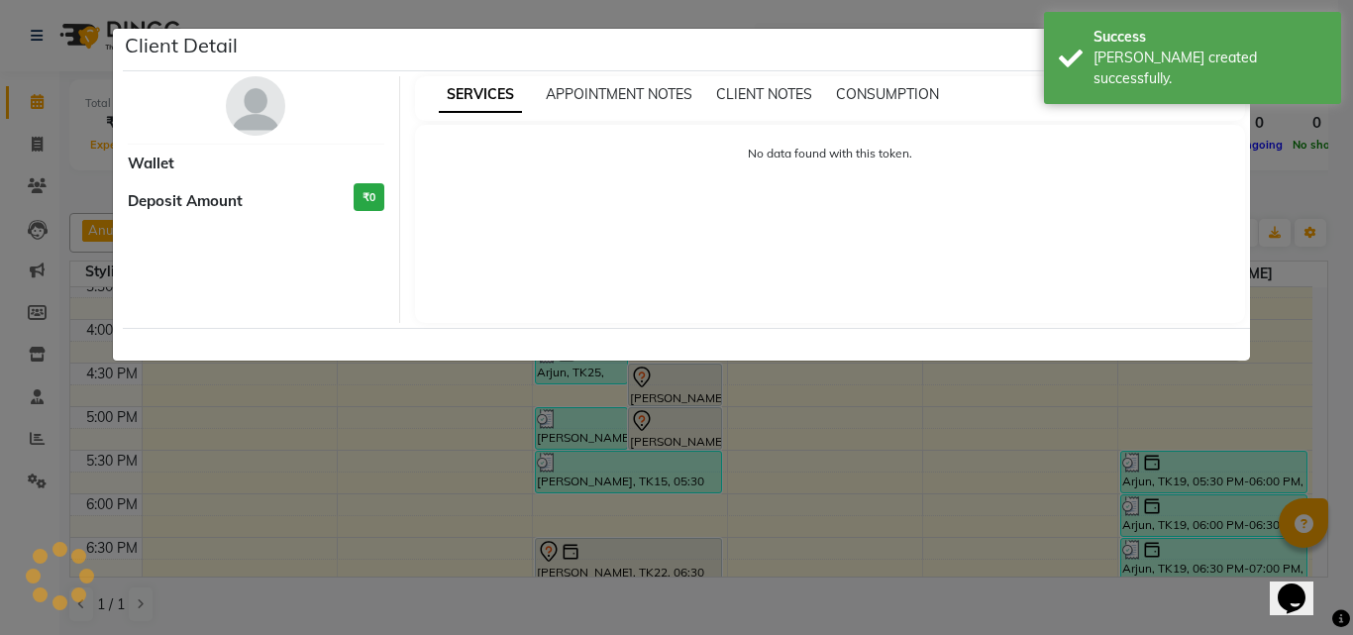
select select "7"
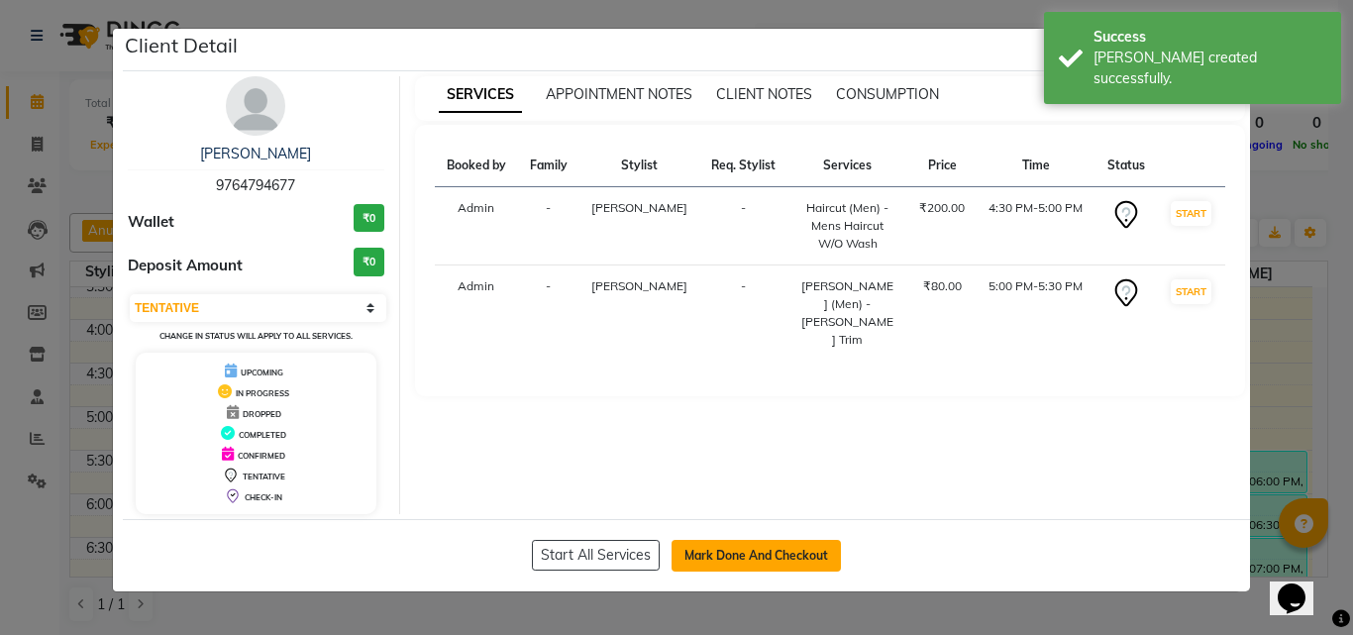
click at [733, 549] on button "Mark Done And Checkout" at bounding box center [756, 556] width 169 height 32
select select "service"
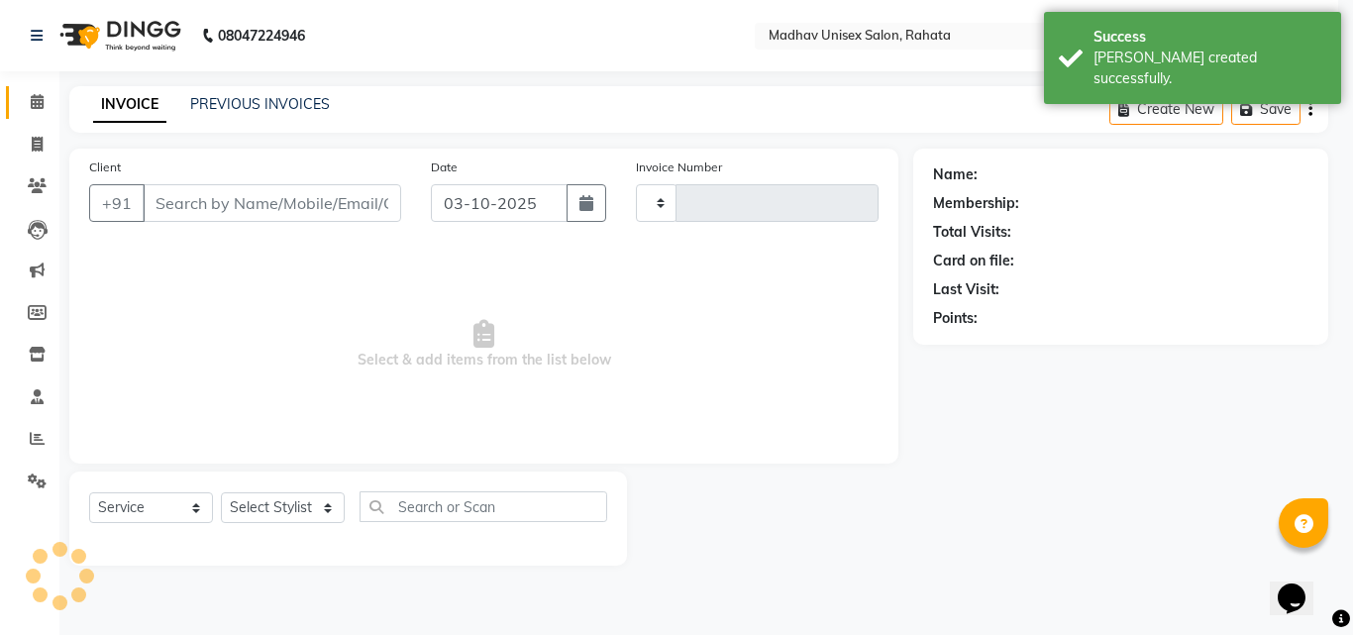
type input "3103"
select select "870"
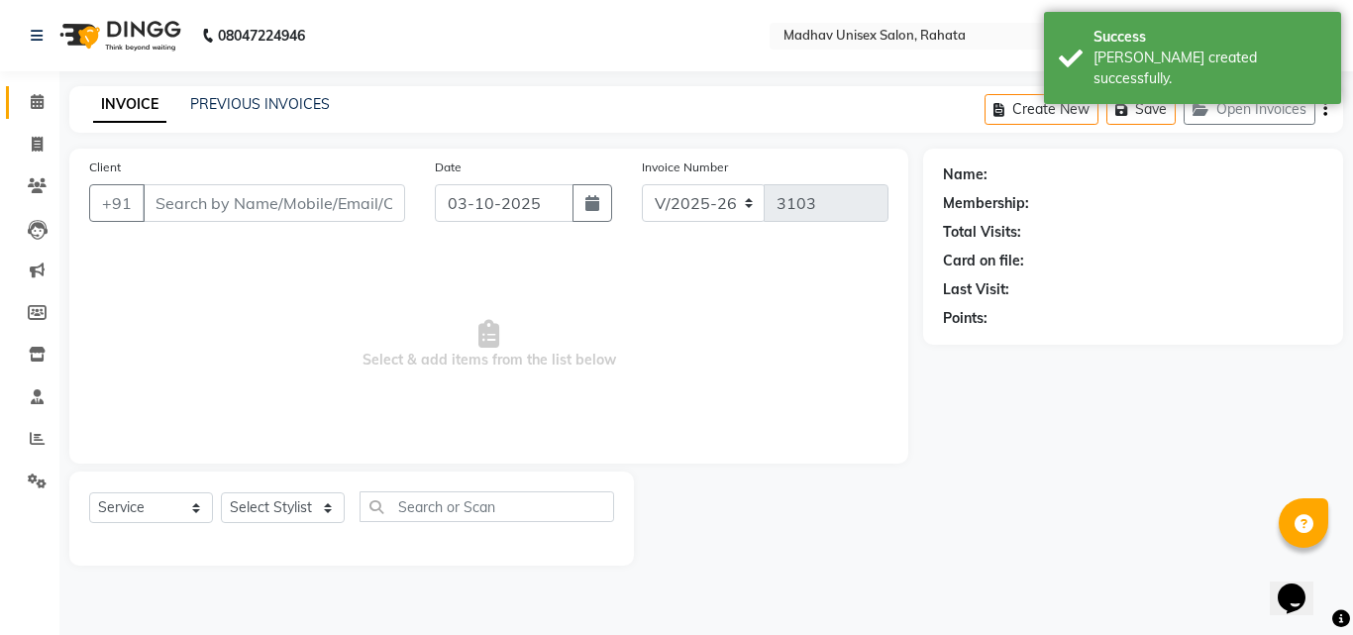
type input "9764794677"
select select "14048"
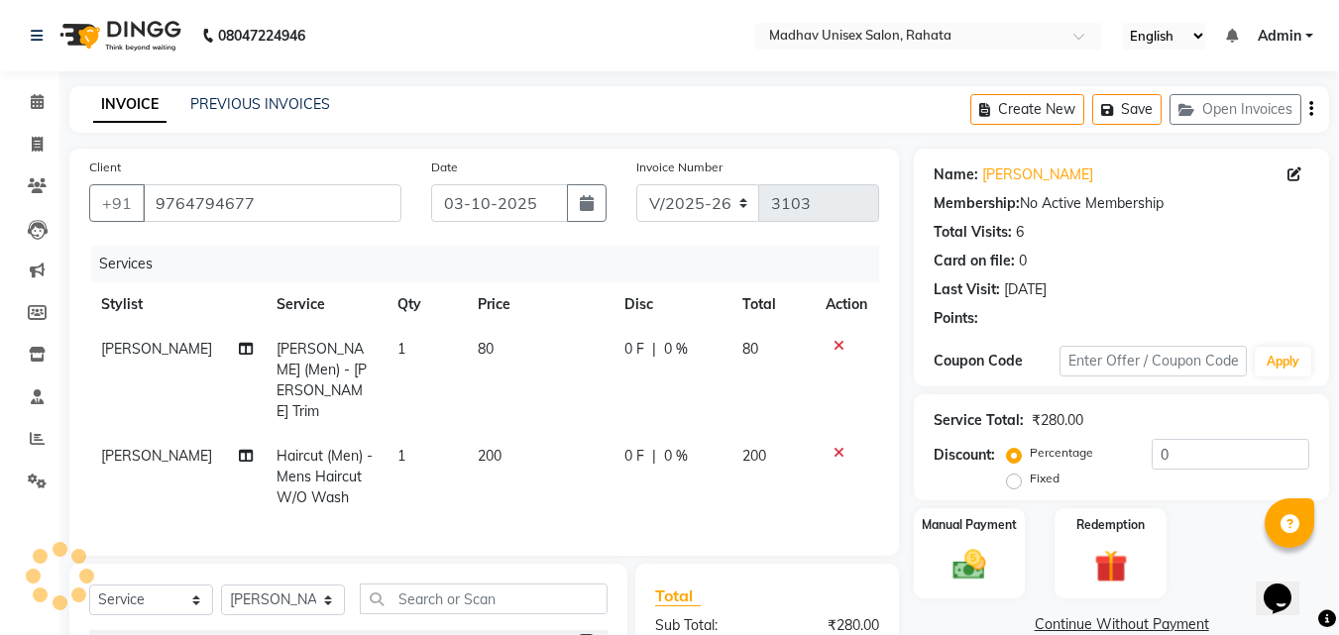
click at [536, 326] on th "Price" at bounding box center [539, 304] width 147 height 45
click at [526, 344] on td "80" at bounding box center [539, 380] width 147 height 107
select select "14048"
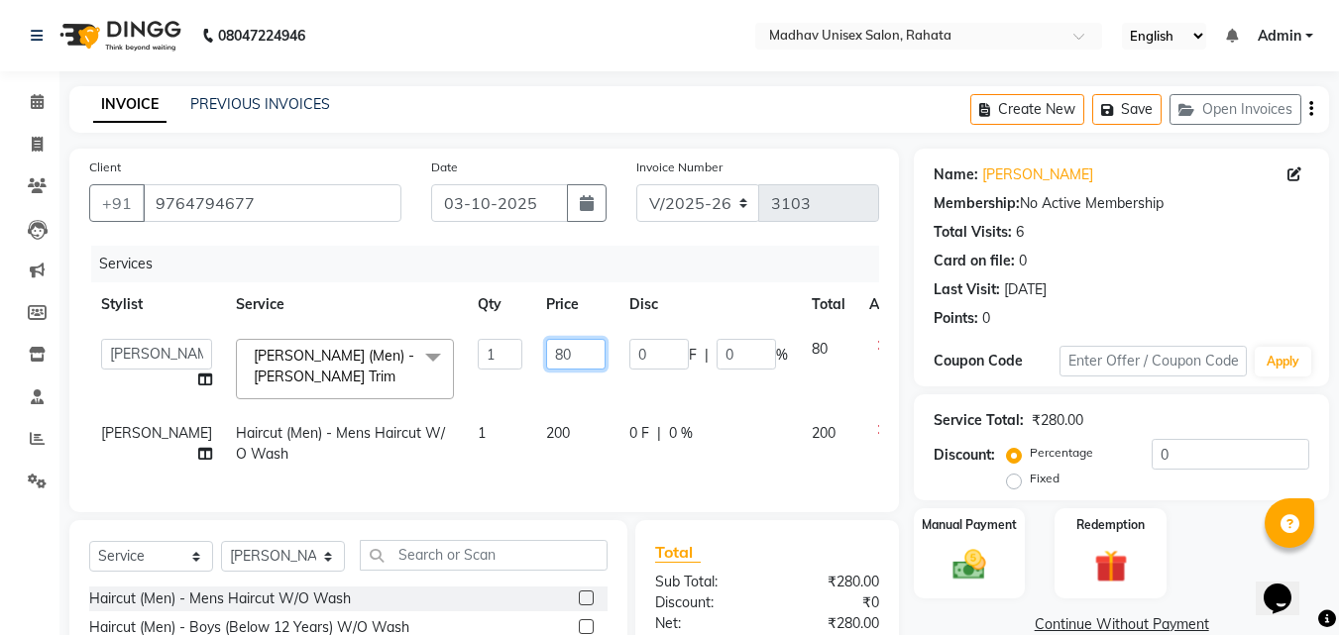
click at [546, 344] on input "80" at bounding box center [575, 354] width 59 height 31
type input "8"
type input "50"
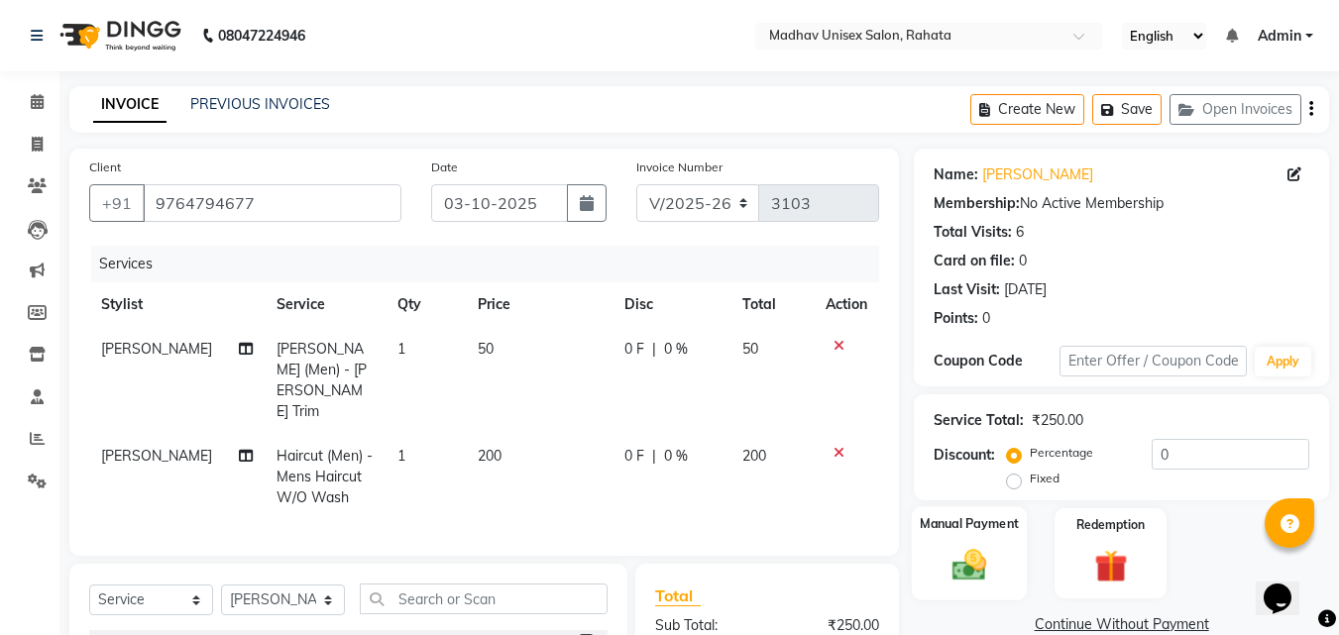
click at [982, 545] on img at bounding box center [968, 565] width 55 height 40
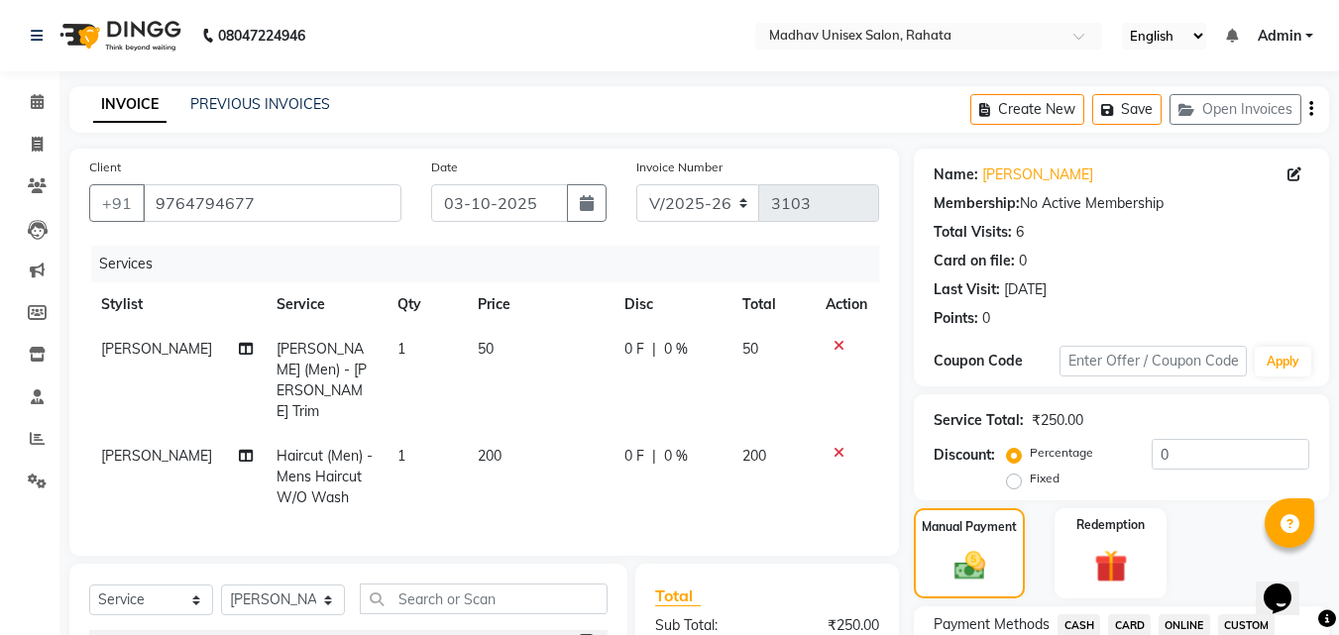
scroll to position [228, 0]
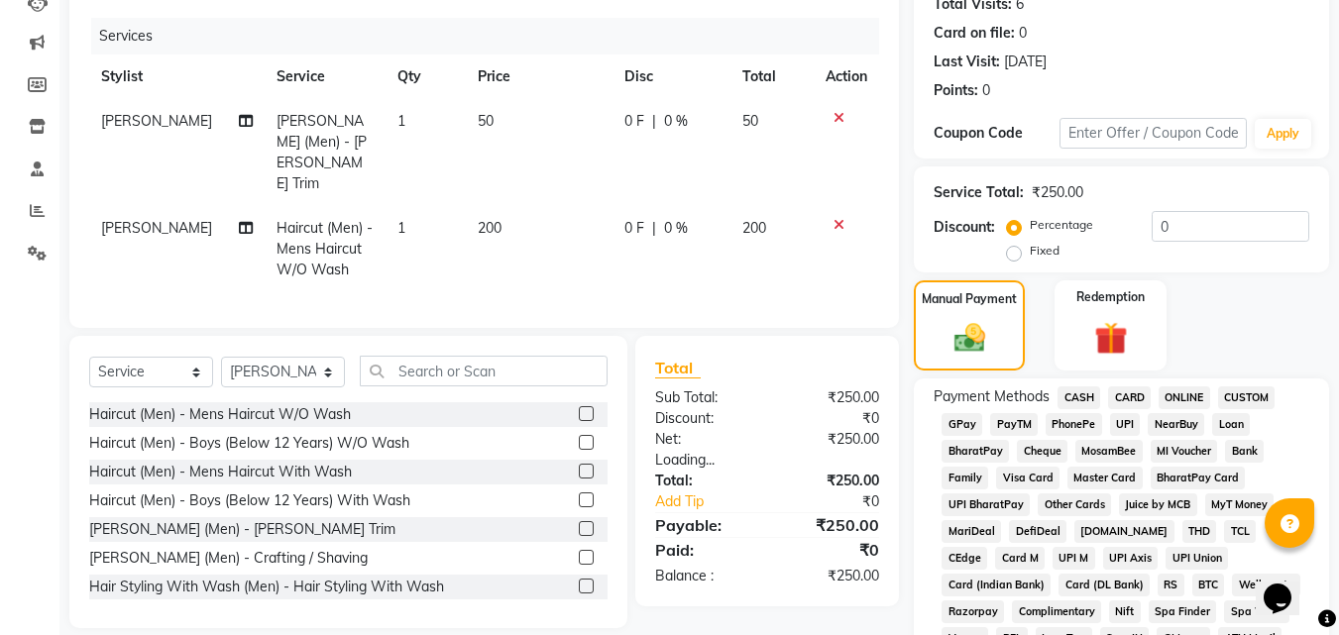
click at [1086, 422] on span "PhonePe" at bounding box center [1073, 424] width 56 height 23
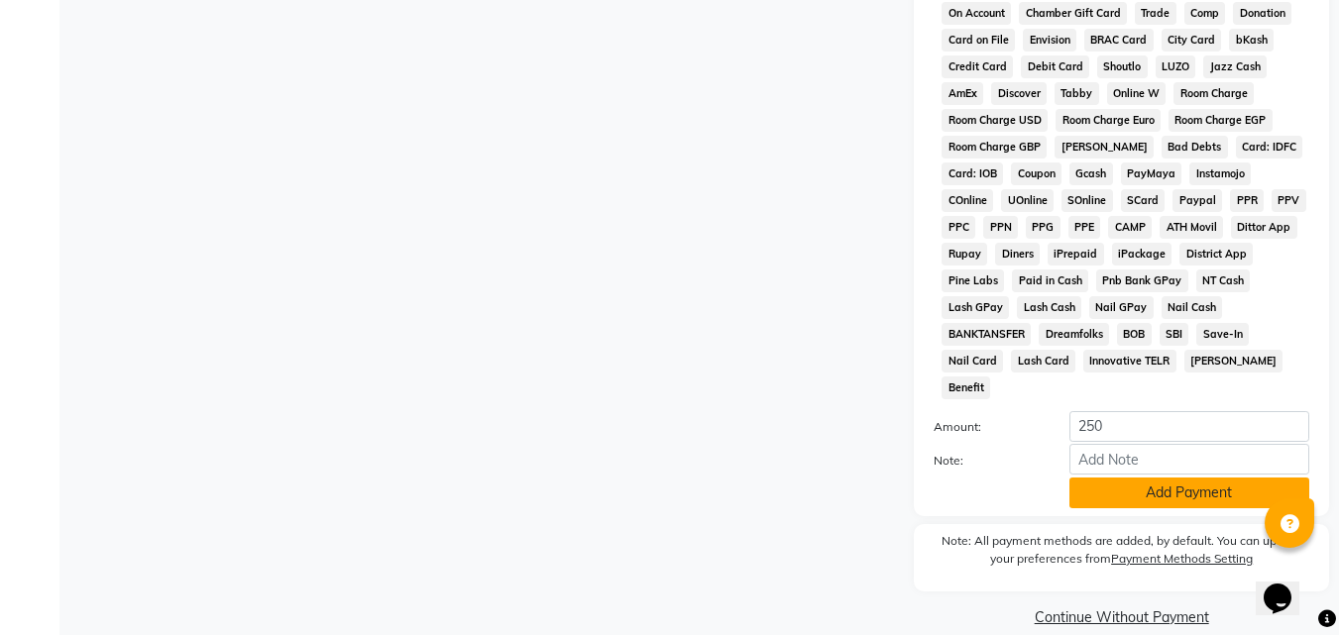
click at [1118, 478] on button "Add Payment" at bounding box center [1189, 493] width 240 height 31
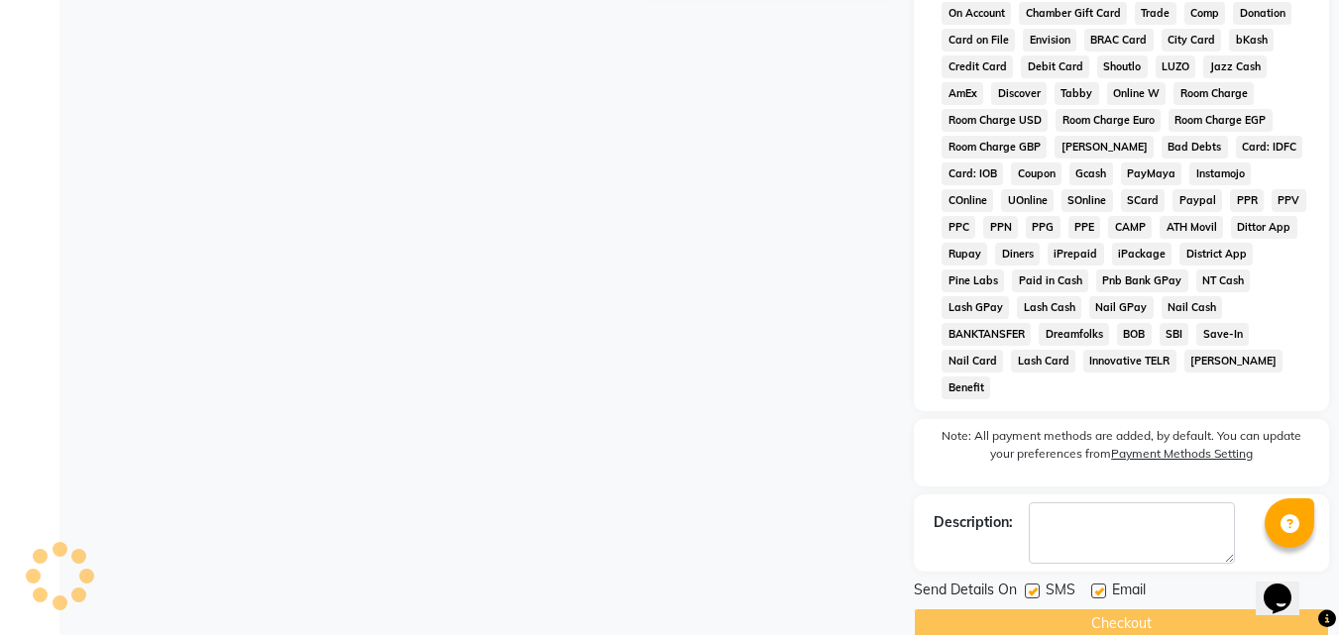
scroll to position [887, 0]
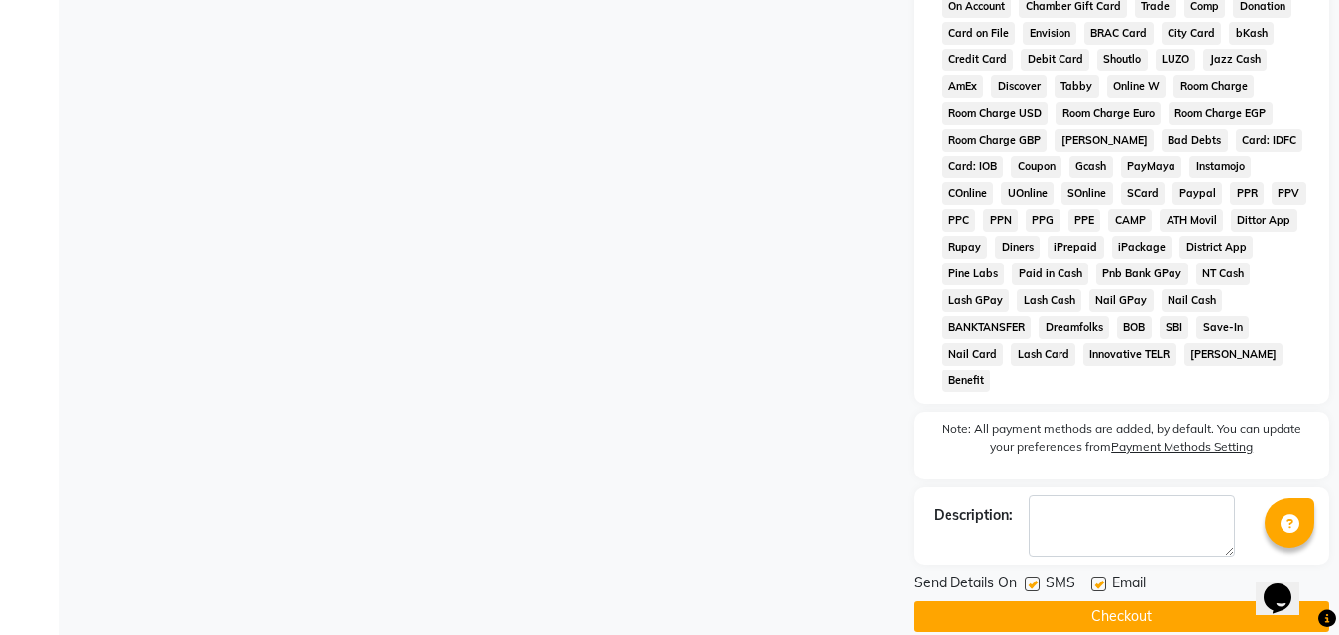
click at [1076, 601] on button "Checkout" at bounding box center [1121, 616] width 415 height 31
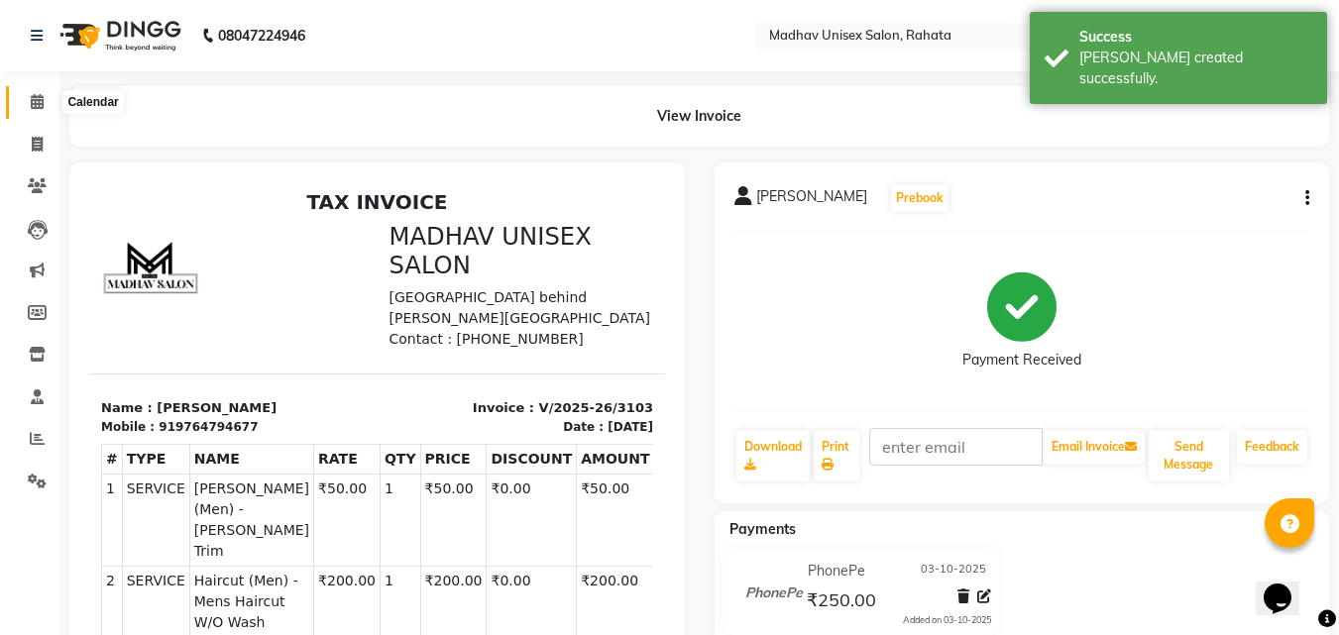
click at [24, 94] on span at bounding box center [37, 102] width 35 height 23
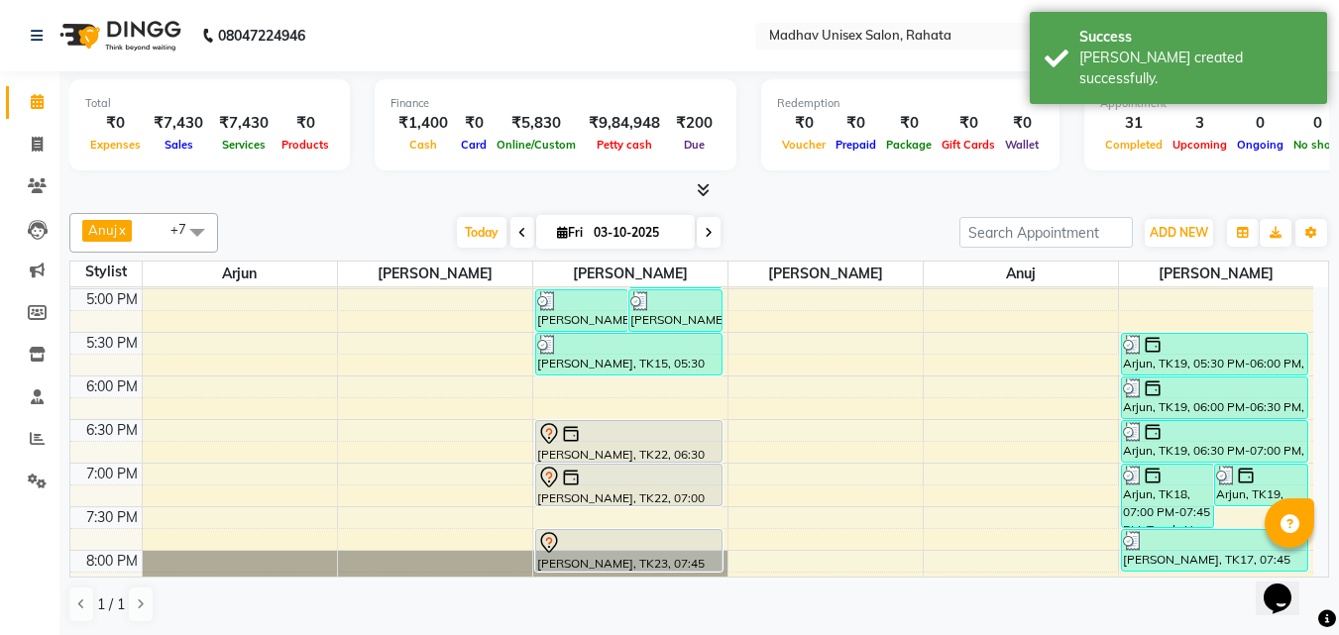
scroll to position [958, 0]
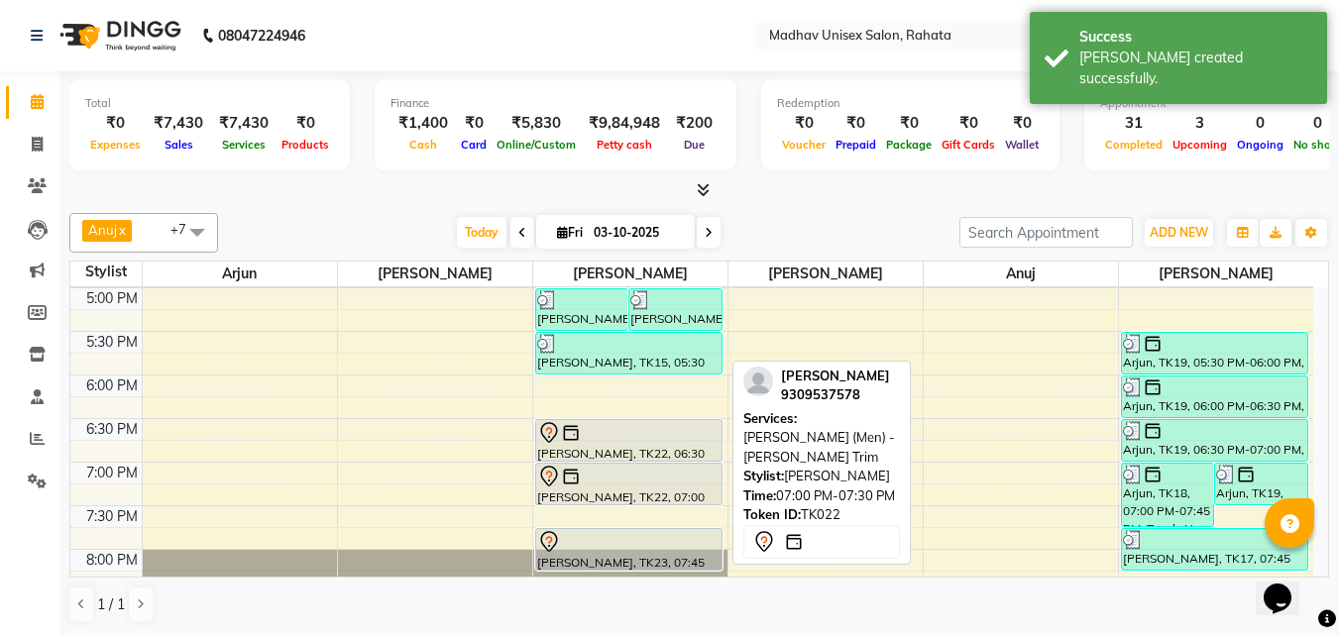
click at [613, 478] on div at bounding box center [628, 477] width 183 height 24
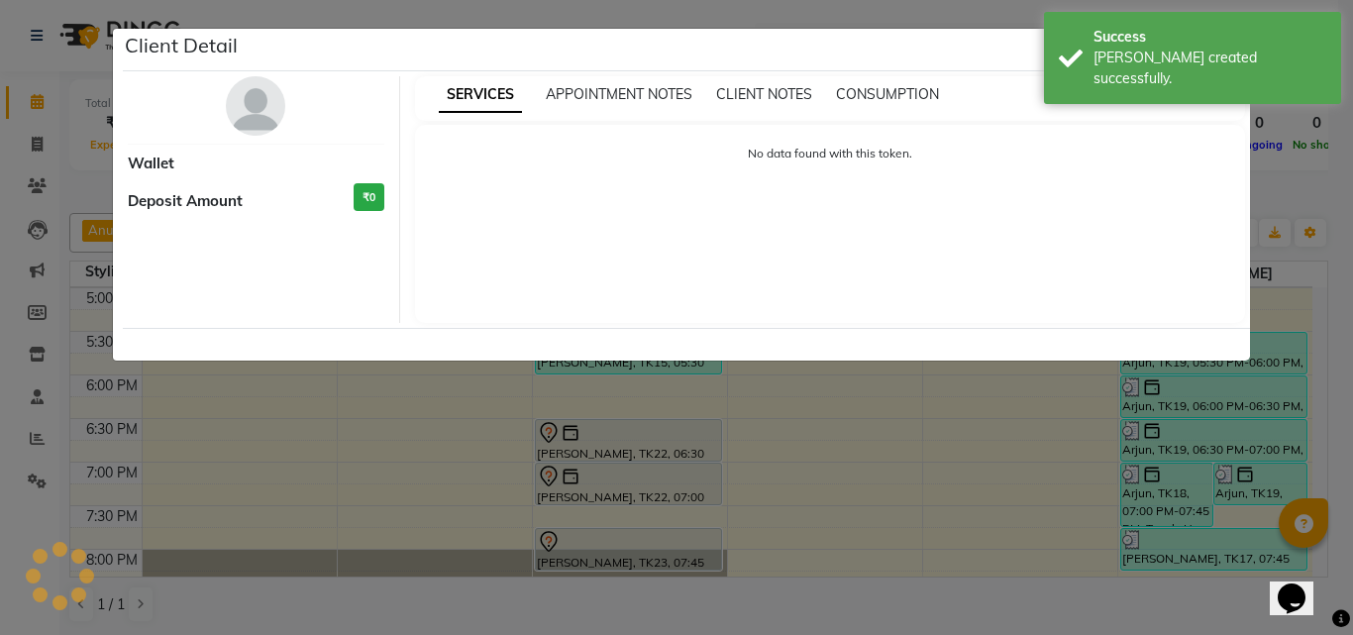
select select "7"
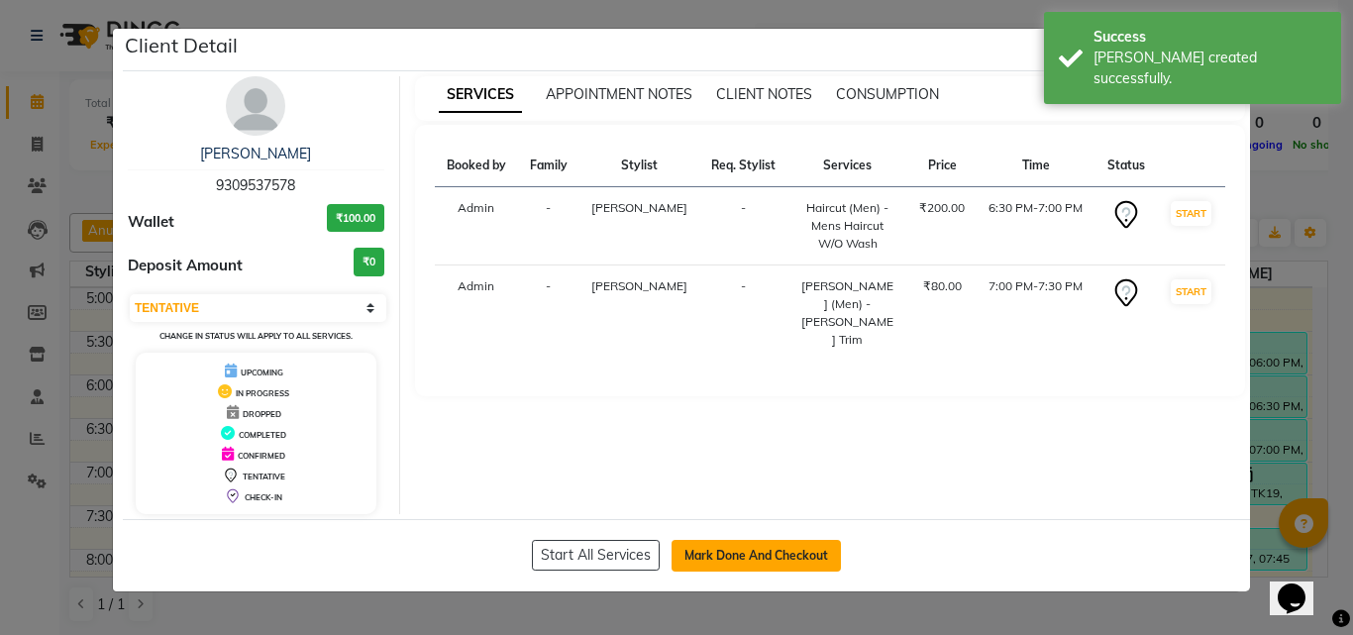
click at [708, 553] on button "Mark Done And Checkout" at bounding box center [756, 556] width 169 height 32
select select "service"
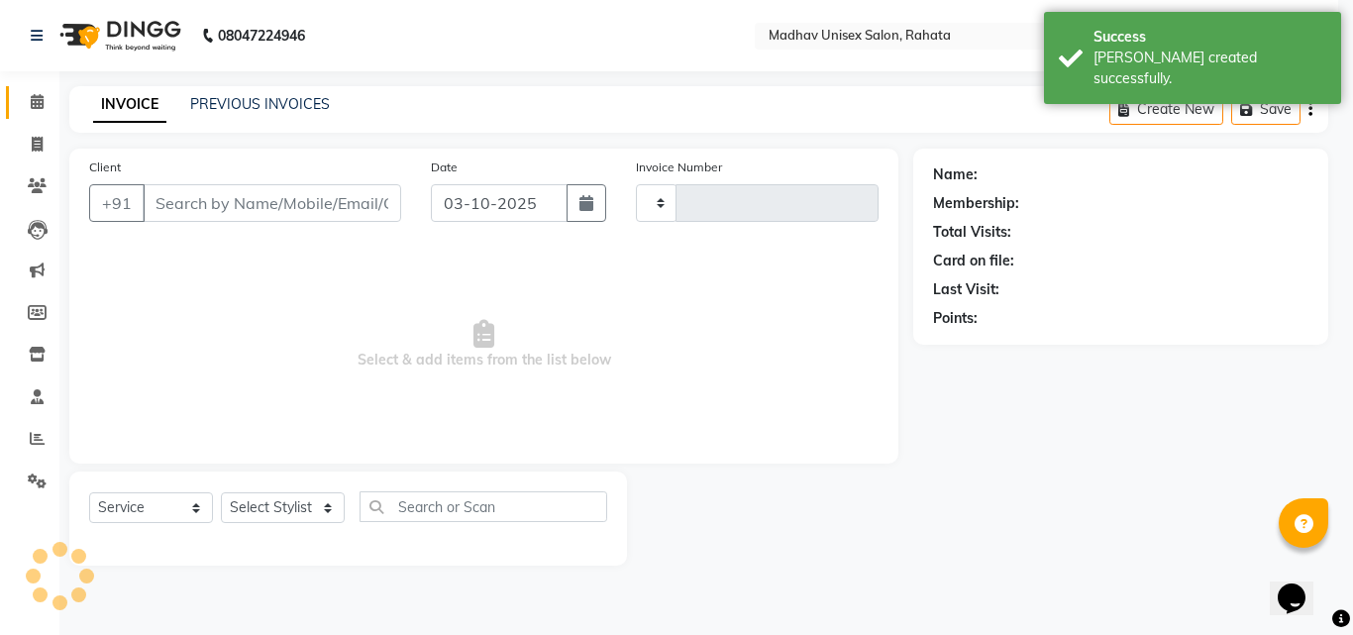
type input "3104"
select select "870"
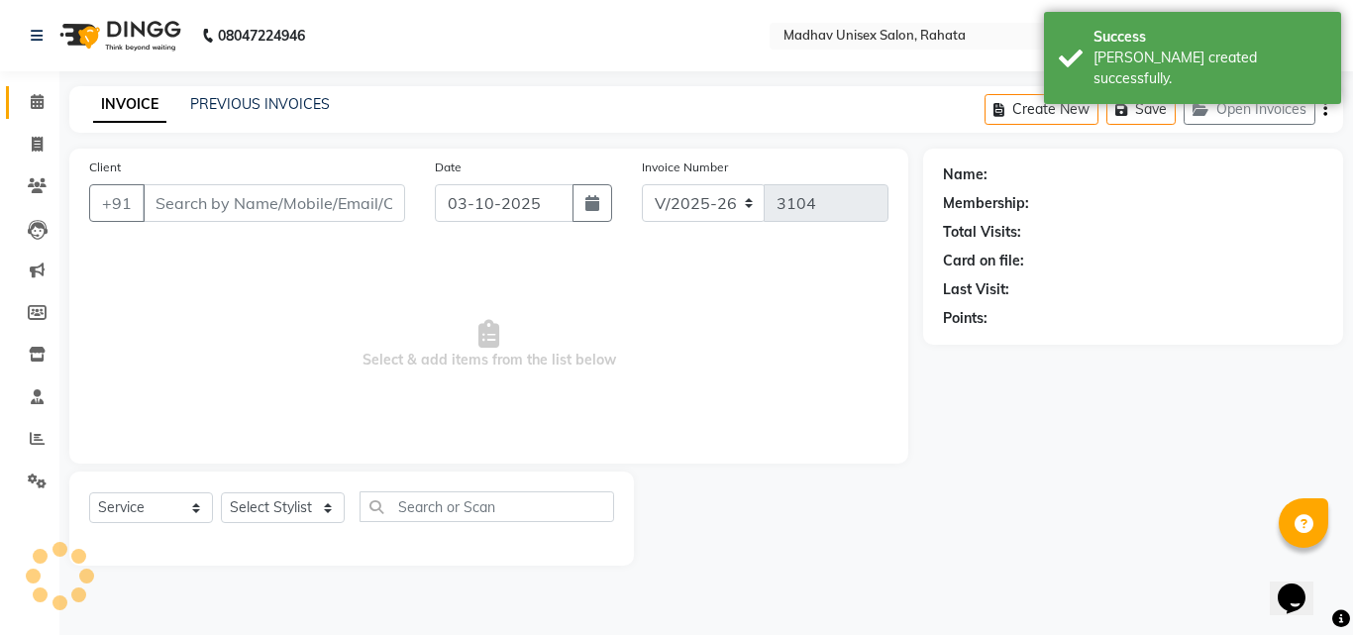
type input "9309537578"
select select "14048"
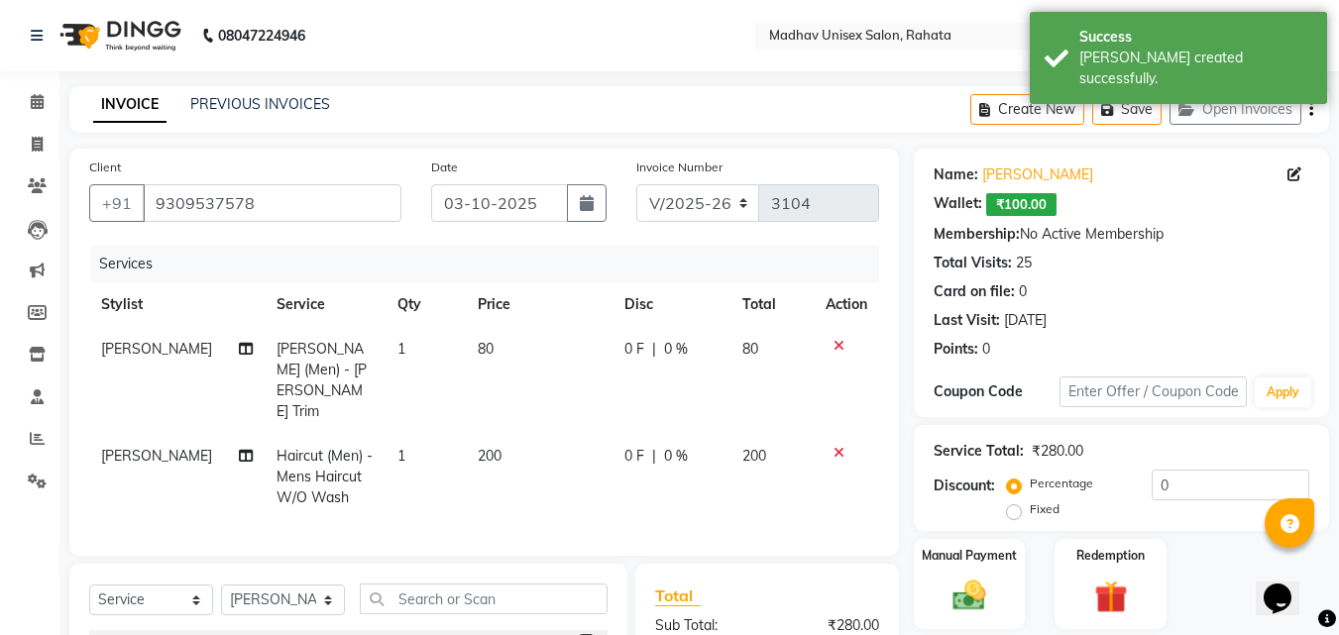
click at [530, 361] on td "80" at bounding box center [539, 380] width 147 height 107
select select "14048"
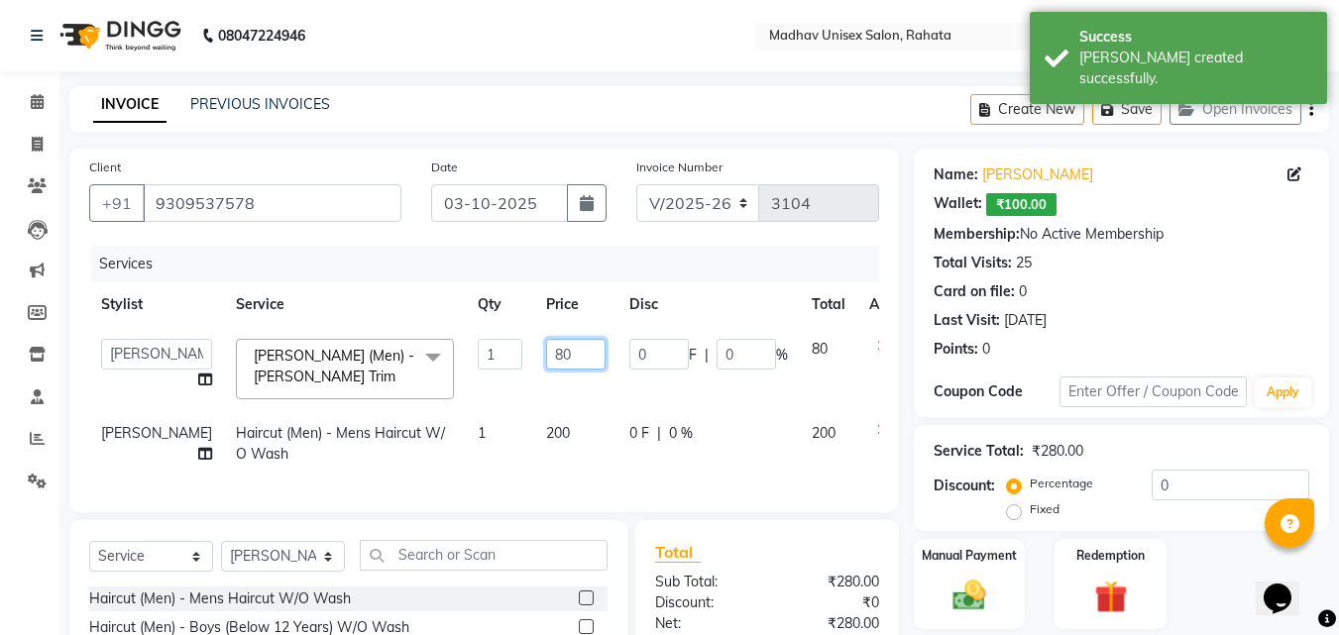
click at [546, 361] on input "80" at bounding box center [575, 354] width 59 height 31
type input "8"
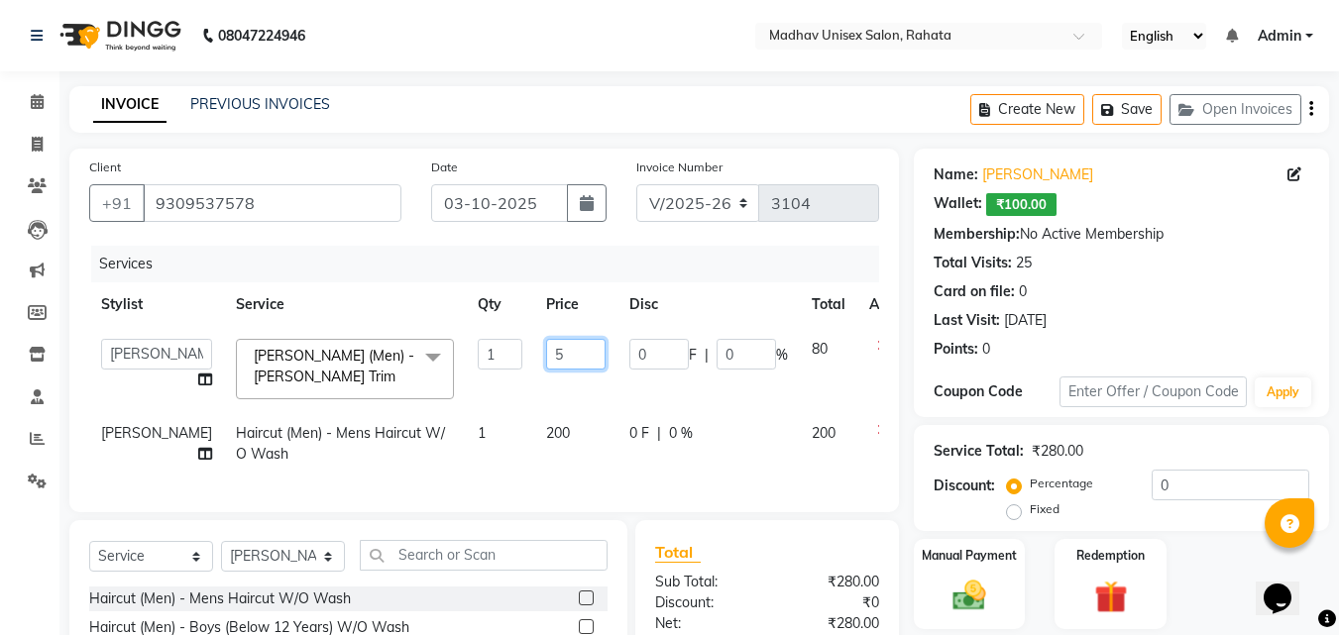
type input "50"
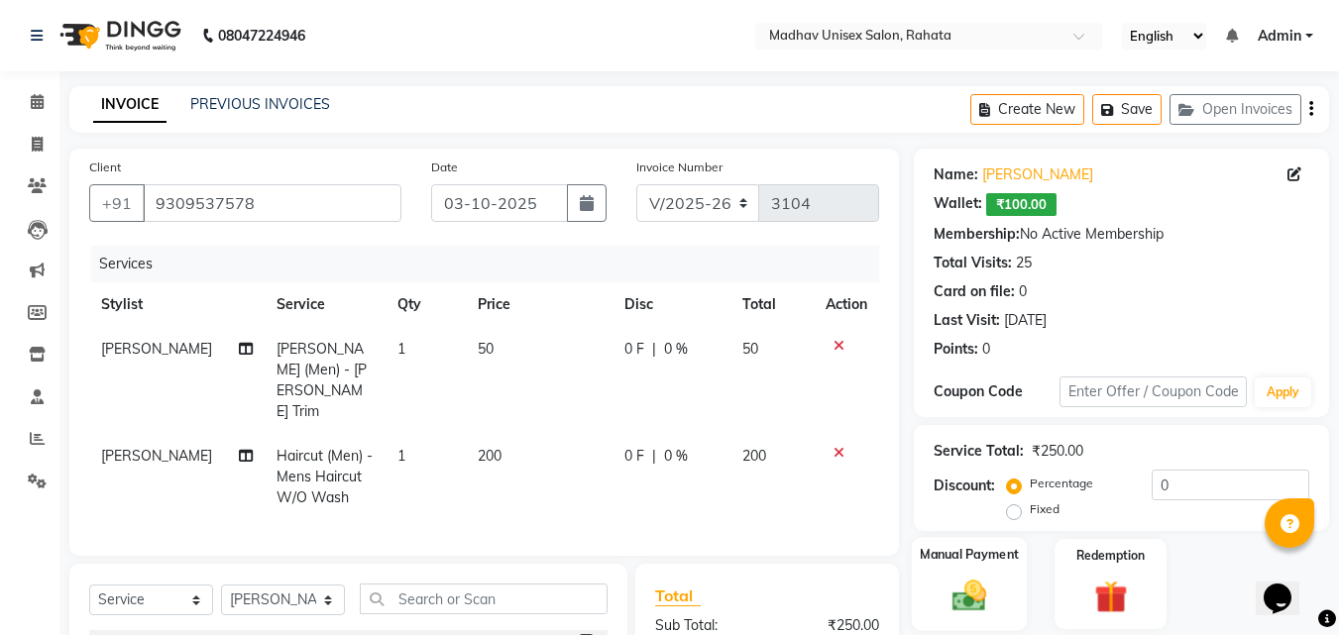
click at [958, 592] on img at bounding box center [968, 596] width 55 height 40
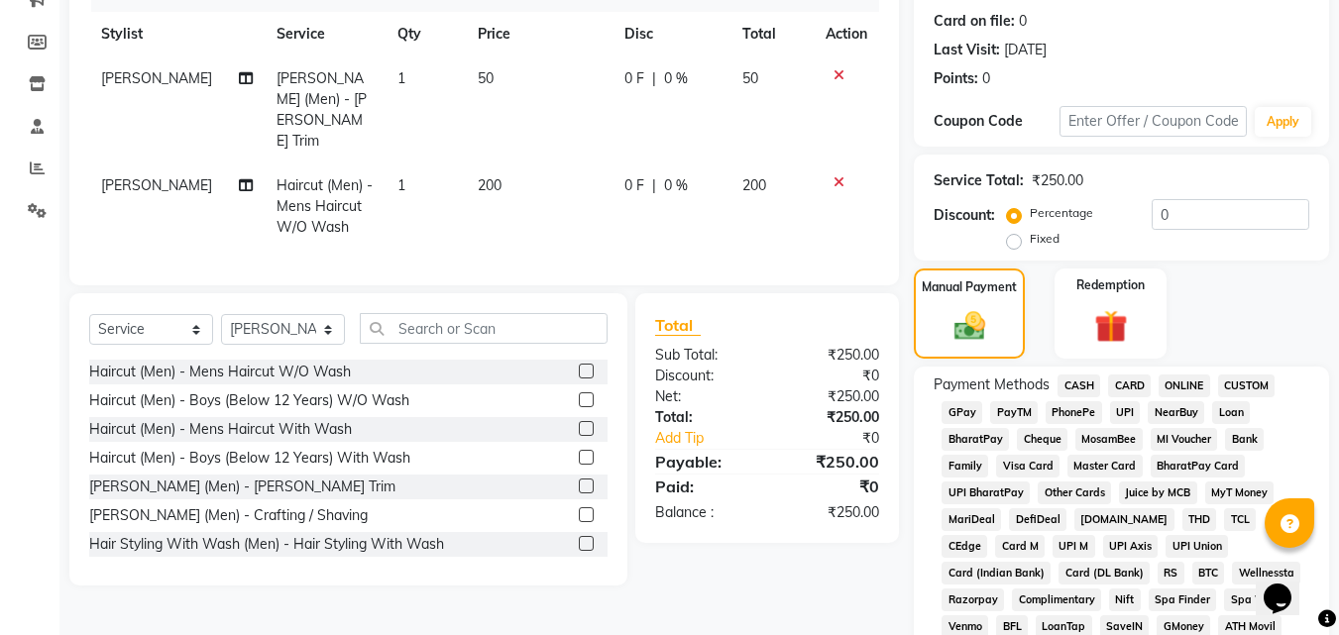
click at [1073, 410] on span "PhonePe" at bounding box center [1073, 412] width 56 height 23
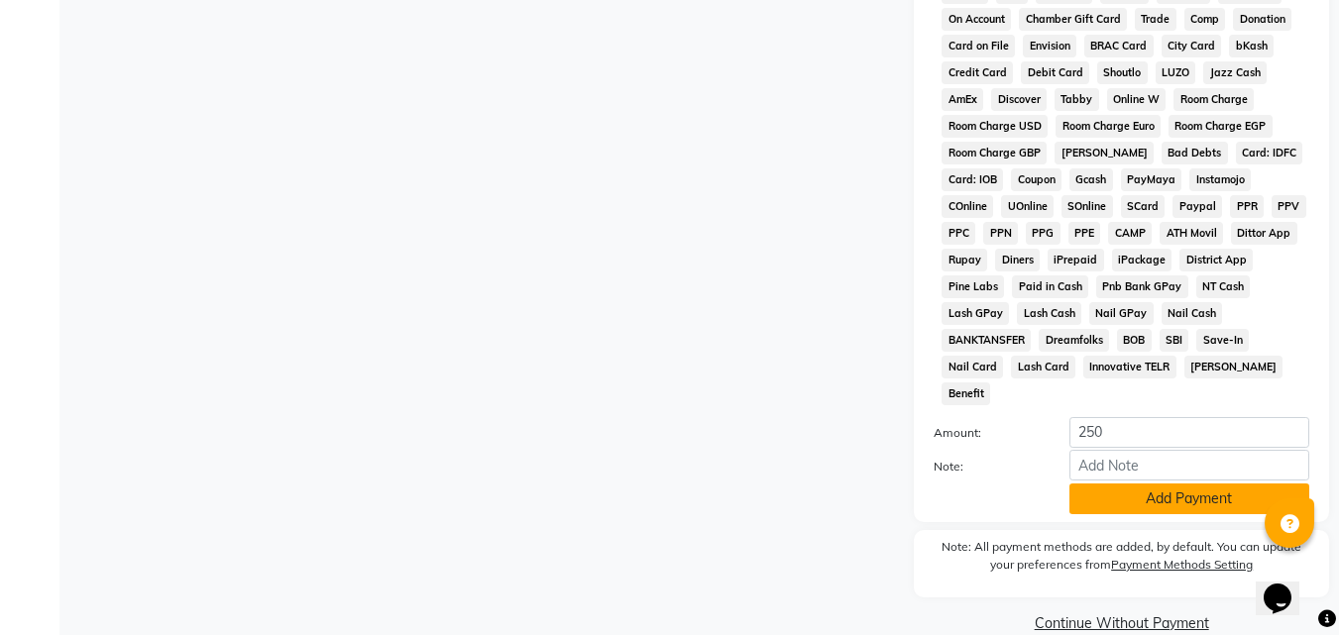
click at [1098, 484] on button "Add Payment" at bounding box center [1189, 499] width 240 height 31
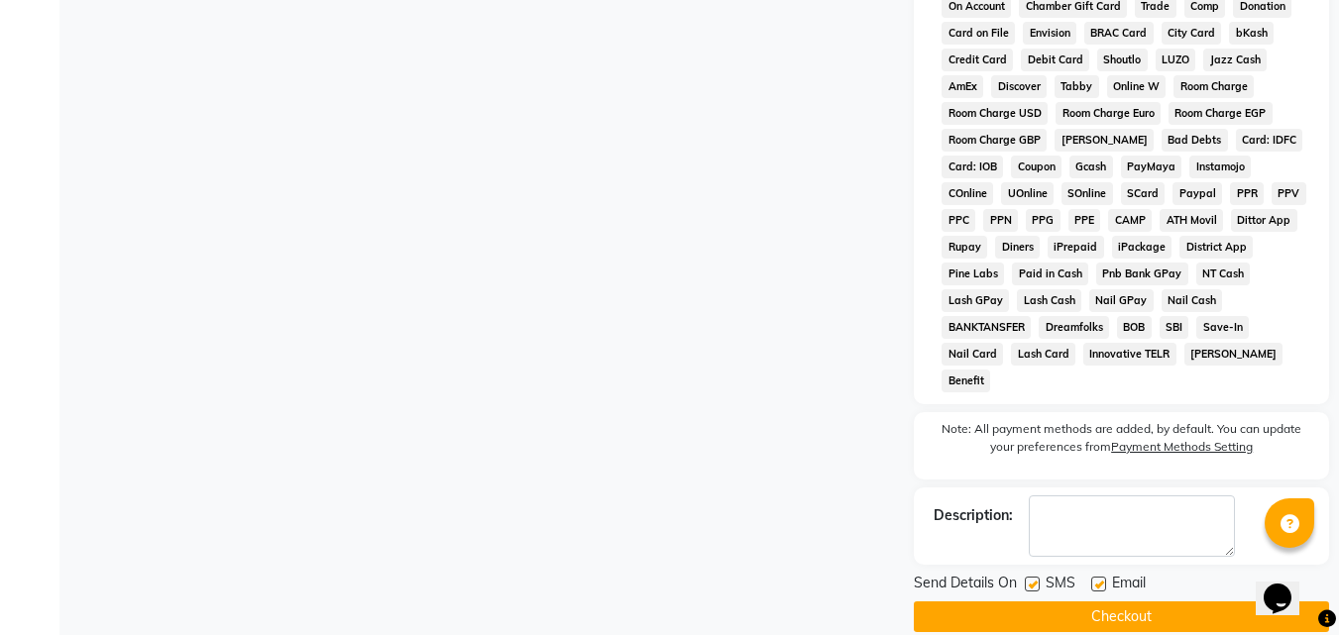
scroll to position [917, 0]
click at [1071, 602] on button "Checkout" at bounding box center [1121, 617] width 415 height 31
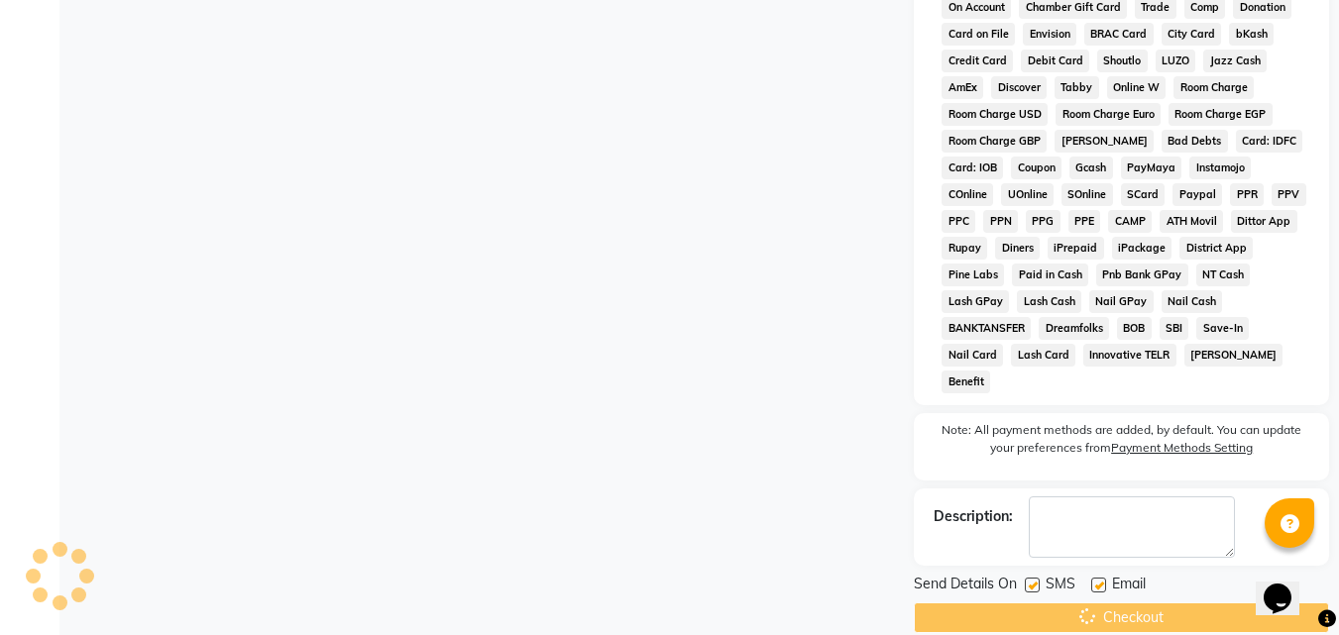
click at [1071, 602] on div "Checkout" at bounding box center [1121, 617] width 415 height 31
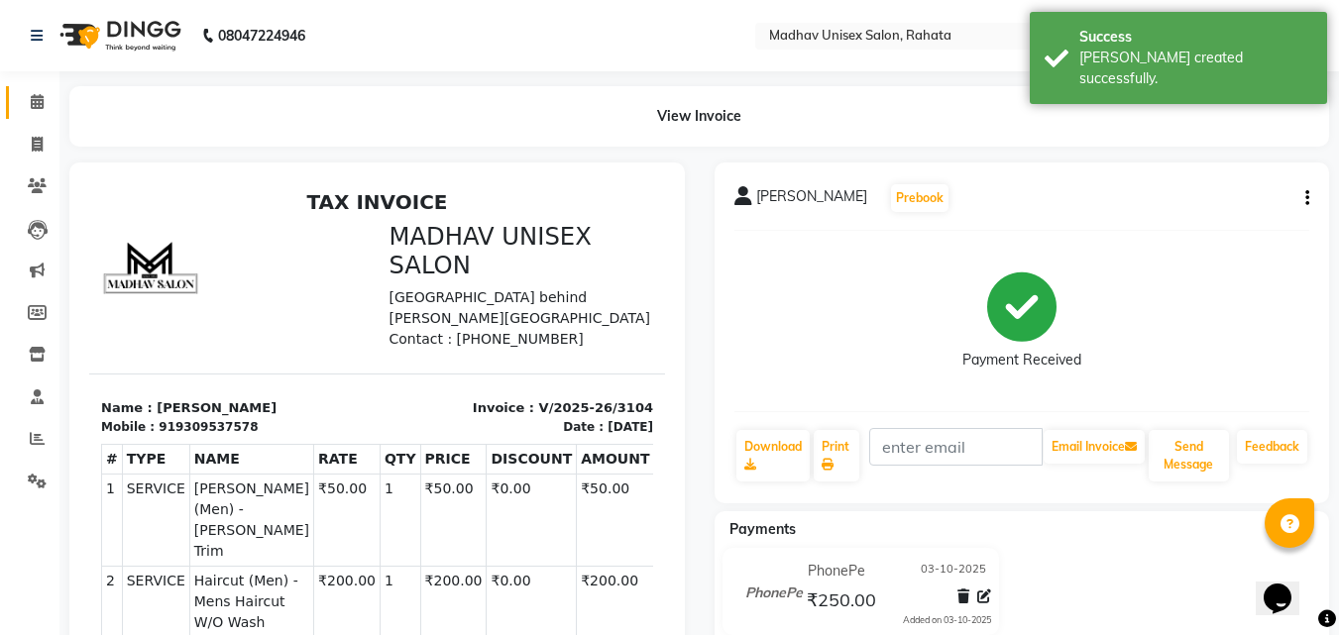
click at [31, 88] on link "Calendar" at bounding box center [30, 102] width 48 height 33
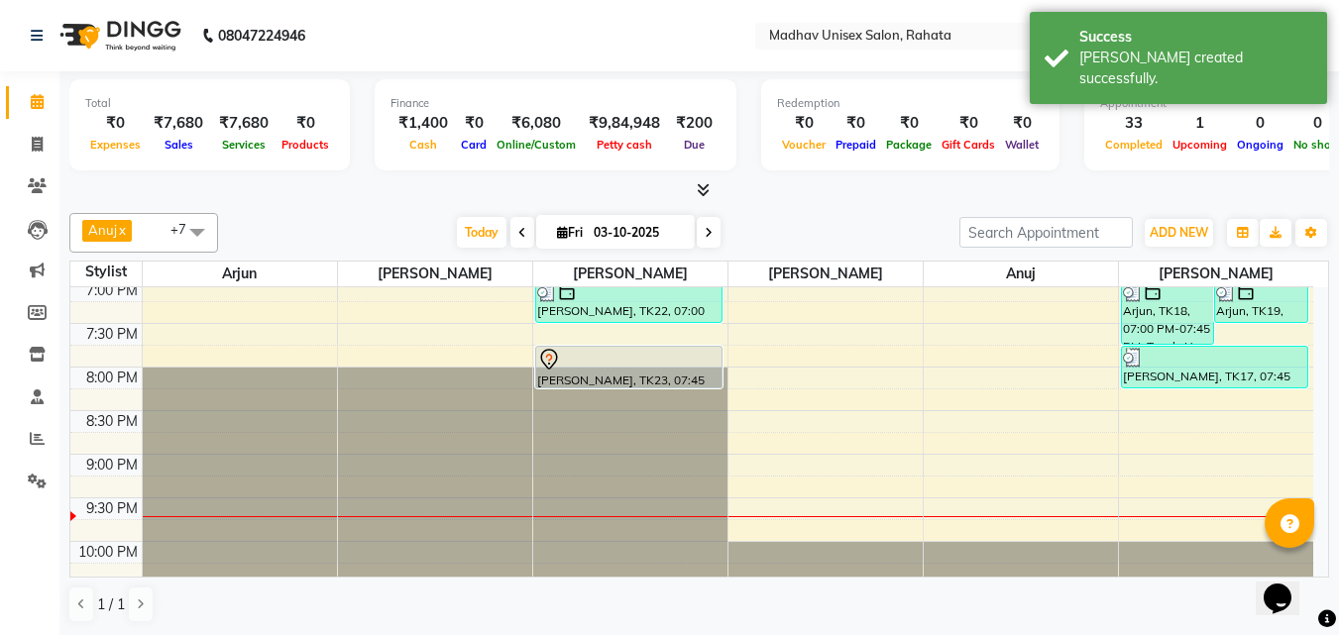
scroll to position [1141, 0]
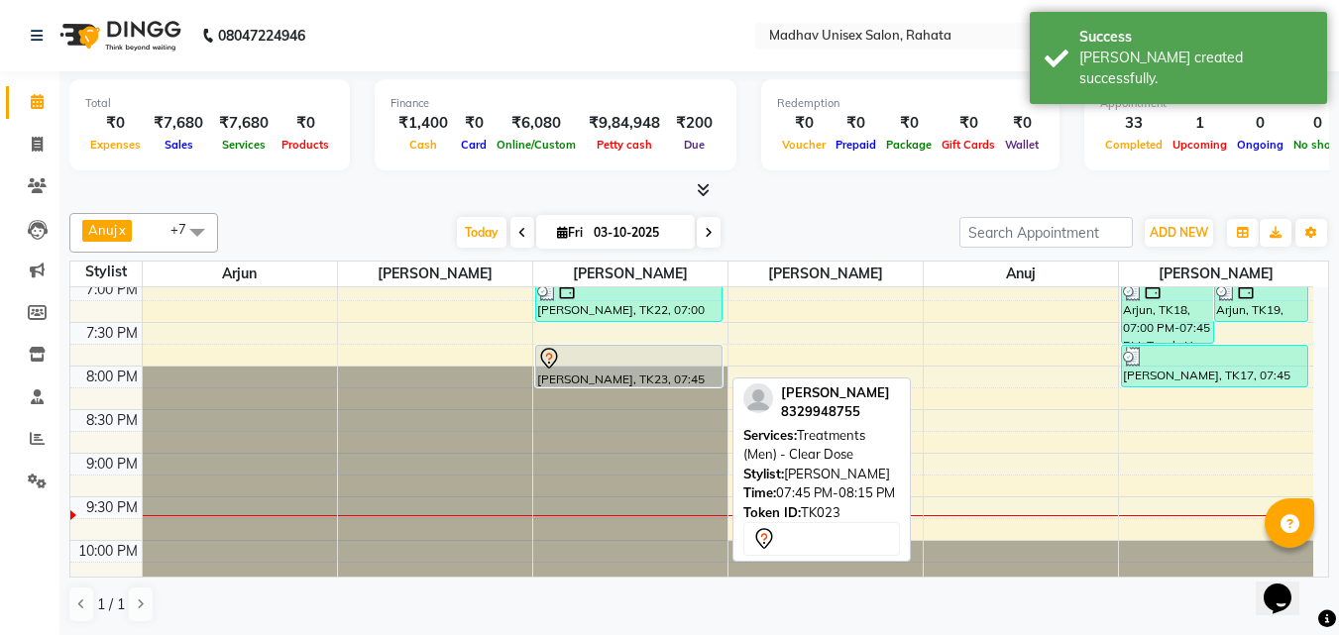
click at [611, 365] on div at bounding box center [628, 359] width 183 height 24
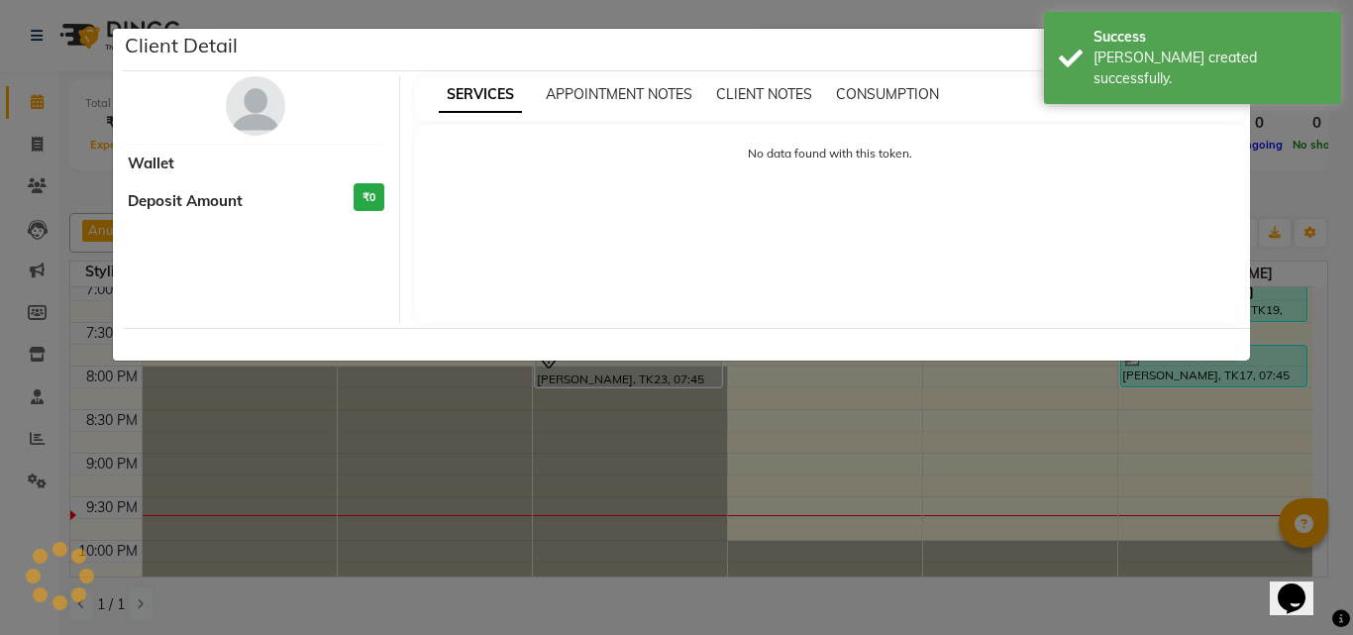
select select "7"
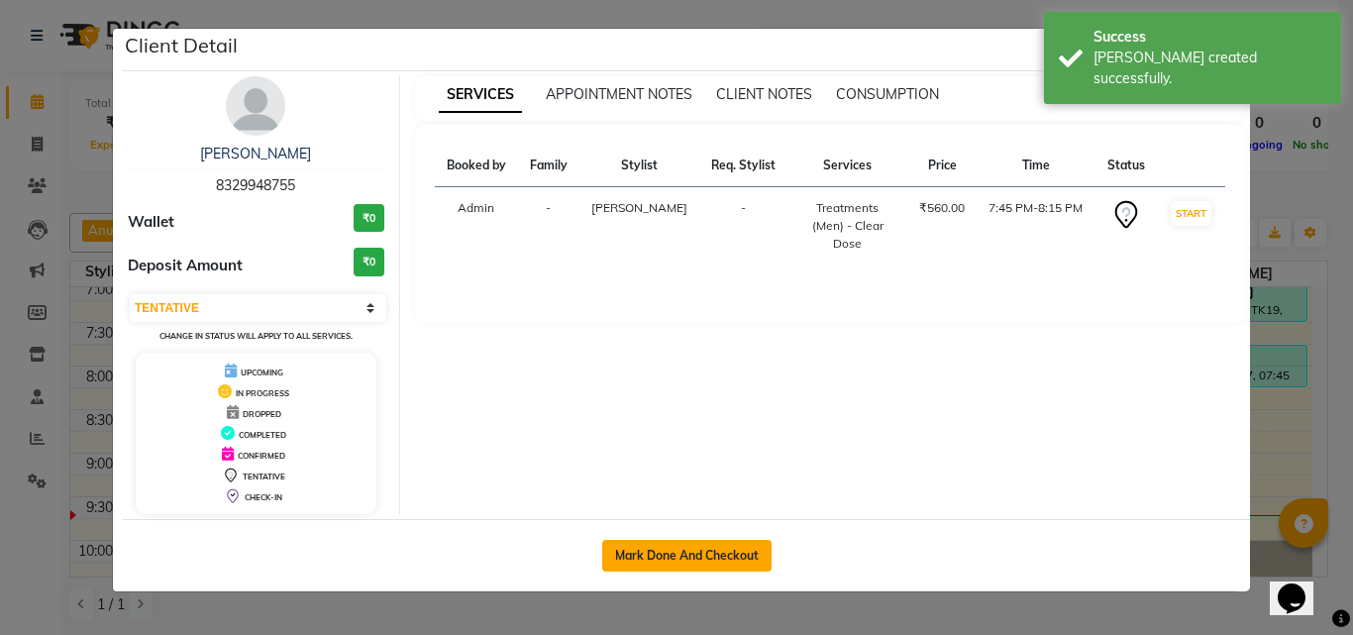
click at [732, 564] on button "Mark Done And Checkout" at bounding box center [686, 556] width 169 height 32
select select "service"
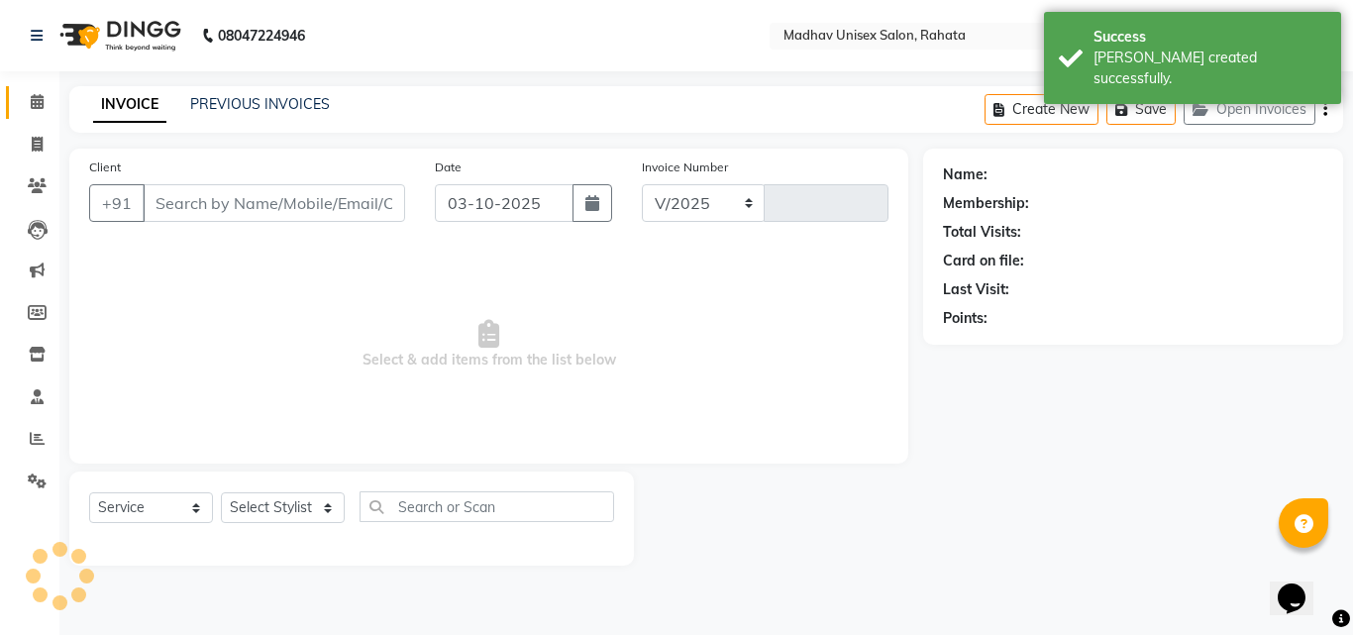
select select "870"
type input "3105"
type input "8329948755"
select select "14048"
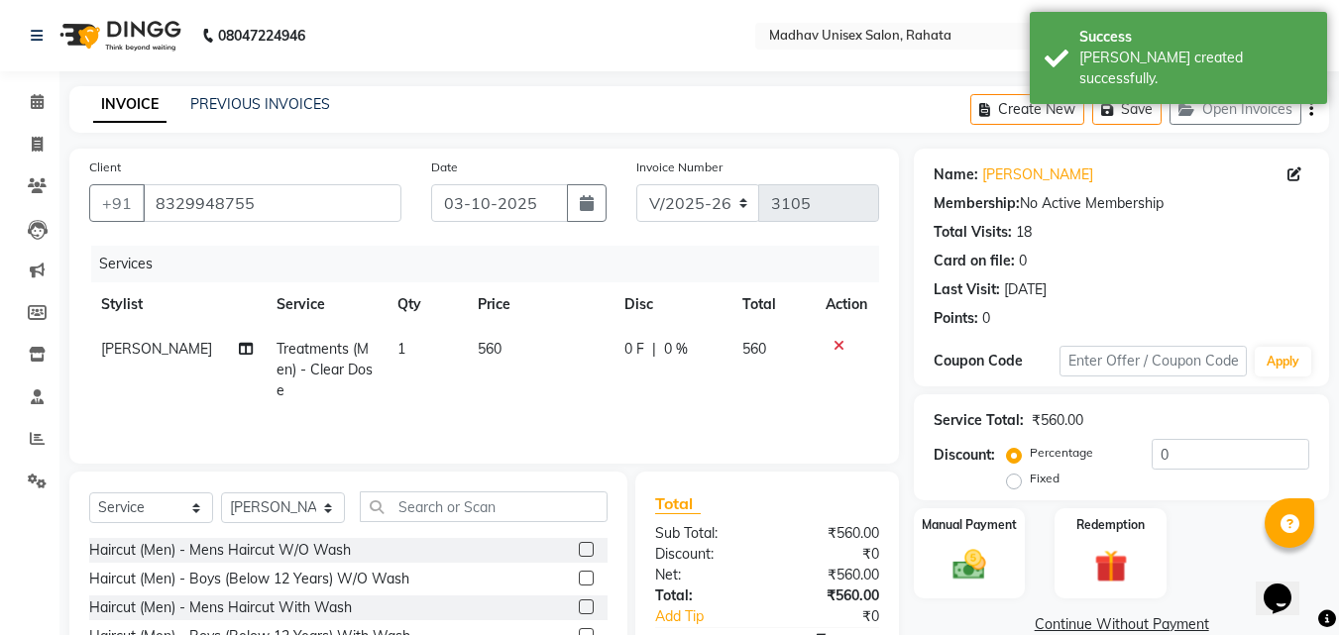
click at [539, 353] on td "560" at bounding box center [539, 370] width 147 height 86
select select "14048"
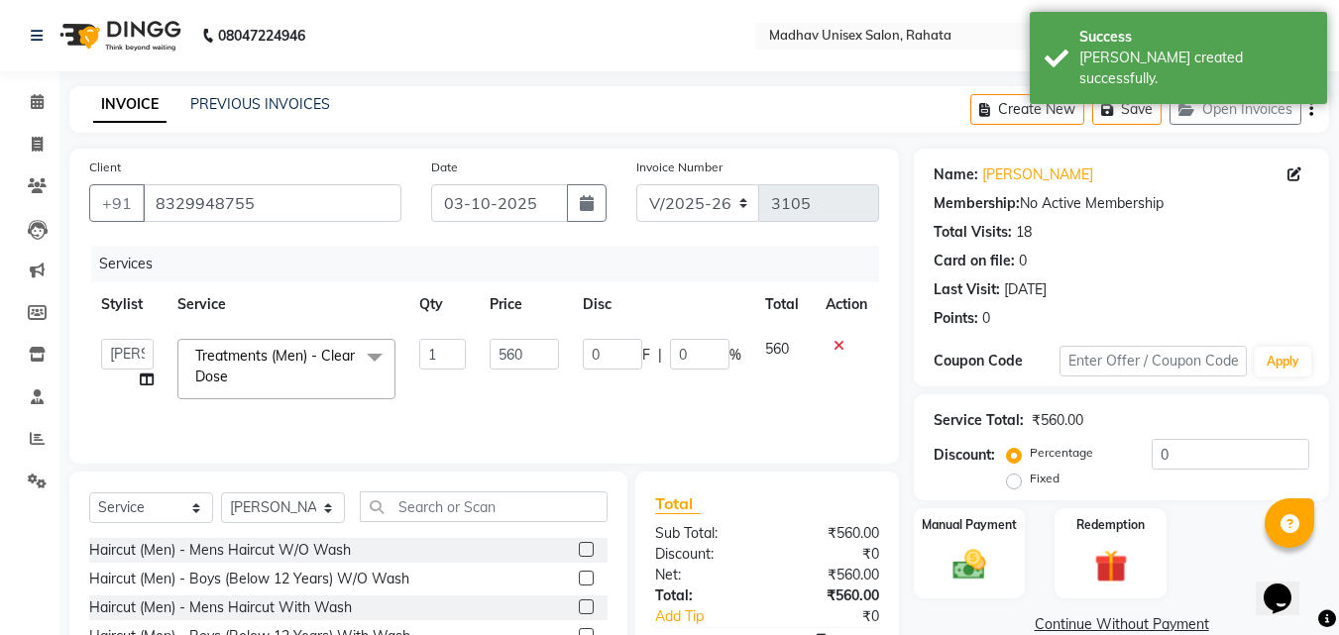
click at [539, 353] on input "560" at bounding box center [523, 354] width 68 height 31
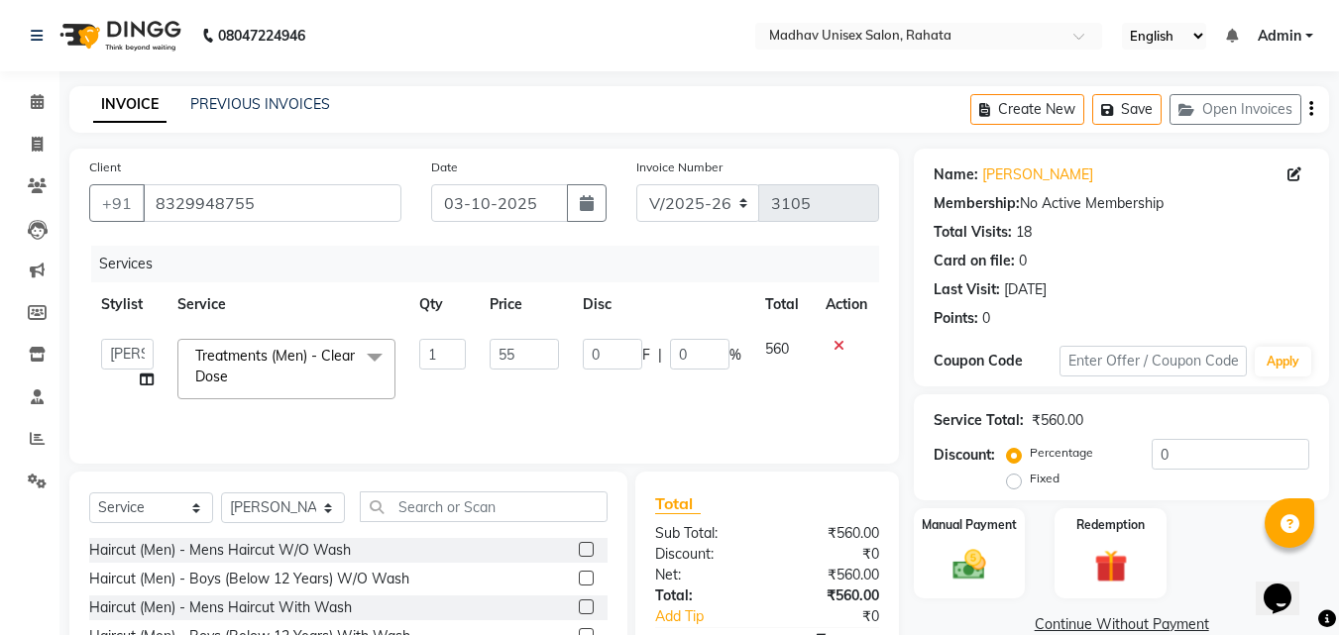
type input "550"
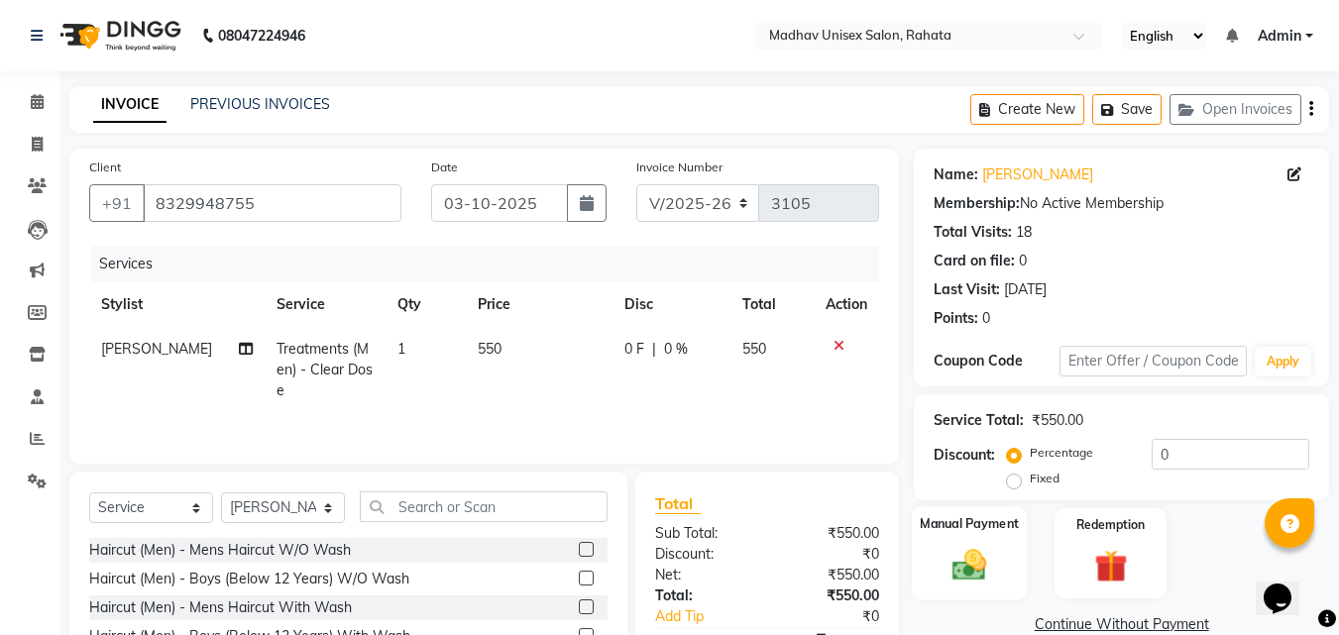
click at [982, 528] on label "Manual Payment" at bounding box center [968, 523] width 99 height 19
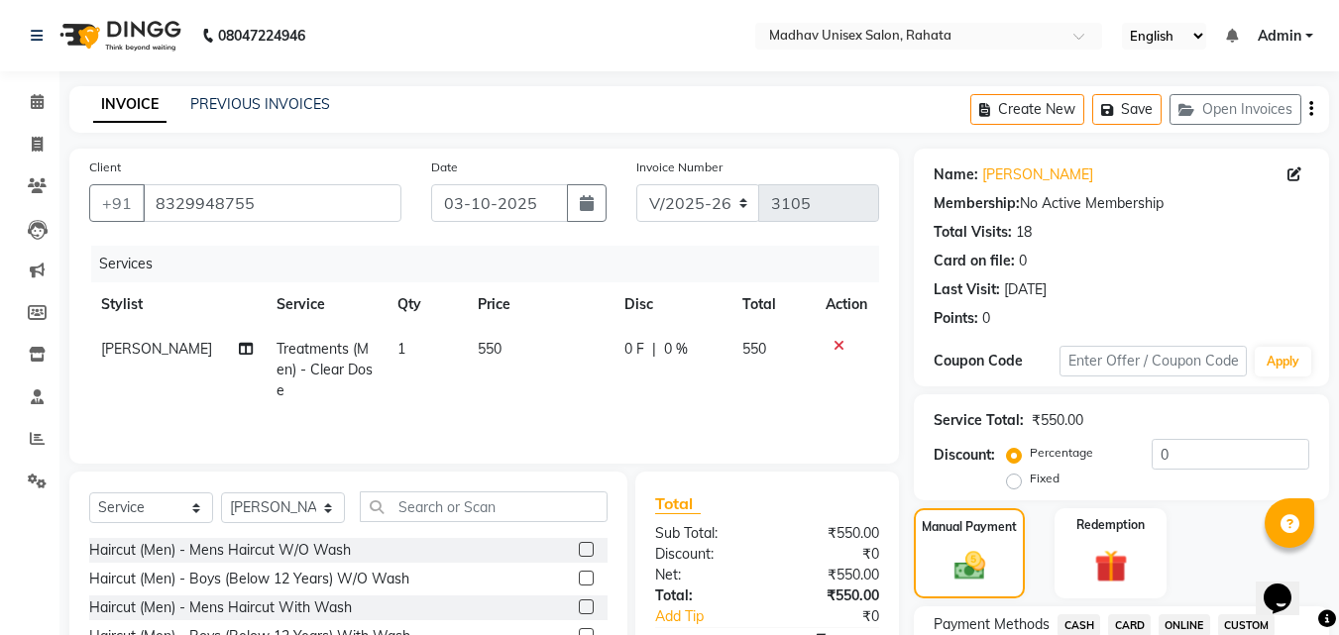
scroll to position [203, 0]
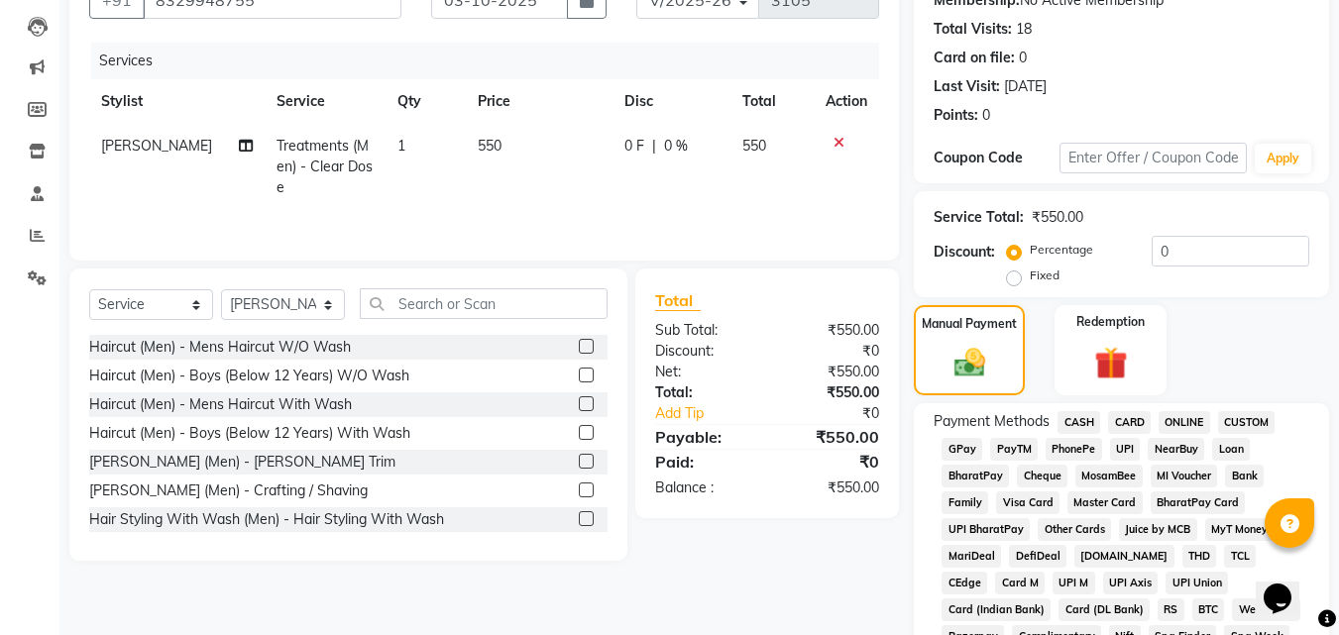
click at [1083, 451] on span "PhonePe" at bounding box center [1073, 449] width 56 height 23
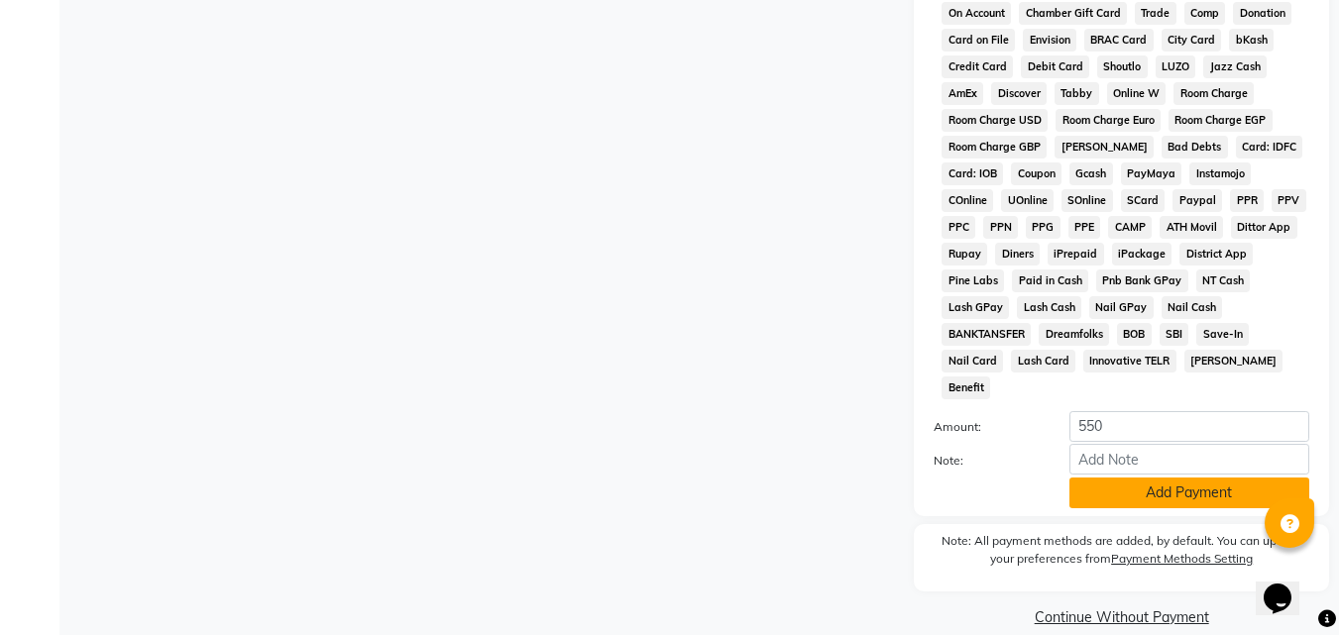
click at [1097, 478] on button "Add Payment" at bounding box center [1189, 493] width 240 height 31
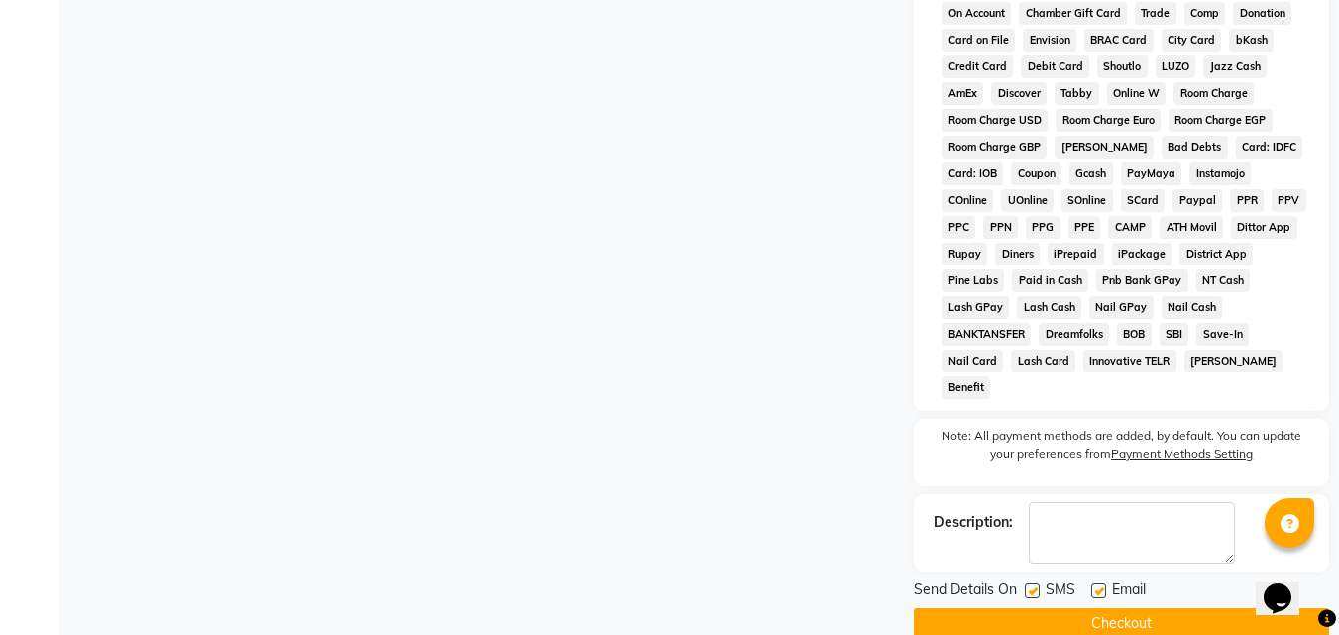
scroll to position [887, 0]
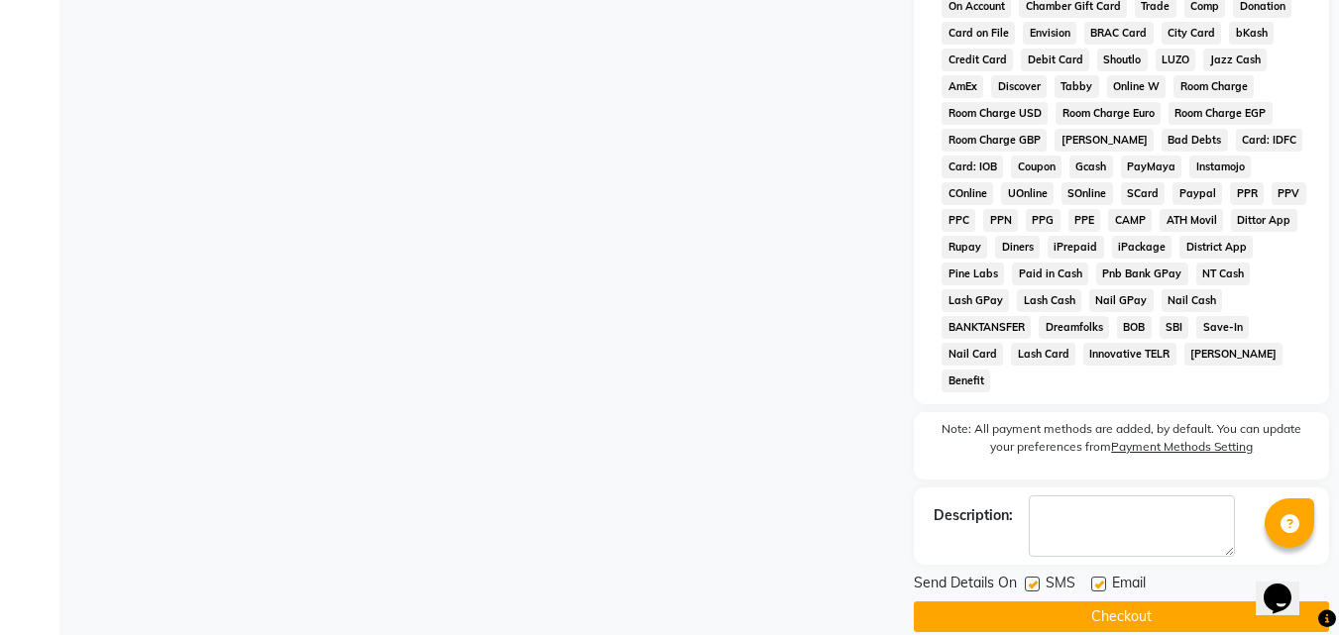
click at [1061, 601] on button "Checkout" at bounding box center [1121, 616] width 415 height 31
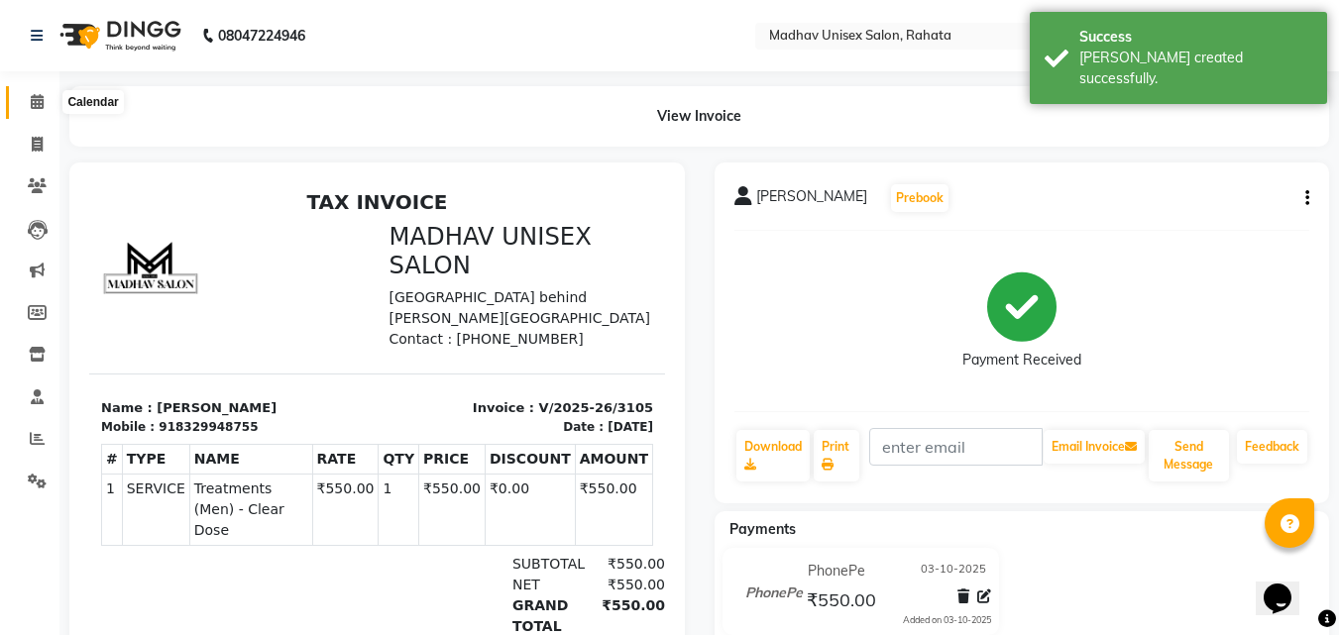
click at [28, 98] on span at bounding box center [37, 102] width 35 height 23
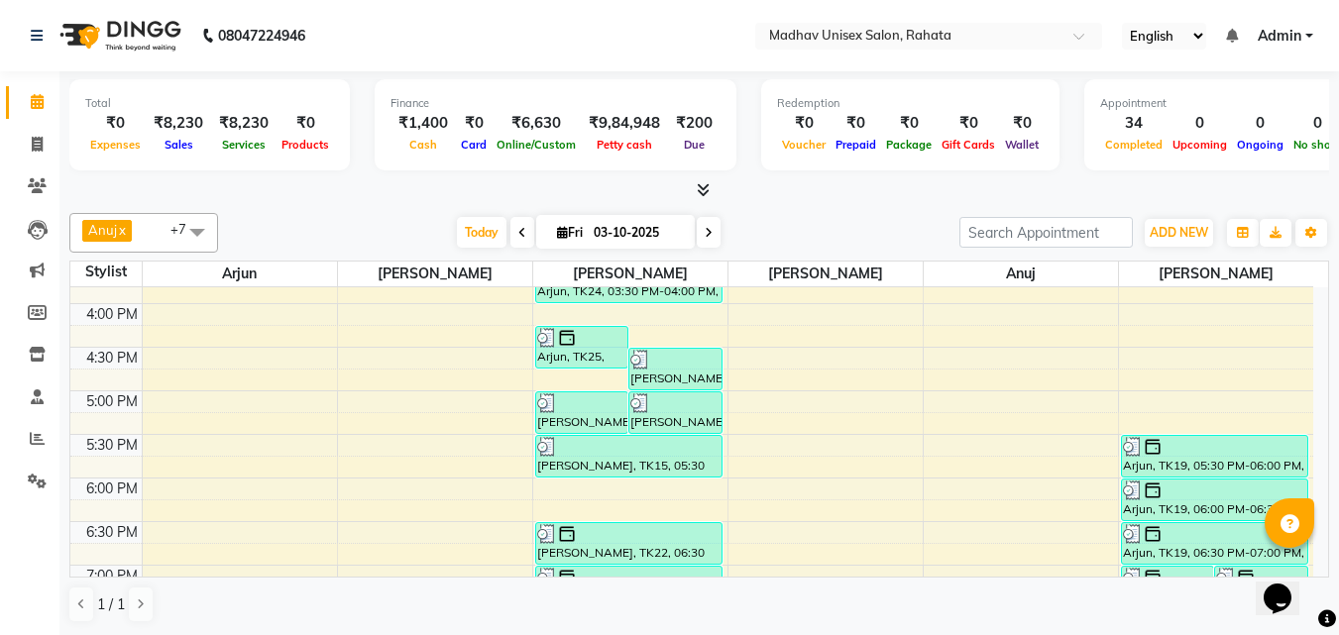
scroll to position [856, 0]
